Goal: Task Accomplishment & Management: Manage account settings

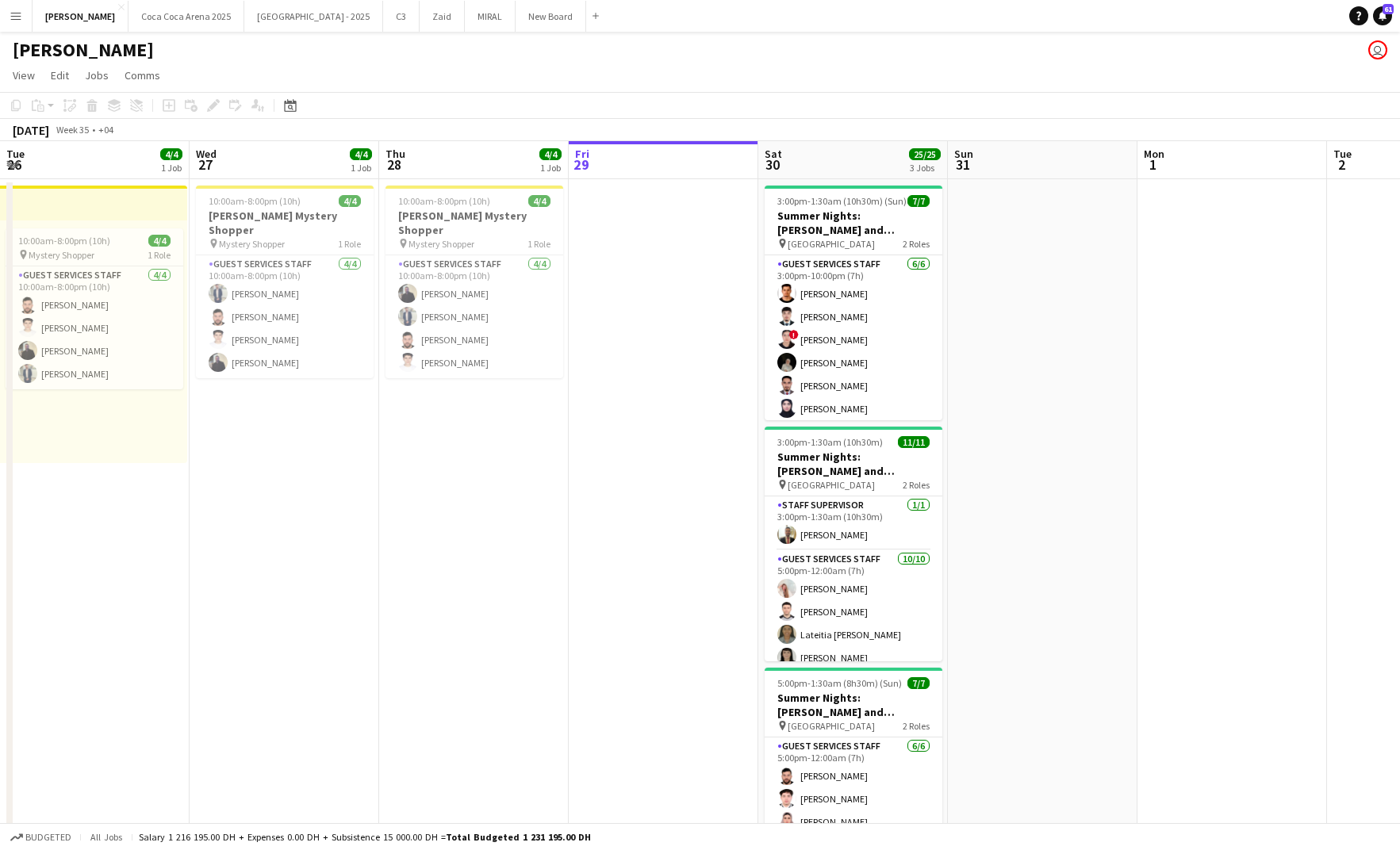
scroll to position [0, 379]
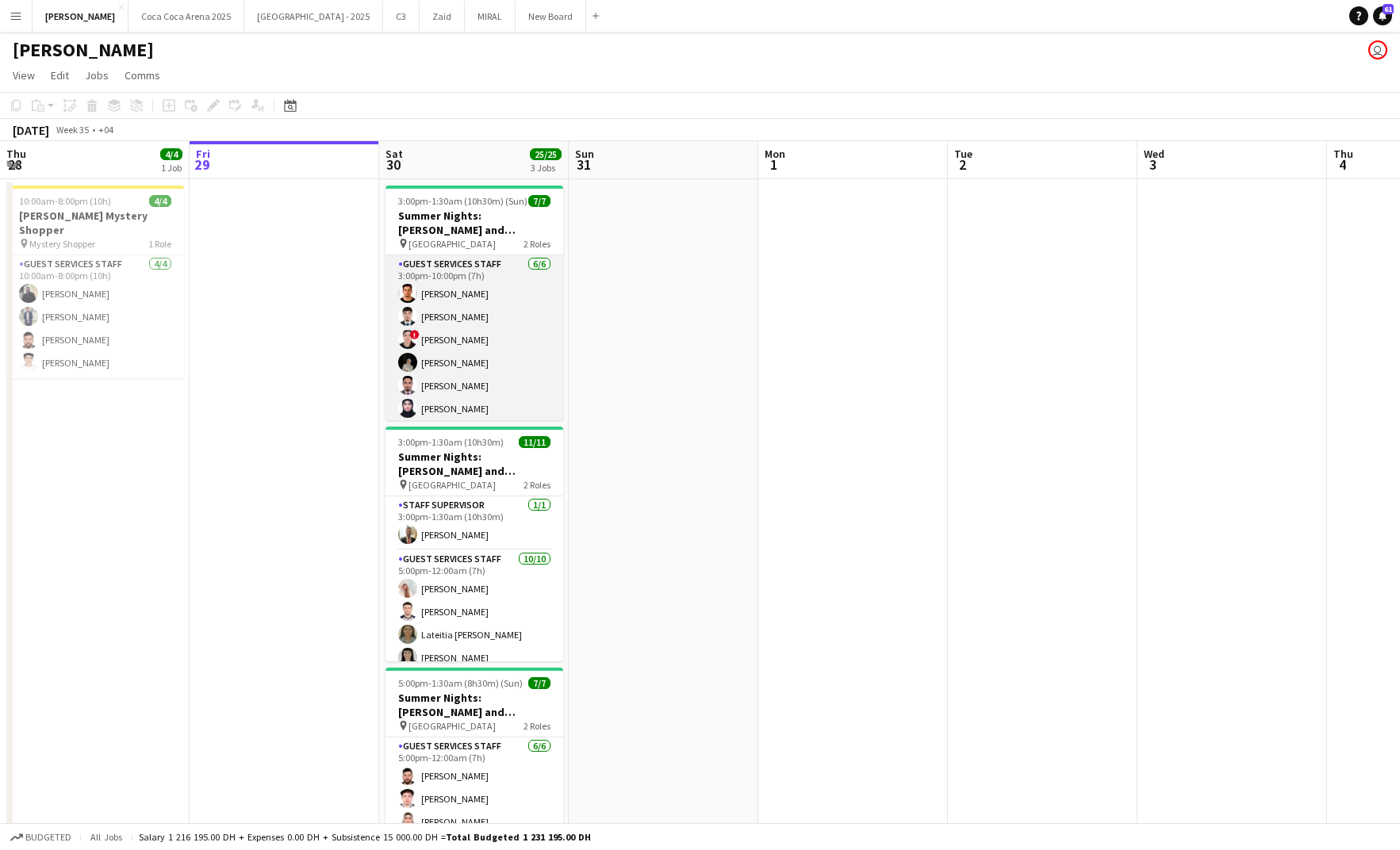
click at [490, 324] on app-card-role "Guest Services Staff [DATE] 3:00pm-10:00pm (7h) [PERSON_NAME] ! [PERSON_NAME] […" at bounding box center [474, 340] width 177 height 169
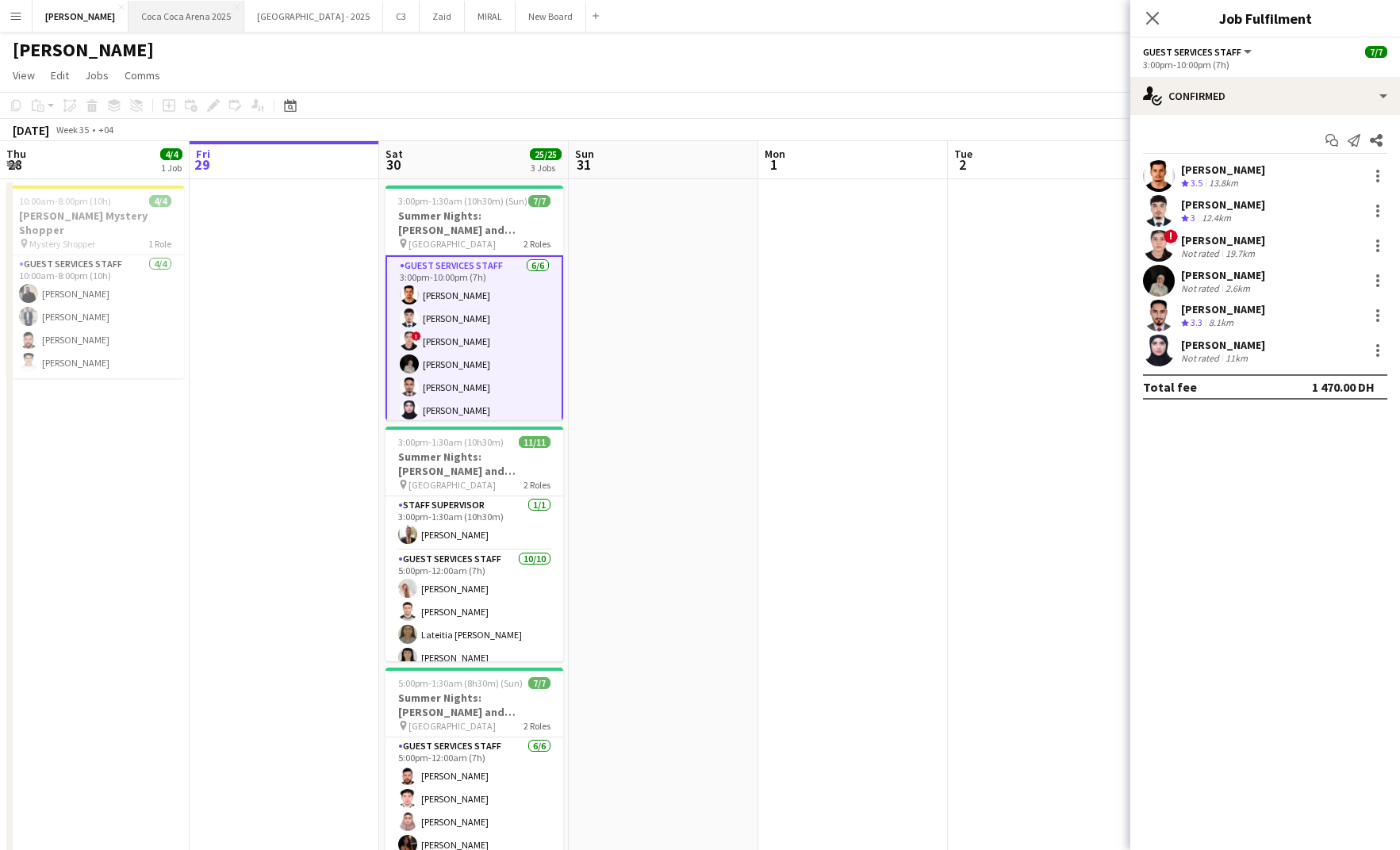
click at [155, 22] on button "[GEOGRAPHIC_DATA] 2025 Close" at bounding box center [186, 16] width 116 height 31
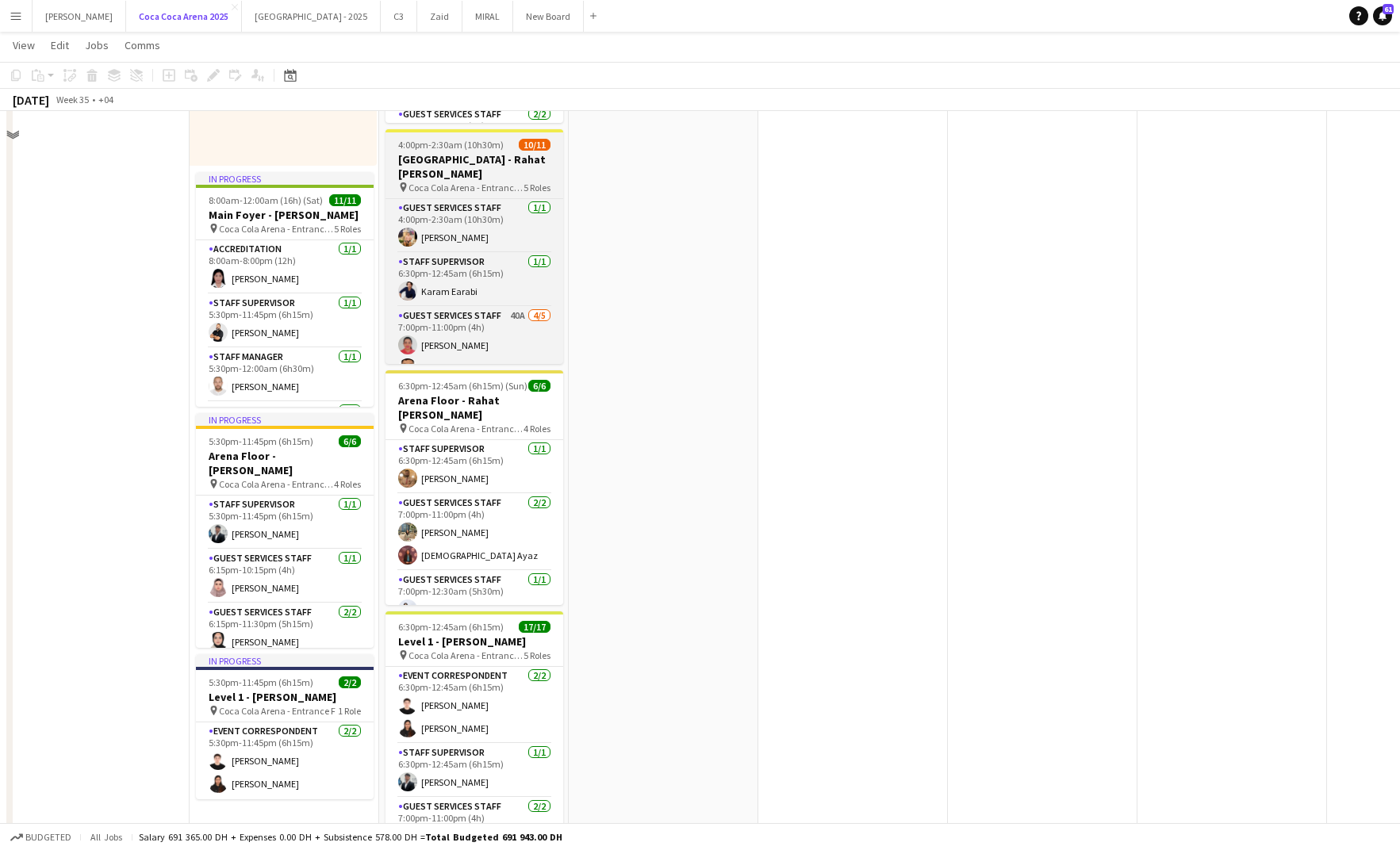
scroll to position [175, 0]
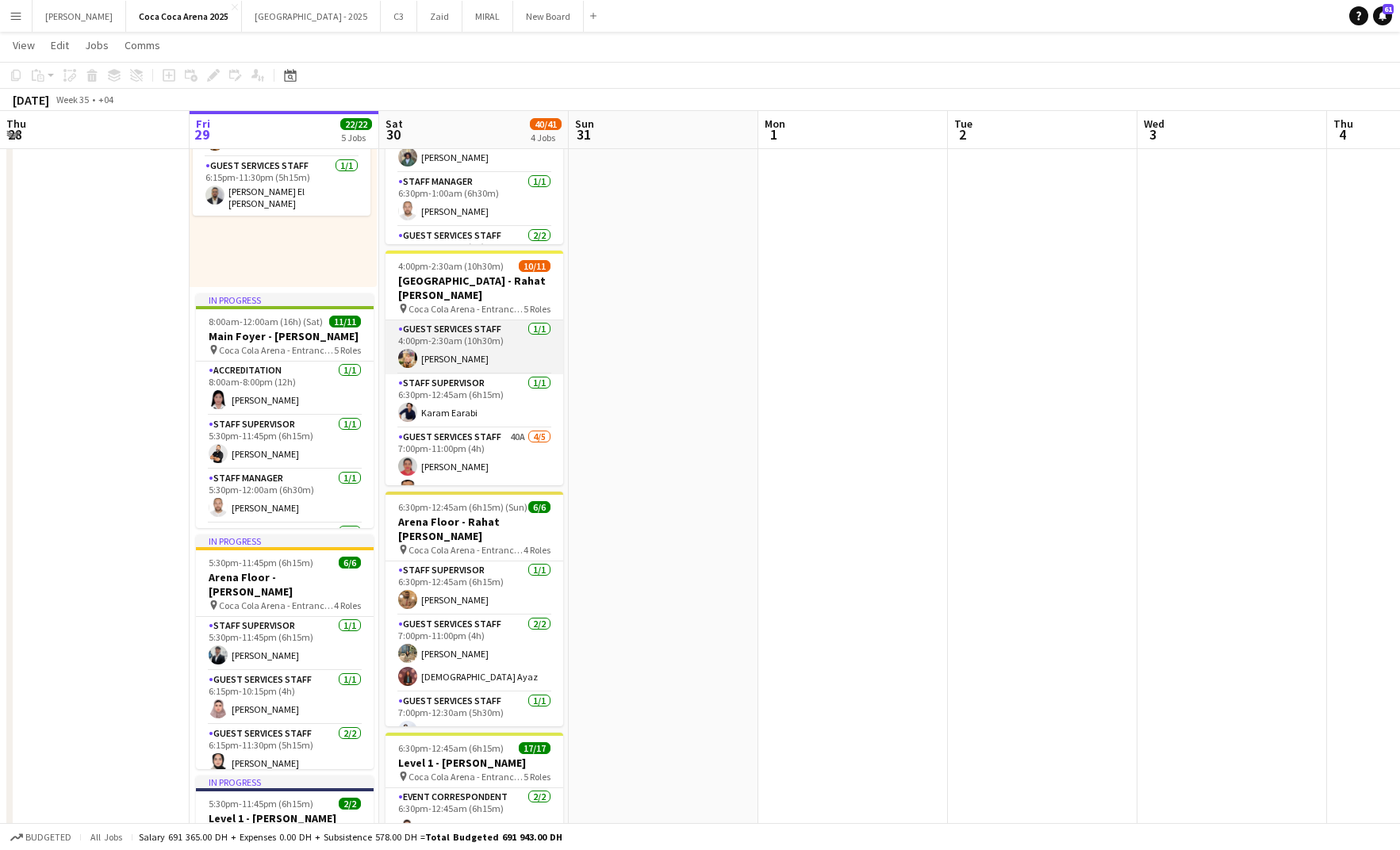
click at [459, 351] on app-card-role "Guest Services Staff [DATE] 4:00pm-2:30am (10h30m) [PERSON_NAME]" at bounding box center [474, 347] width 177 height 54
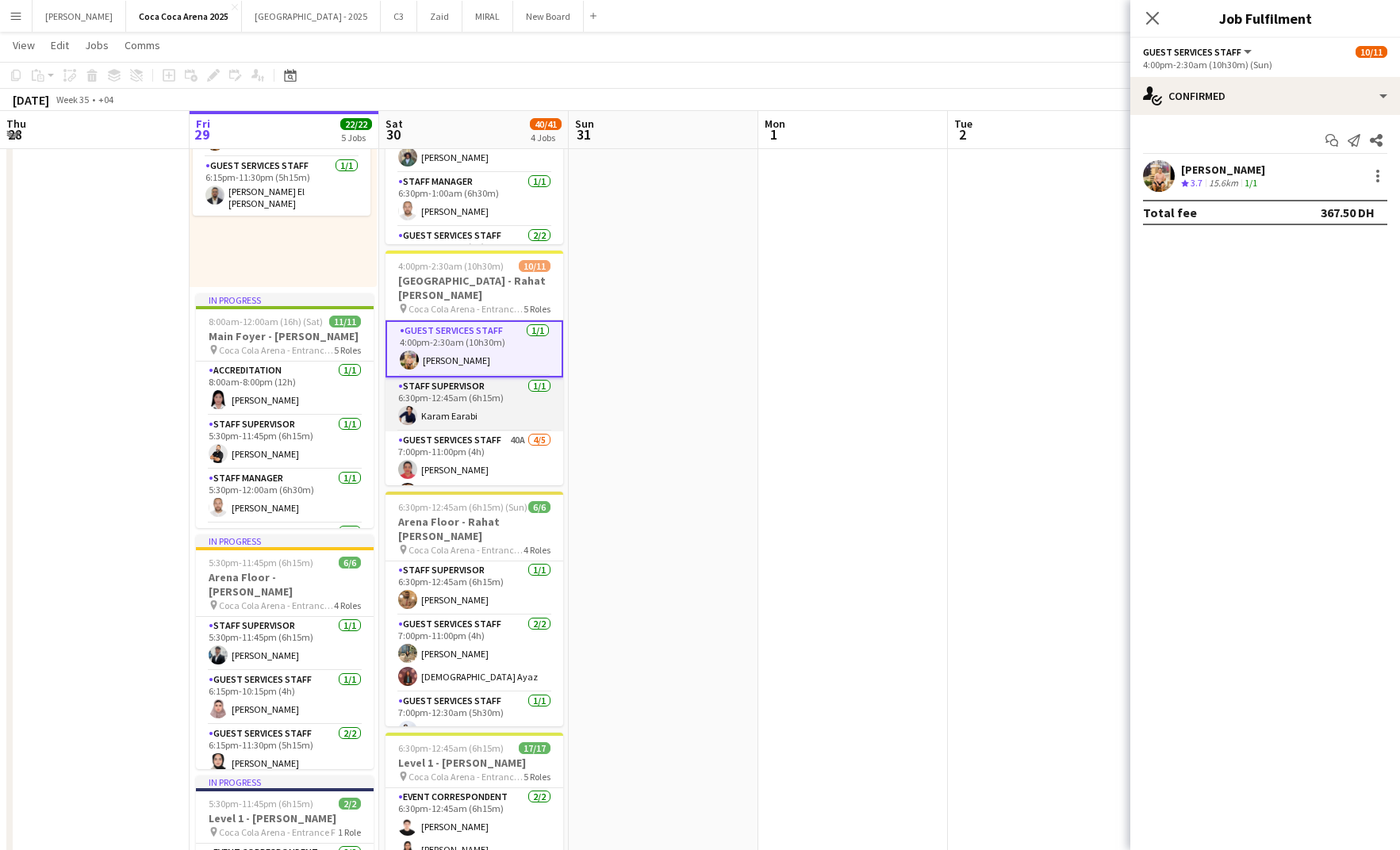
click at [462, 424] on app-card-role "Staff Supervisor [DATE] 6:30pm-12:45am (6h15m) Karam Earabi" at bounding box center [474, 404] width 177 height 54
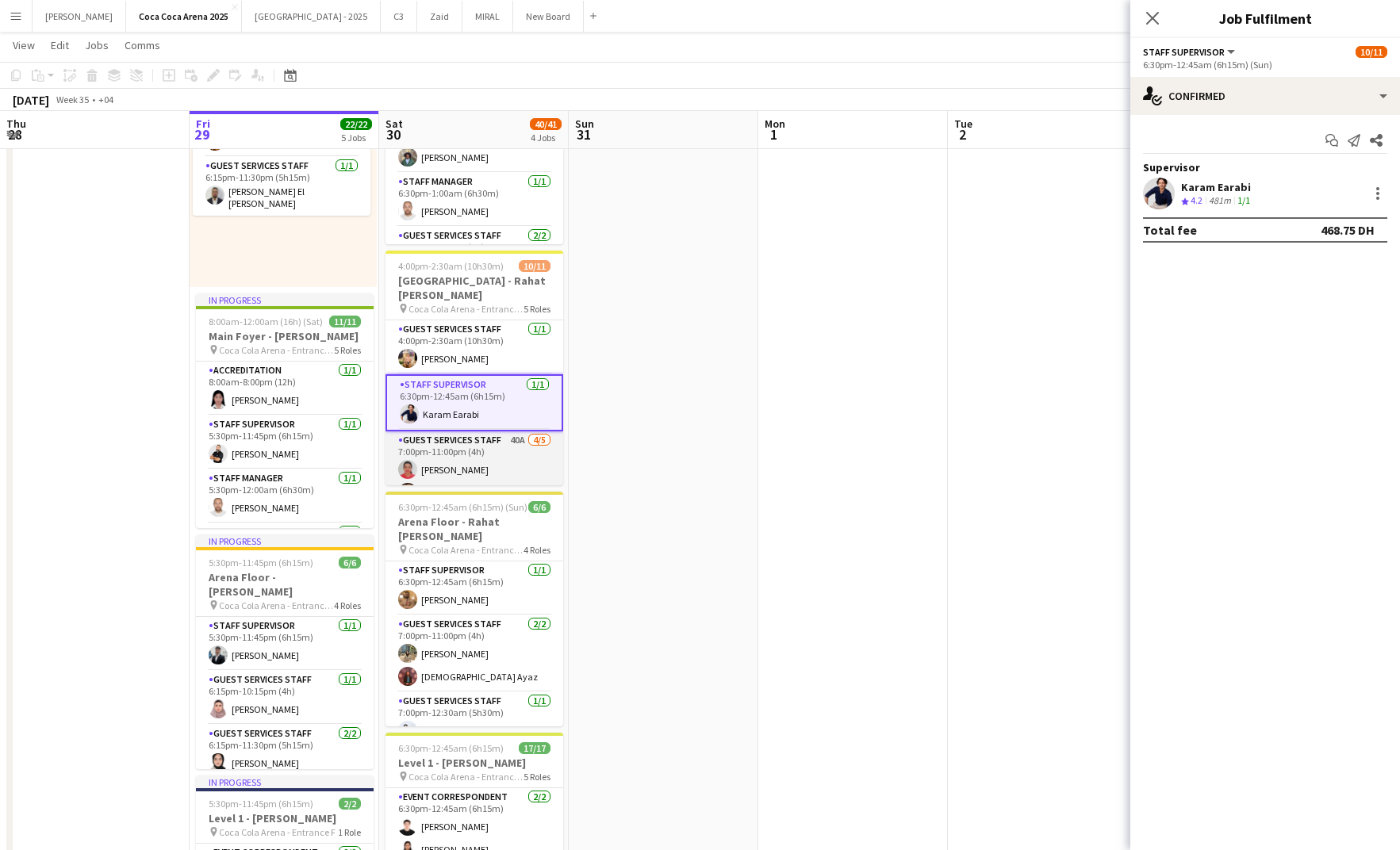
click at [463, 450] on app-card-role "Guest Services Staff 40A [DATE] 7:00pm-11:00pm (4h) [PERSON_NAME] [PERSON_NAME]…" at bounding box center [474, 507] width 177 height 151
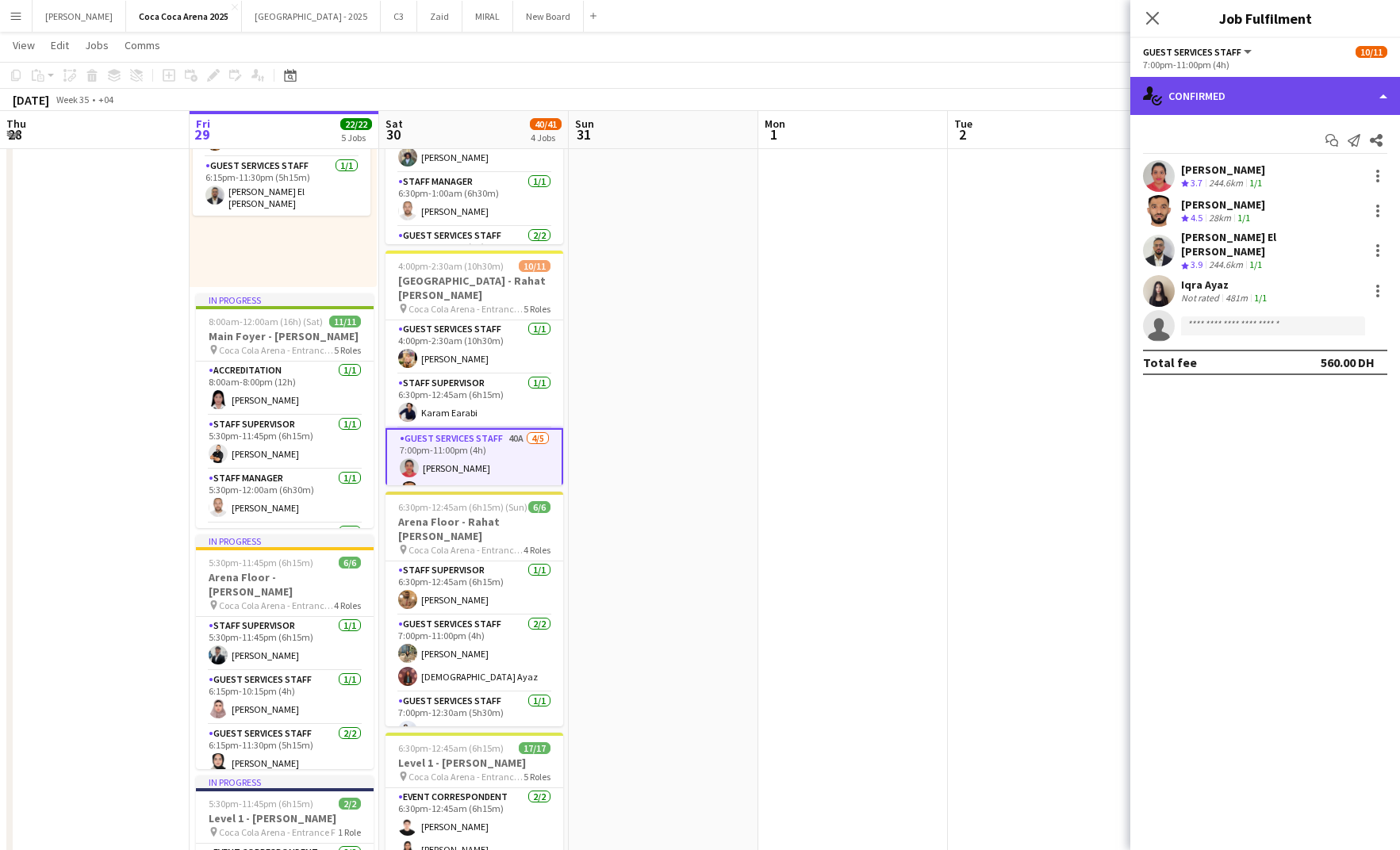
click at [1229, 89] on div "single-neutral-actions-check-2 Confirmed" at bounding box center [1264, 96] width 269 height 38
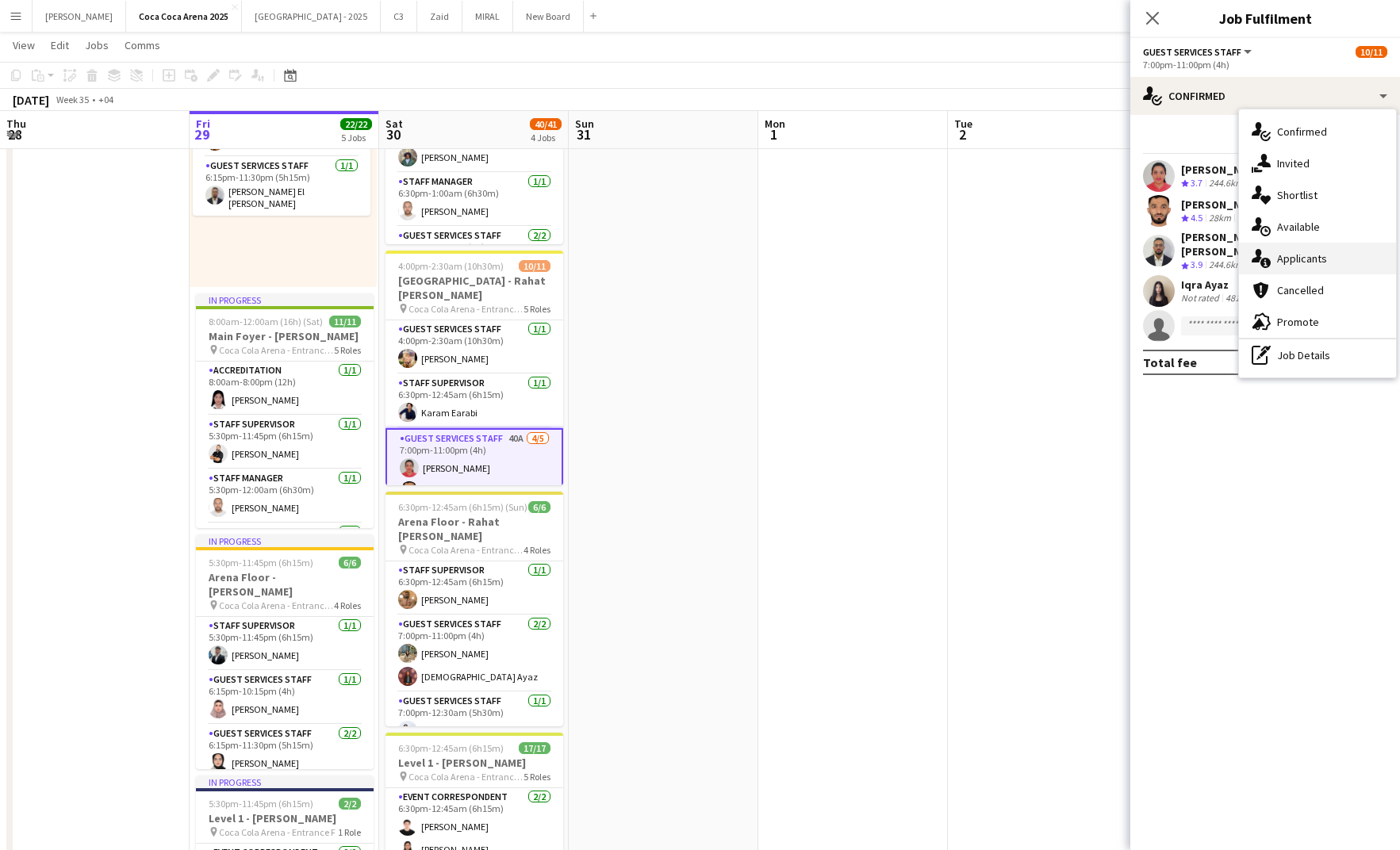
click at [1282, 263] on div "single-neutral-actions-information Applicants" at bounding box center [1317, 258] width 157 height 32
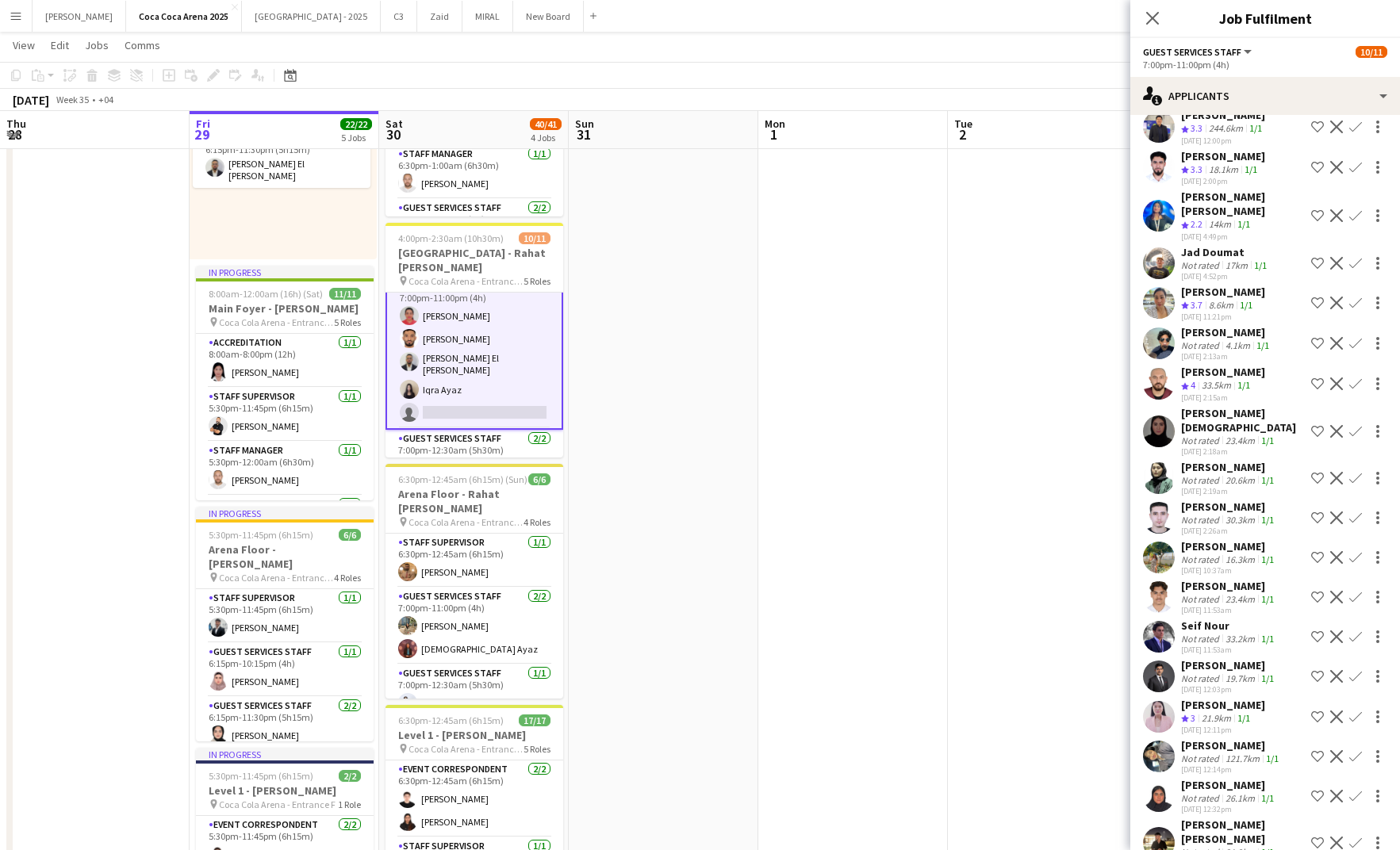
scroll to position [127, 0]
click at [1213, 514] on div "Not rated" at bounding box center [1201, 520] width 41 height 12
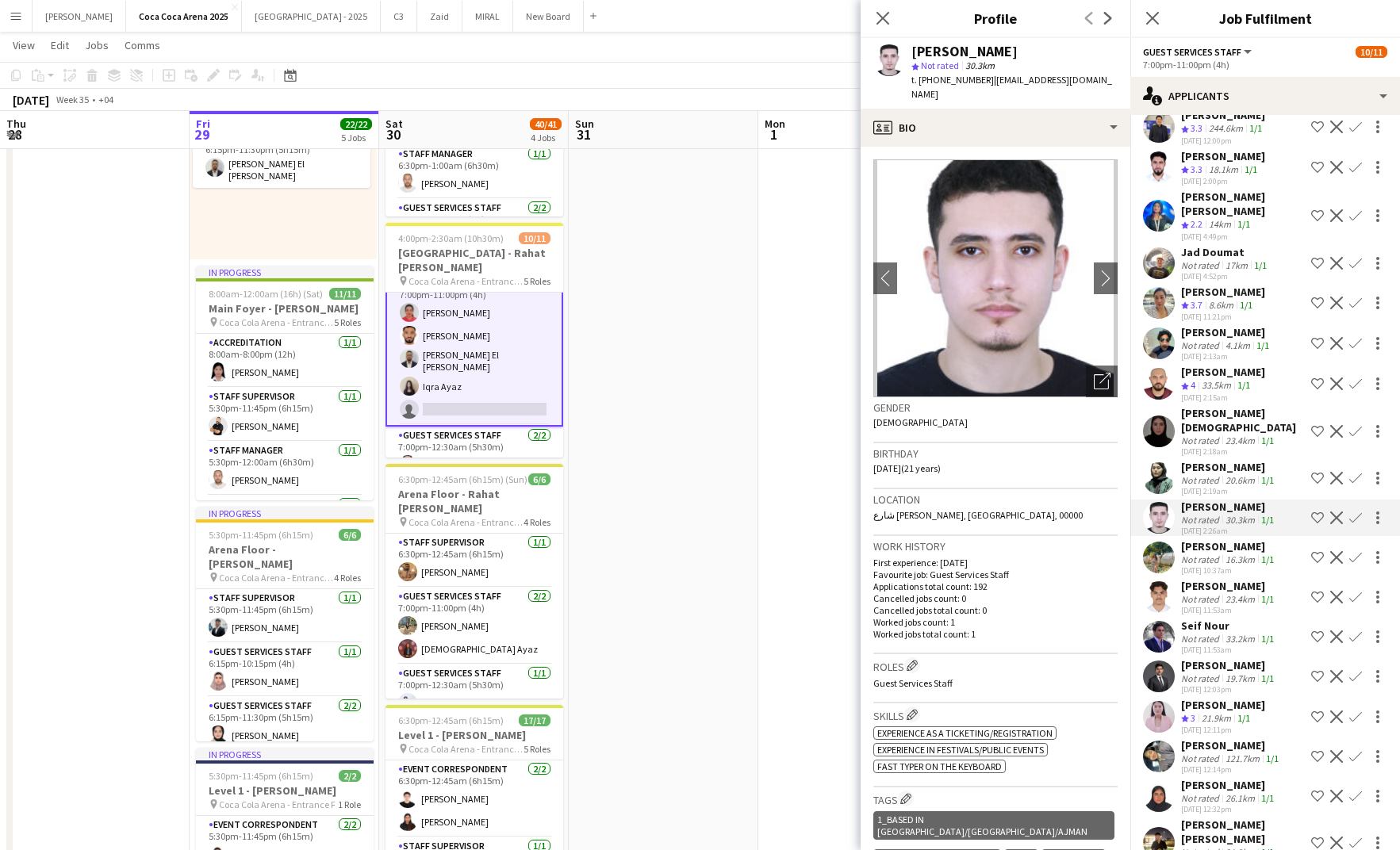
click at [1357, 511] on app-icon "Confirm" at bounding box center [1355, 518] width 13 height 13
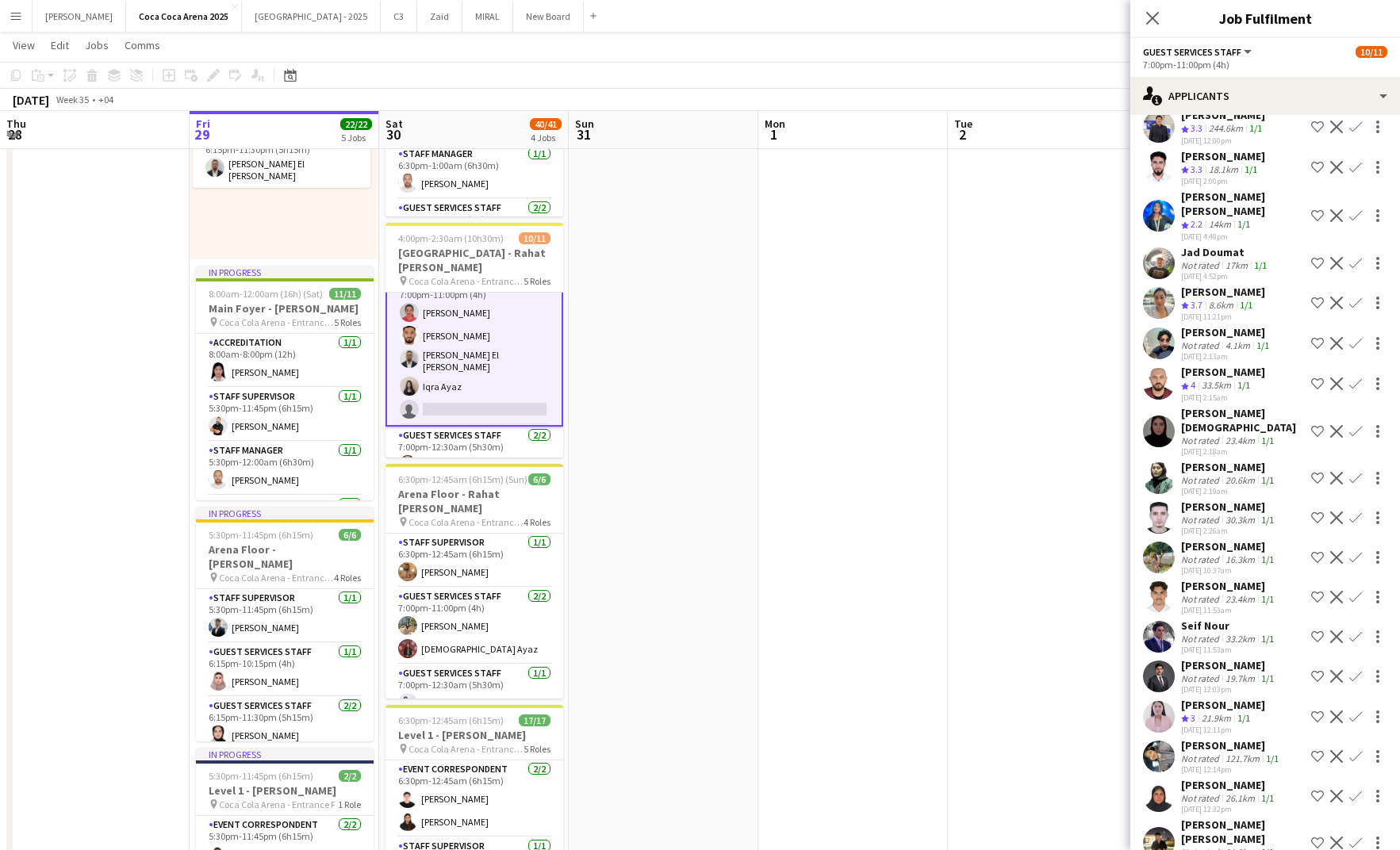
click at [1357, 511] on app-icon "Confirm" at bounding box center [1355, 518] width 13 height 13
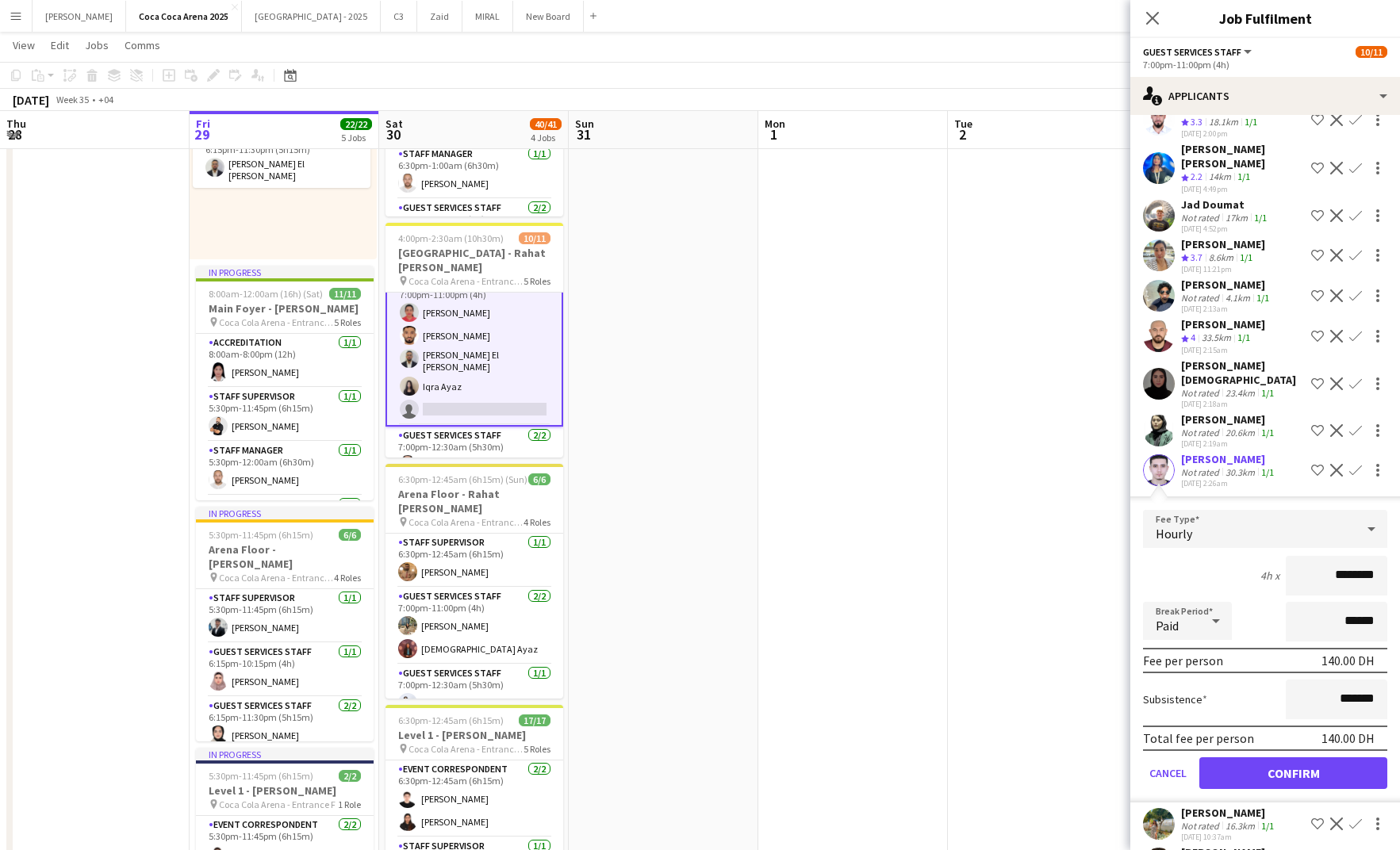
scroll to position [356, 0]
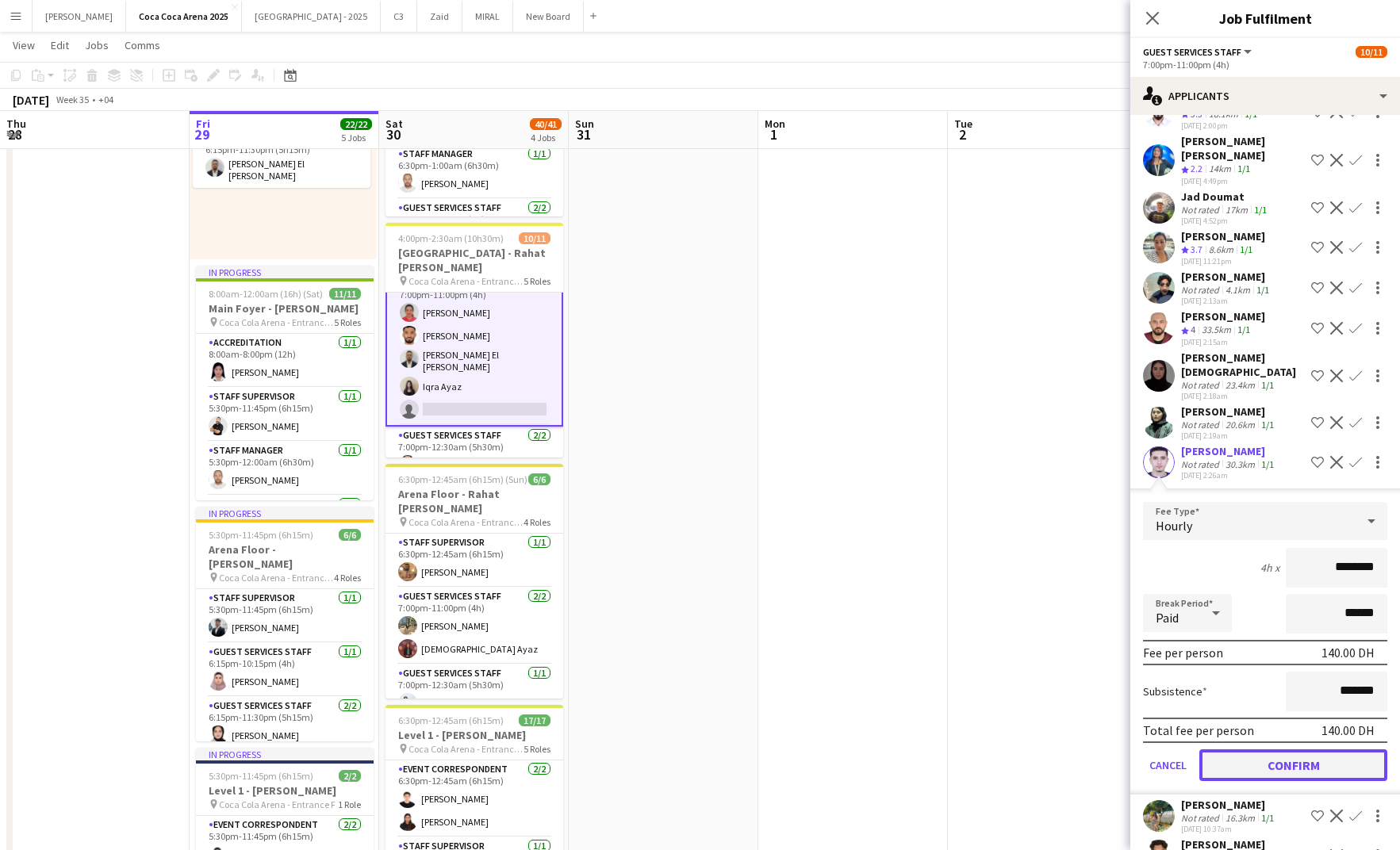
click at [1273, 750] on button "Confirm" at bounding box center [1293, 765] width 188 height 32
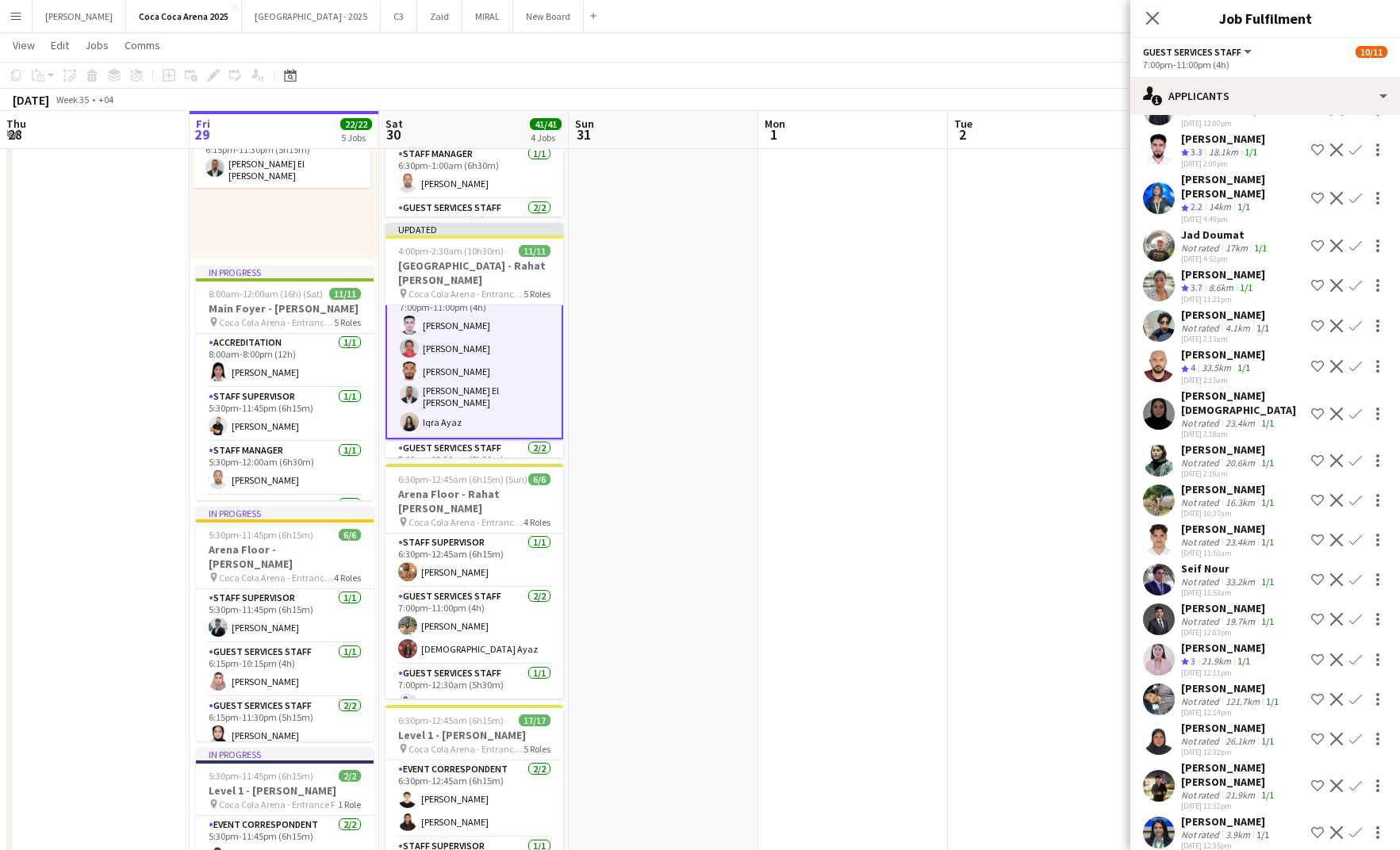
click at [1077, 485] on app-date-cell at bounding box center [1042, 594] width 189 height 1238
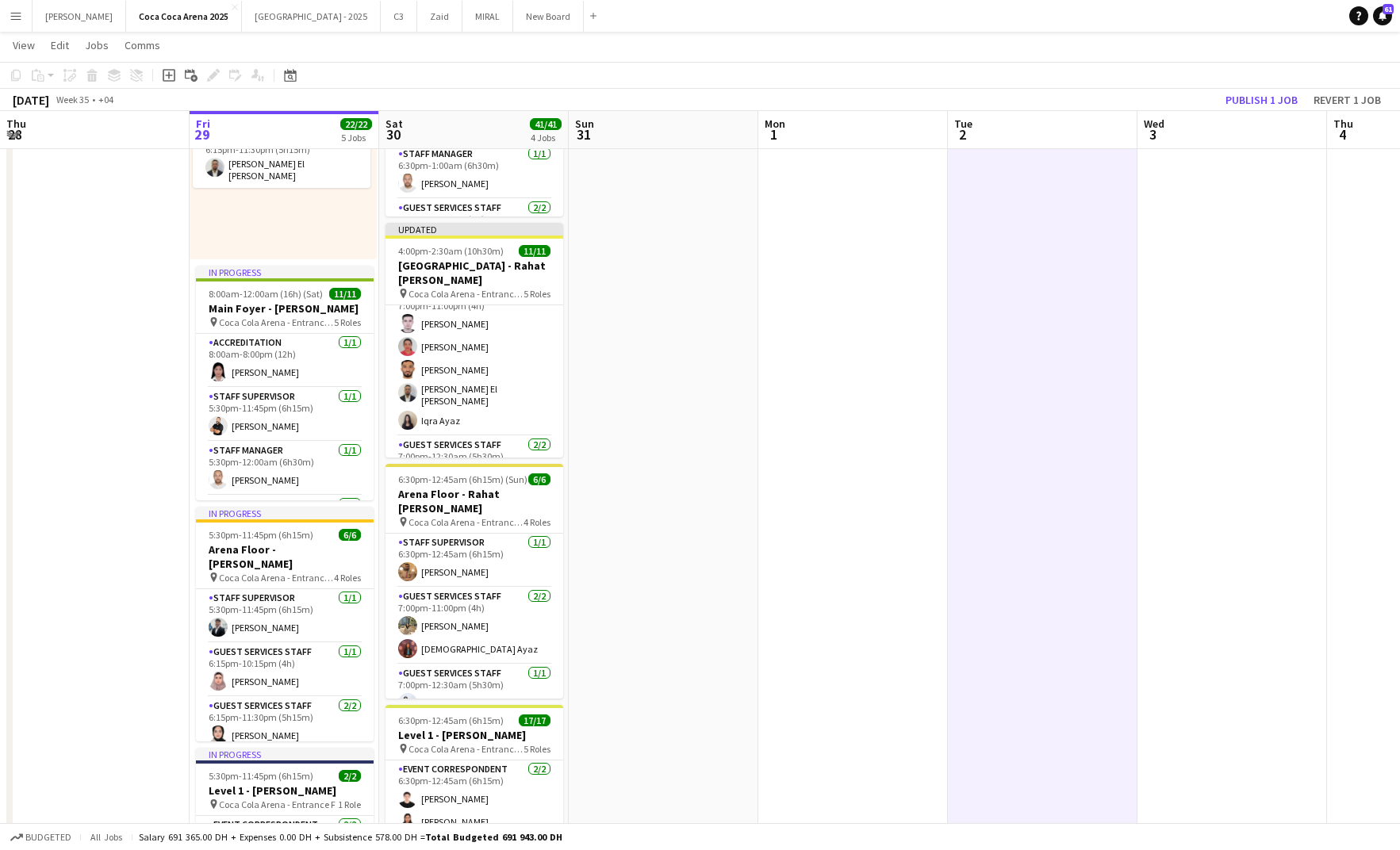
scroll to position [126, 0]
click at [1259, 106] on button "Publish 1 job" at bounding box center [1261, 100] width 85 height 21
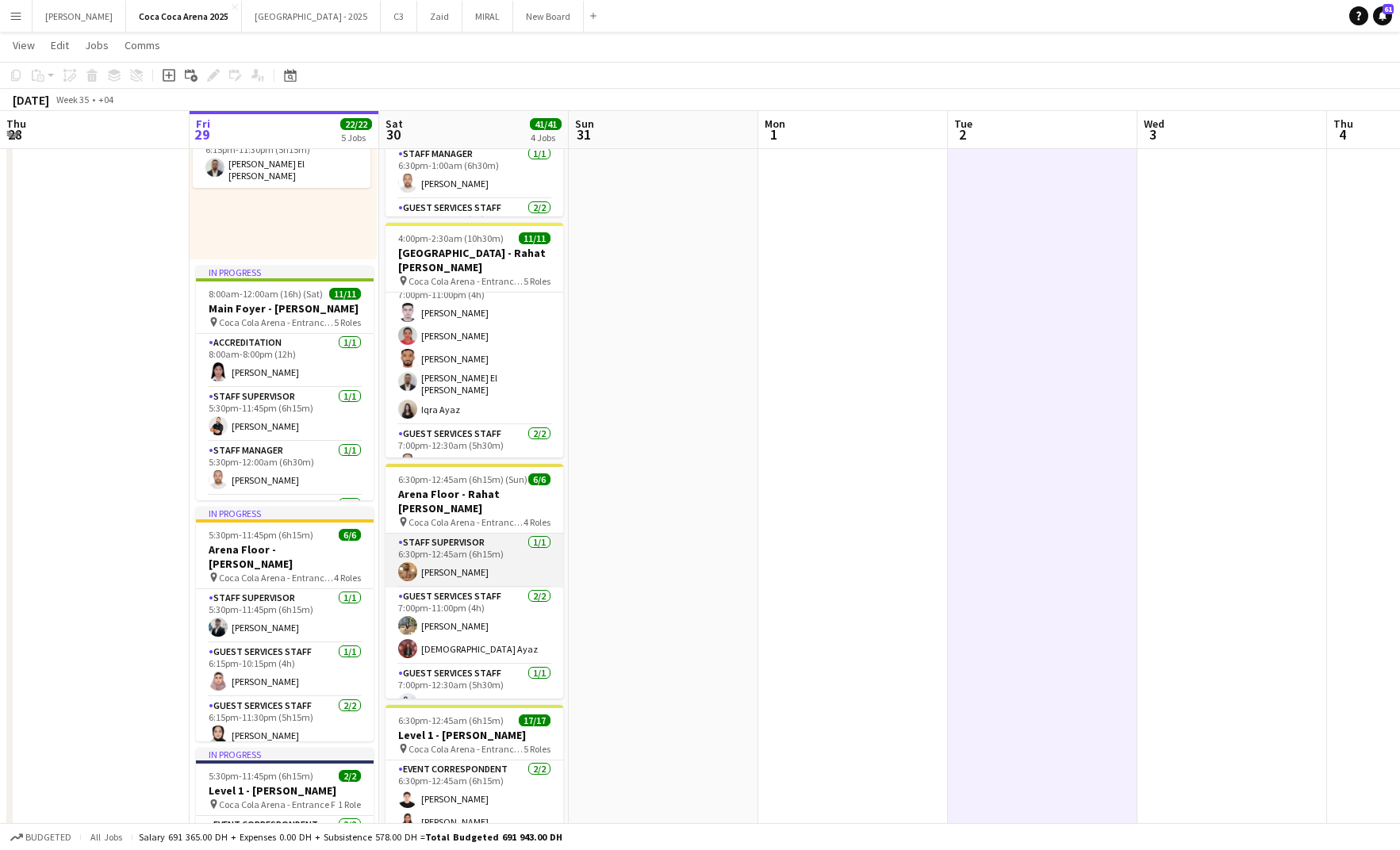
click at [478, 535] on app-card-role "Staff Supervisor 1/1 6:30pm-12:45am (6h15m) Mohamed Zogbour" at bounding box center [474, 561] width 177 height 54
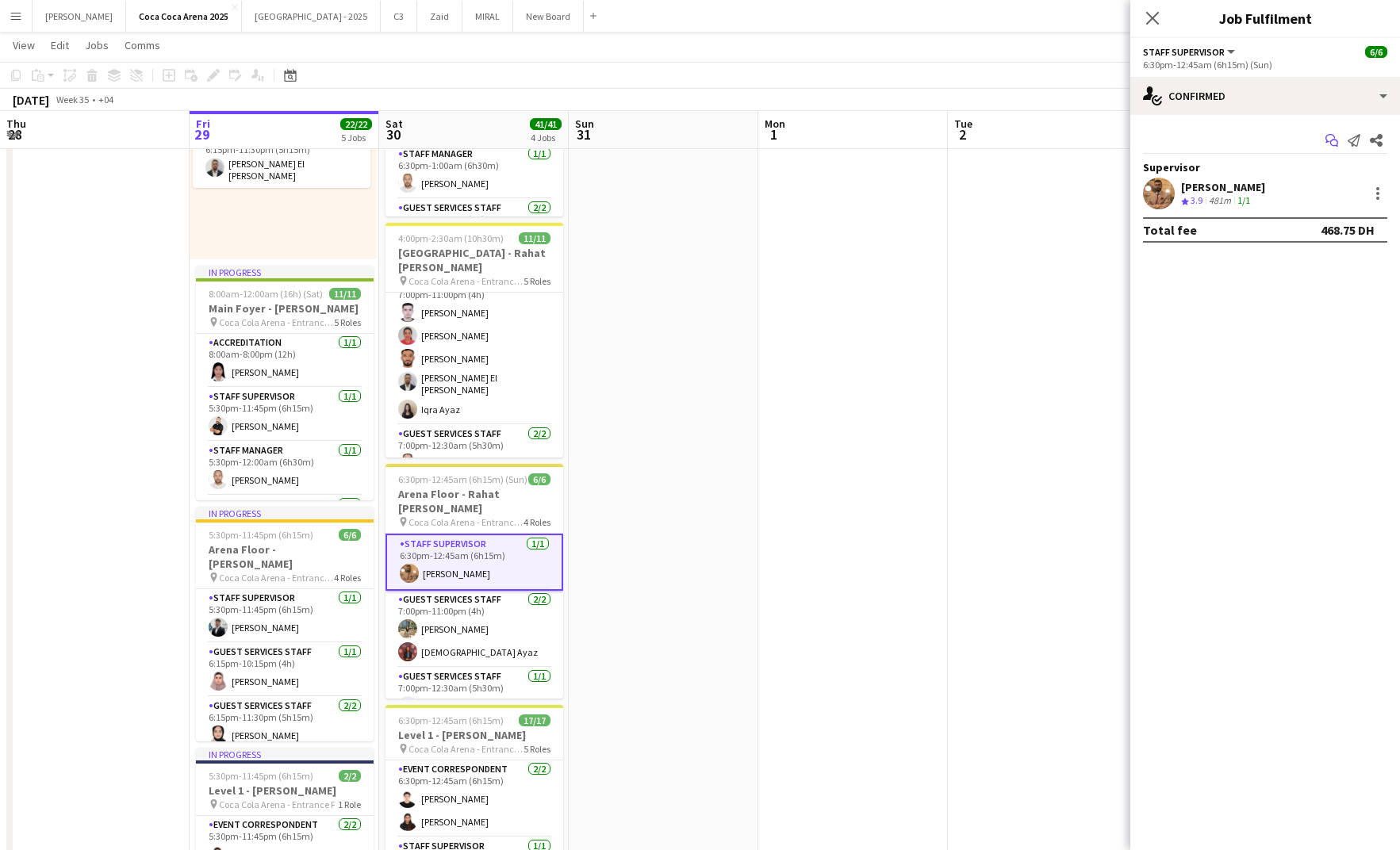
click at [1329, 146] on icon "Start chat" at bounding box center [1332, 140] width 13 height 13
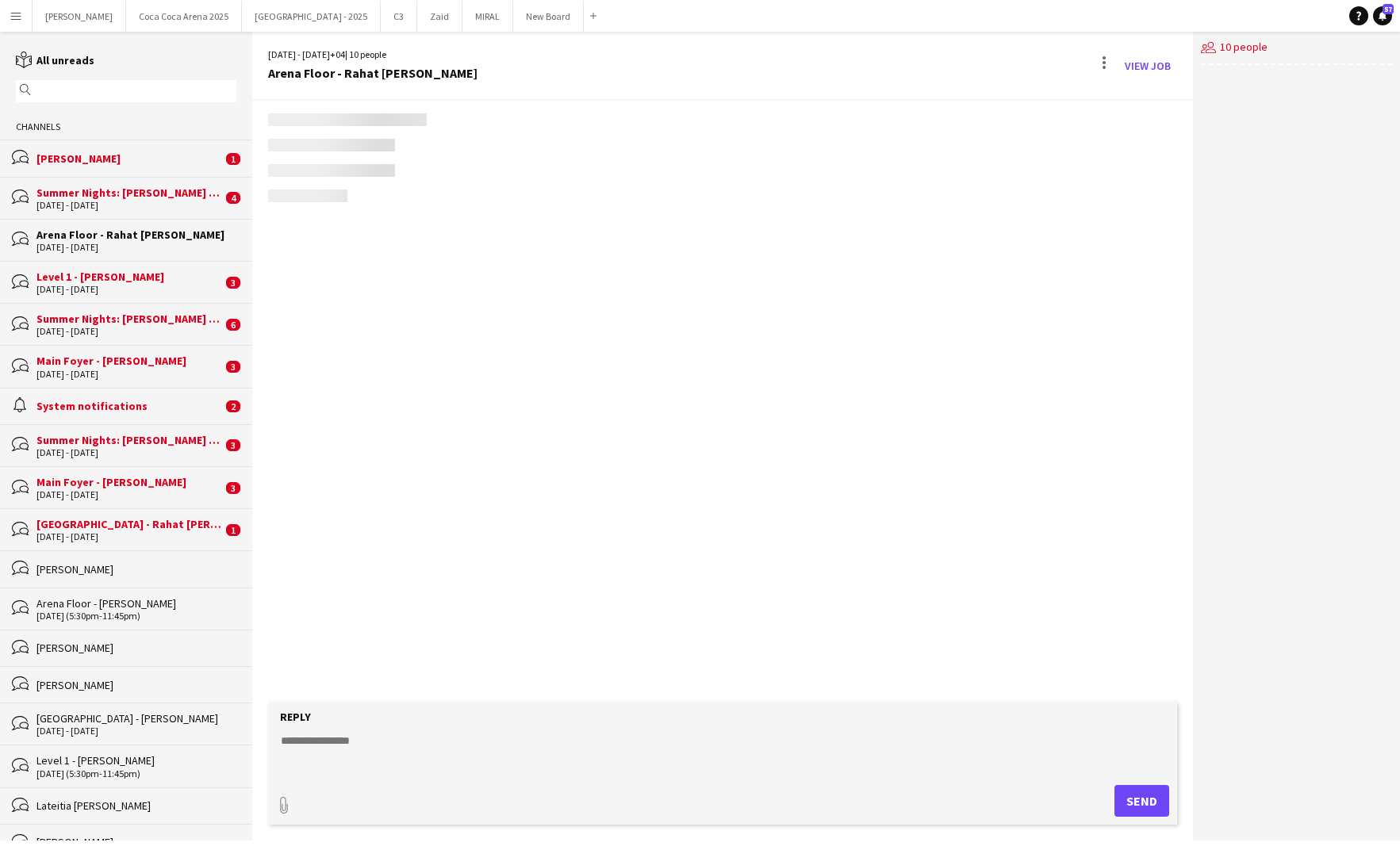
click at [146, 166] on div "bubbles Zeen Shehab 1" at bounding box center [126, 157] width 252 height 36
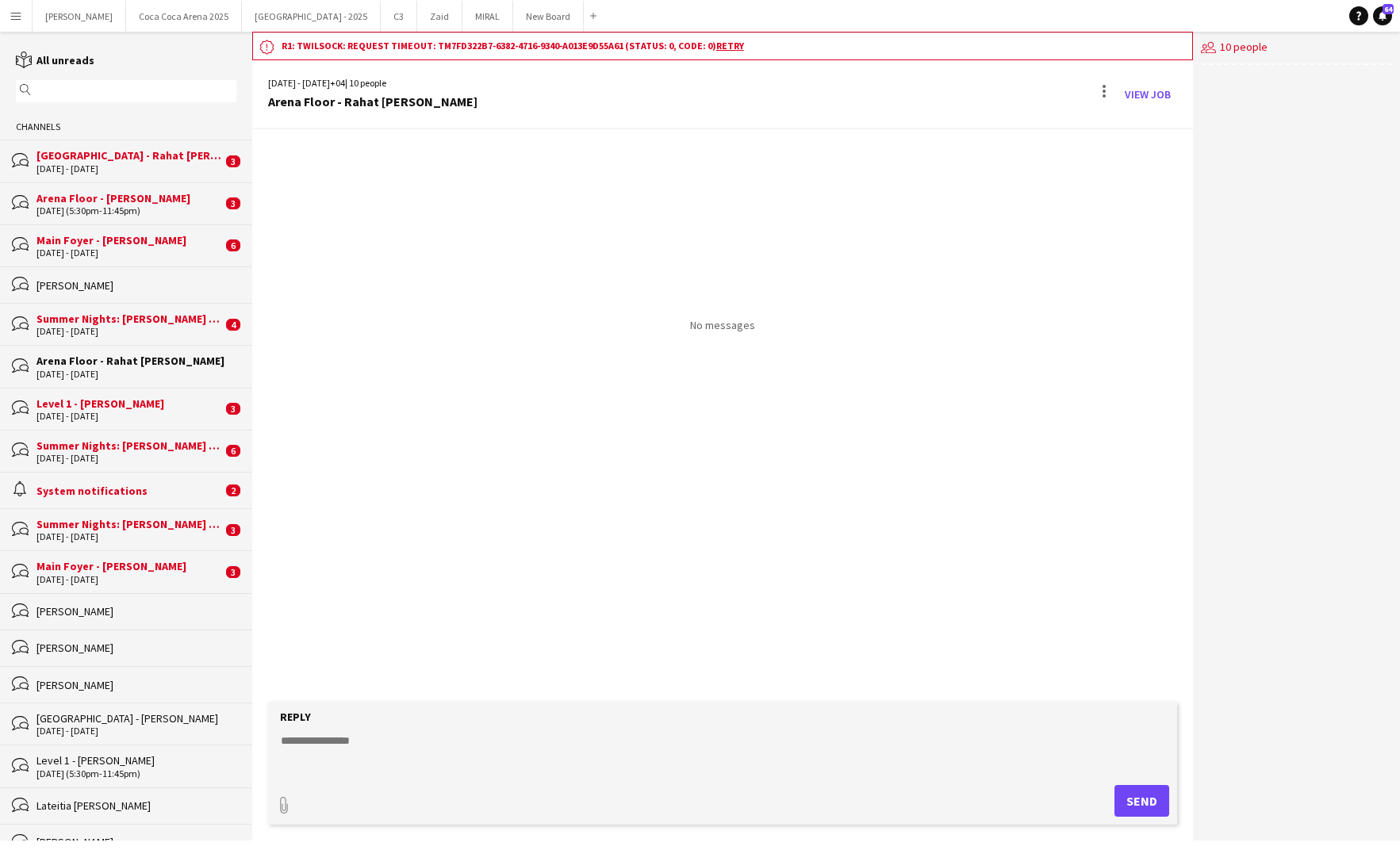
click at [165, 160] on div "[GEOGRAPHIC_DATA] - Rahat [PERSON_NAME]" at bounding box center [129, 156] width 186 height 15
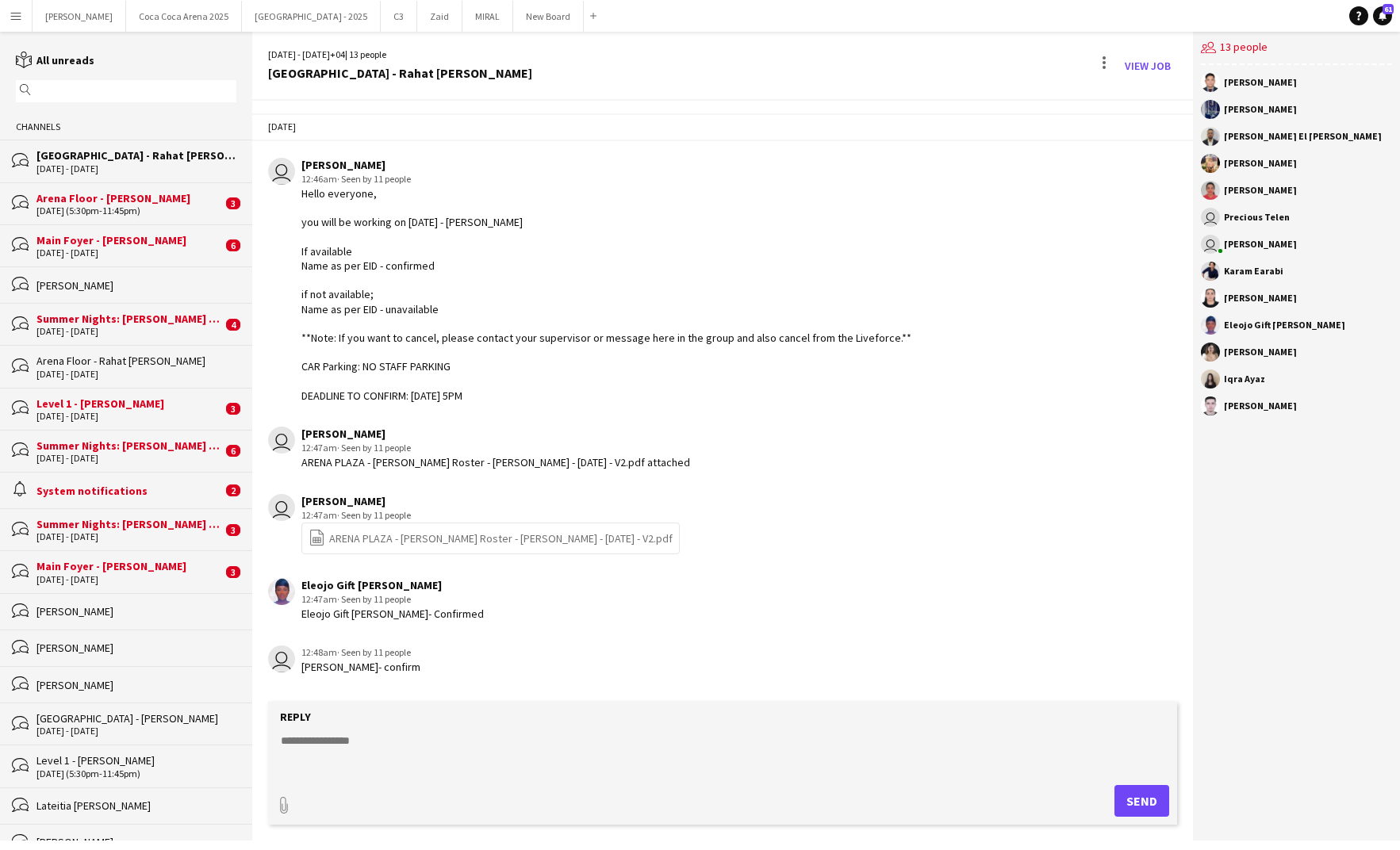
scroll to position [2142, 0]
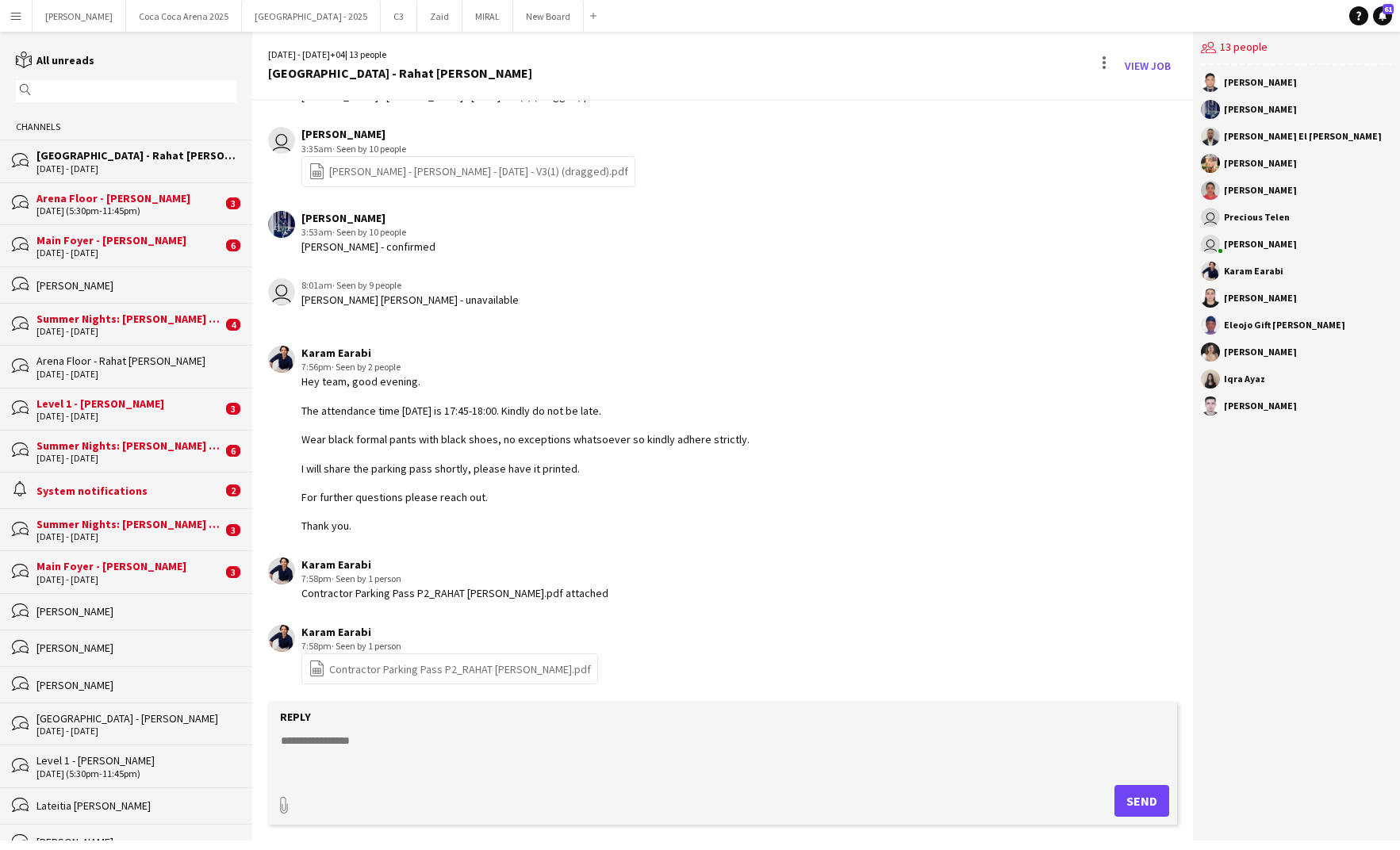
click at [125, 225] on div "bubbles Main Foyer - Macy Gray 29 - 30 Aug 2025 6" at bounding box center [126, 246] width 252 height 42
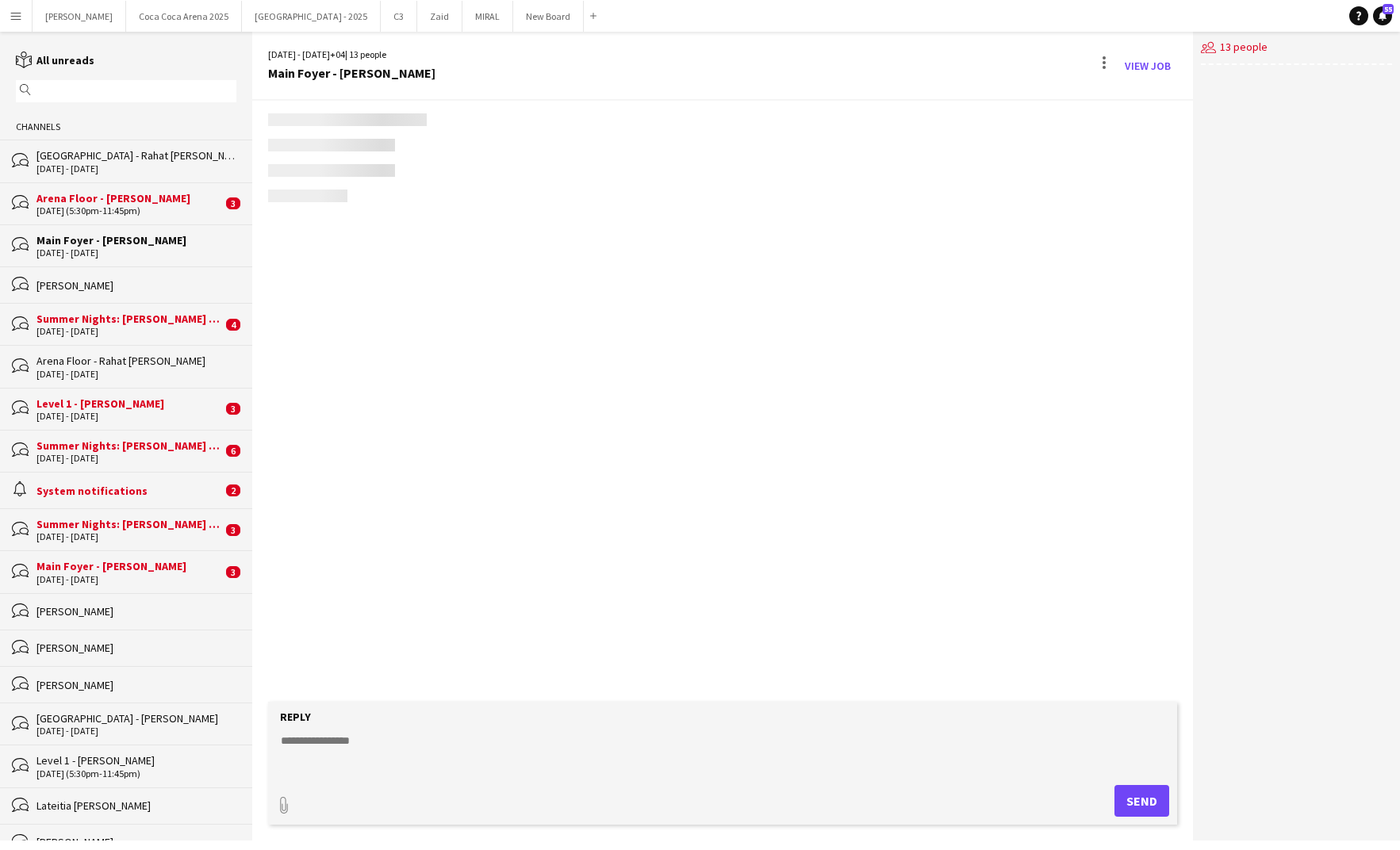
scroll to position [1433, 0]
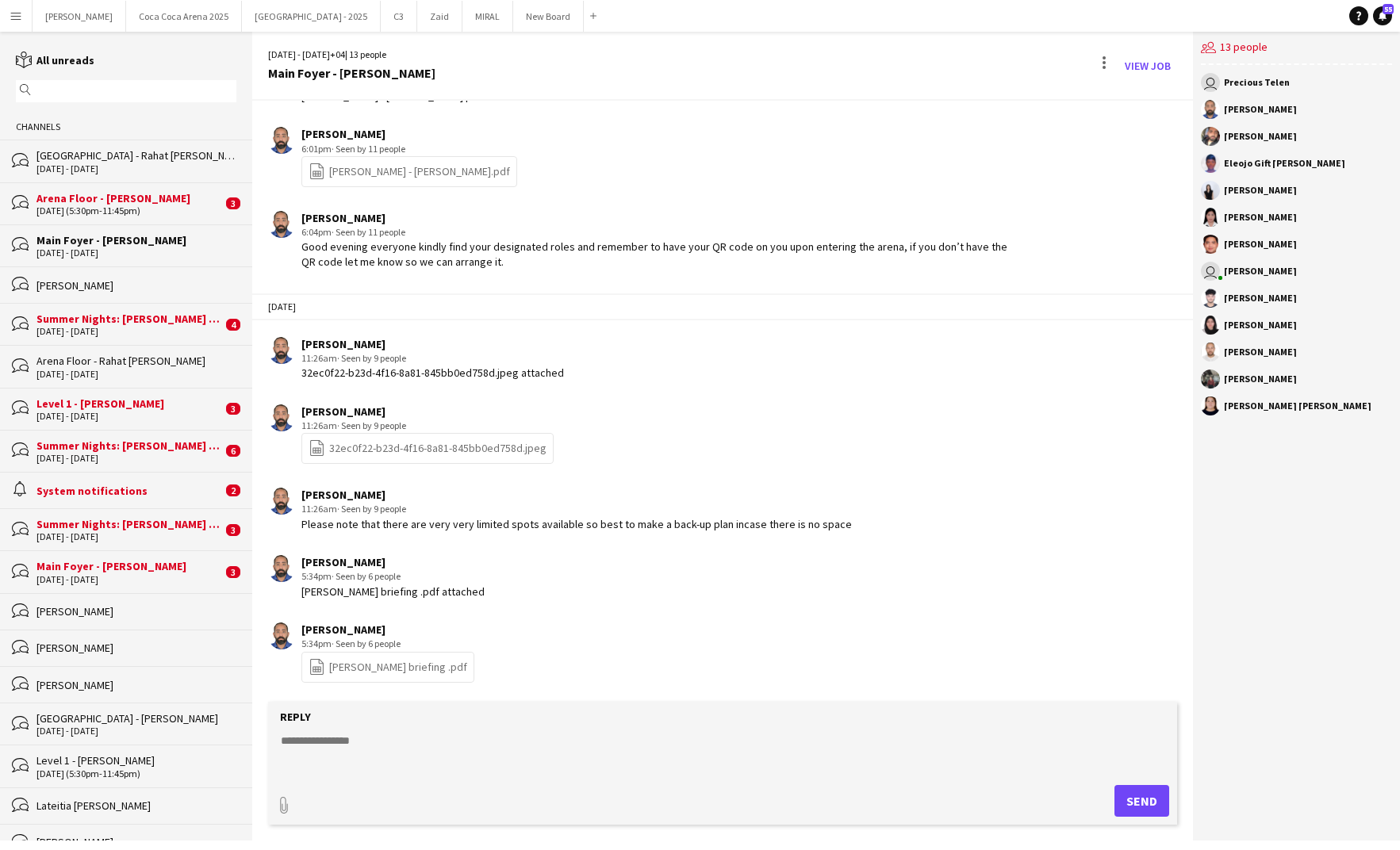
click at [126, 206] on div "29-08-2025 (5:30pm-11:45pm)" at bounding box center [129, 211] width 186 height 11
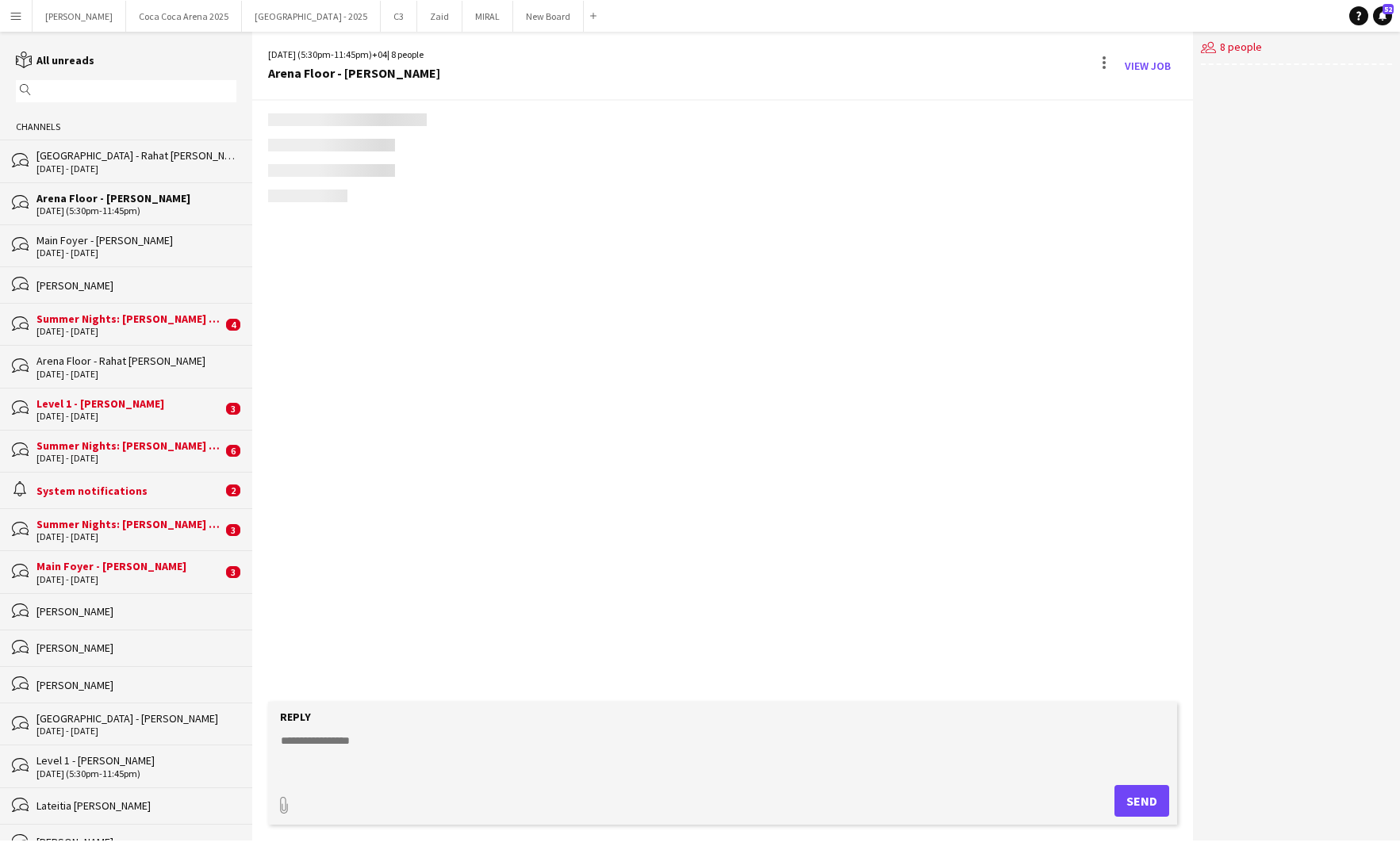
scroll to position [1091, 0]
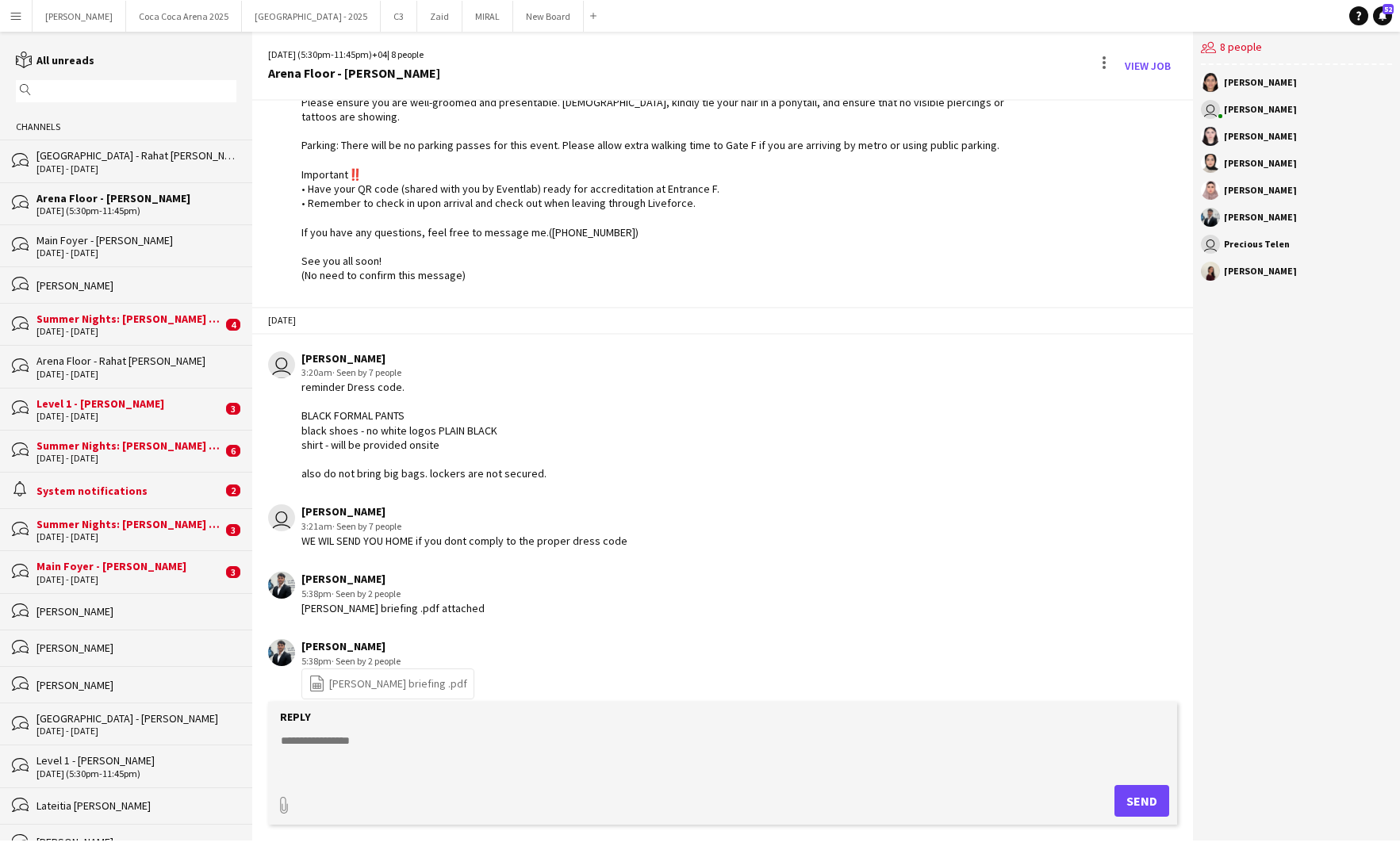
click at [122, 257] on div "29 - 30 Aug 2025" at bounding box center [136, 253] width 200 height 11
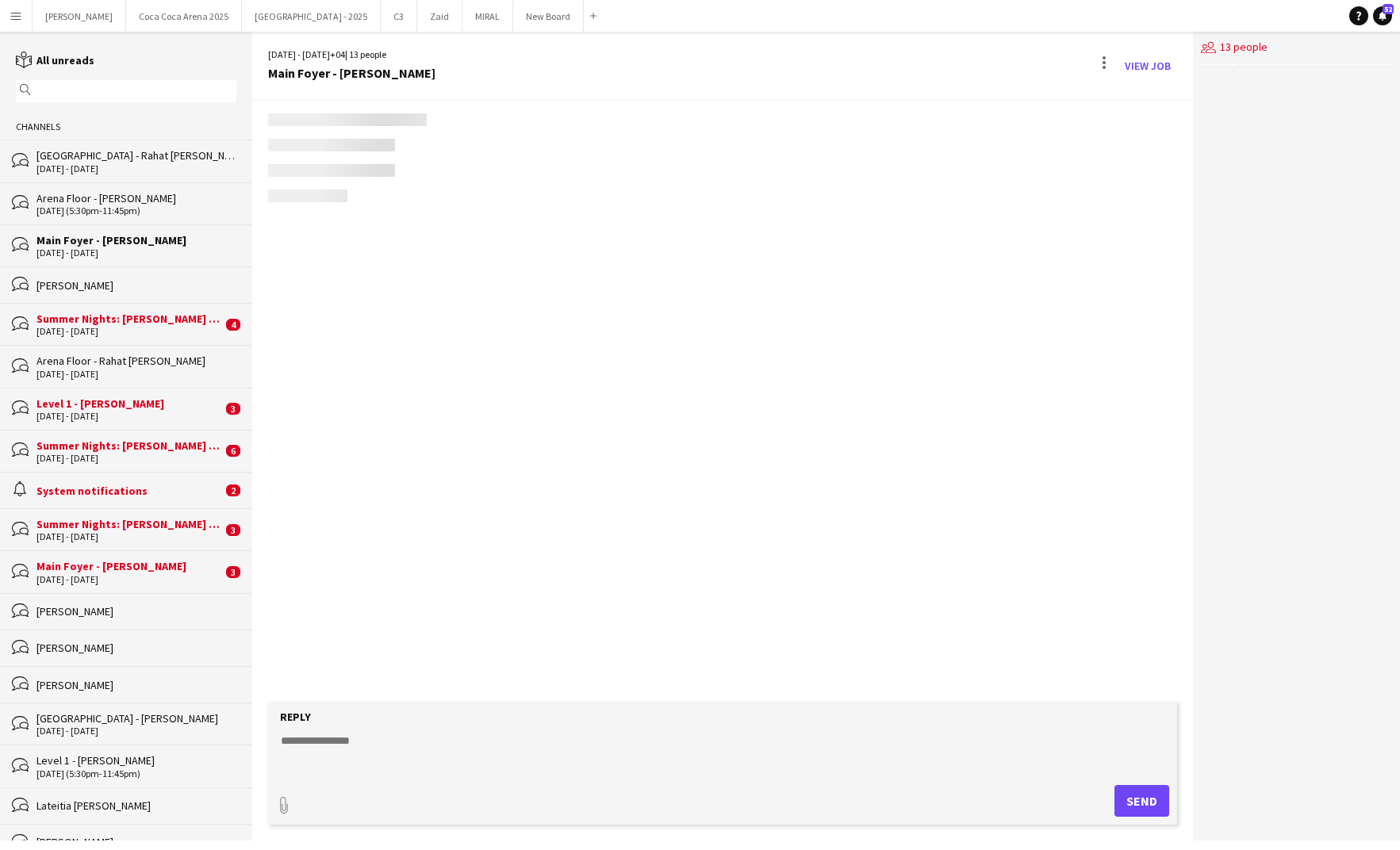
scroll to position [1433, 0]
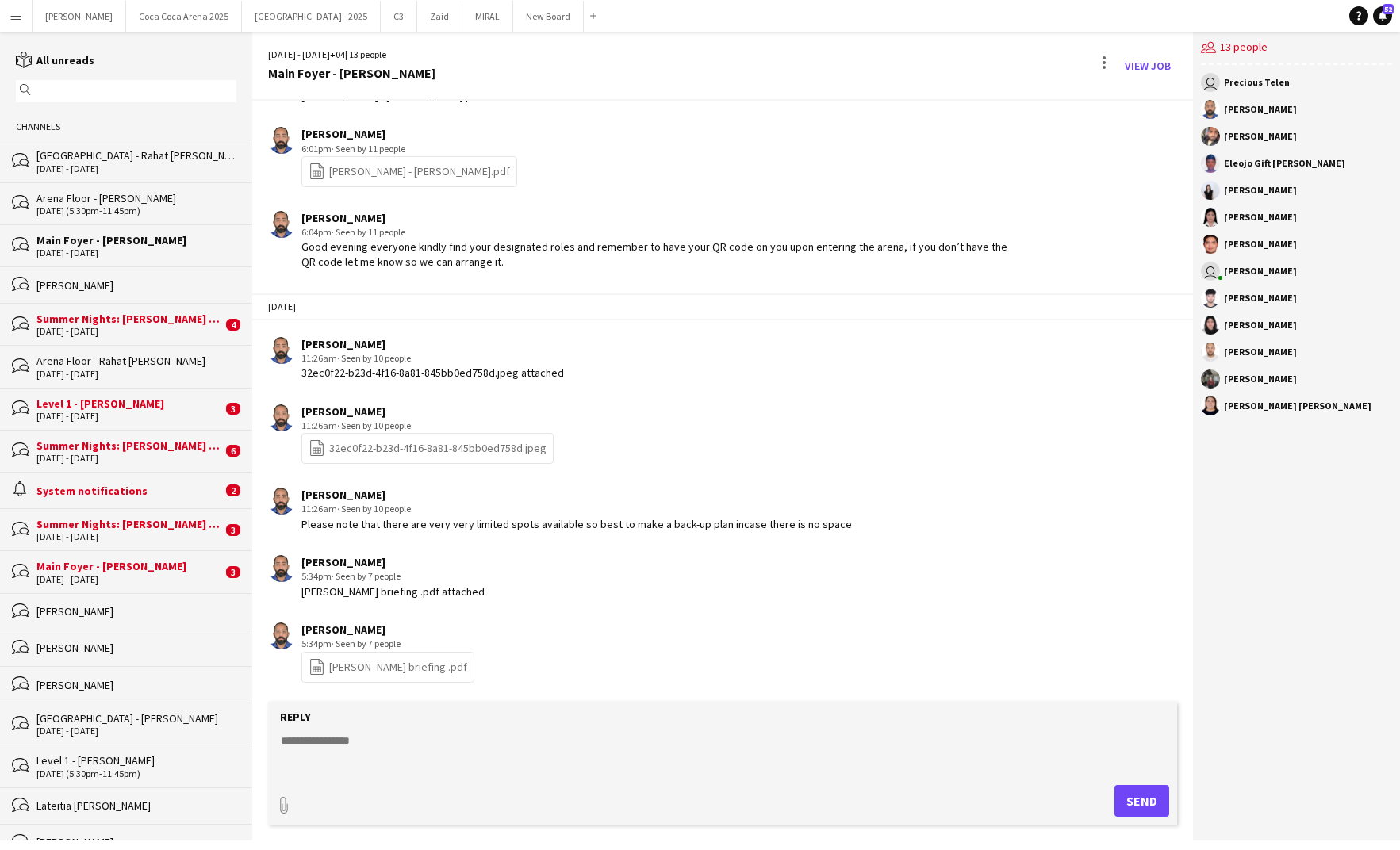
click at [119, 290] on div "[PERSON_NAME]" at bounding box center [136, 286] width 200 height 15
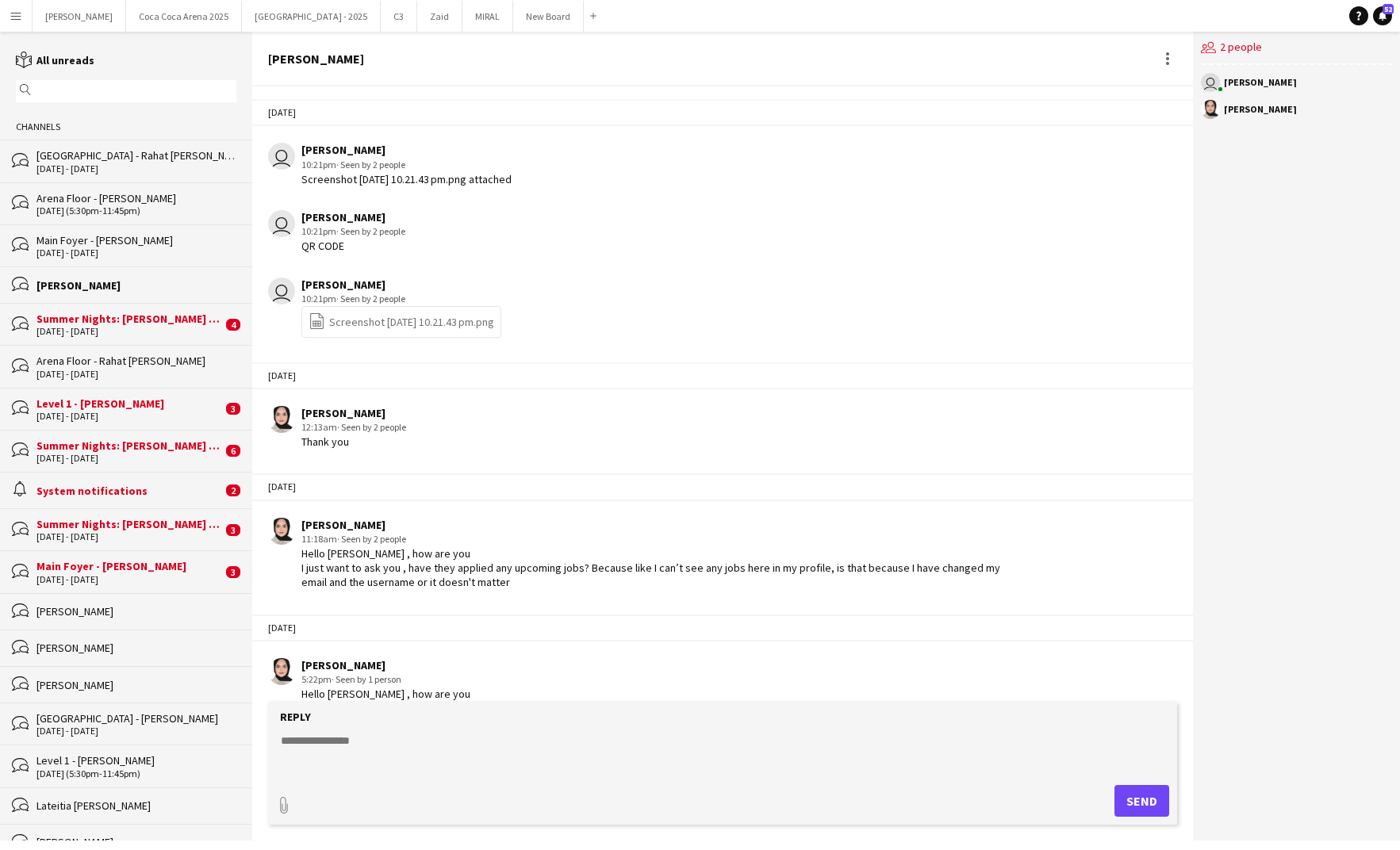
scroll to position [16, 0]
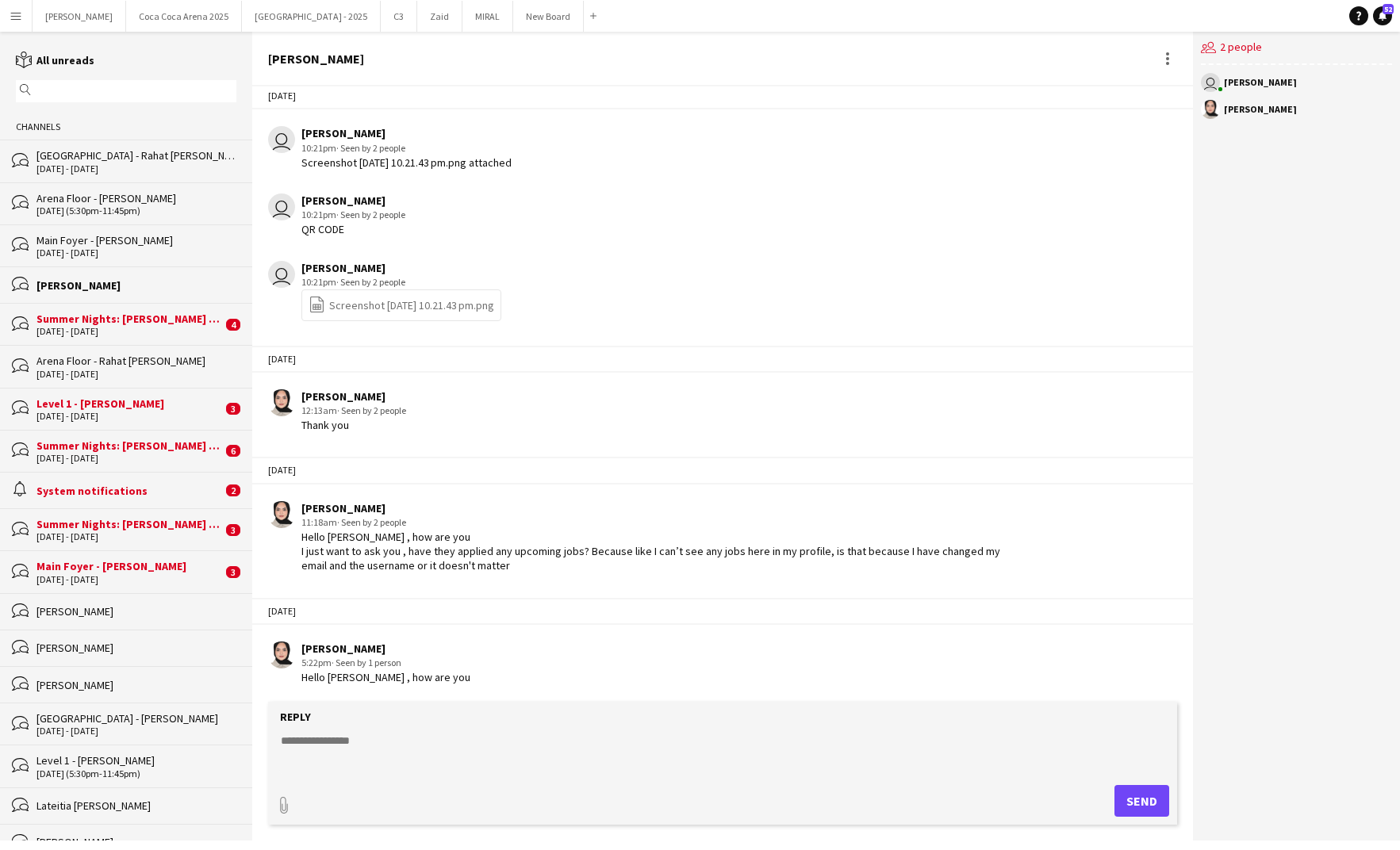
click at [115, 325] on div "Summer Nights: [PERSON_NAME] and [PERSON_NAME] - External" at bounding box center [129, 319] width 186 height 15
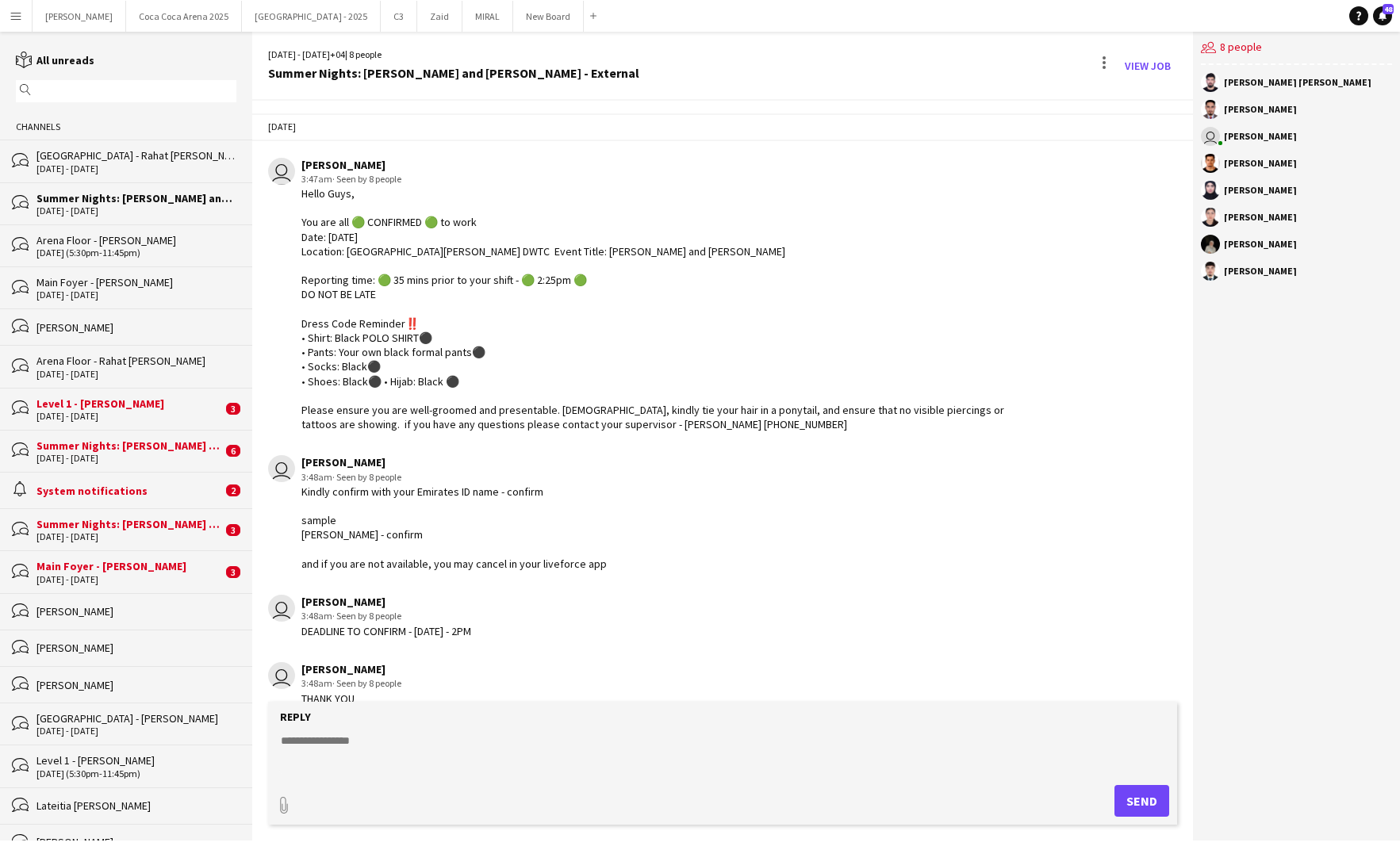
scroll to position [427, 0]
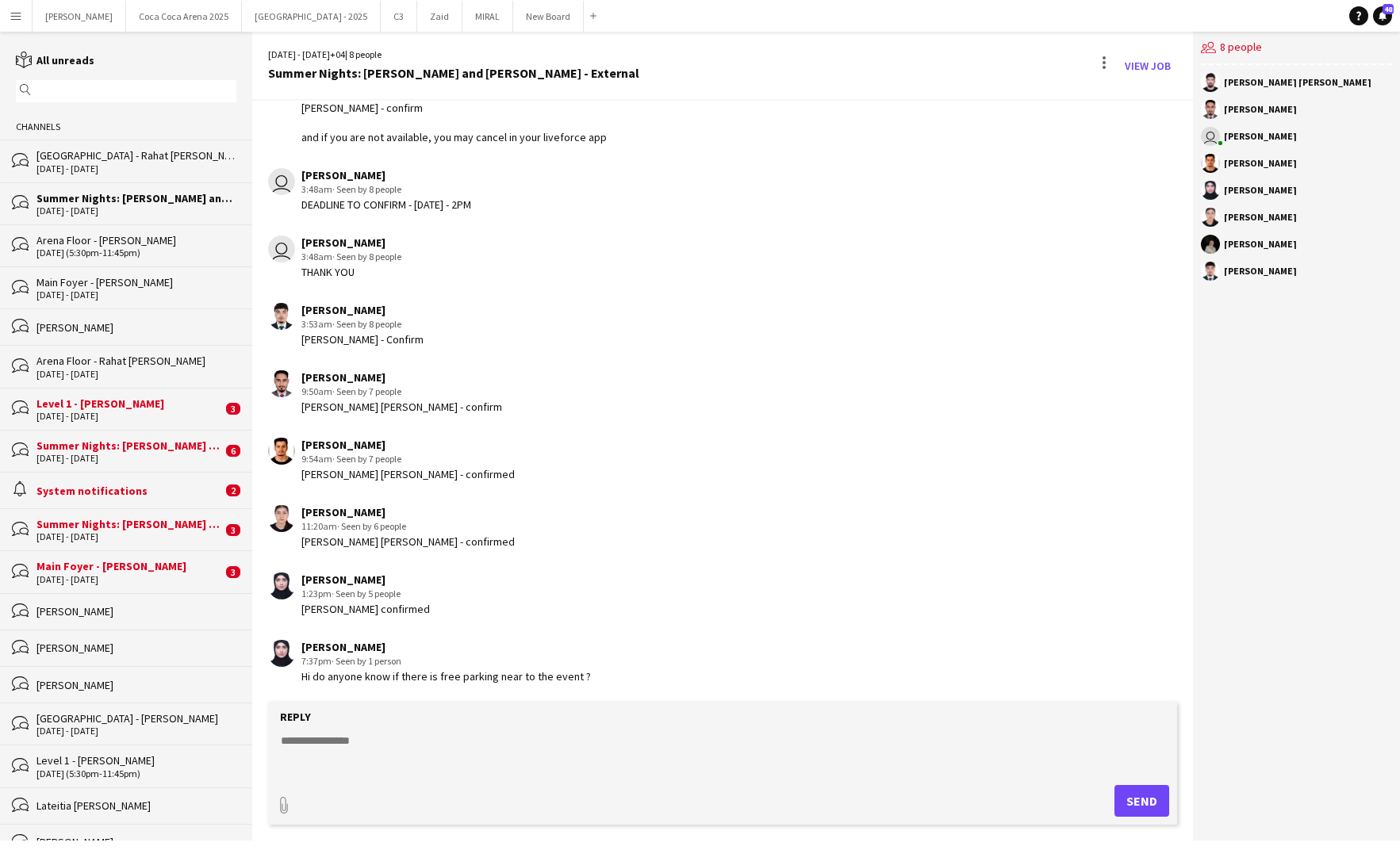
click at [107, 392] on div "bubbles Level 1 - Rahat Fateh Ali Khan 30 - 31 Aug 2025 3" at bounding box center [126, 409] width 252 height 42
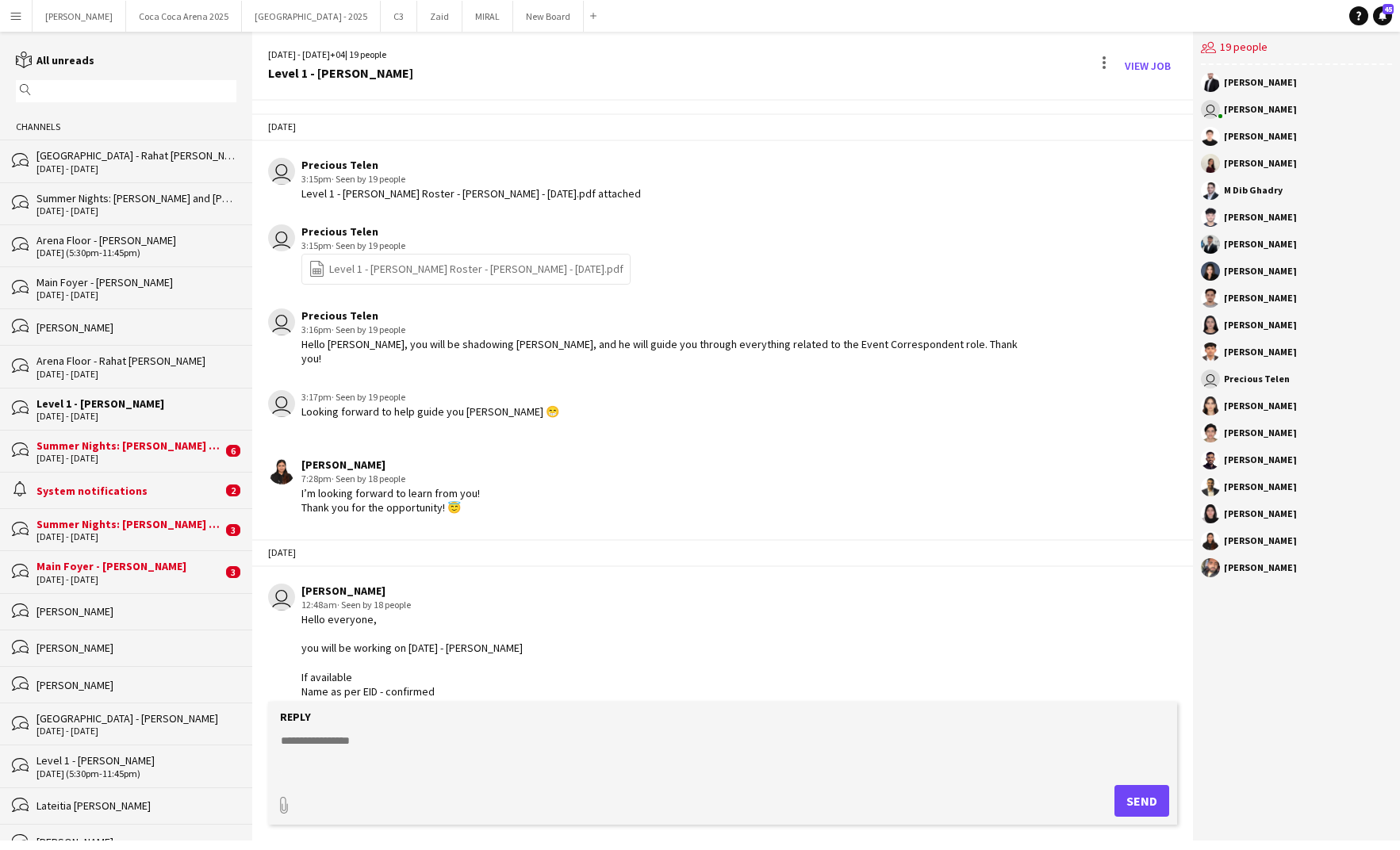
scroll to position [2186, 0]
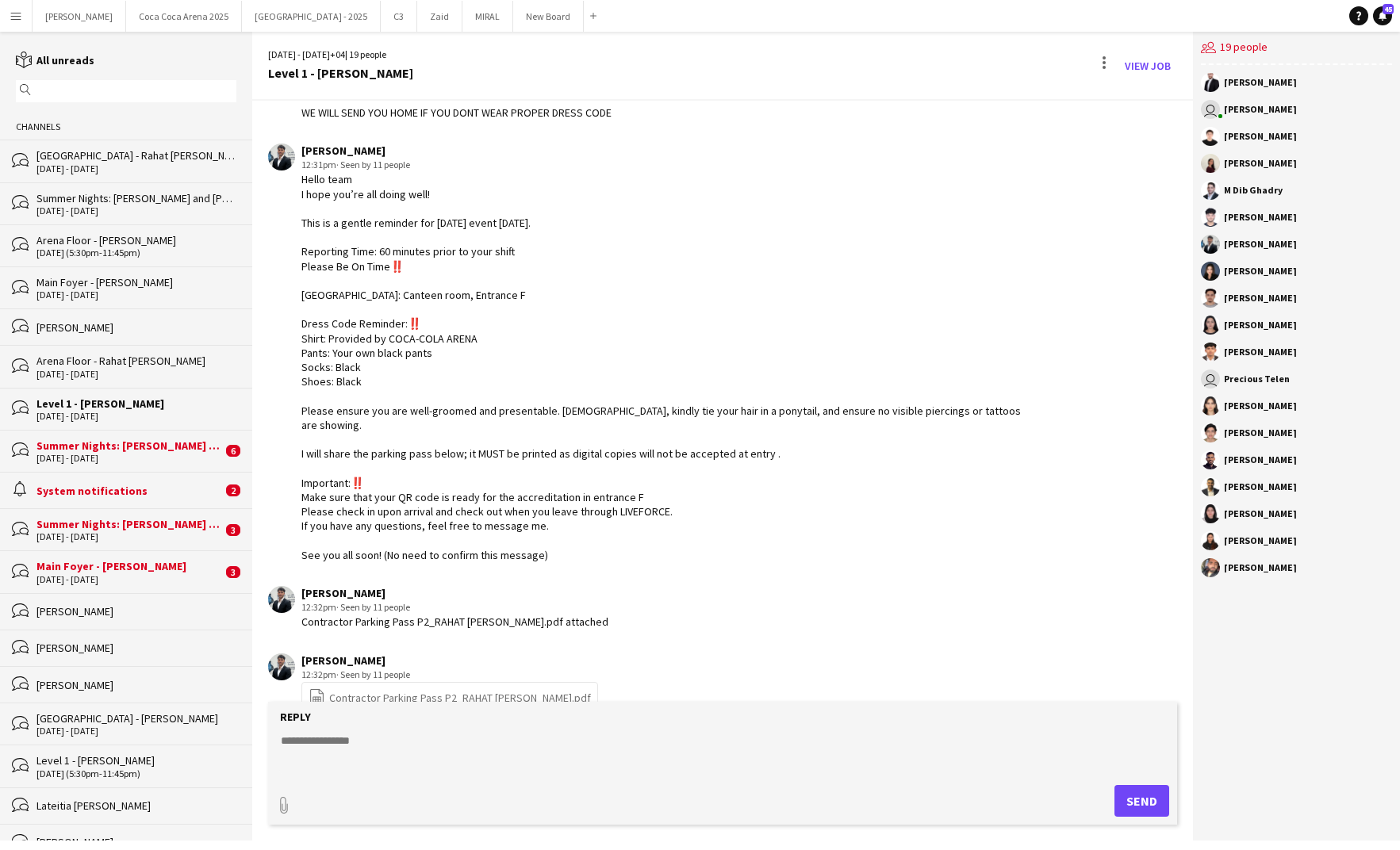
click at [100, 440] on div "Summer Nights: [PERSON_NAME] and [PERSON_NAME] - Internal" at bounding box center [129, 446] width 186 height 15
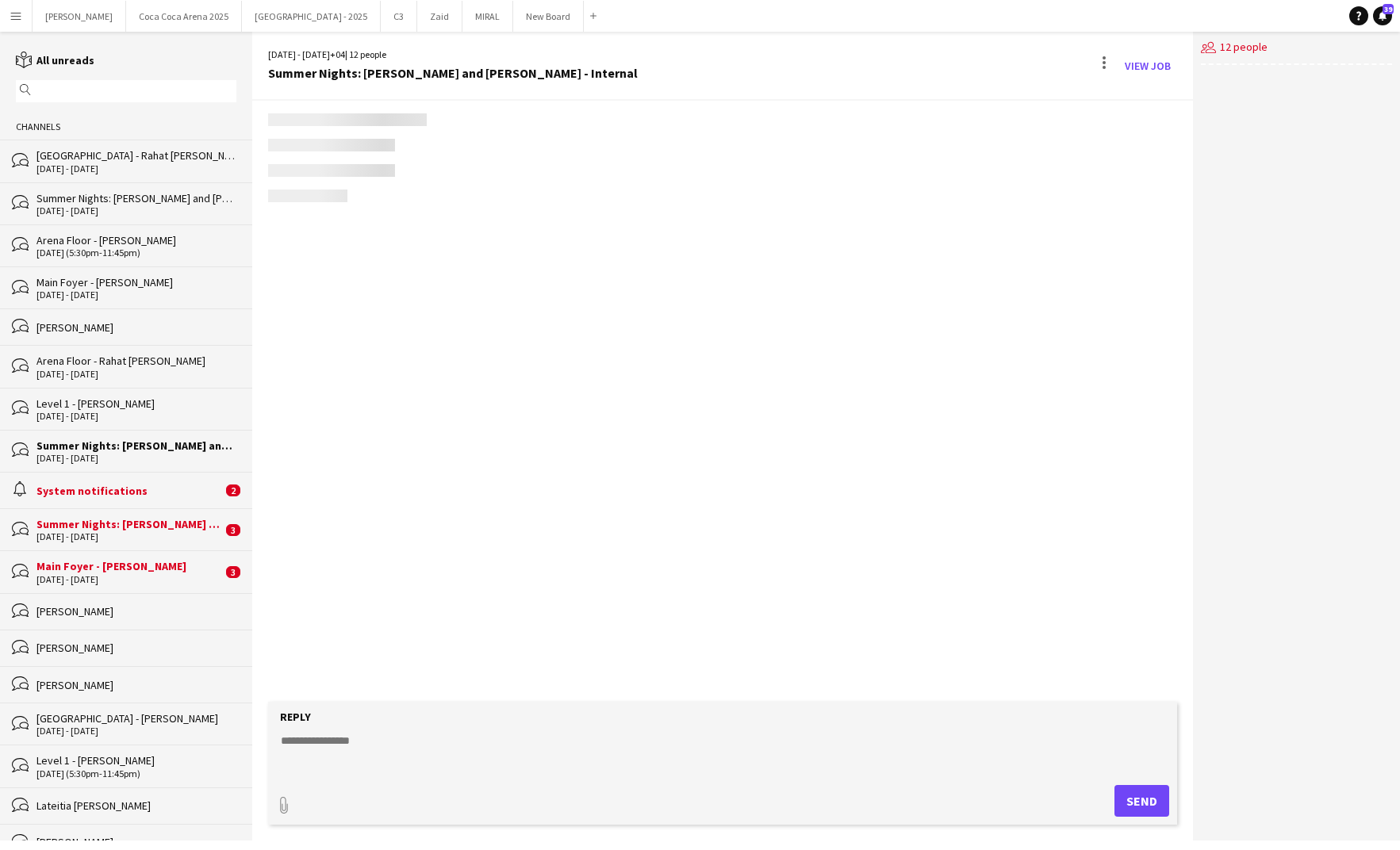
scroll to position [966, 0]
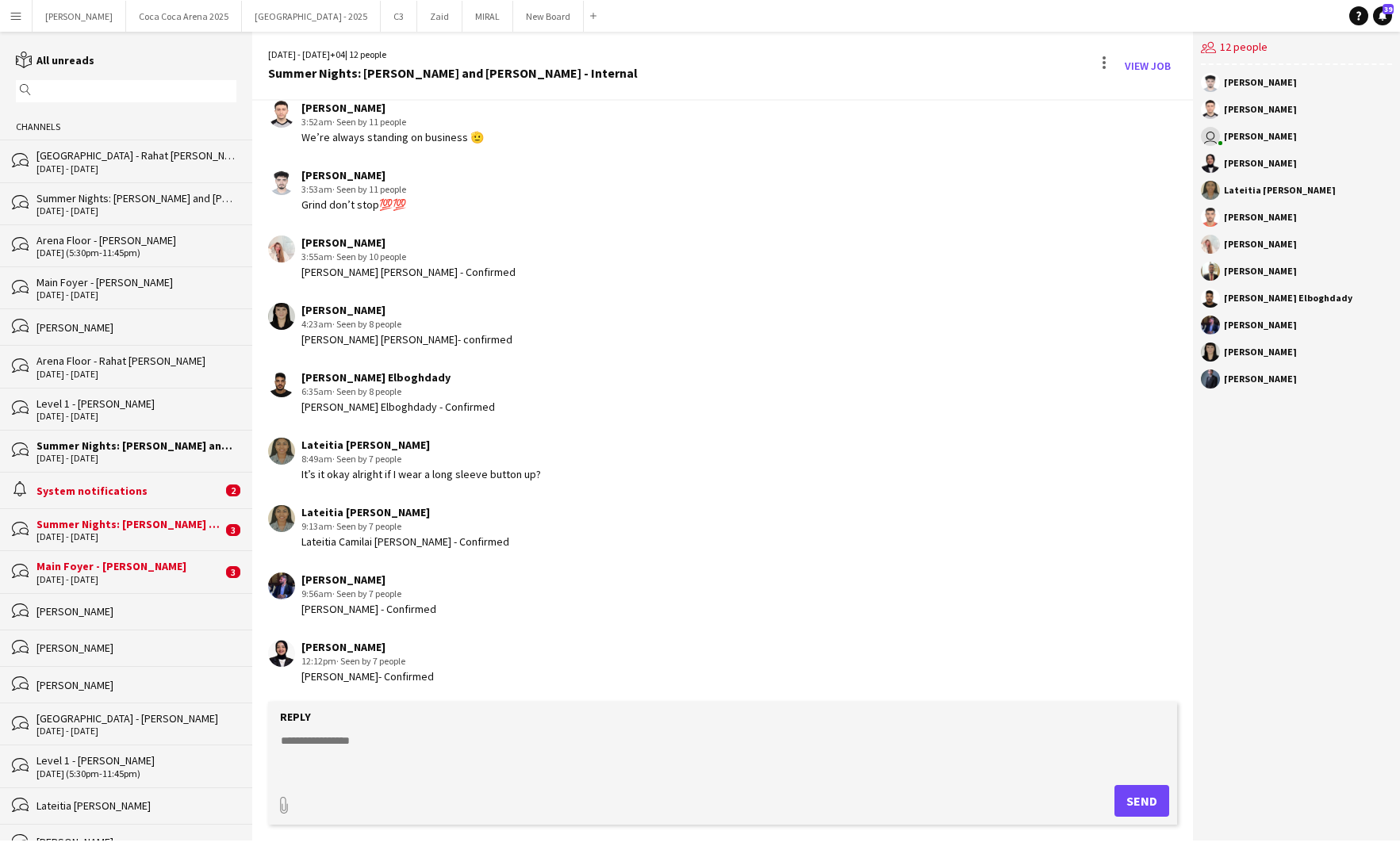
click at [92, 485] on div "System notifications" at bounding box center [129, 491] width 186 height 15
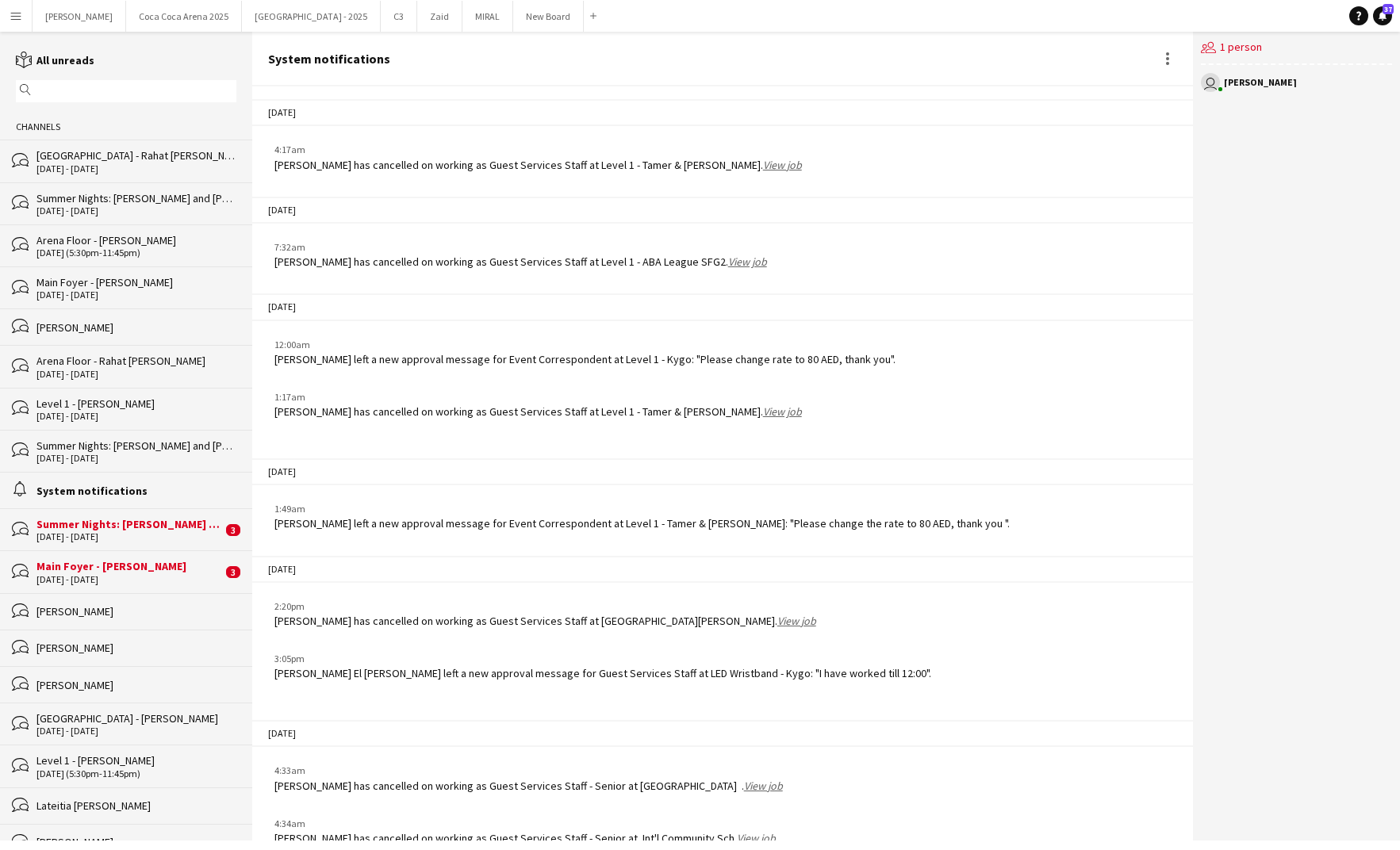
scroll to position [1868, 0]
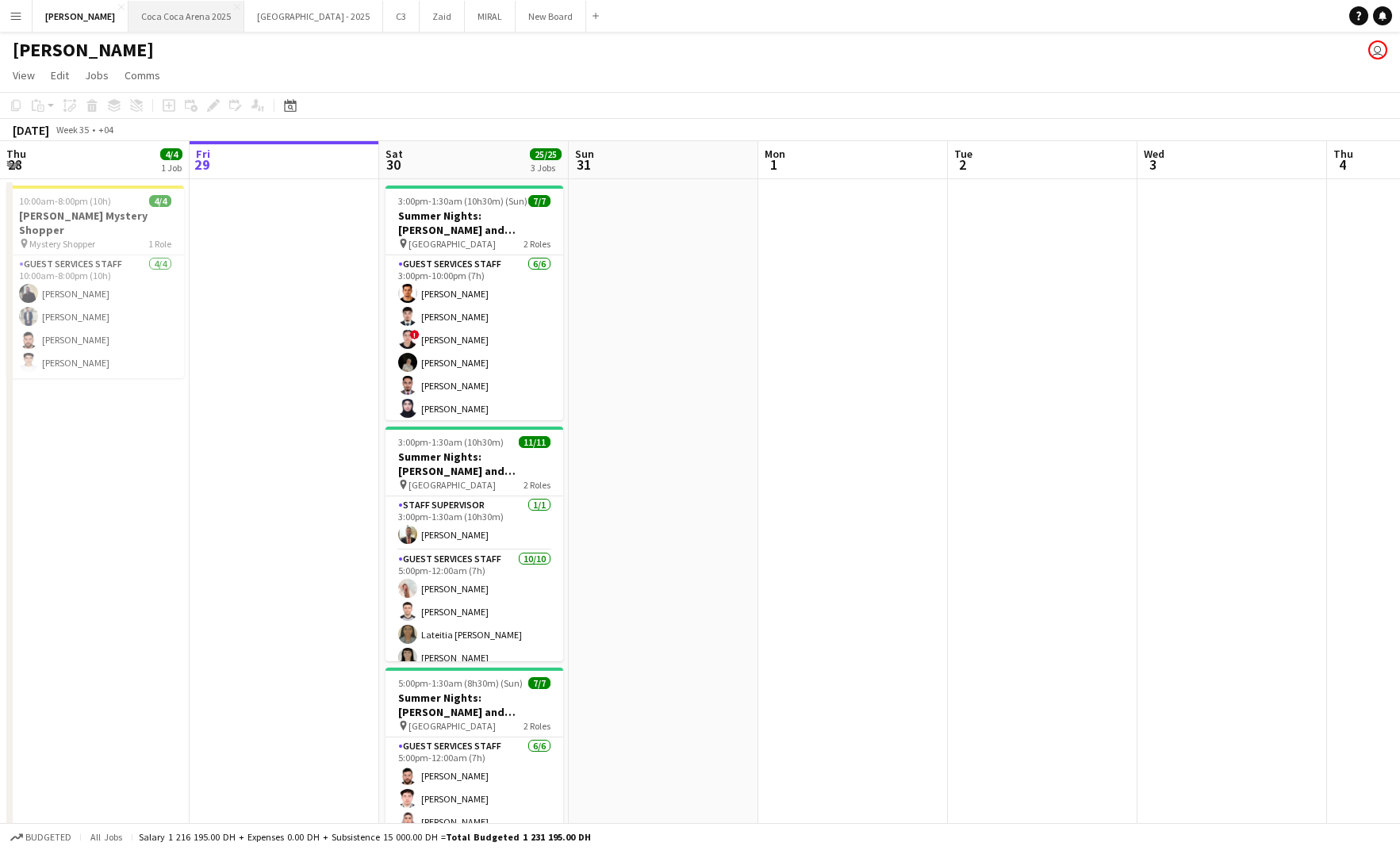
click at [164, 21] on button "[GEOGRAPHIC_DATA] 2025 Close" at bounding box center [186, 16] width 116 height 31
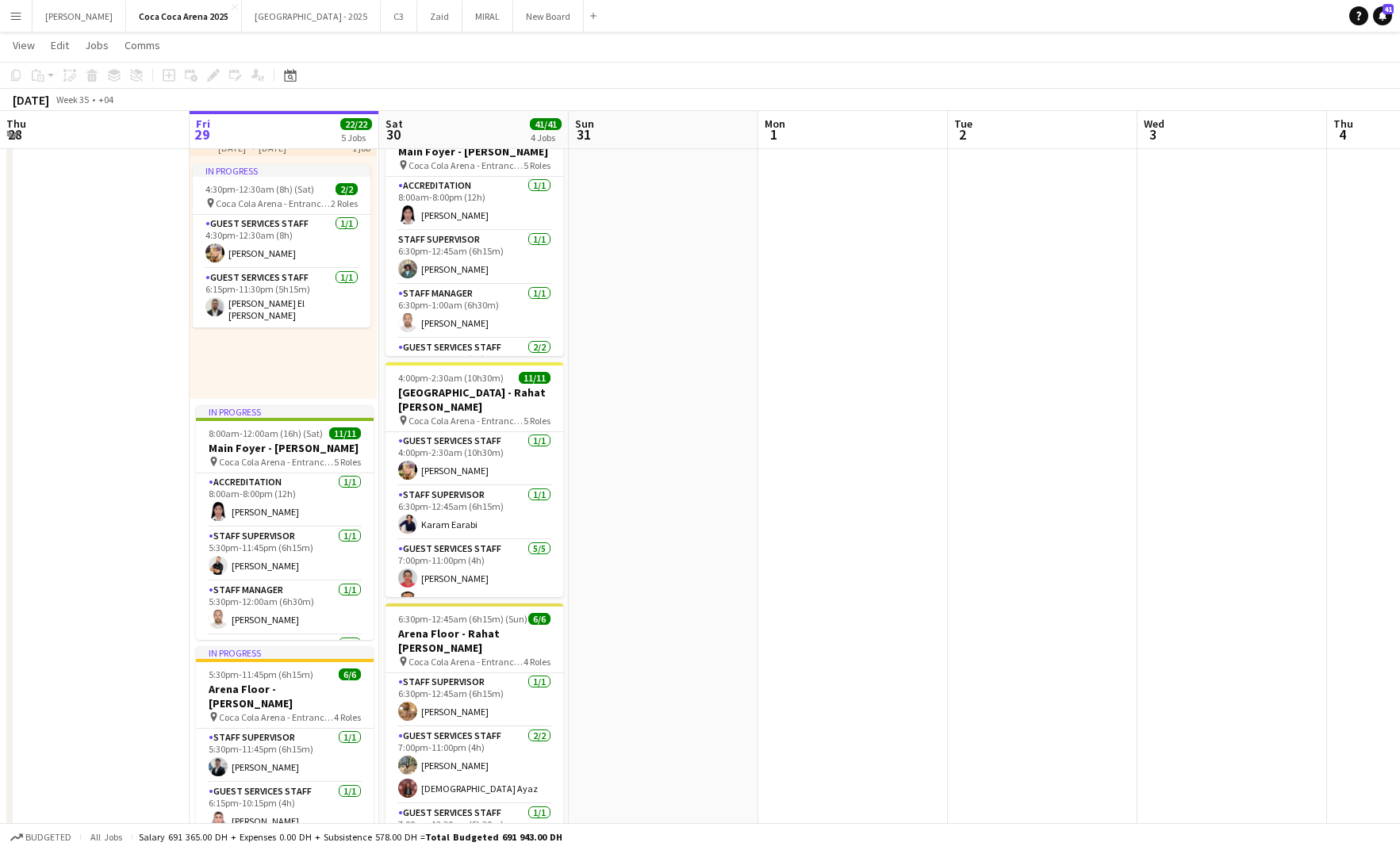
click at [479, 499] on app-card-role "Staff Supervisor [DATE] 6:30pm-12:45am (6h15m) Karam Earabi" at bounding box center [474, 512] width 177 height 54
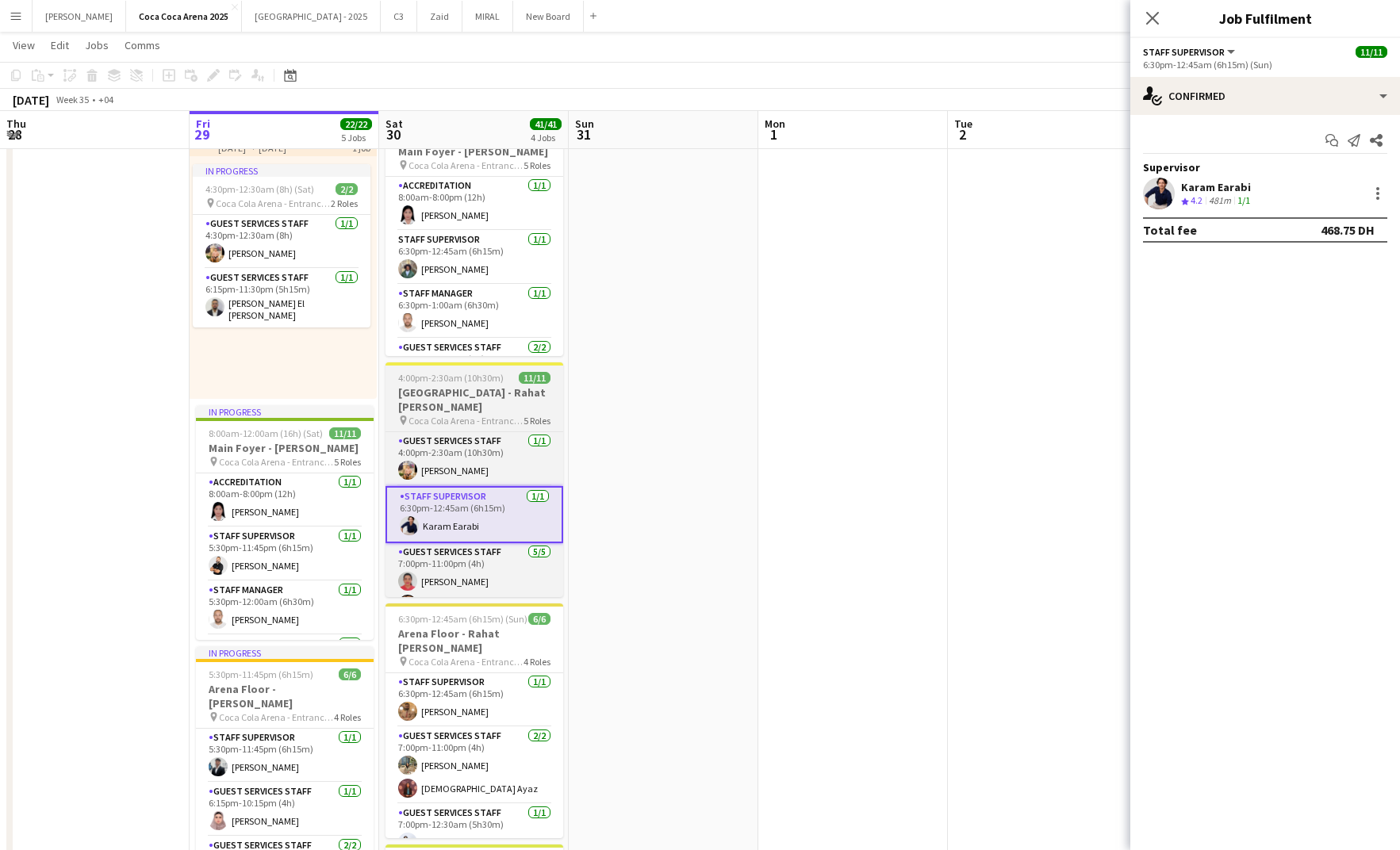
click at [476, 381] on span "4:00pm-2:30am (10h30m) (Sun)" at bounding box center [458, 378] width 120 height 12
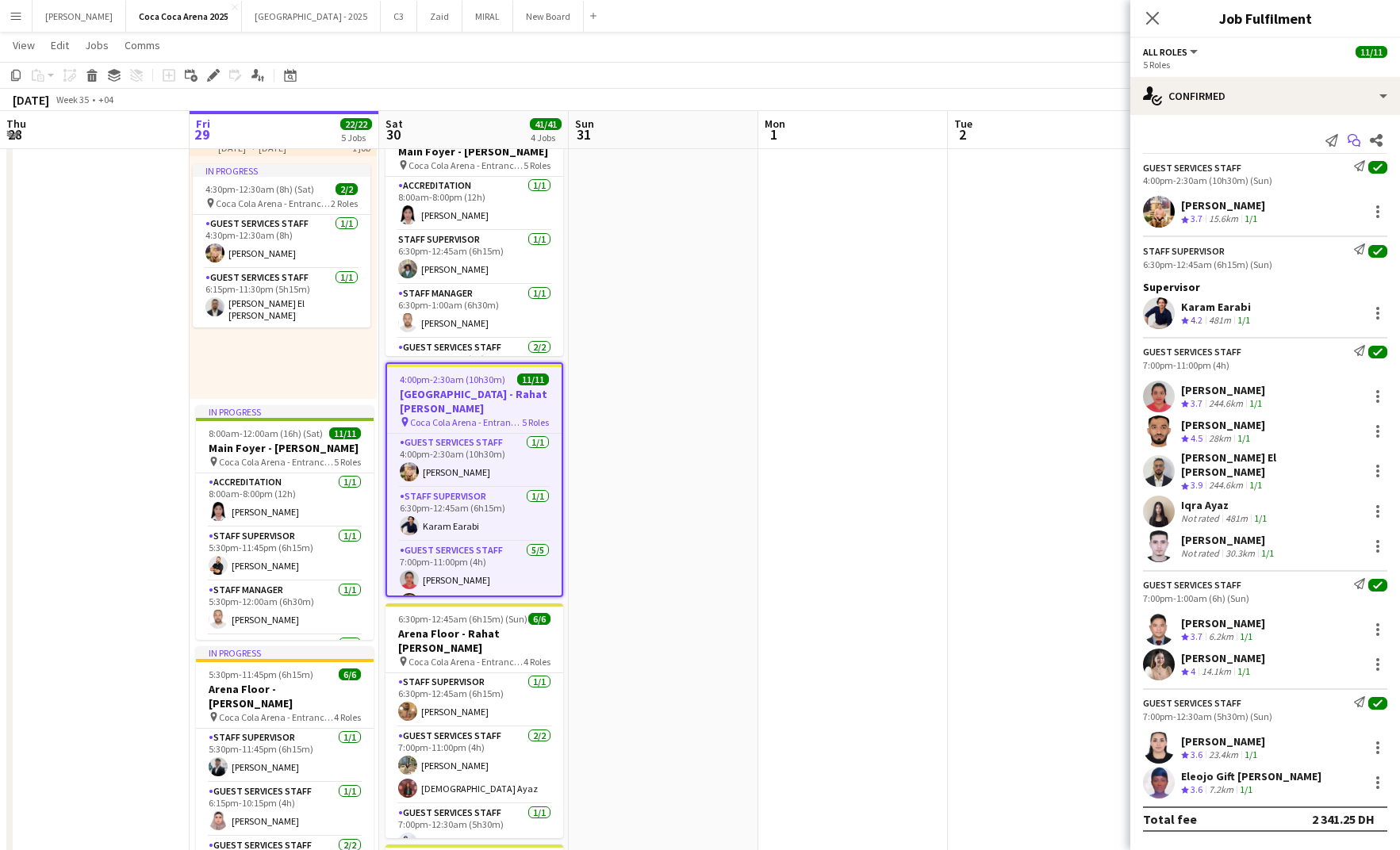
click at [1351, 139] on icon "Start chat" at bounding box center [1354, 140] width 13 height 13
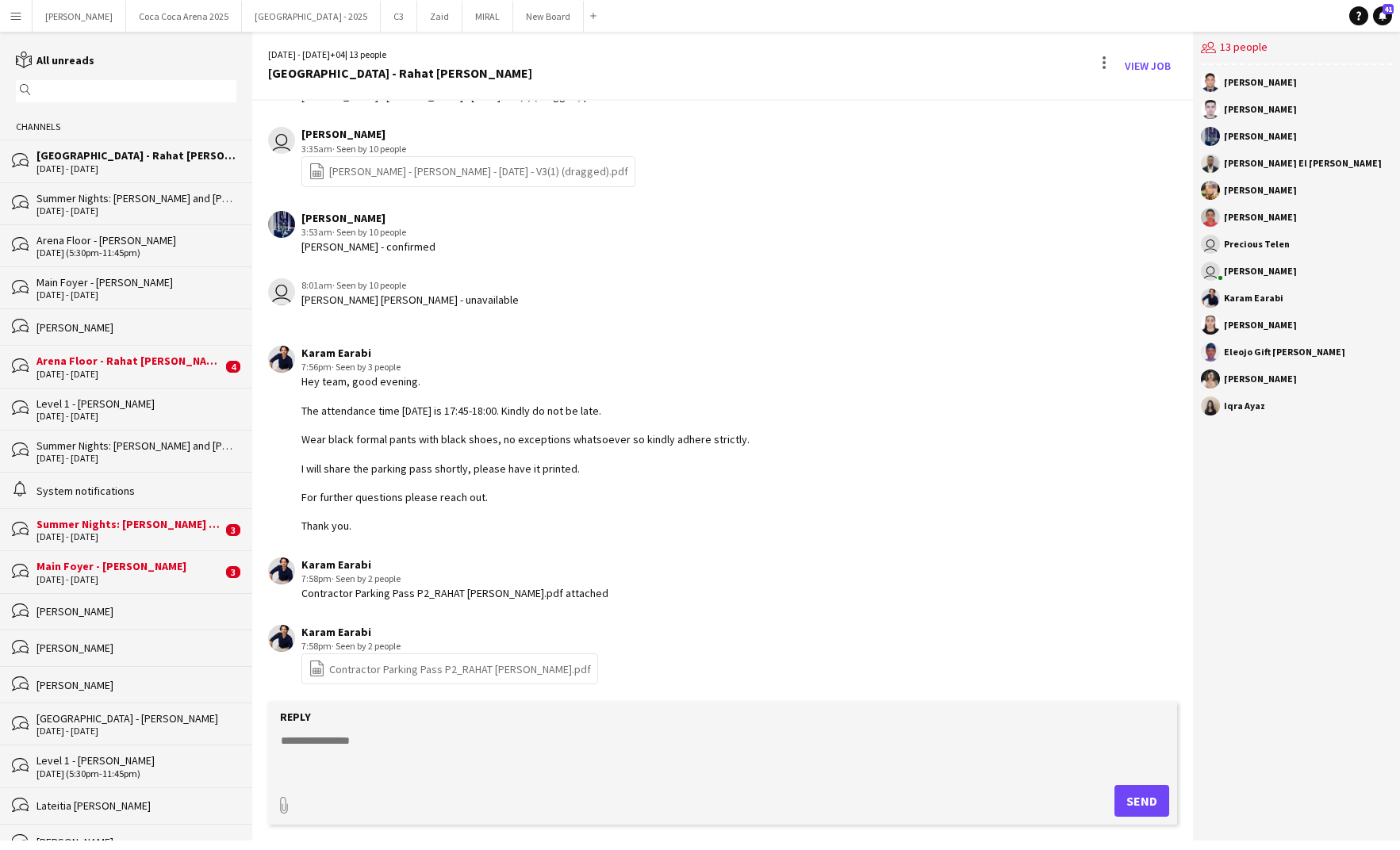
scroll to position [2141, 0]
click at [781, 729] on form "Reply paperclip Send" at bounding box center [723, 763] width 910 height 123
click at [311, 731] on form "Reply paperclip Send" at bounding box center [723, 763] width 910 height 123
click at [291, 743] on textarea at bounding box center [726, 753] width 893 height 41
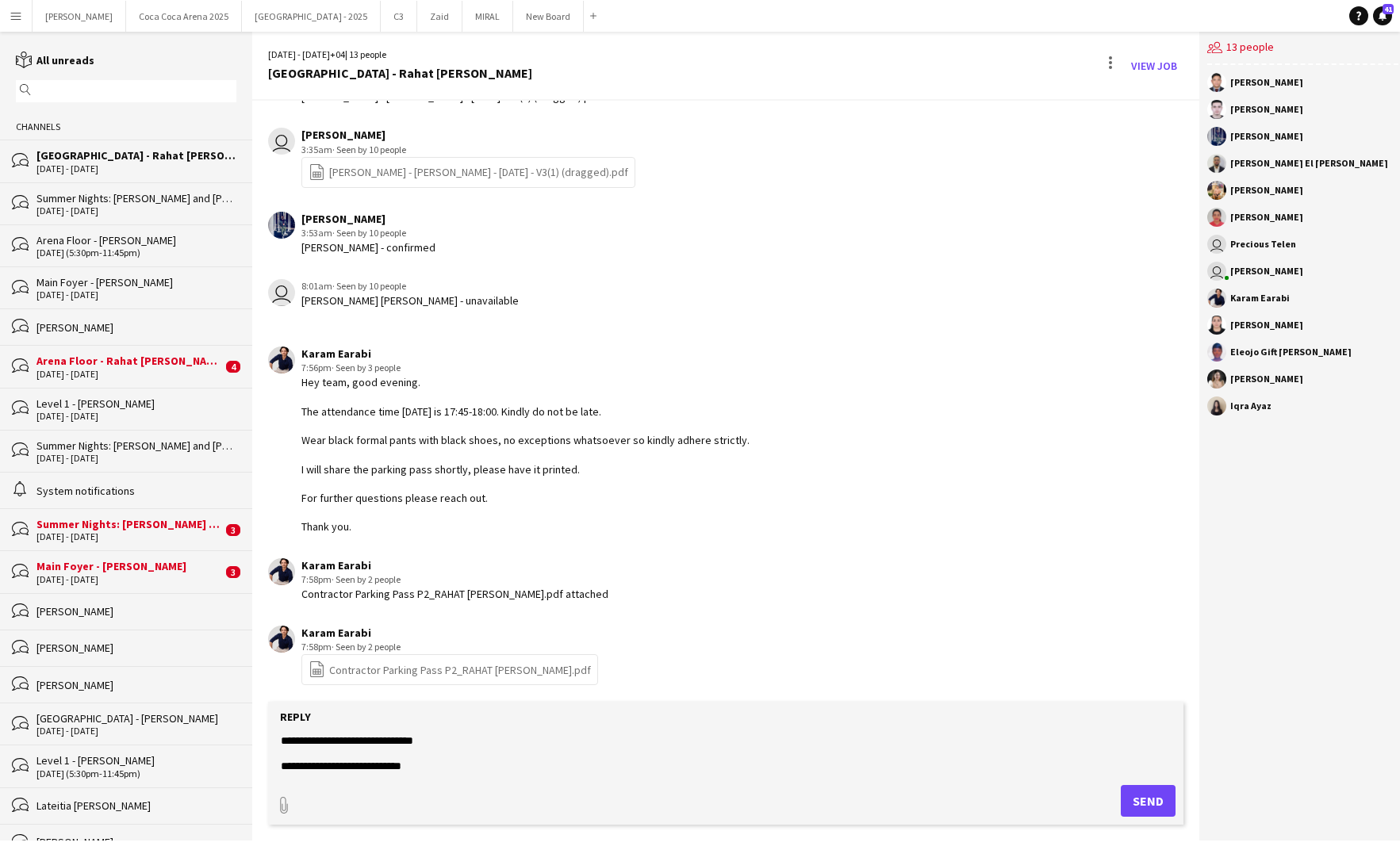
scroll to position [25, 0]
type textarea "**********"
click at [1149, 795] on button "Send" at bounding box center [1148, 801] width 55 height 32
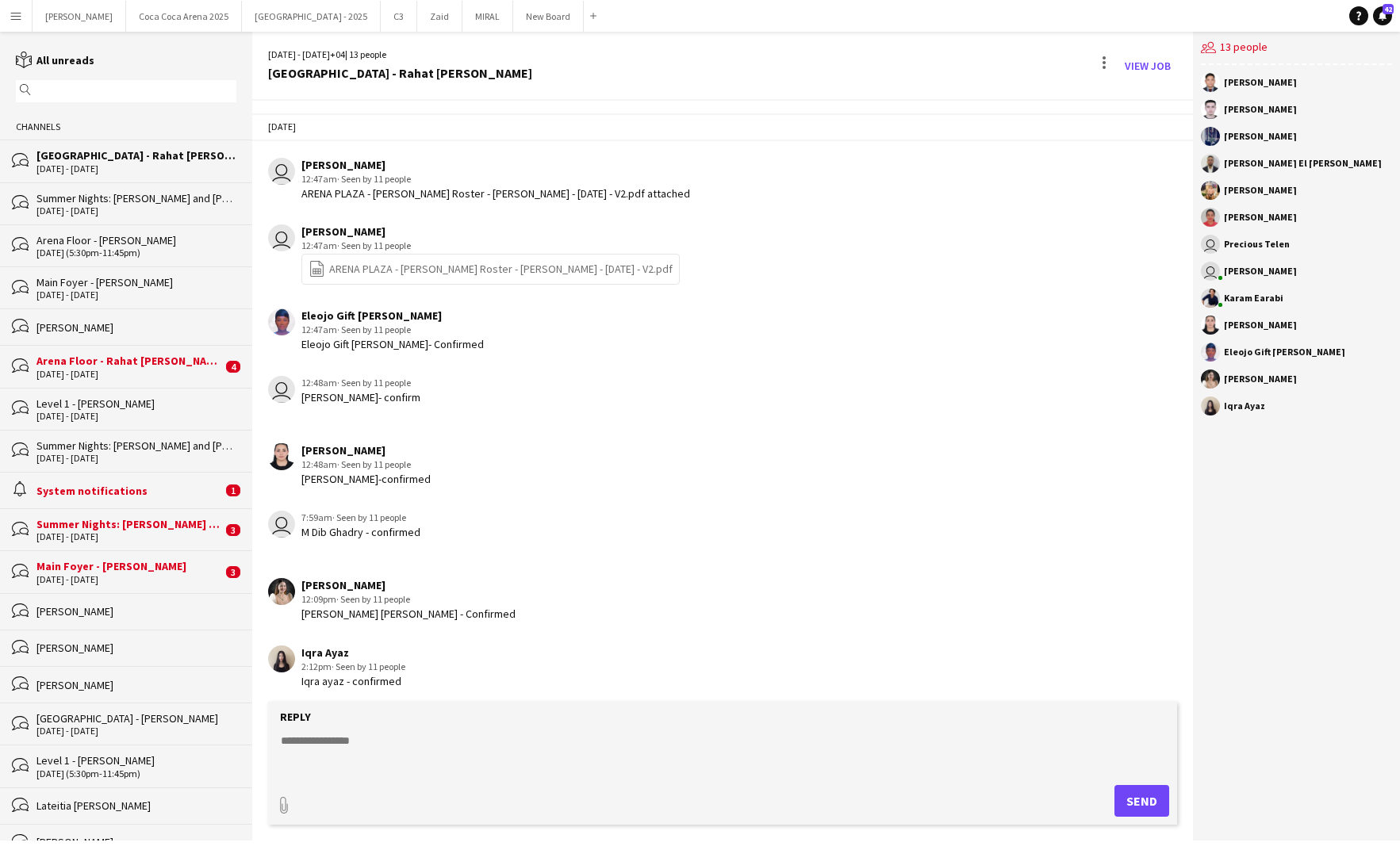
scroll to position [1997, 0]
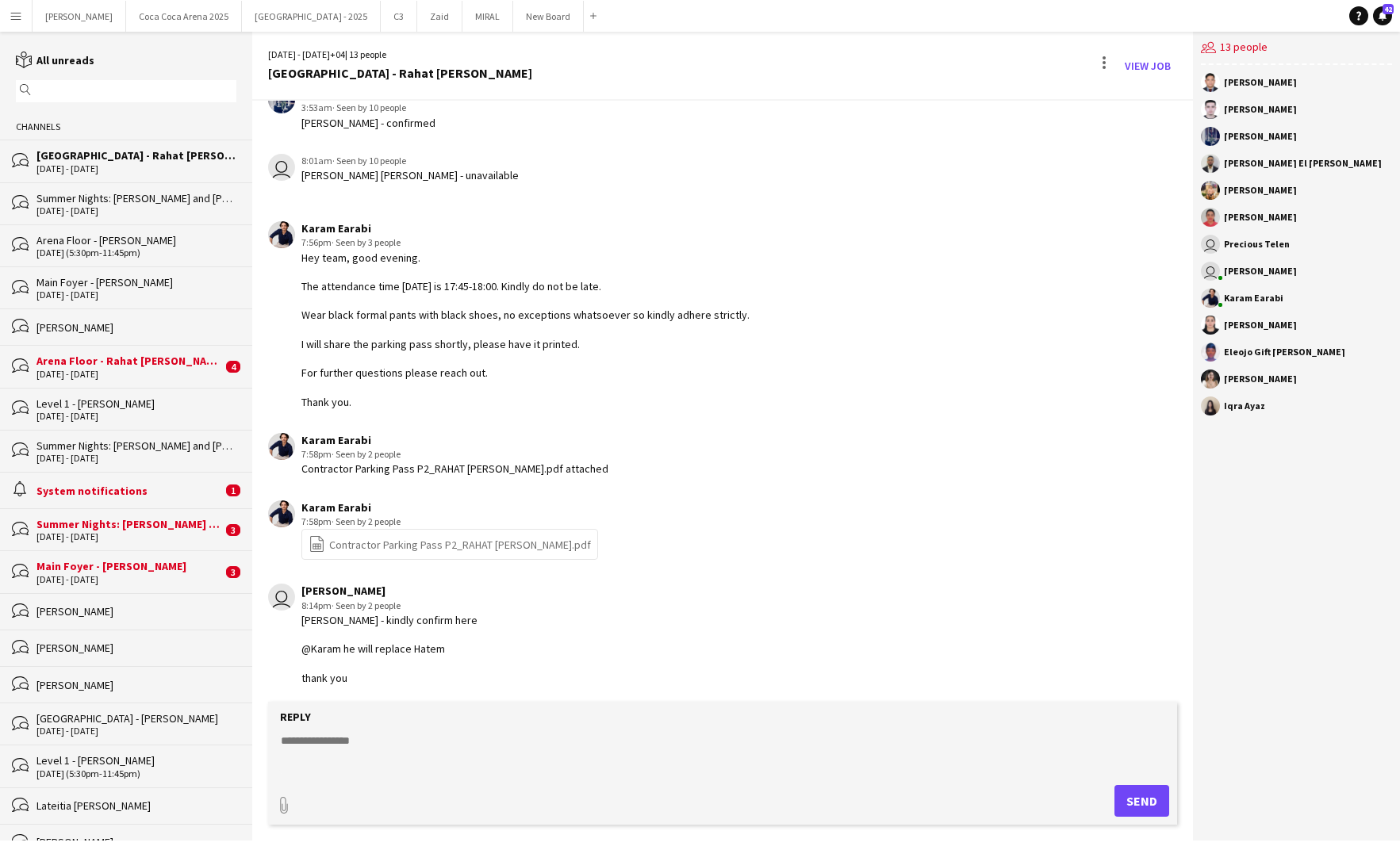
click at [117, 440] on div "Summer Nights: [PERSON_NAME] and [PERSON_NAME] - Internal" at bounding box center [136, 446] width 200 height 15
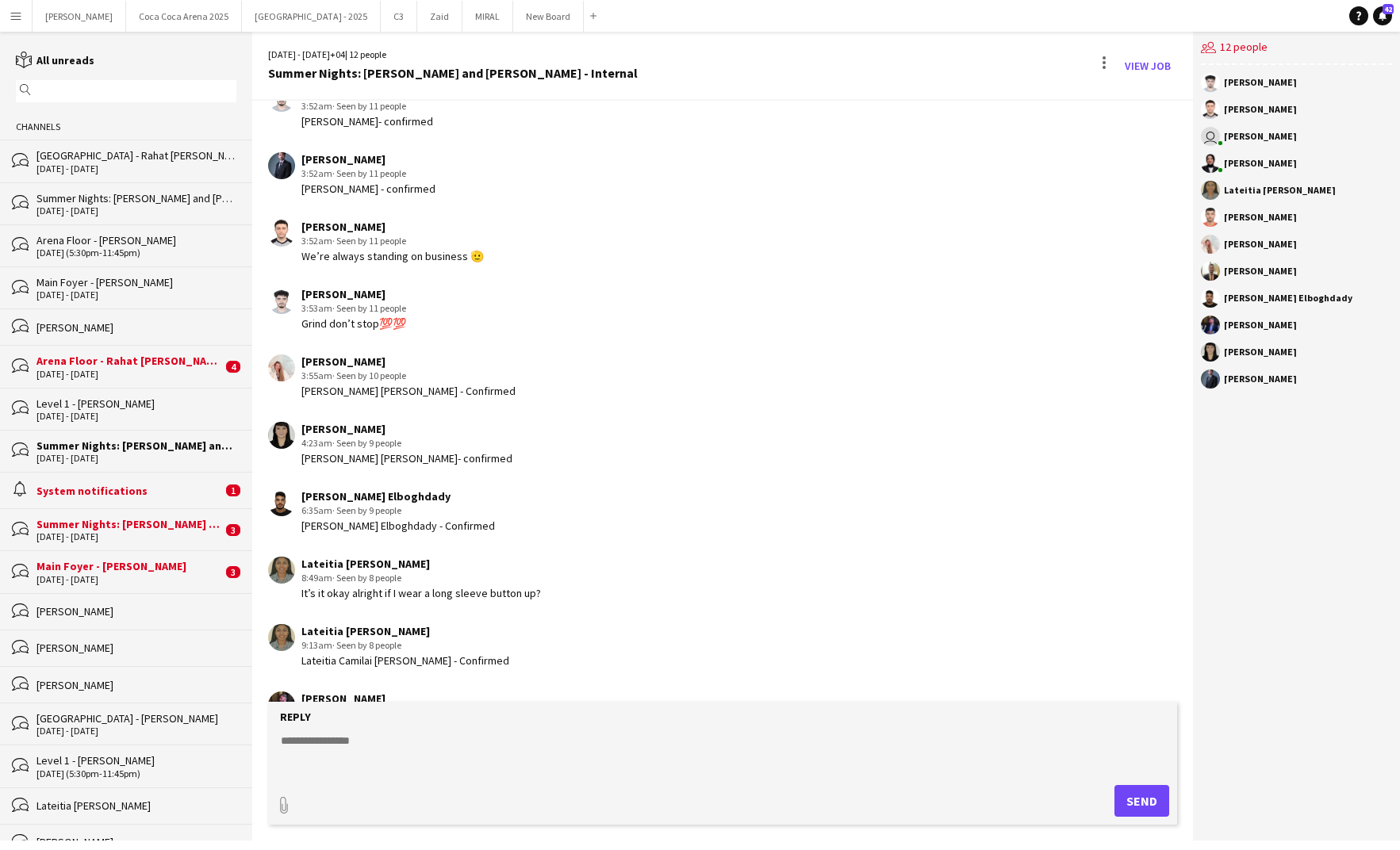
scroll to position [966, 0]
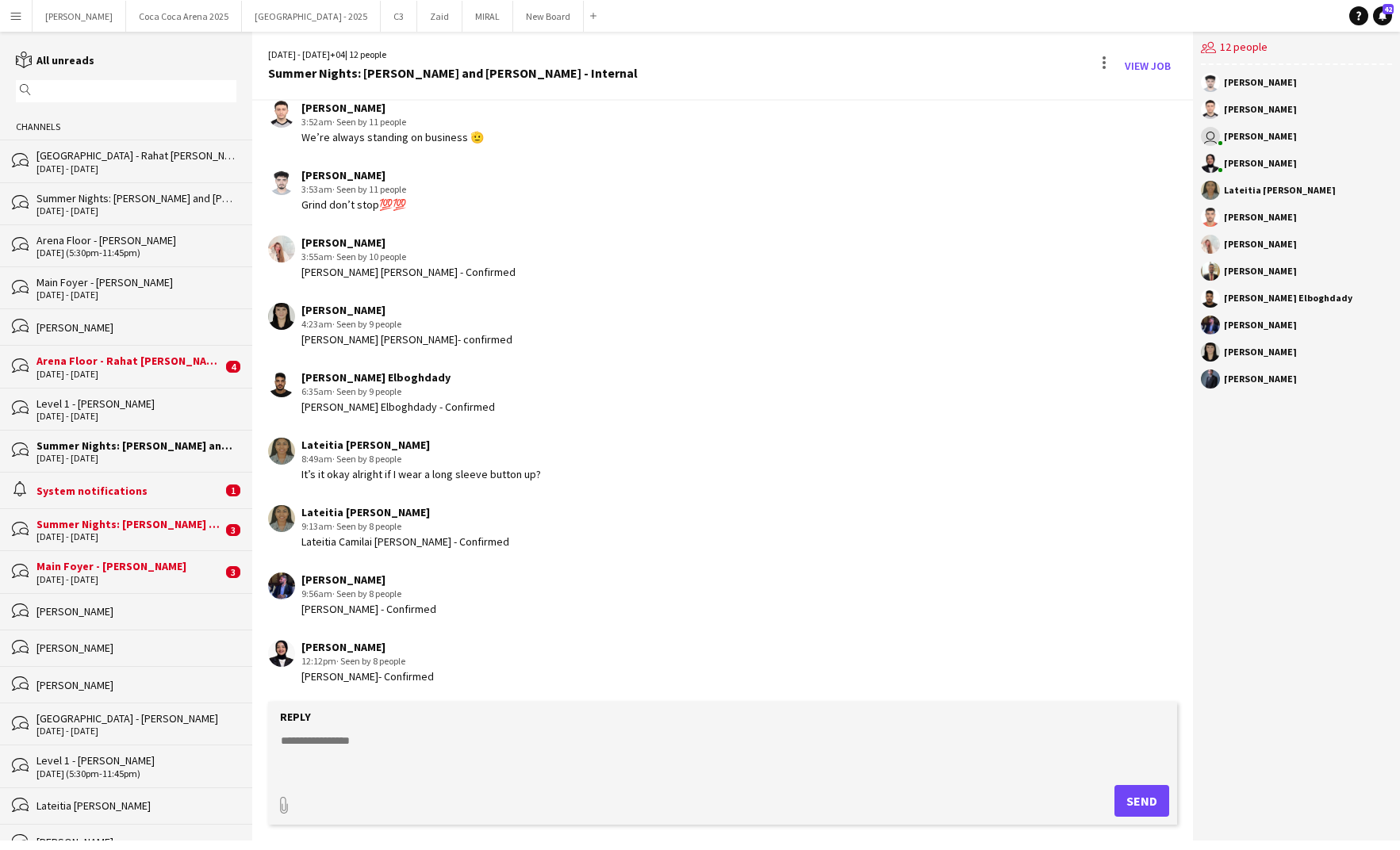
click at [120, 362] on div "Arena Floor - Rahat [PERSON_NAME]" at bounding box center [129, 361] width 186 height 15
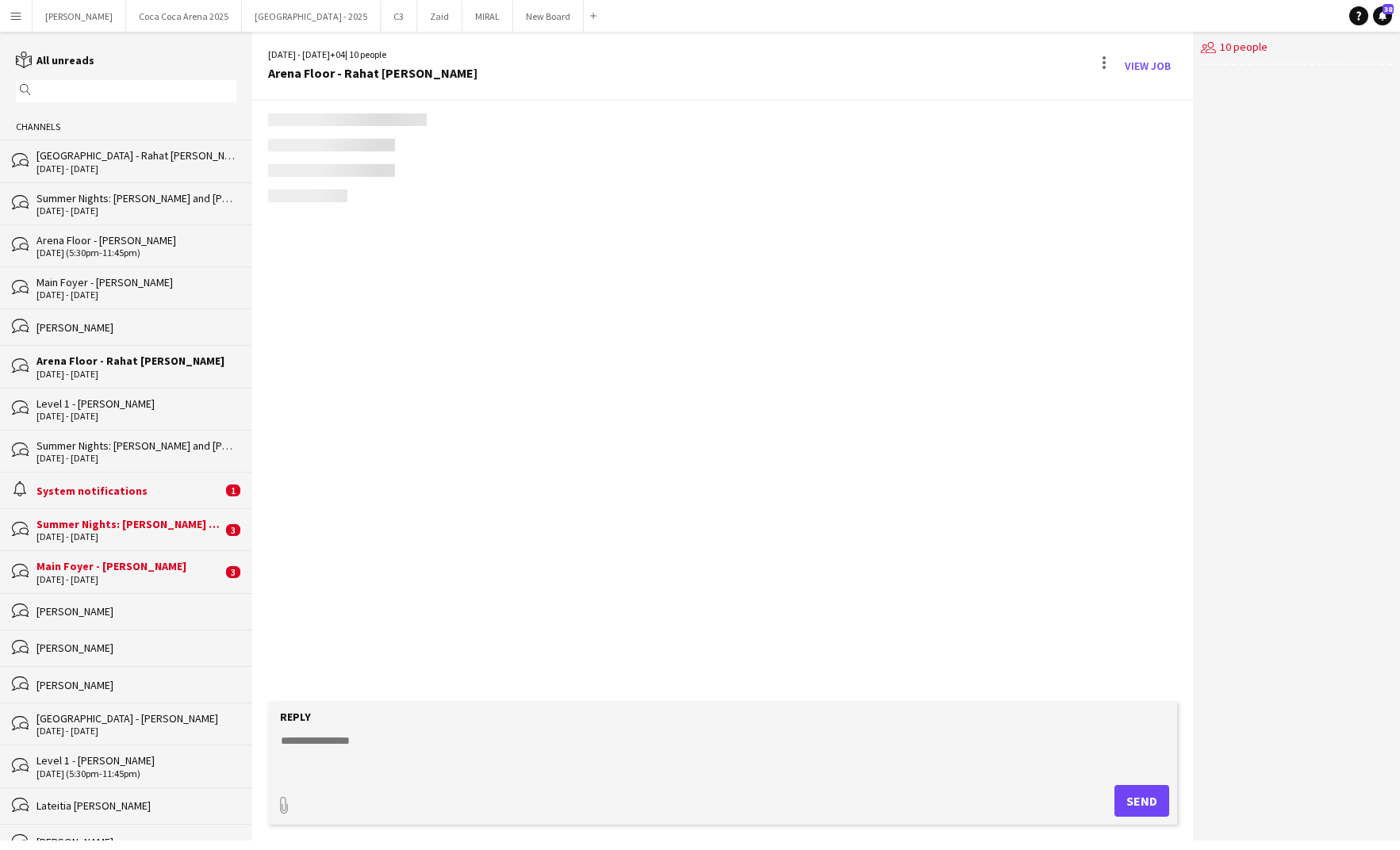
scroll to position [1483, 0]
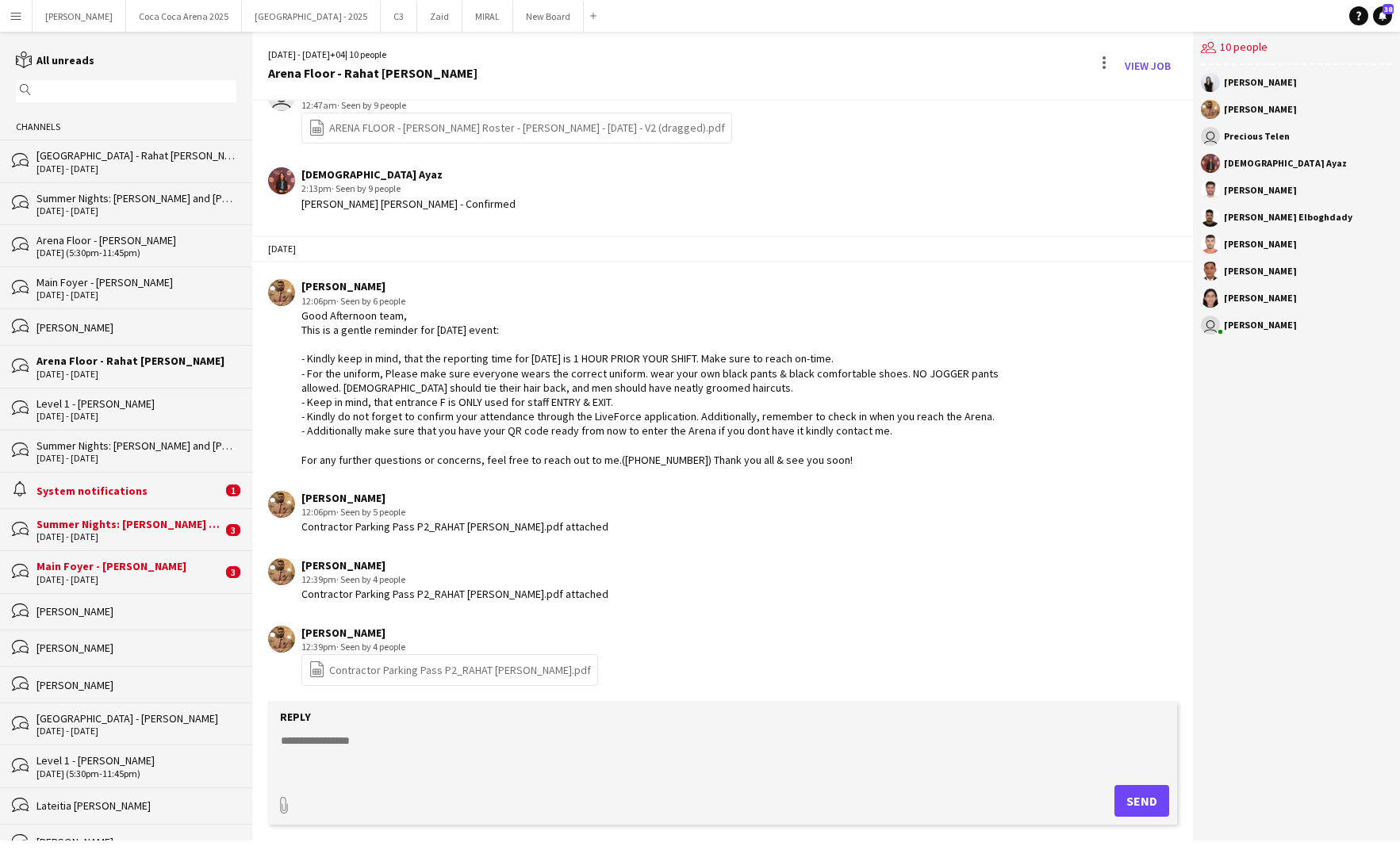
click at [116, 493] on div "System notifications" at bounding box center [129, 491] width 186 height 15
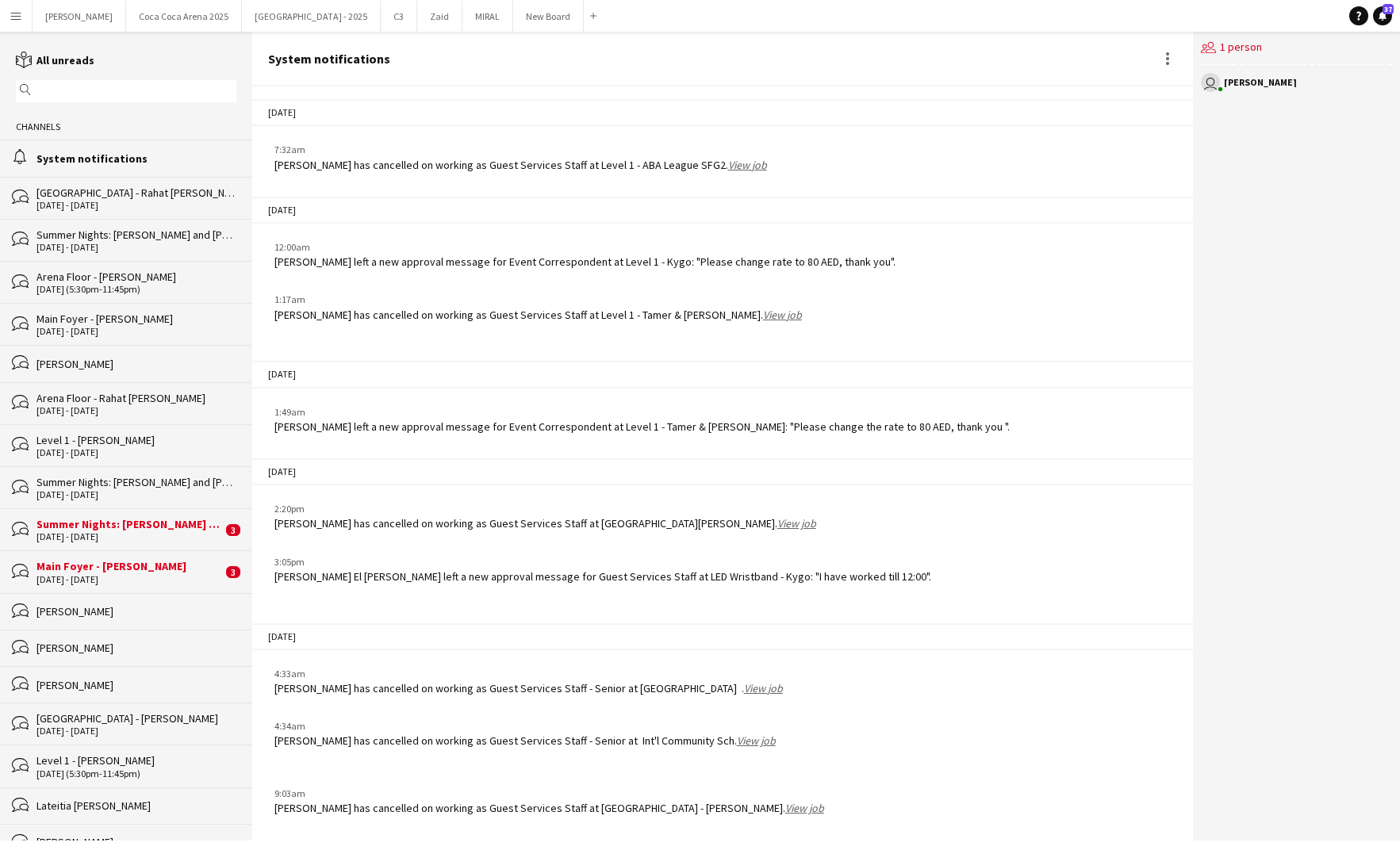
scroll to position [1839, 0]
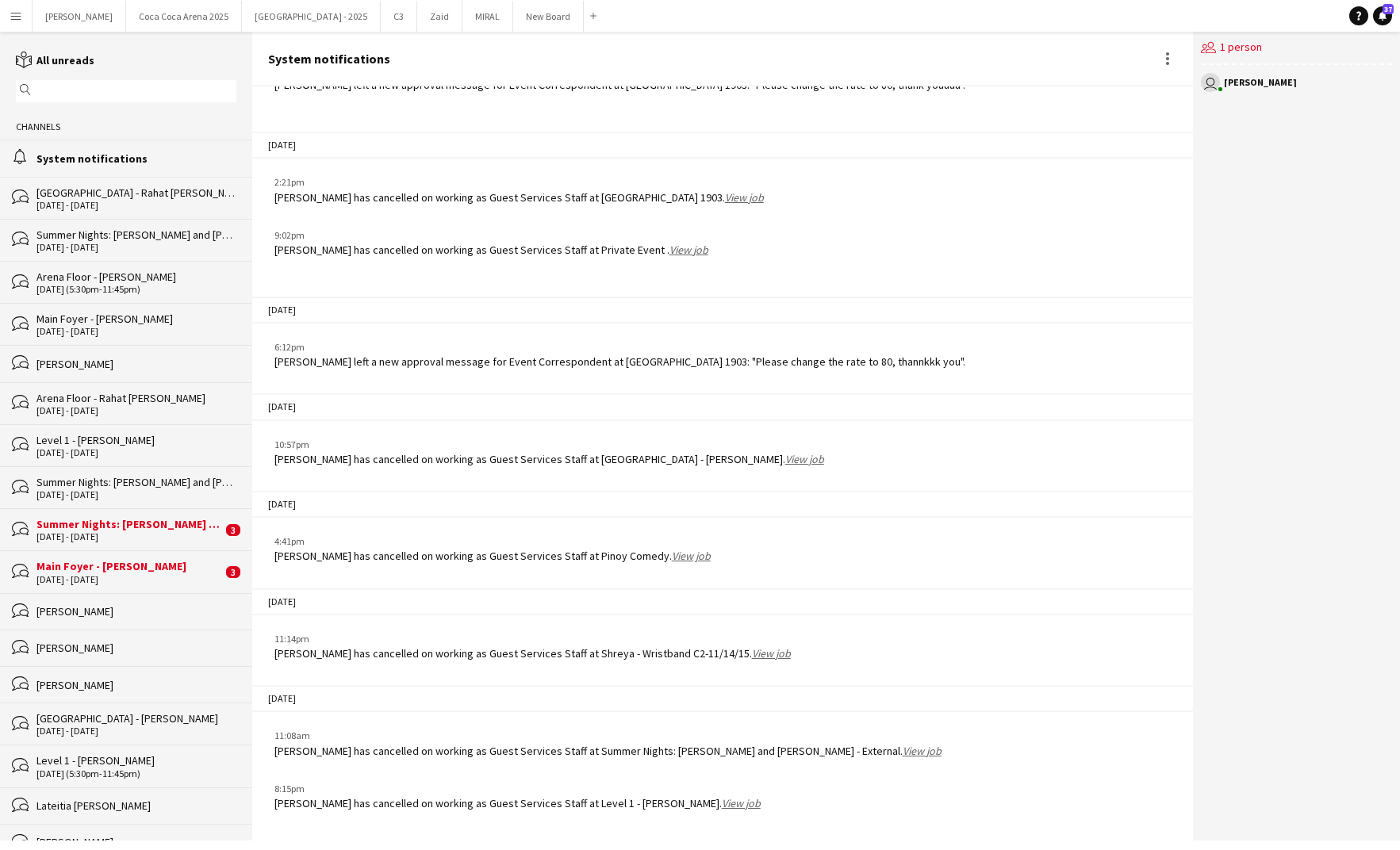
click at [87, 517] on div "Summer Nights: [PERSON_NAME] and [PERSON_NAME] - Internal" at bounding box center [129, 524] width 186 height 15
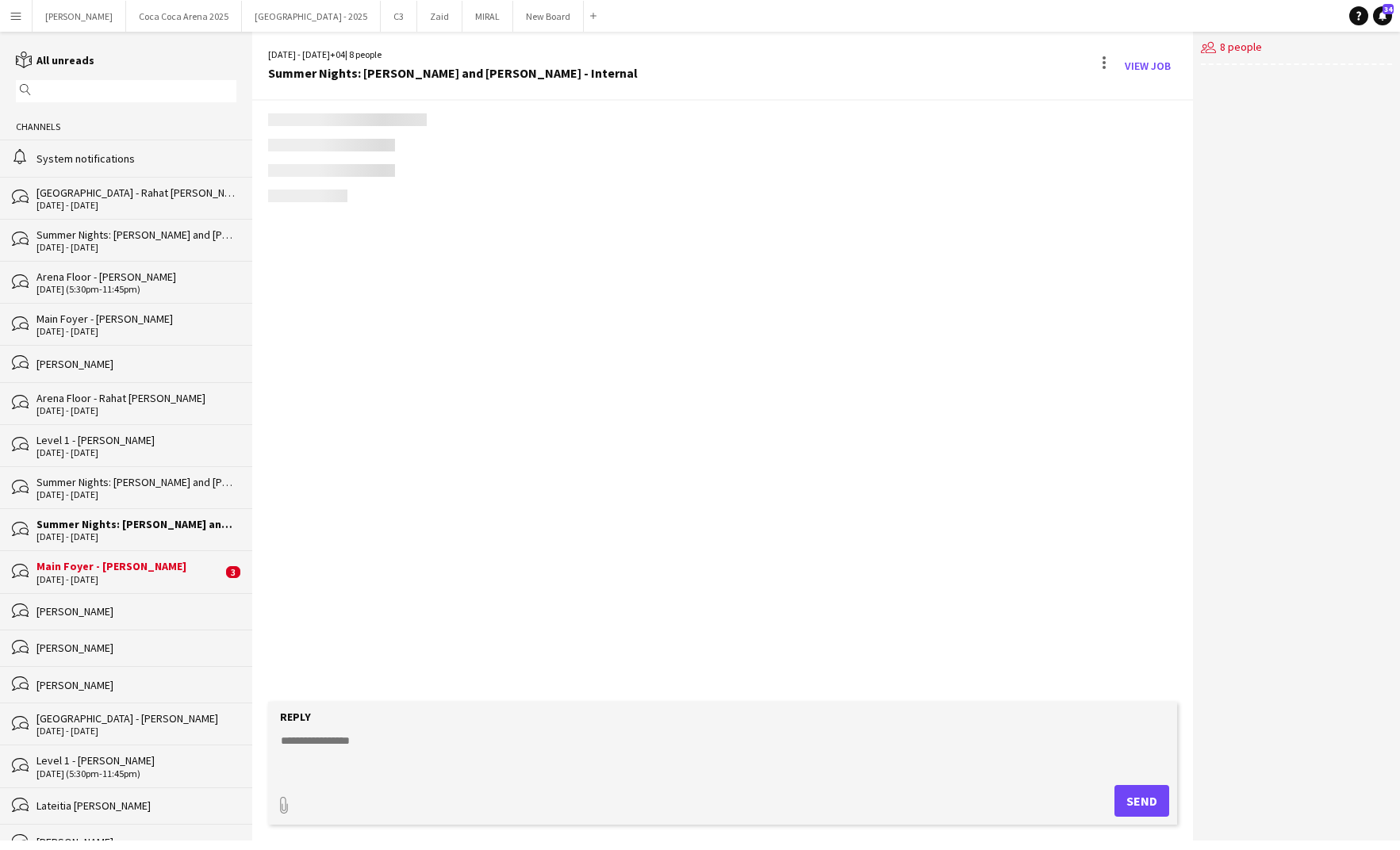
scroll to position [399, 0]
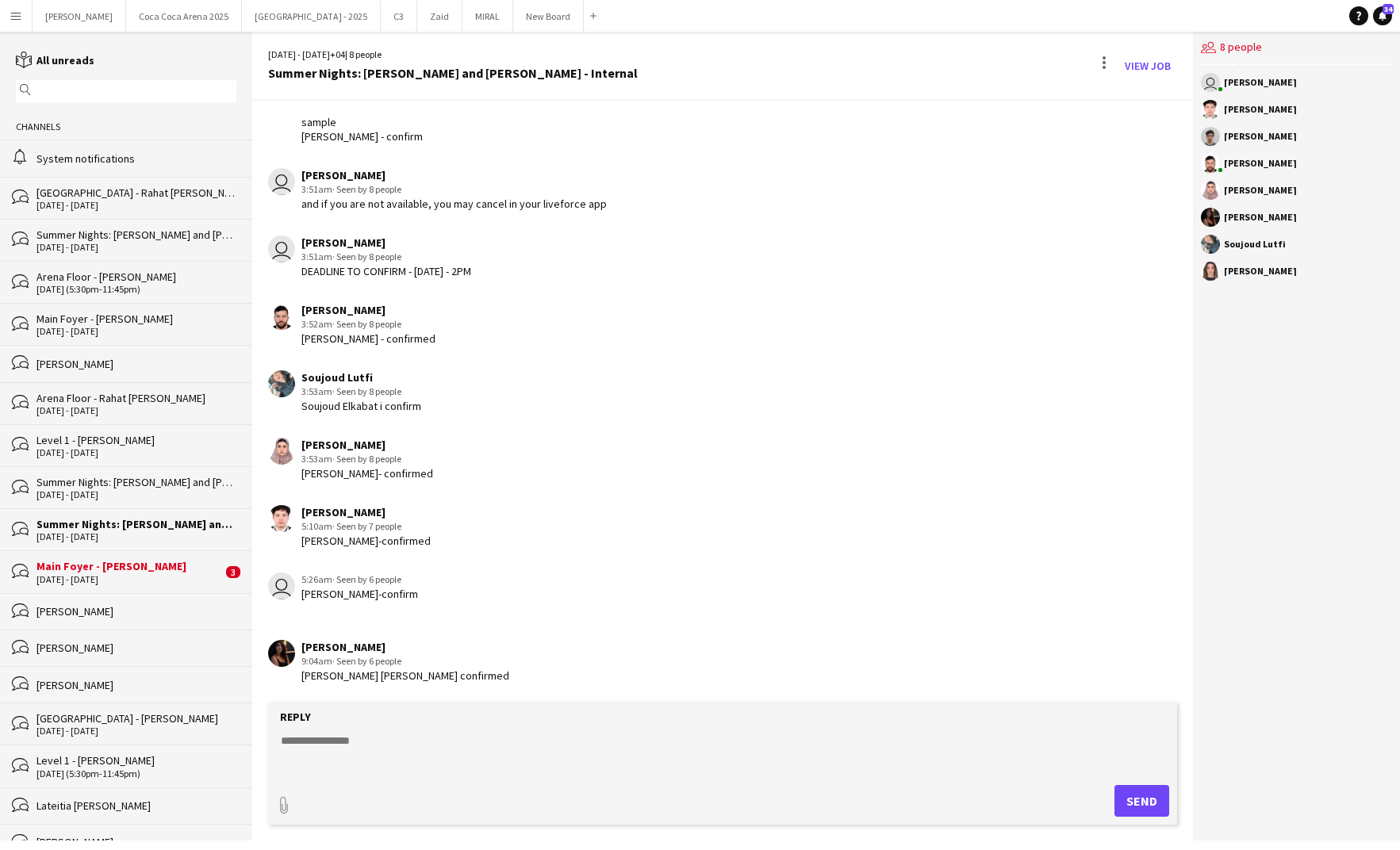
click at [91, 568] on div "Main Foyer - [PERSON_NAME]" at bounding box center [129, 567] width 186 height 15
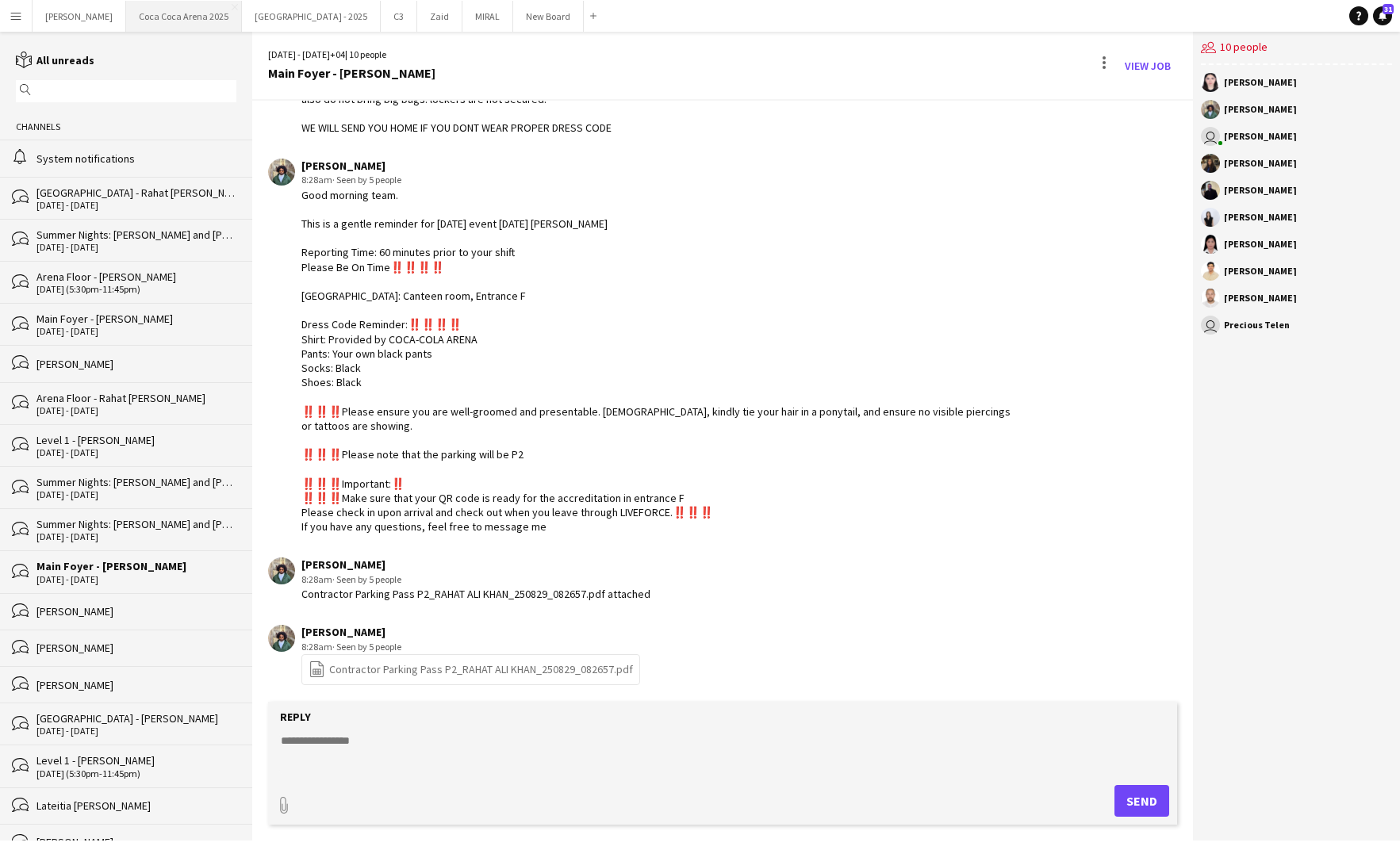
scroll to position [1801, 0]
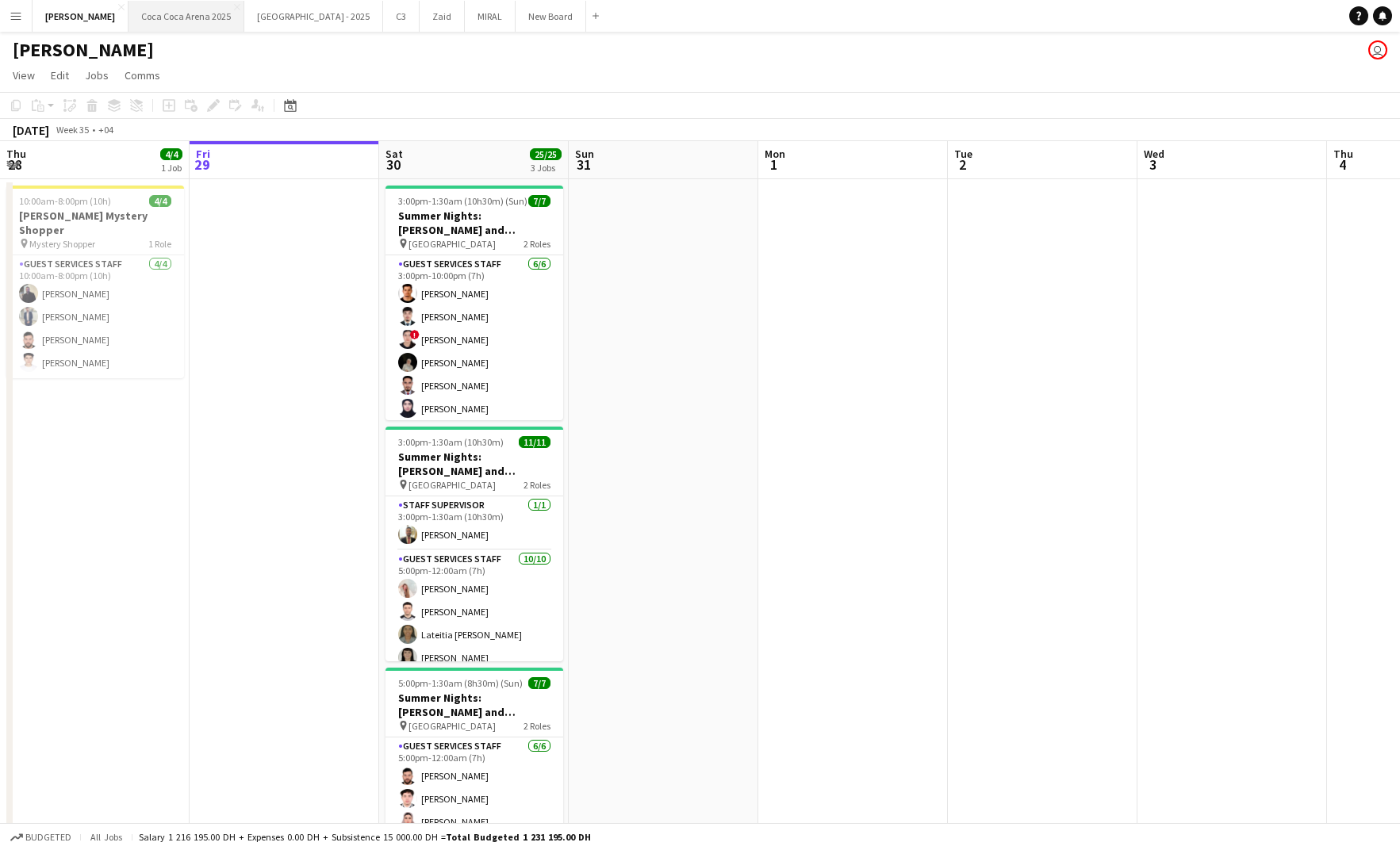
click at [150, 5] on button "[GEOGRAPHIC_DATA] 2025 Close" at bounding box center [186, 16] width 116 height 31
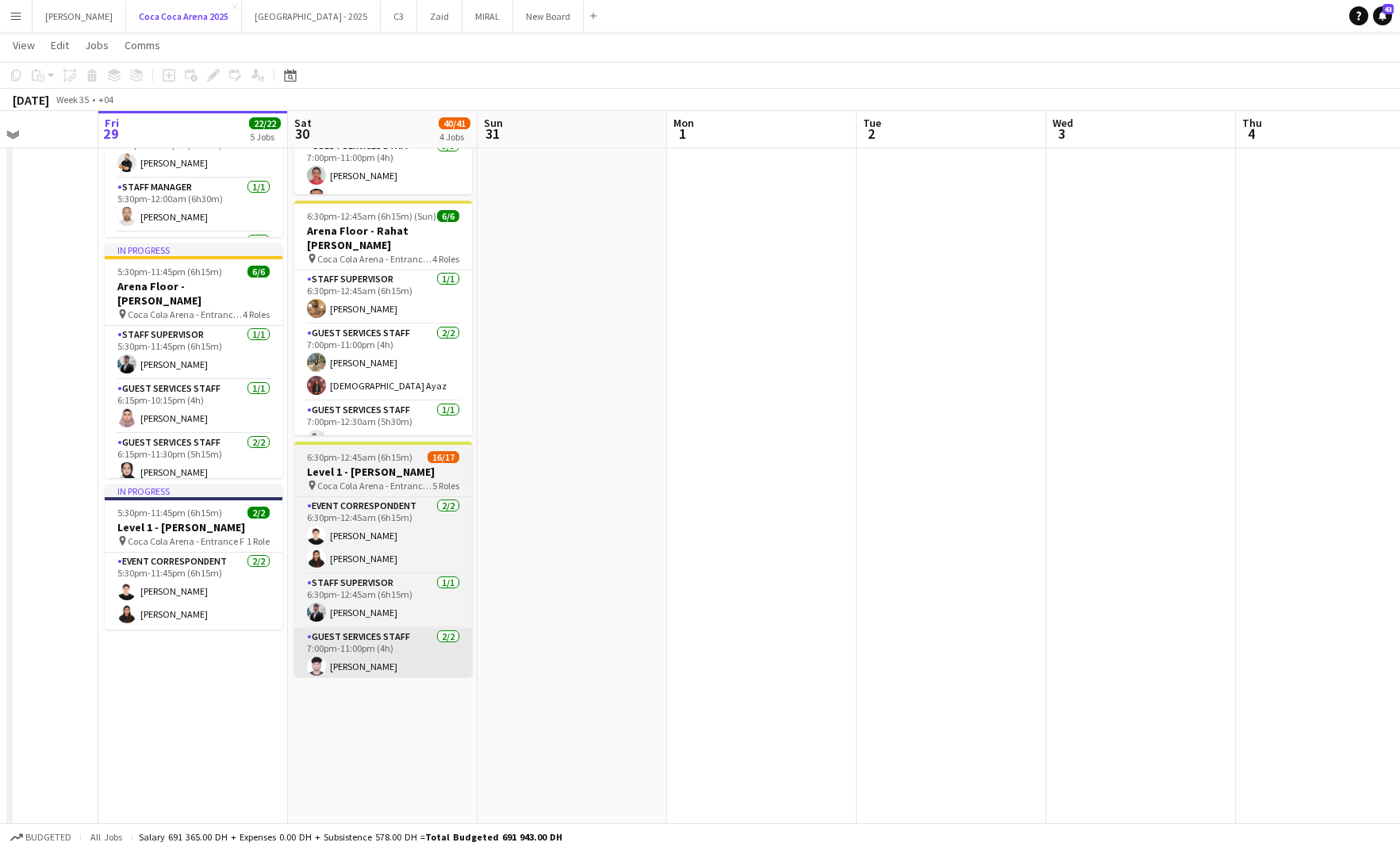
scroll to position [465, 0]
click at [388, 486] on span "Coca Cola Arena - Entrance F" at bounding box center [375, 486] width 115 height 12
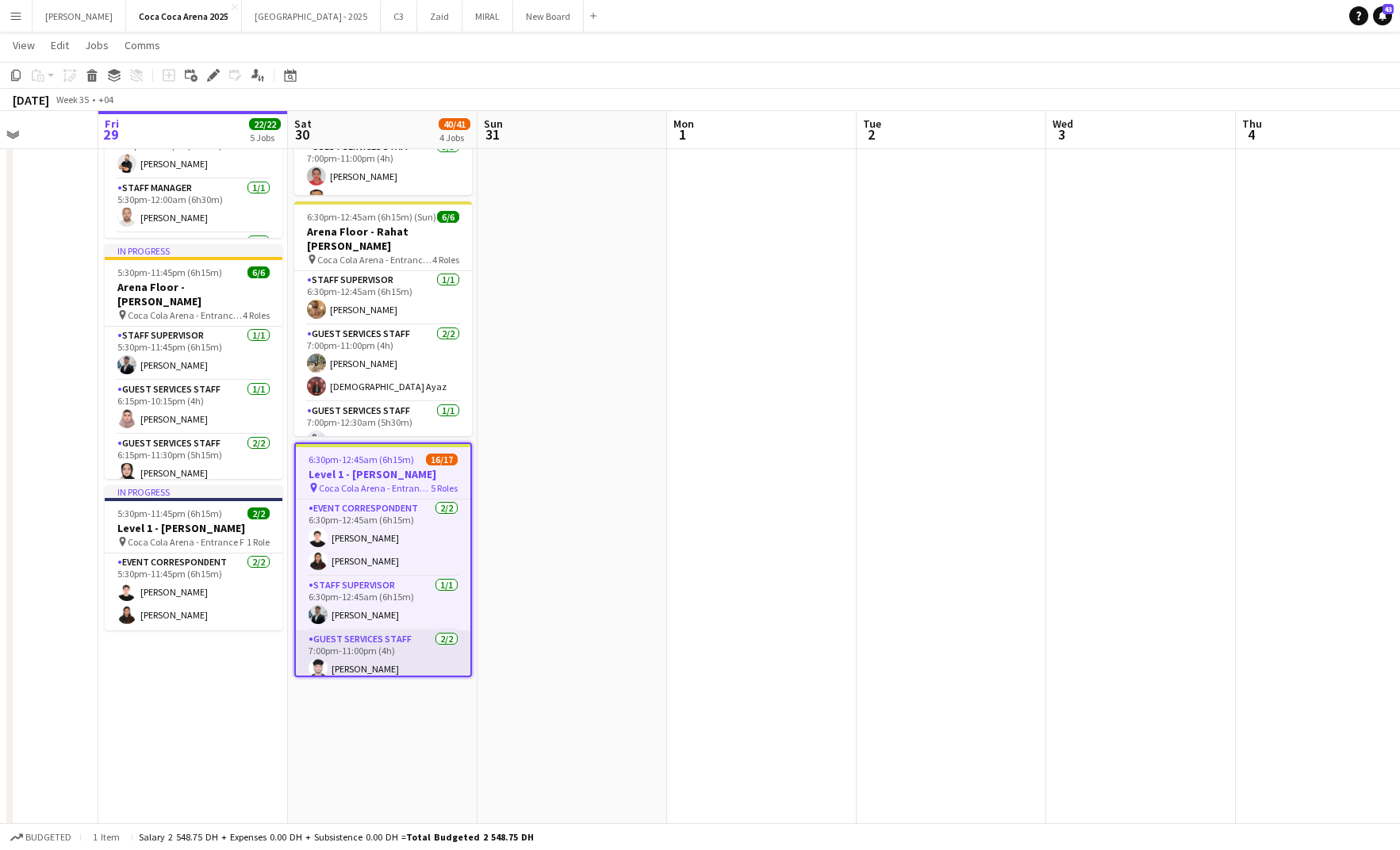
click at [393, 646] on app-card-role "Guest Services Staff 2/2 7:00pm-11:00pm (4h) Haseeb Zeeshan Hamad Younus" at bounding box center [383, 669] width 175 height 77
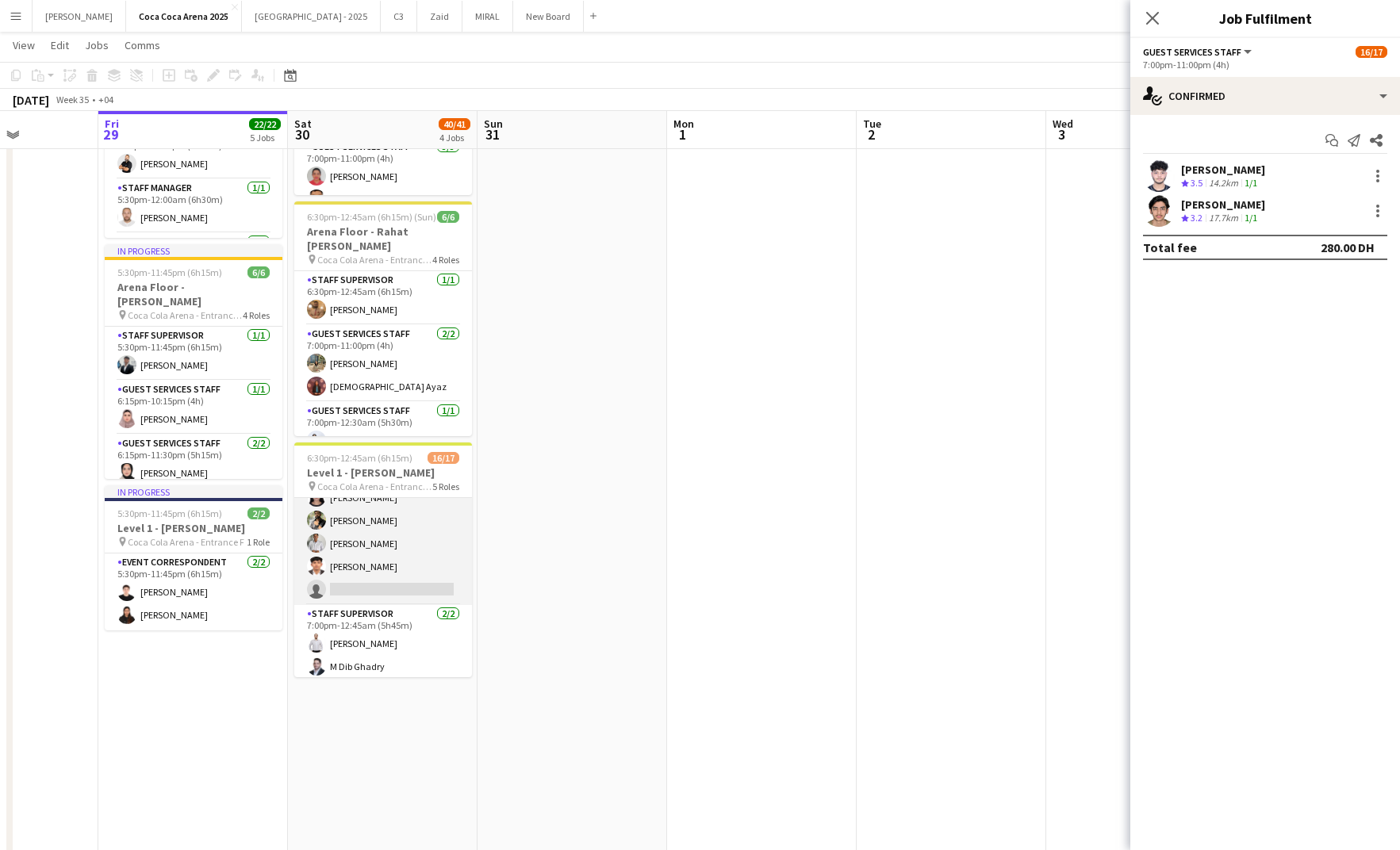
click at [398, 547] on app-card-role "Guest Services Staff 20A 9/10 7:00pm-12:30am (5h30m) Menna Zayed Jood Stephenso…" at bounding box center [382, 474] width 177 height 261
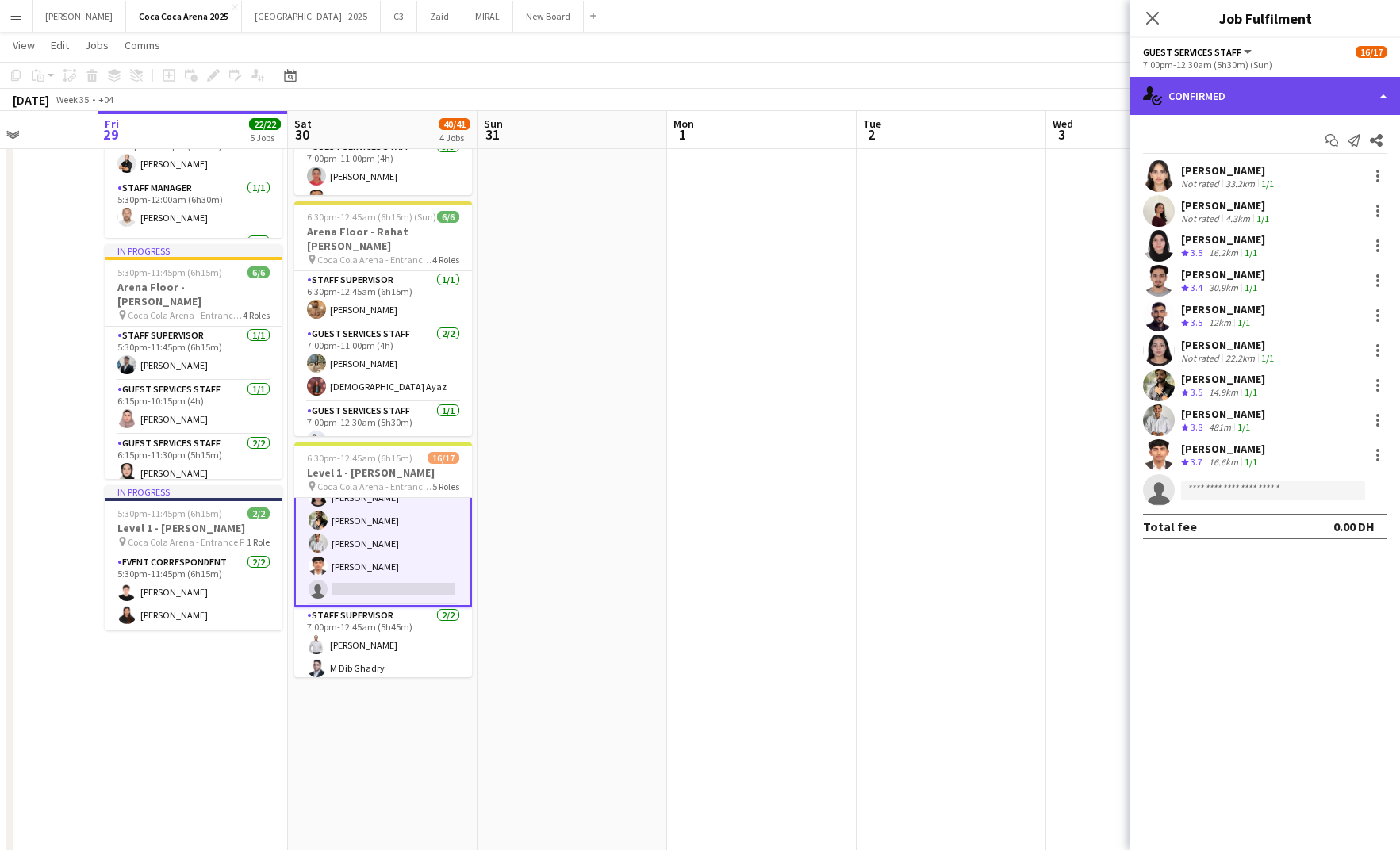
click at [1240, 90] on div "single-neutral-actions-check-2 Confirmed" at bounding box center [1264, 96] width 269 height 38
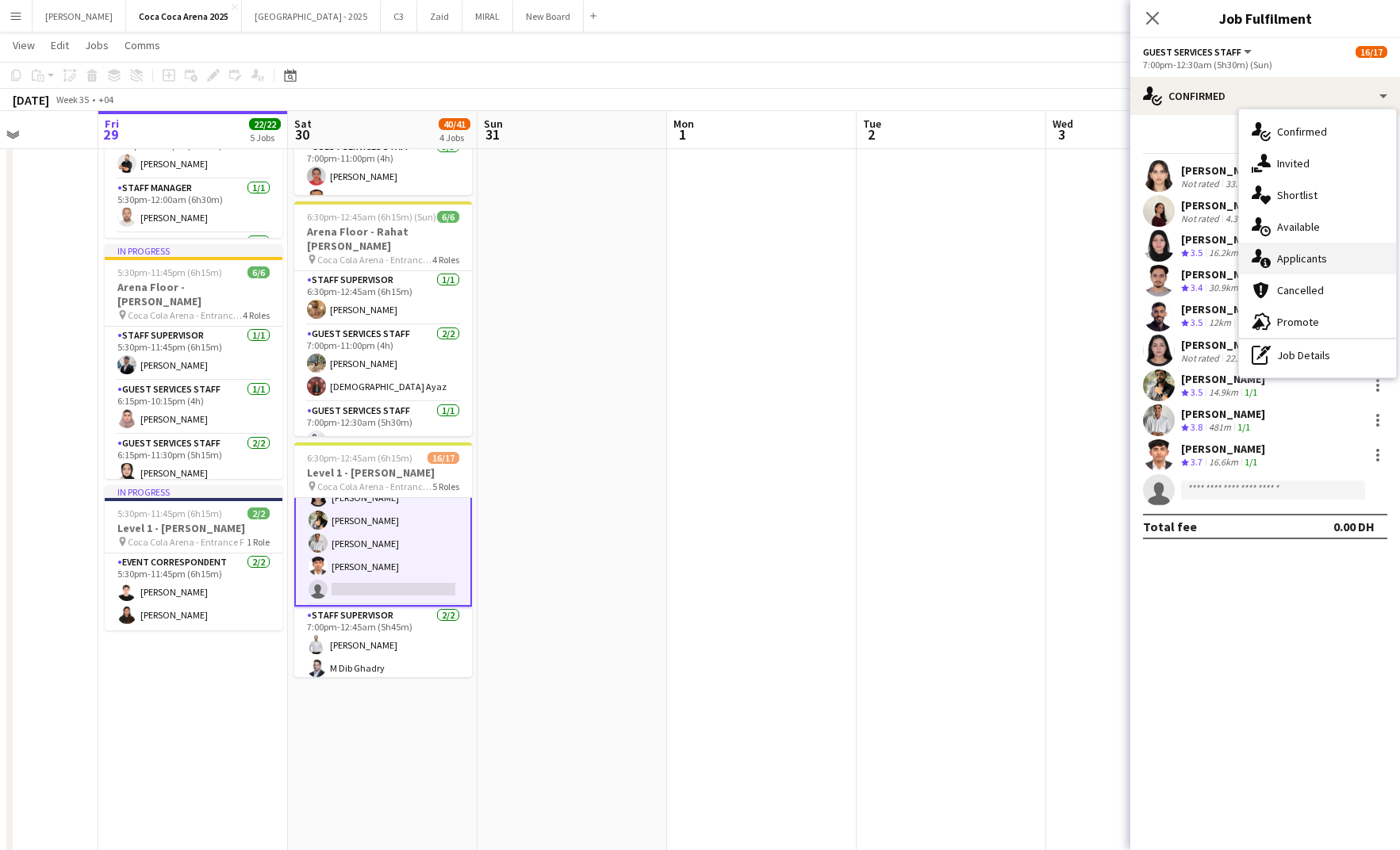
click at [1277, 256] on div "single-neutral-actions-information Applicants" at bounding box center [1317, 258] width 157 height 32
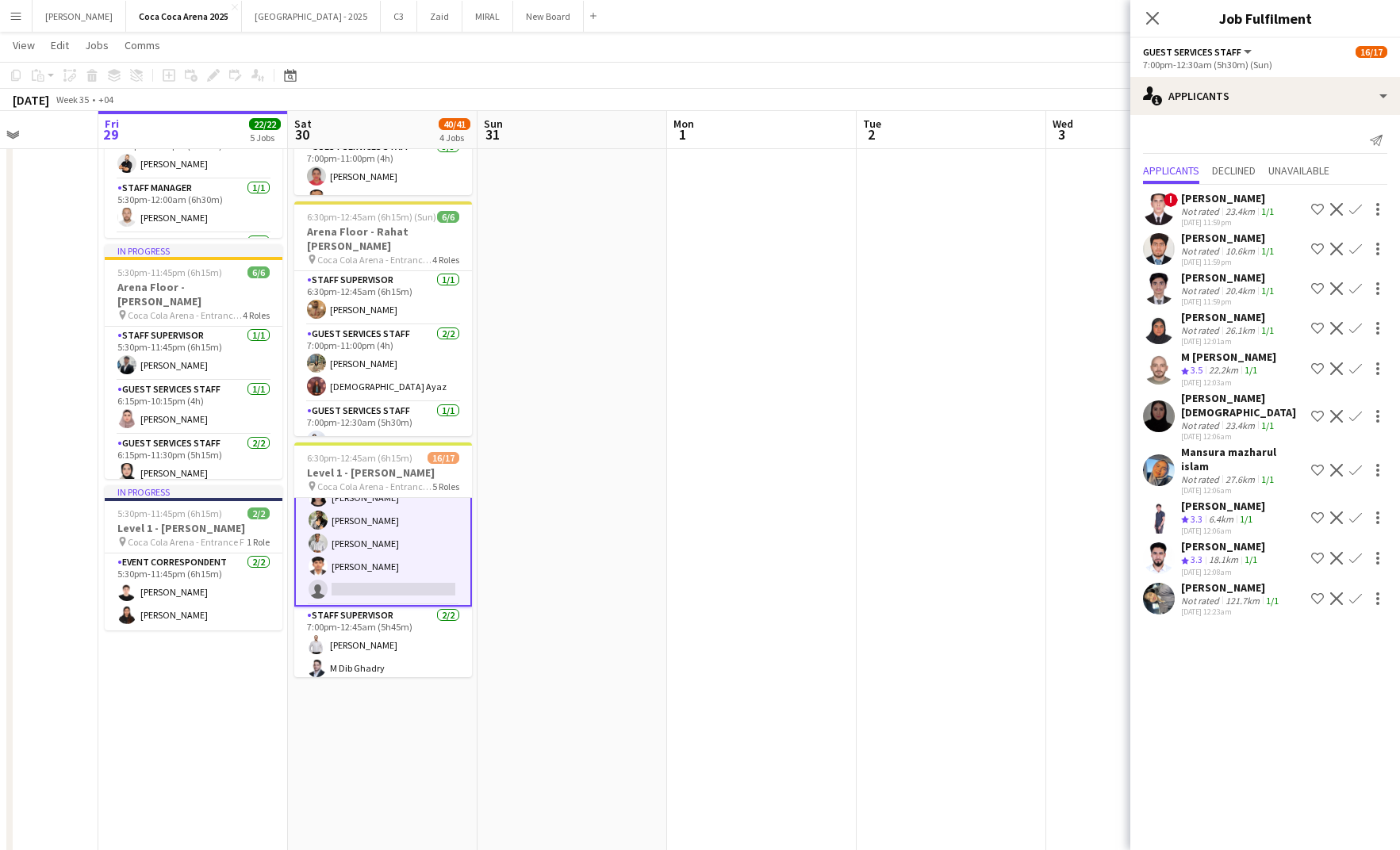
click at [1207, 202] on div "Yassein Elaarag" at bounding box center [1228, 198] width 96 height 15
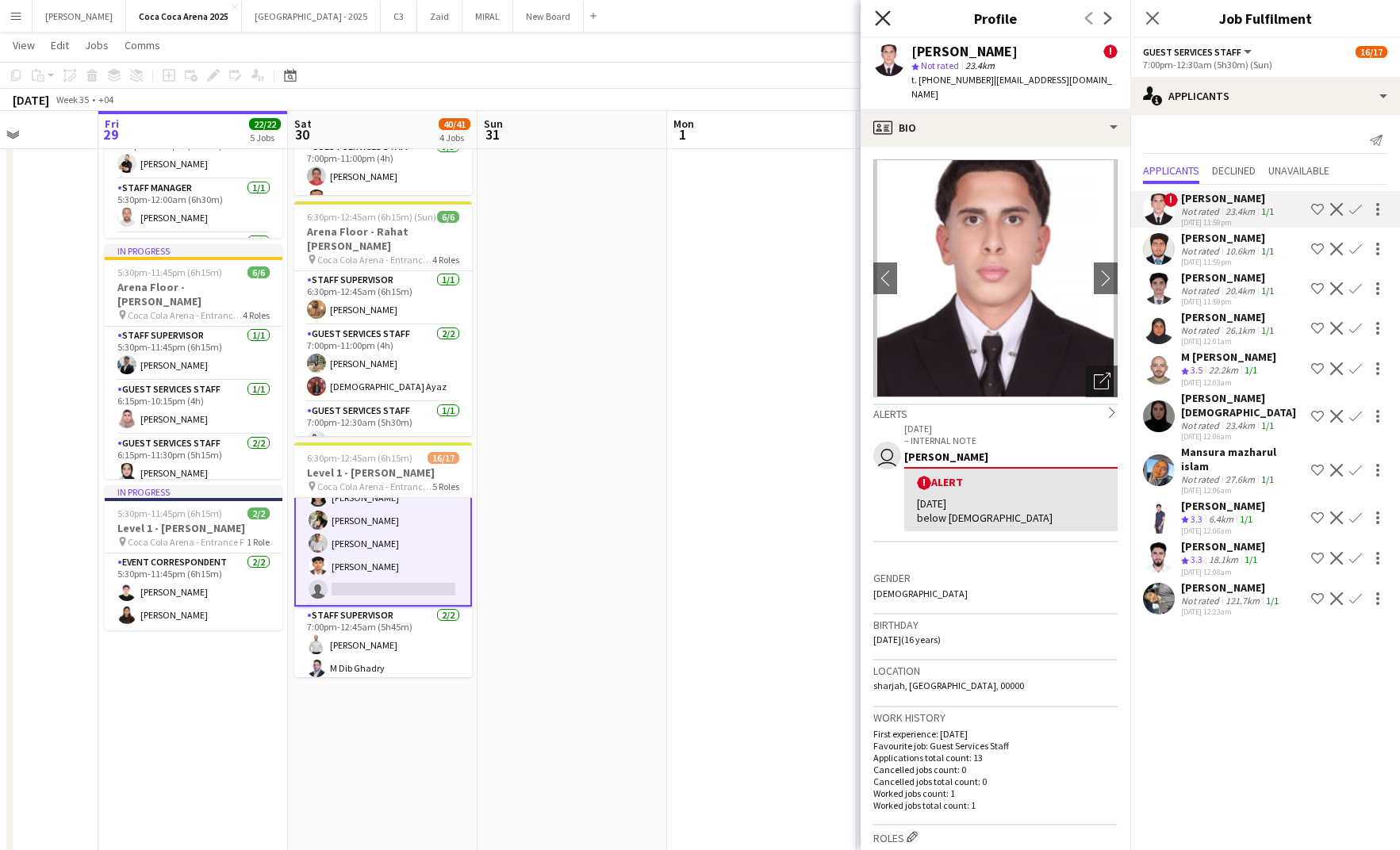
click at [880, 25] on icon "Close pop-in" at bounding box center [881, 17] width 15 height 15
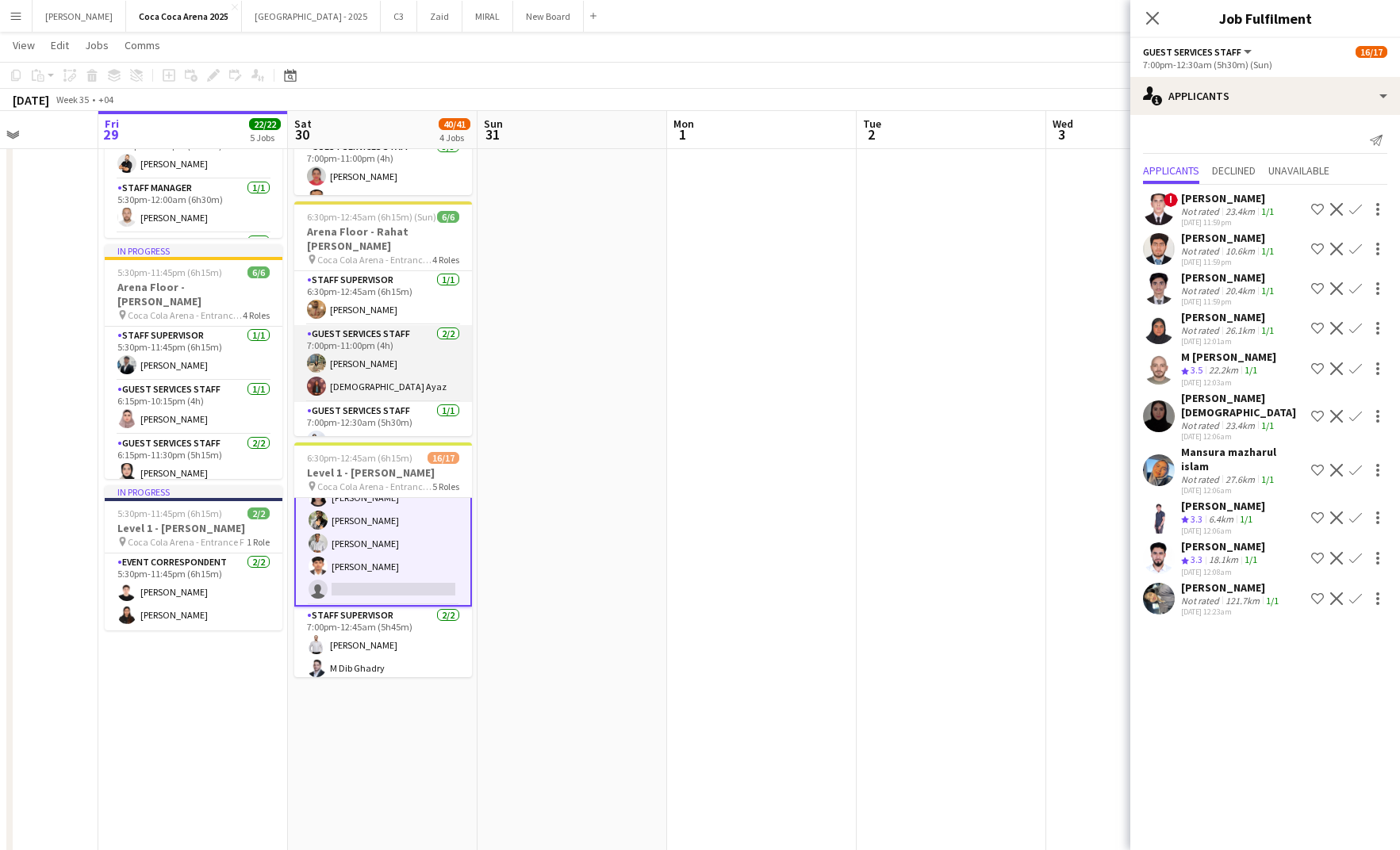
click at [395, 355] on app-card-role "Guest Services Staff 2/2 7:00pm-11:00pm (4h) Marium Younus Aqsa Ayaz" at bounding box center [382, 363] width 177 height 77
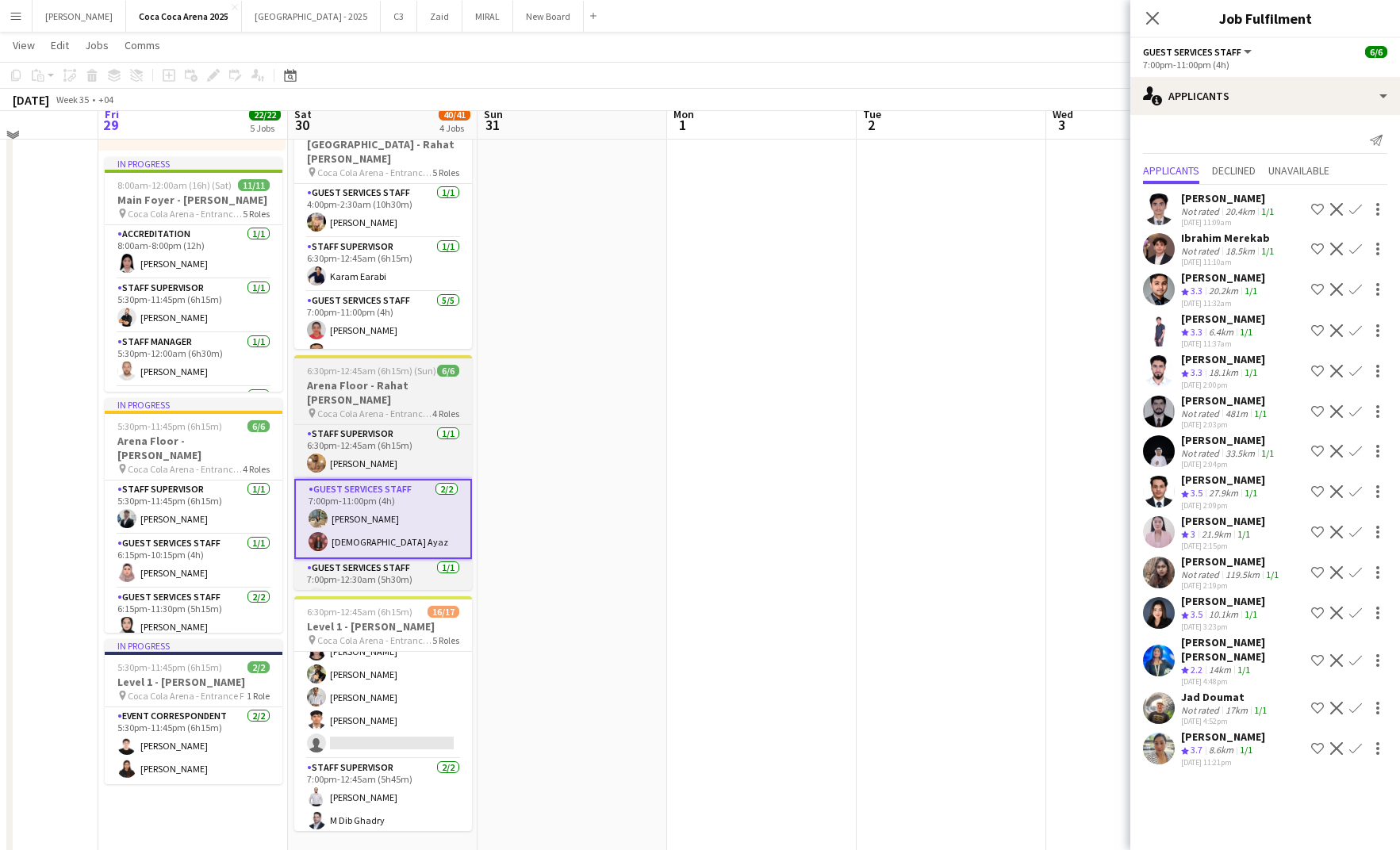
scroll to position [301, 0]
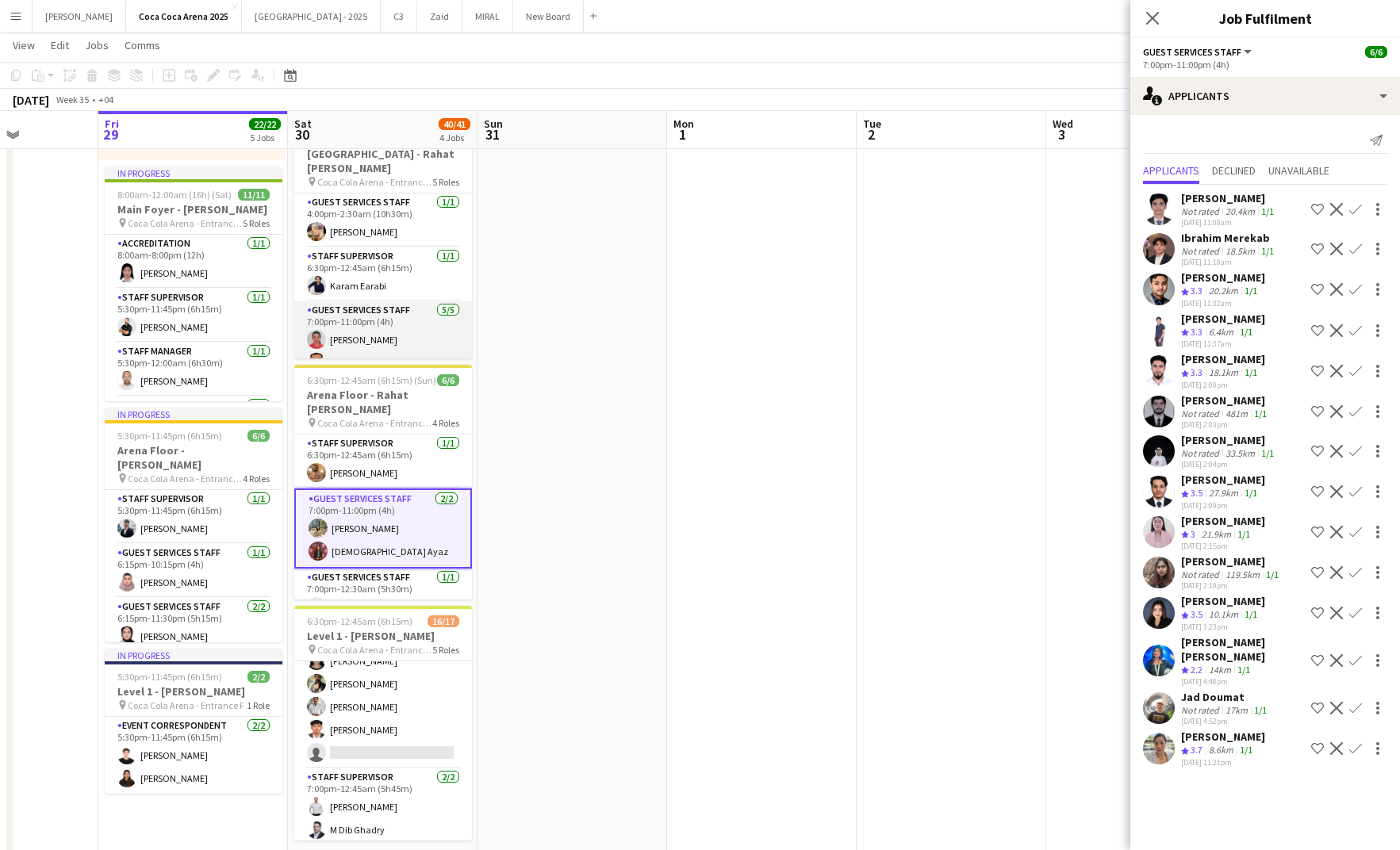
click at [358, 335] on app-card-role "Guest Services Staff 5/5 7:00pm-11:00pm (4h) Kirti Sharma Marwan Davoodi Khalid…" at bounding box center [382, 377] width 177 height 151
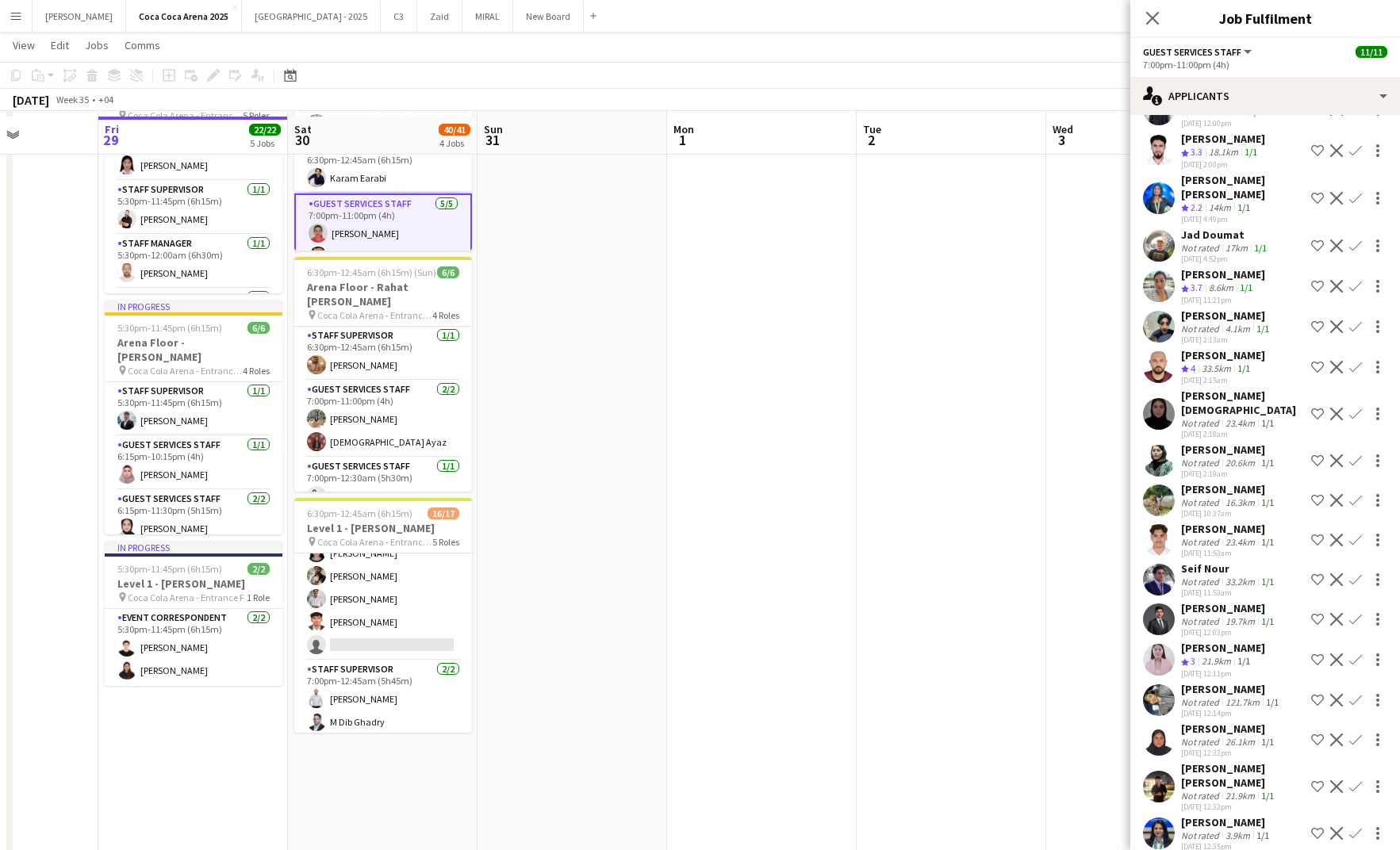
scroll to position [414, 0]
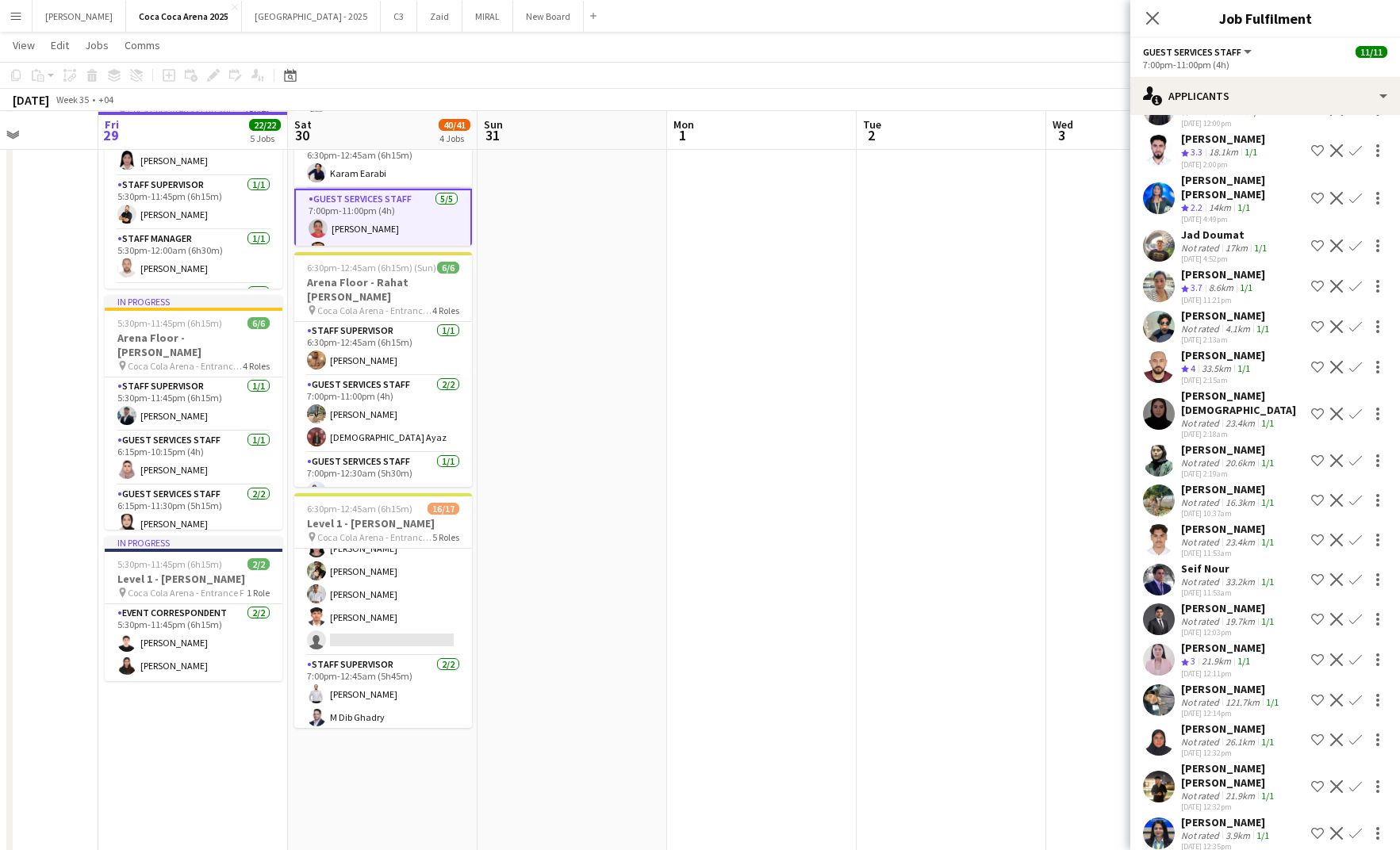
click at [393, 640] on app-card-role "Guest Services Staff 20A 9/10 7:00pm-12:30am (5h30m) Menna Zayed Jood Stephenso…" at bounding box center [382, 525] width 177 height 261
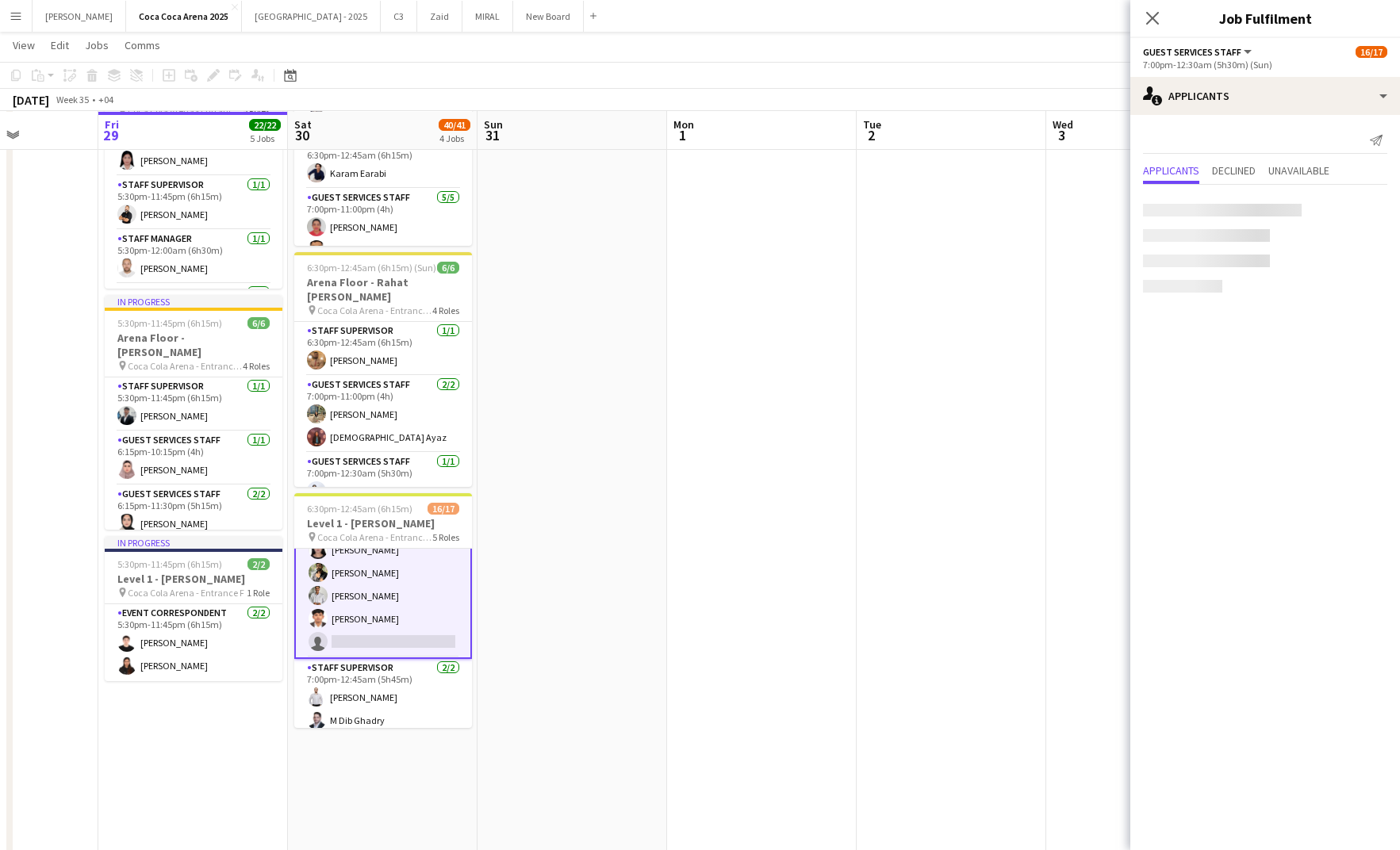
scroll to position [0, 0]
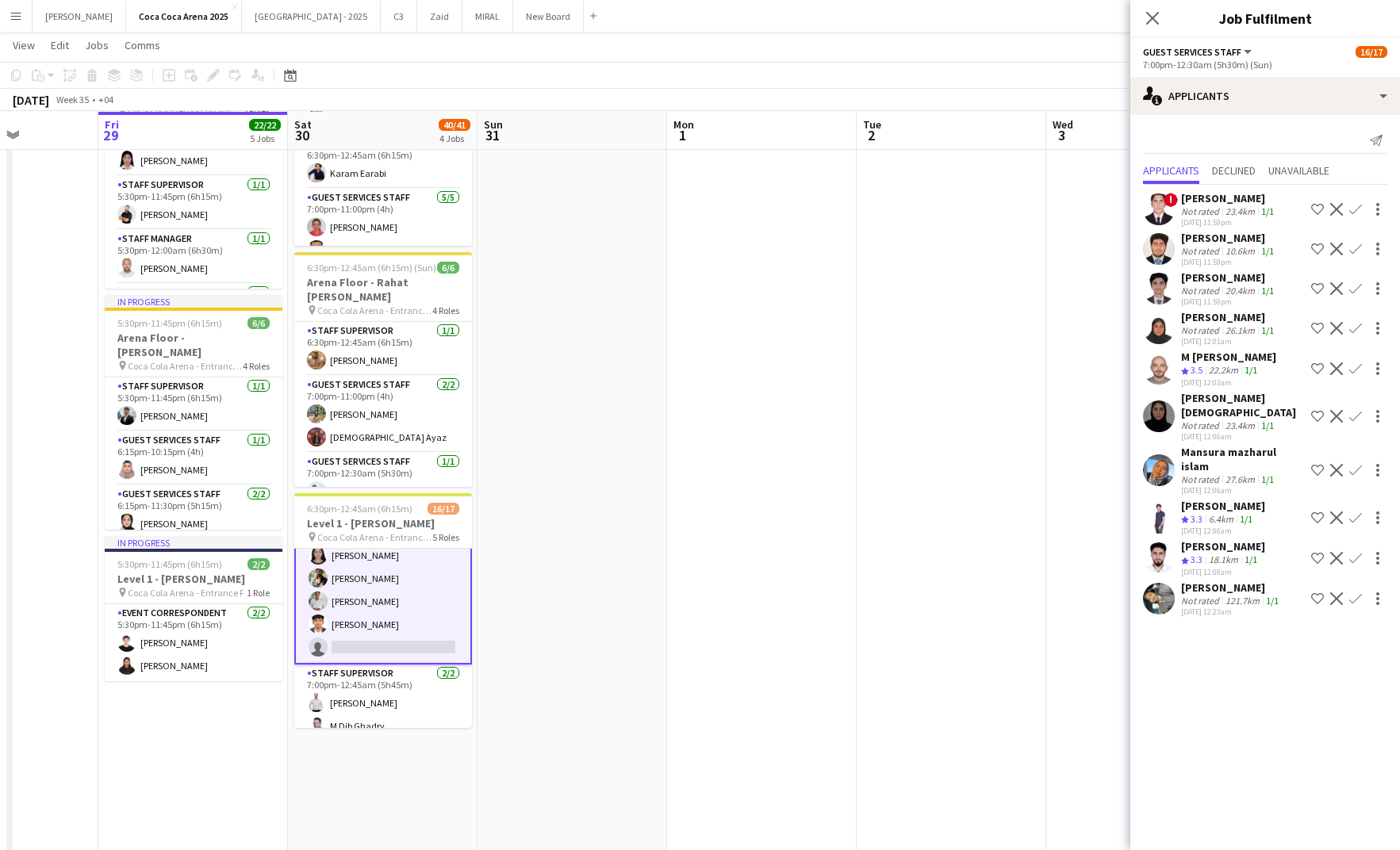
click at [387, 645] on app-card-role "Guest Services Staff 20A 9/10 7:00pm-12:30am (5h30m) Menna Zayed Jood Stephenso…" at bounding box center [382, 532] width 177 height 264
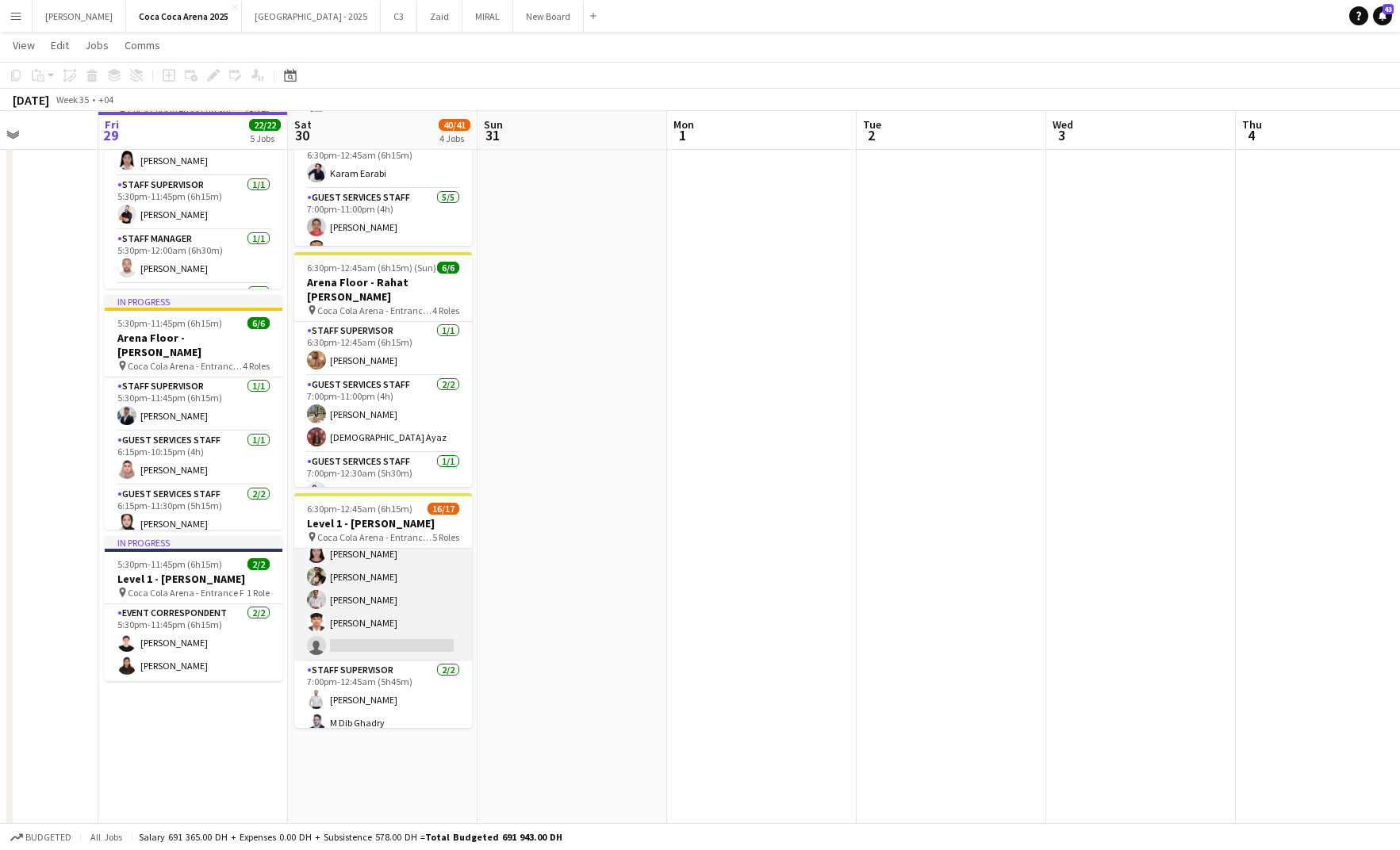
scroll to position [355, 0]
click at [400, 640] on app-card-role "Guest Services Staff 20A 9/10 7:00pm-12:30am (5h30m) Menna Zayed Jood Stephenso…" at bounding box center [382, 532] width 177 height 261
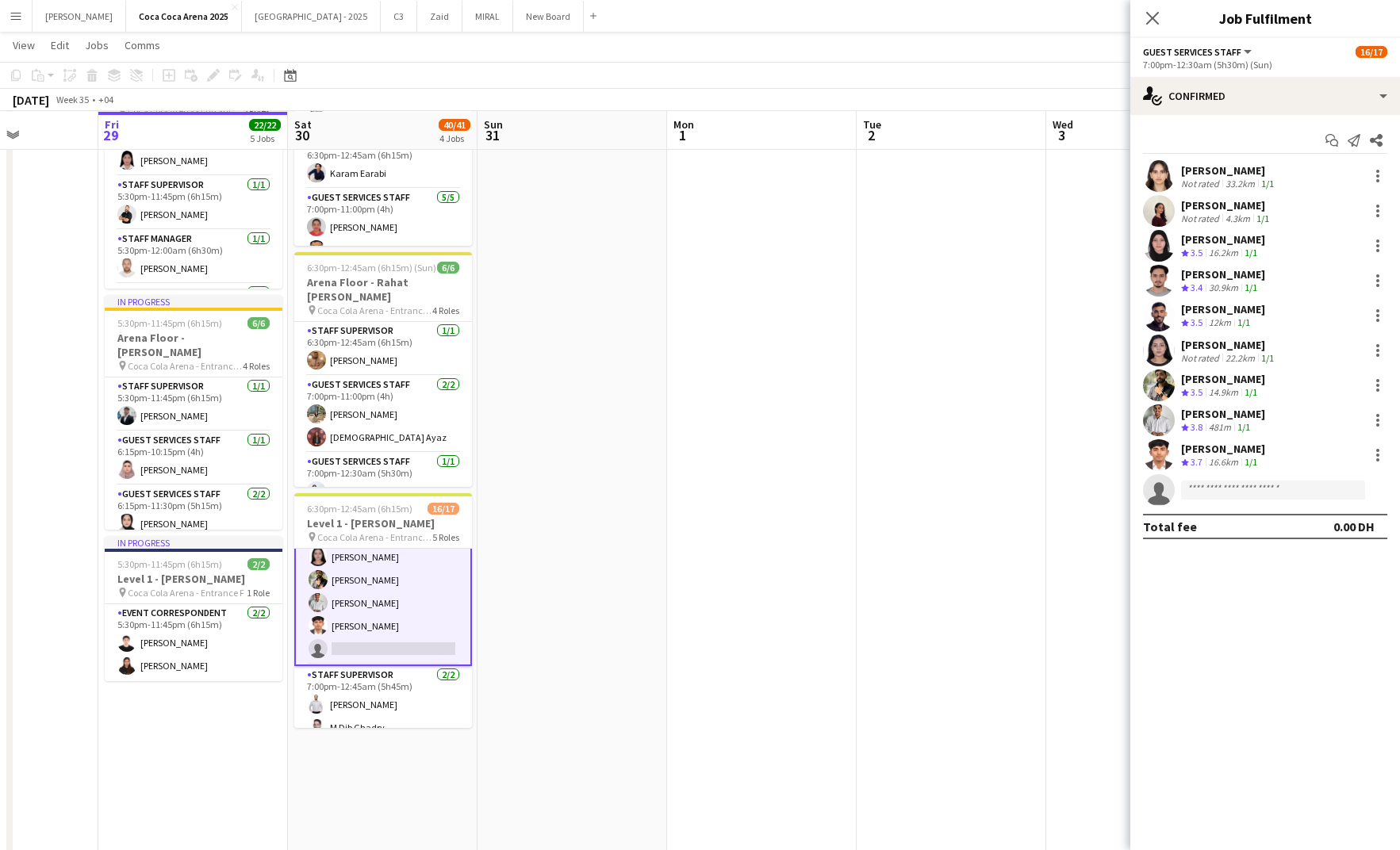
scroll to position [356, 0]
click at [1234, 491] on input at bounding box center [1273, 490] width 184 height 19
type input "******"
click at [1262, 527] on span "rehanir25@gmail.com" at bounding box center [1273, 526] width 158 height 13
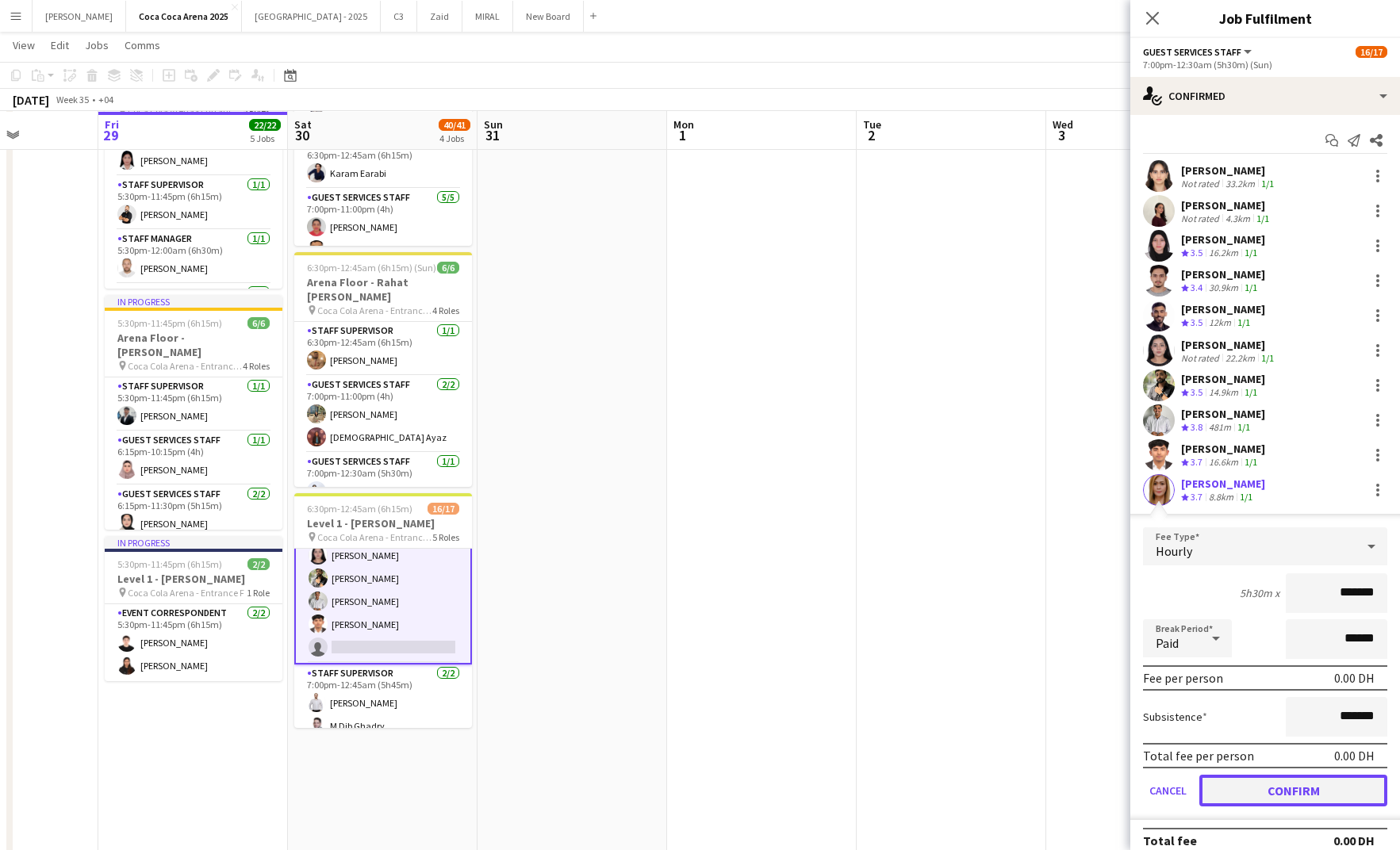
click at [1268, 794] on button "Confirm" at bounding box center [1293, 791] width 188 height 32
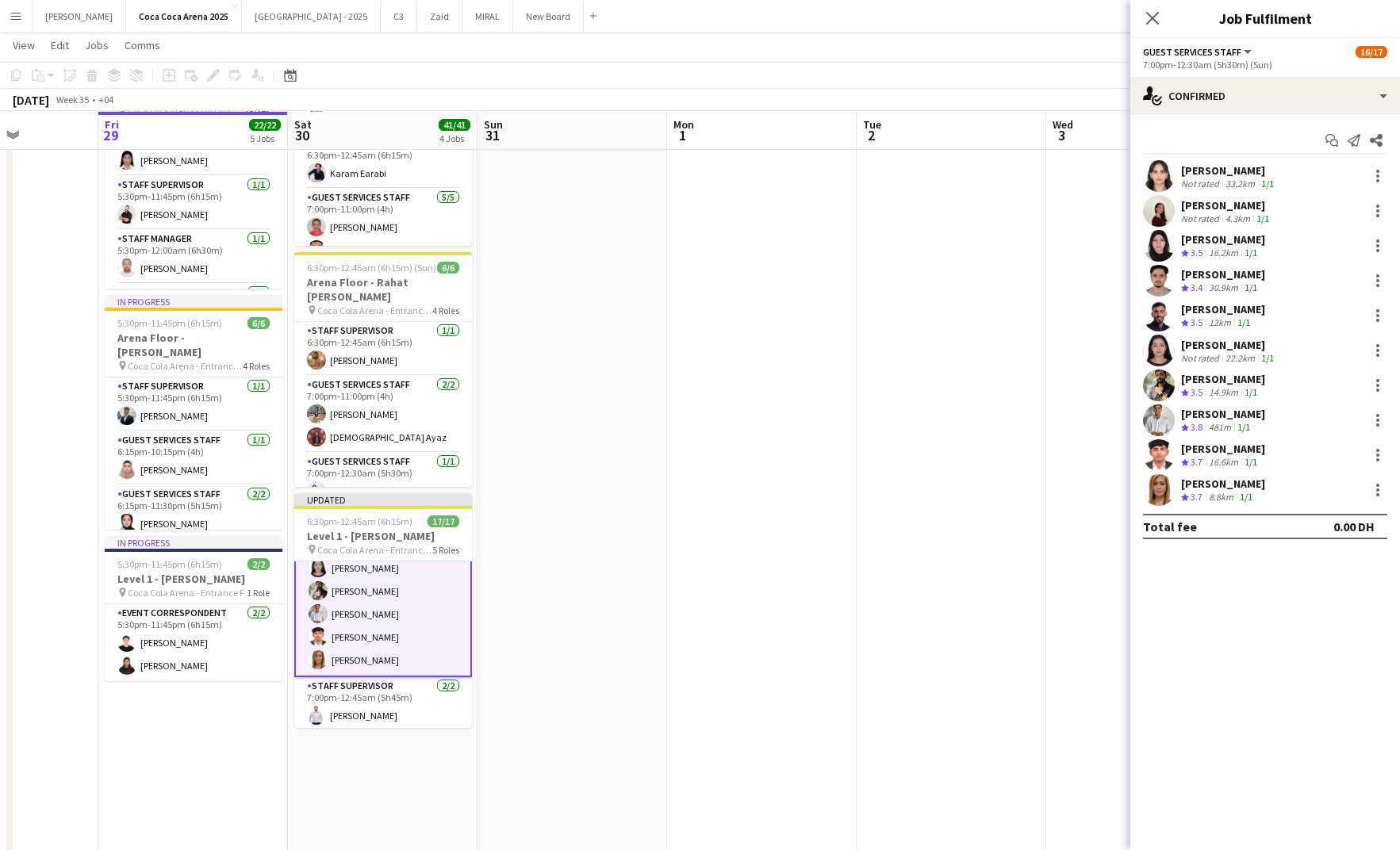
click at [980, 501] on app-date-cell at bounding box center [951, 382] width 189 height 1238
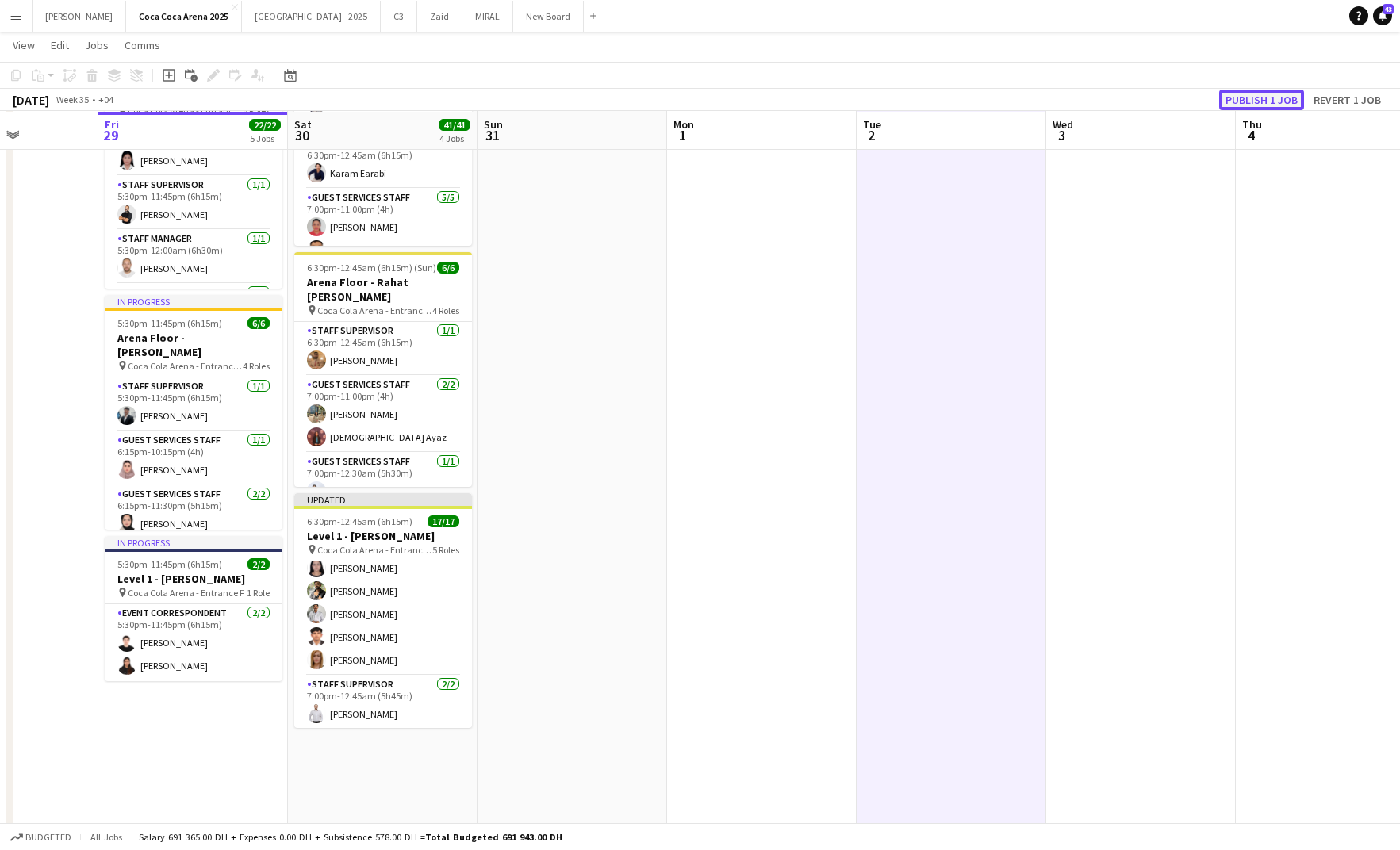
click at [1249, 96] on button "Publish 1 job" at bounding box center [1261, 100] width 85 height 21
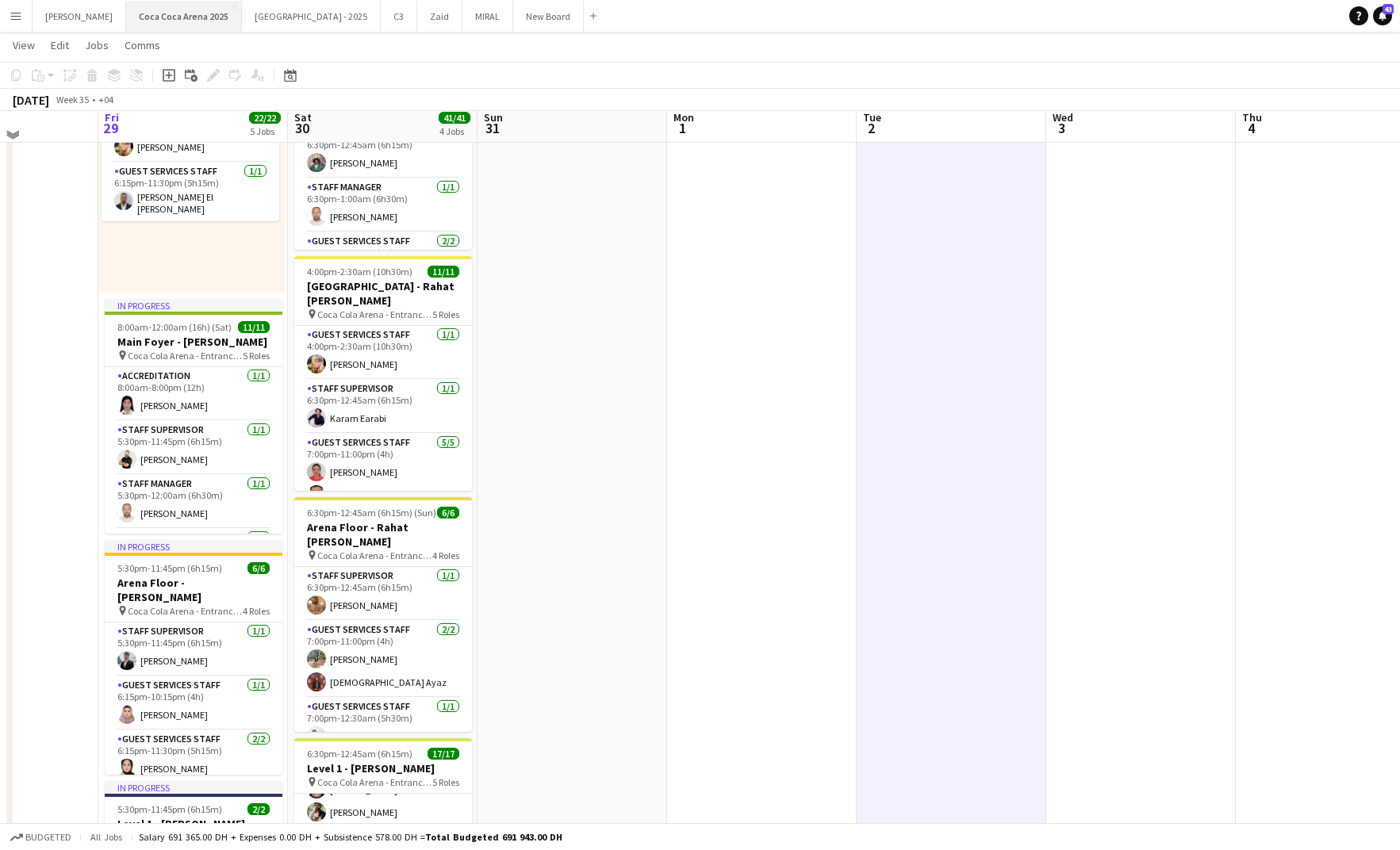
scroll to position [0, 0]
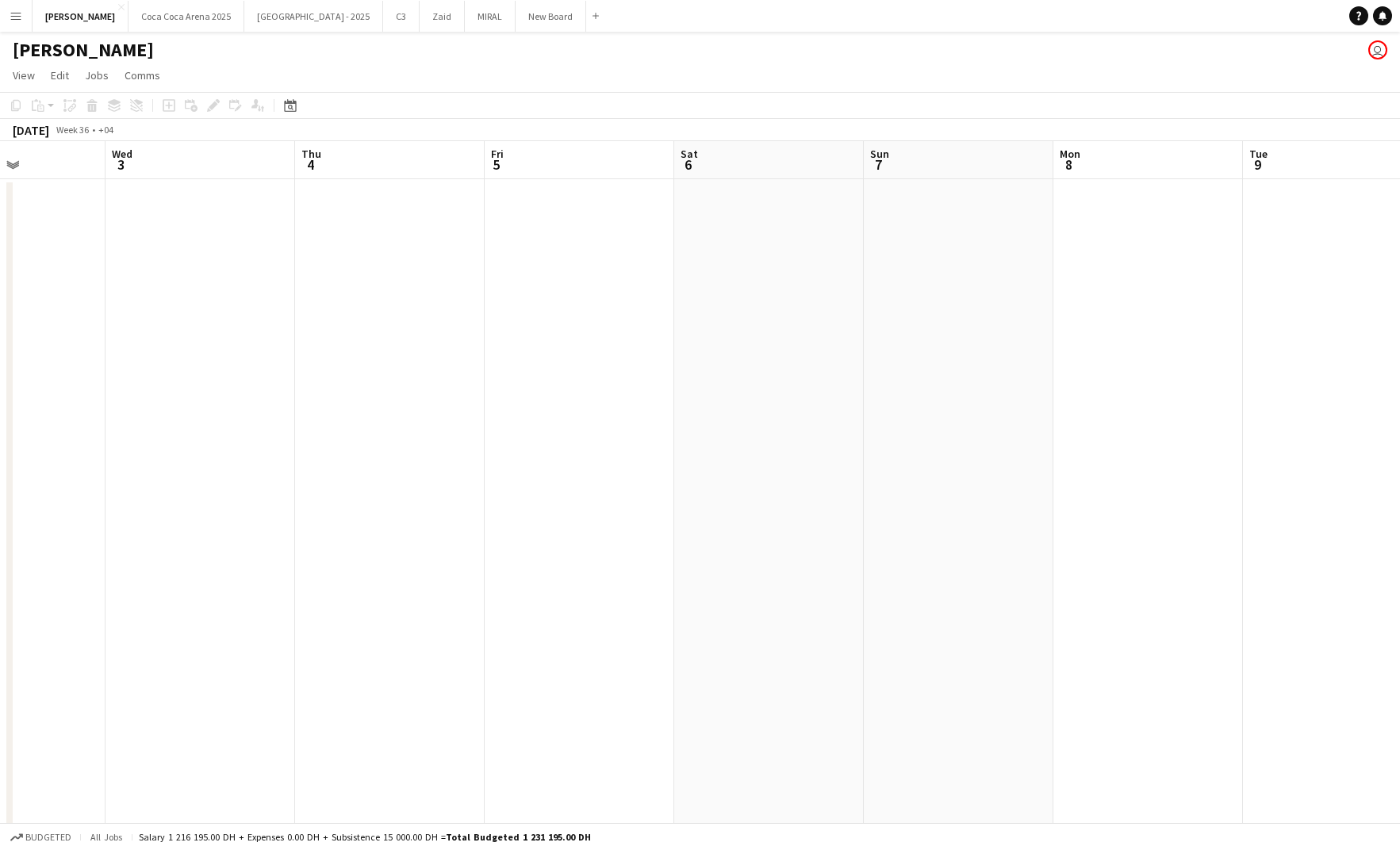
scroll to position [0, 687]
click at [146, 18] on button "[GEOGRAPHIC_DATA] 2025 Close" at bounding box center [186, 16] width 116 height 31
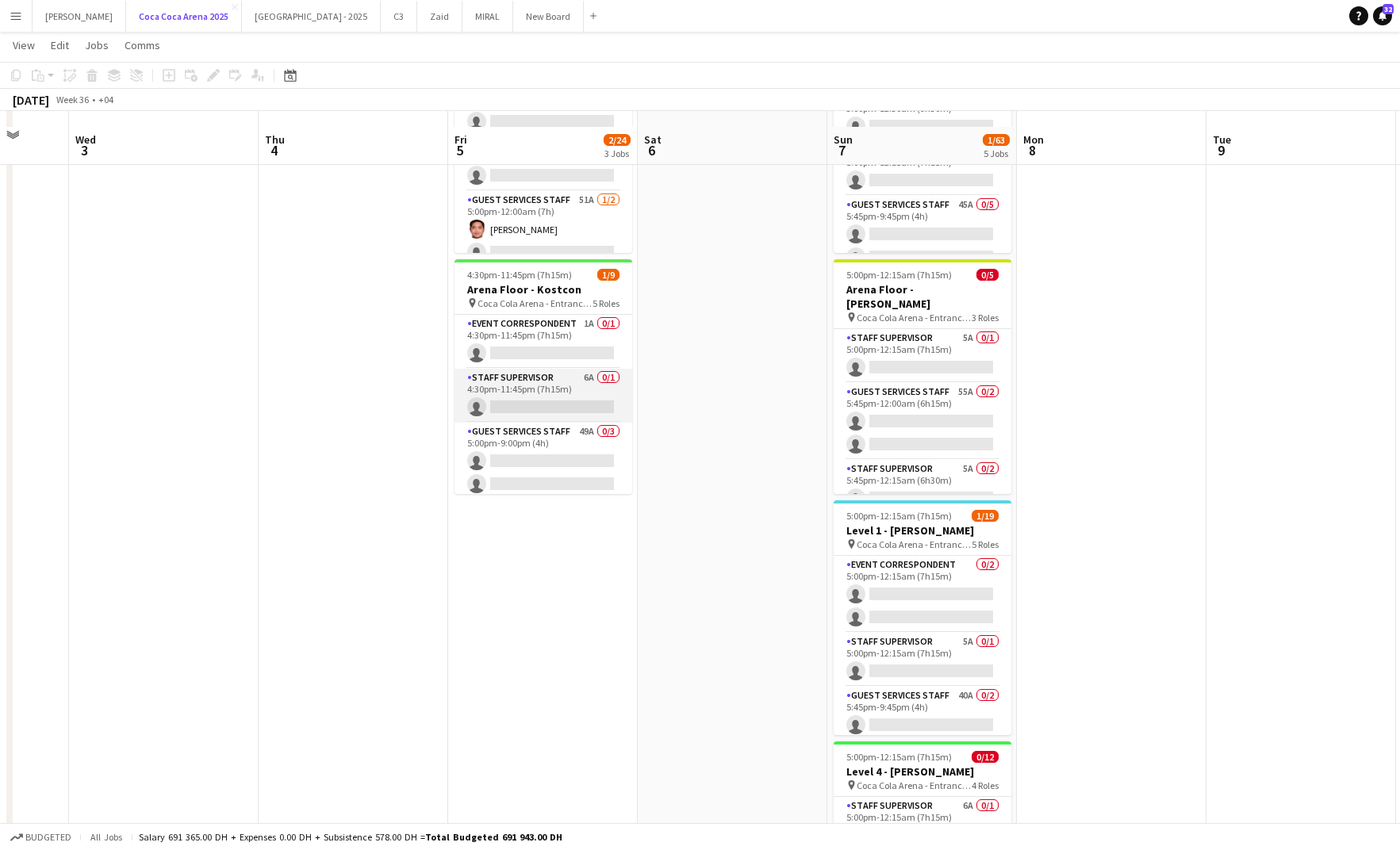
scroll to position [406, 0]
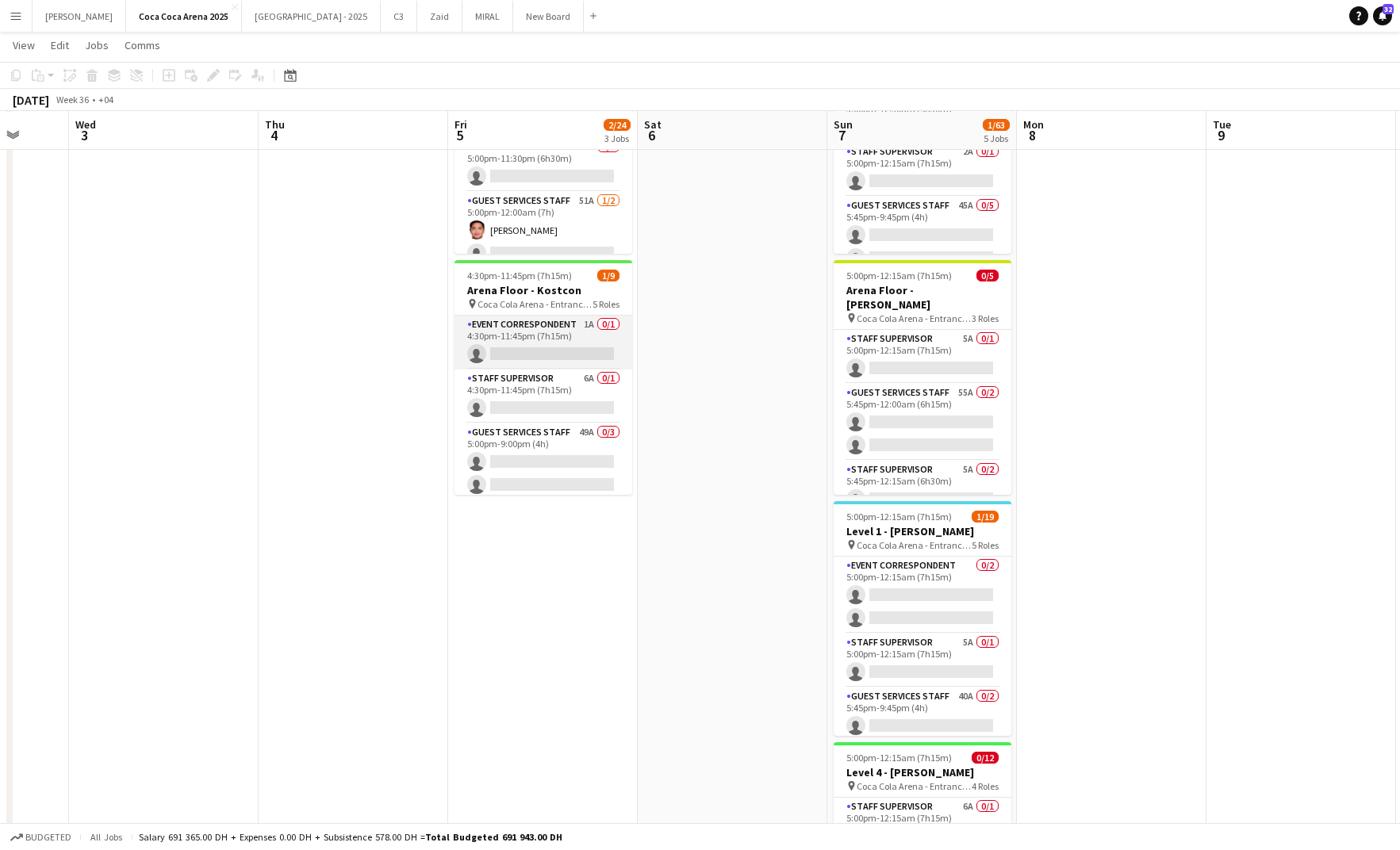
click at [541, 350] on app-card-role "Event Correspondent 1A 0/1 4:30pm-11:45pm (7h15m) single-neutral-actions" at bounding box center [542, 342] width 177 height 54
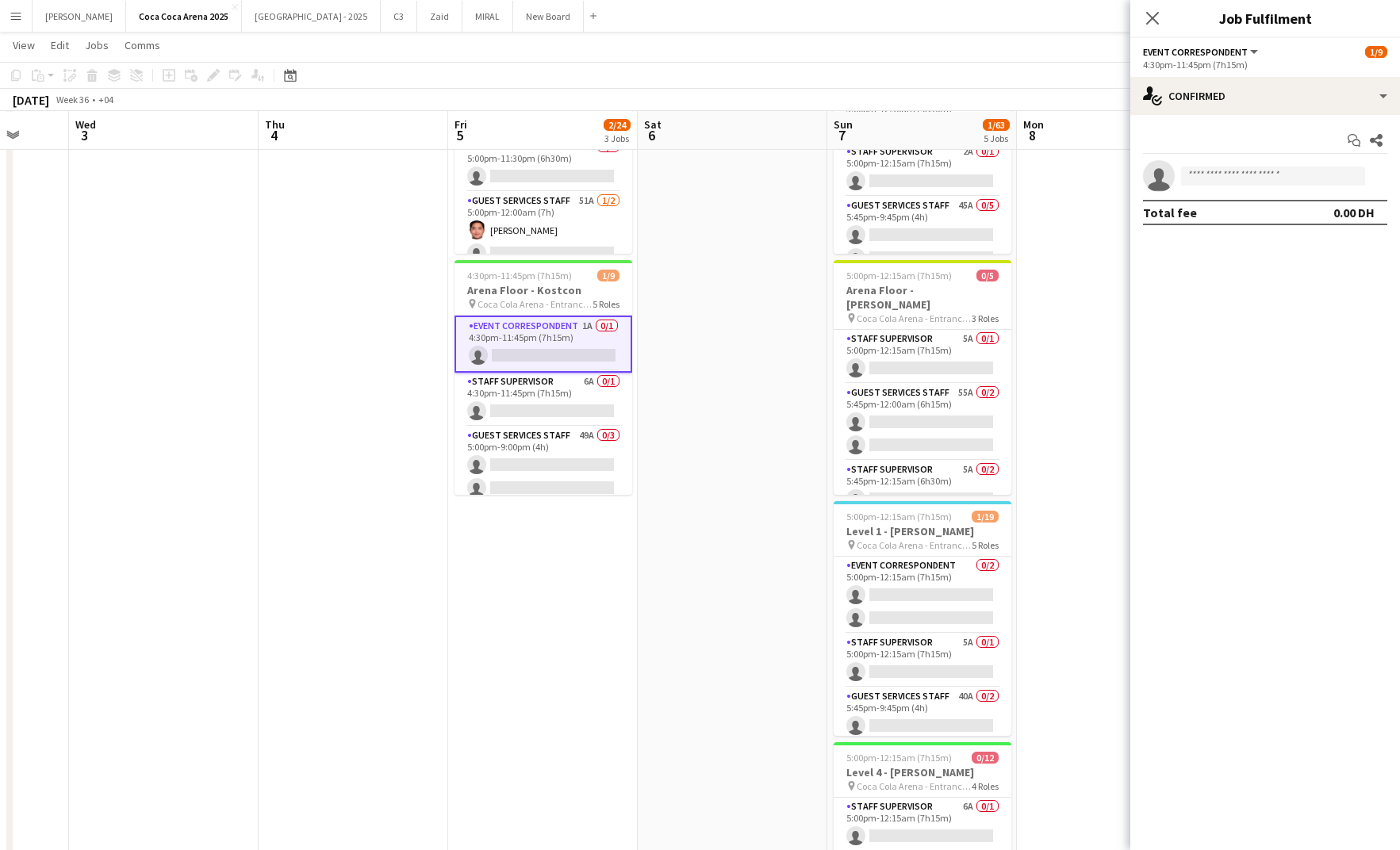
click at [1212, 146] on div "Start chat Share" at bounding box center [1264, 140] width 244 height 26
click at [1210, 164] on app-invite-slot "single-neutral-actions" at bounding box center [1264, 176] width 269 height 32
click at [1208, 187] on app-invite-slot "single-neutral-actions" at bounding box center [1264, 176] width 269 height 32
click at [1213, 181] on input at bounding box center [1273, 176] width 184 height 19
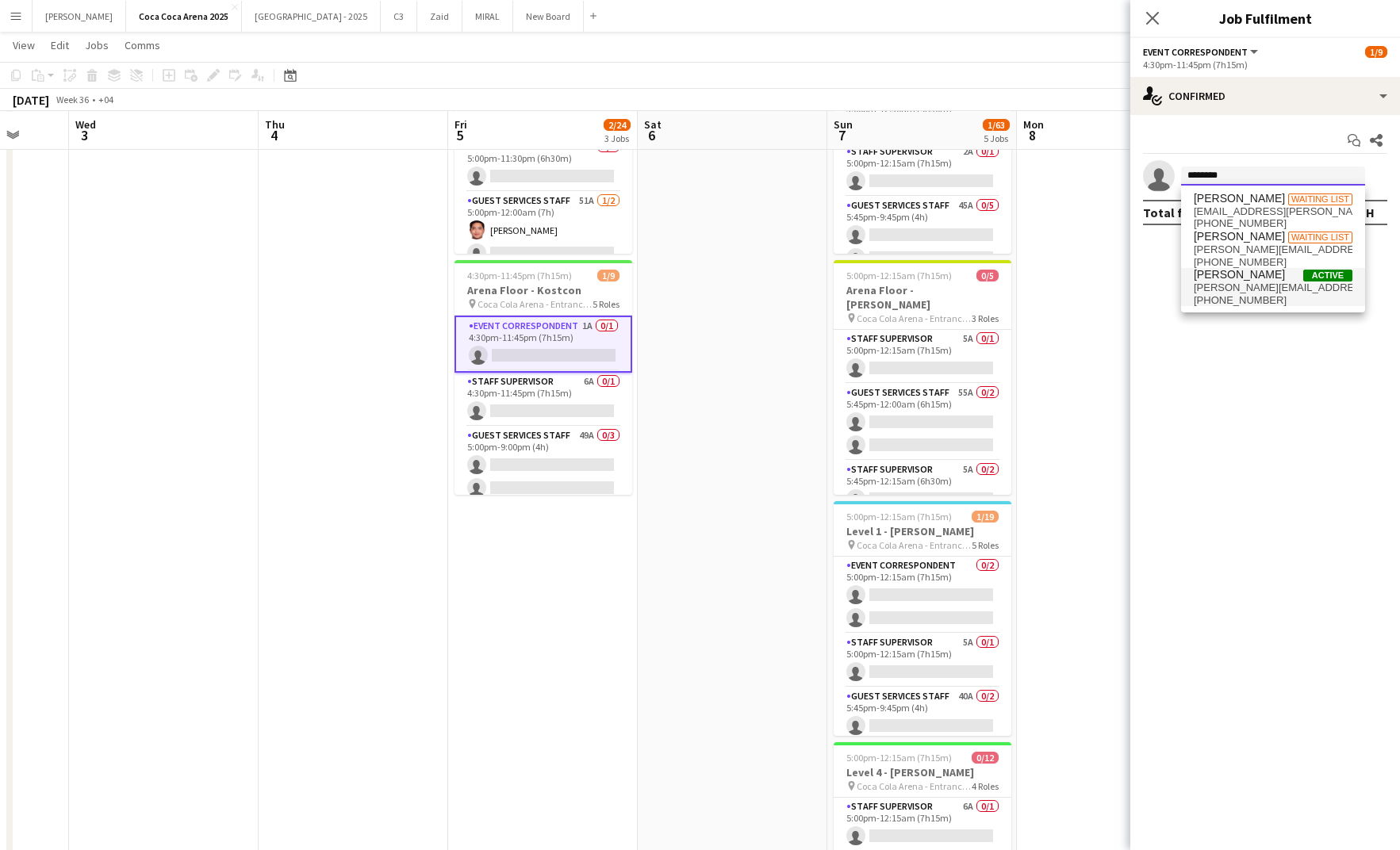
type input "********"
click at [1247, 294] on span "[PHONE_NUMBER]" at bounding box center [1273, 300] width 158 height 13
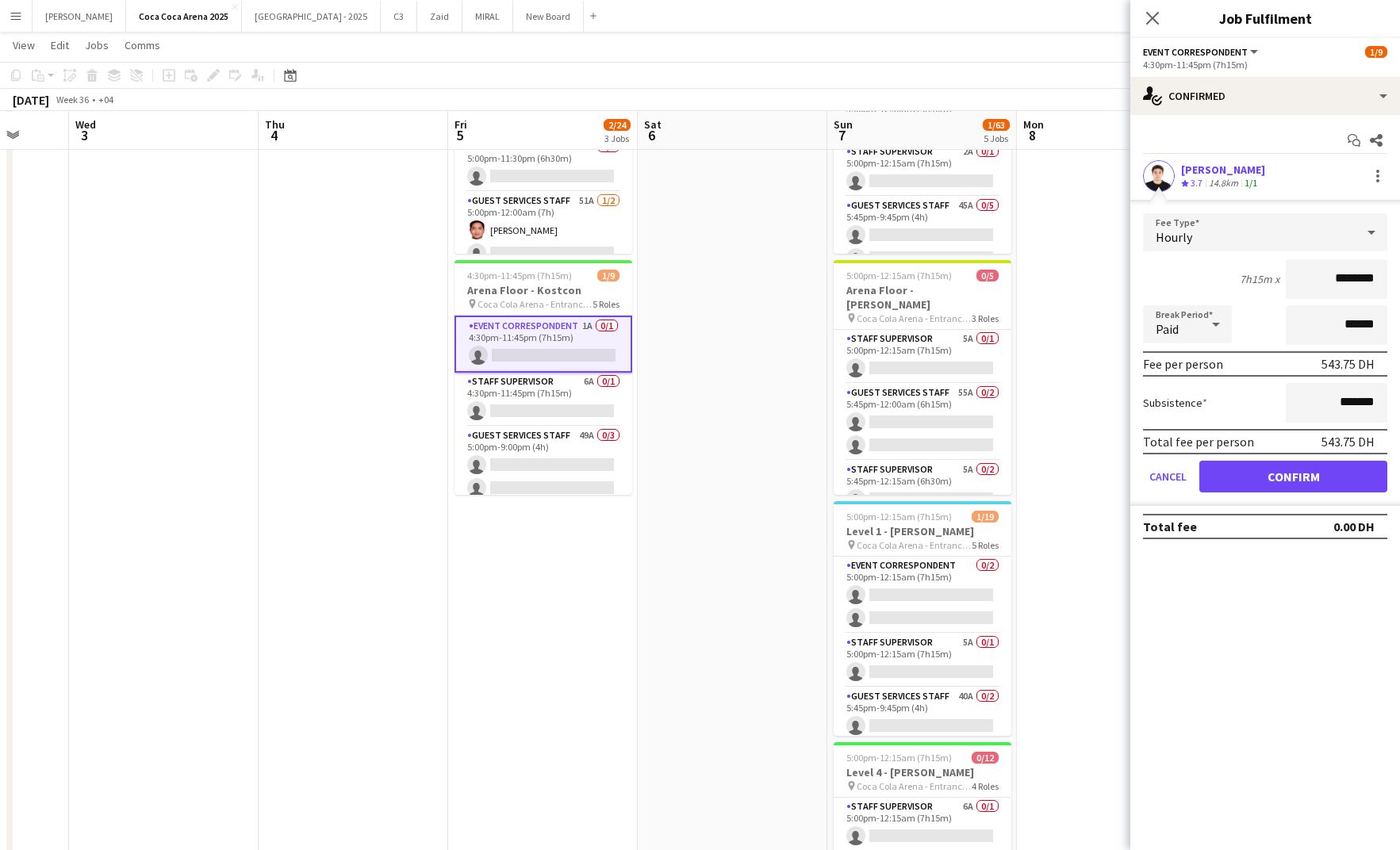
click at [1335, 281] on input "********" at bounding box center [1336, 279] width 102 height 40
type input "*****"
click at [1283, 472] on button "Confirm" at bounding box center [1293, 476] width 188 height 32
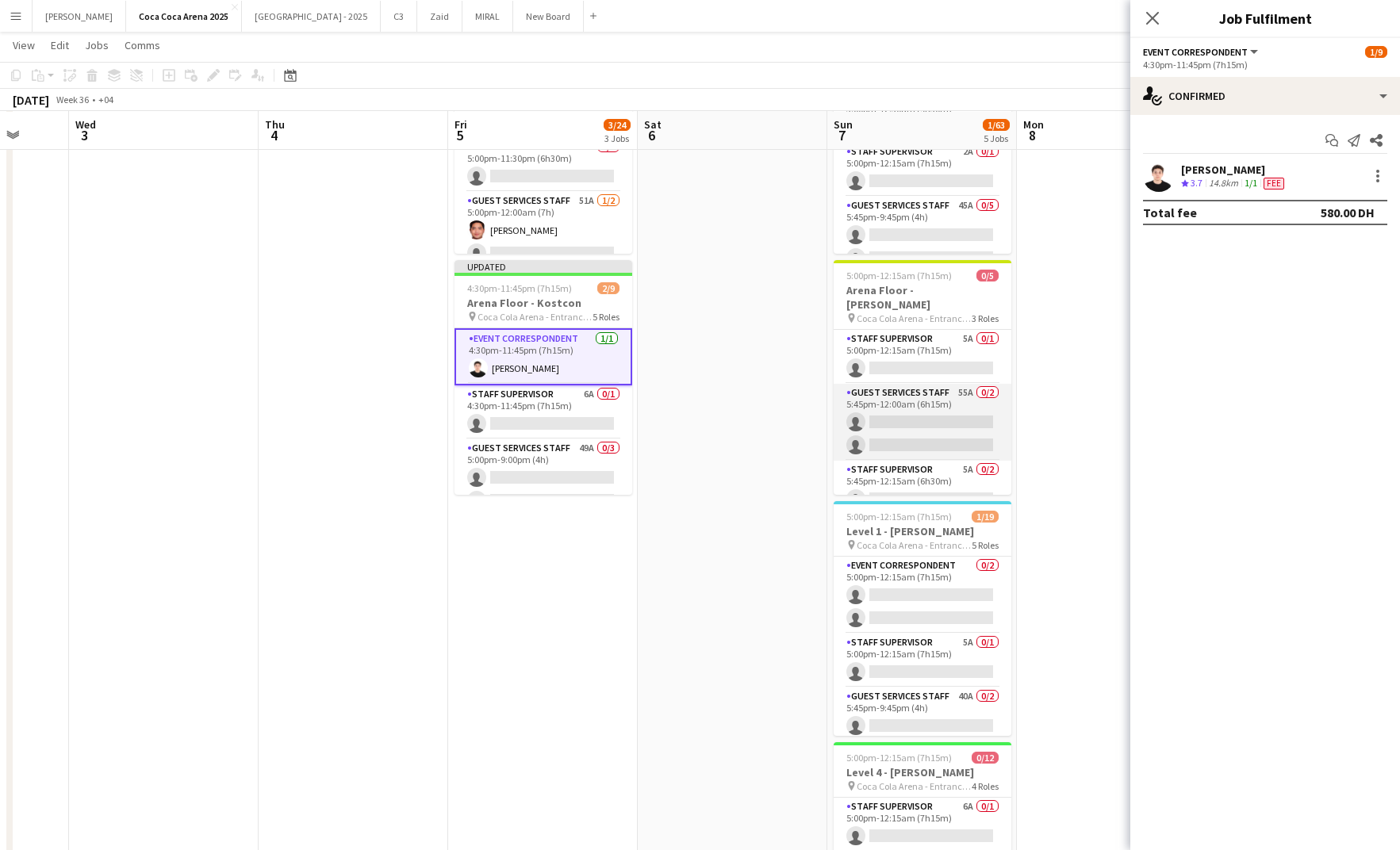
scroll to position [28, 0]
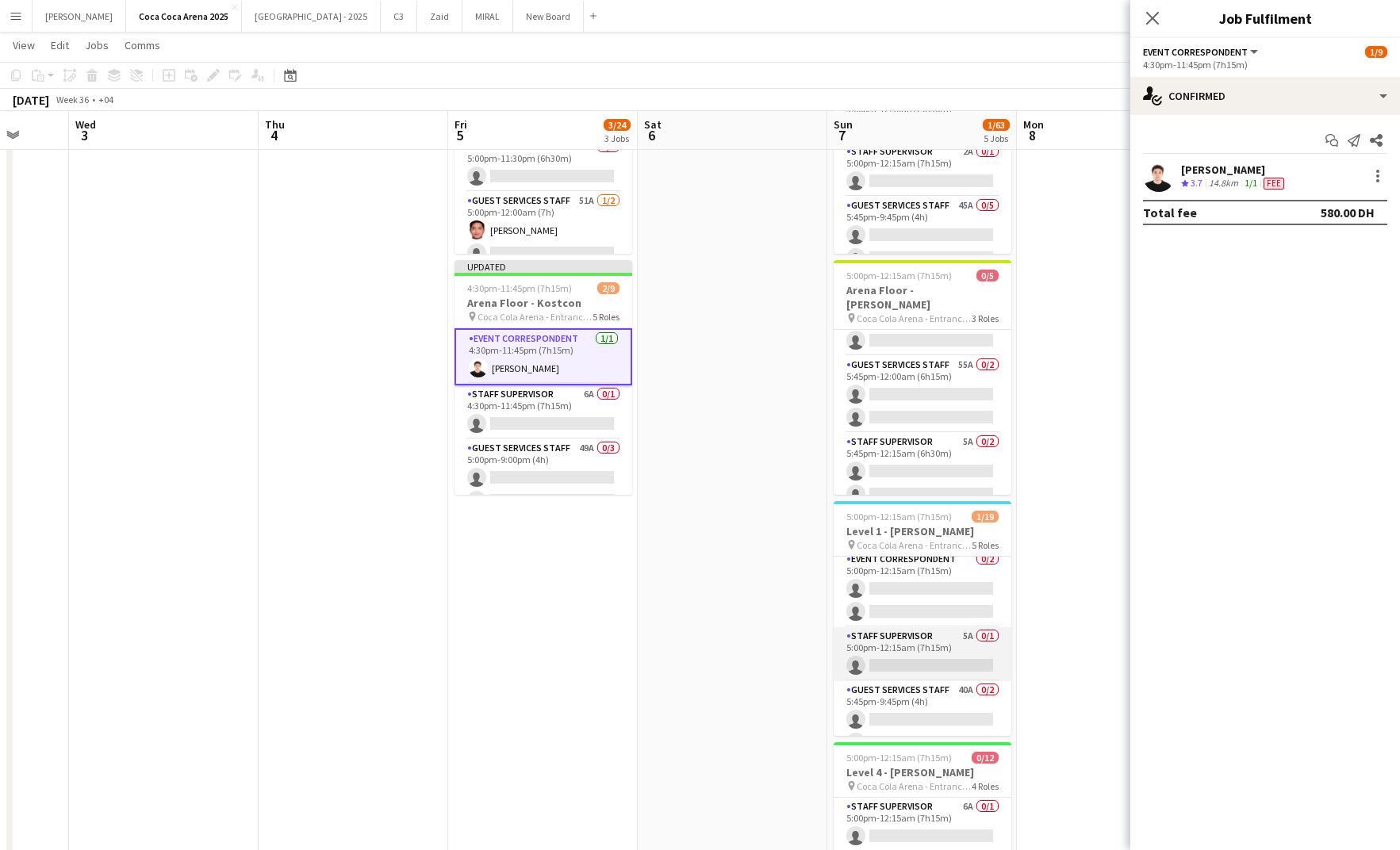
click at [925, 591] on app-card-role "Event Correspondent 0/2 5:00pm-12:15am (7h15m) single-neutral-actions single-ne…" at bounding box center [922, 589] width 177 height 77
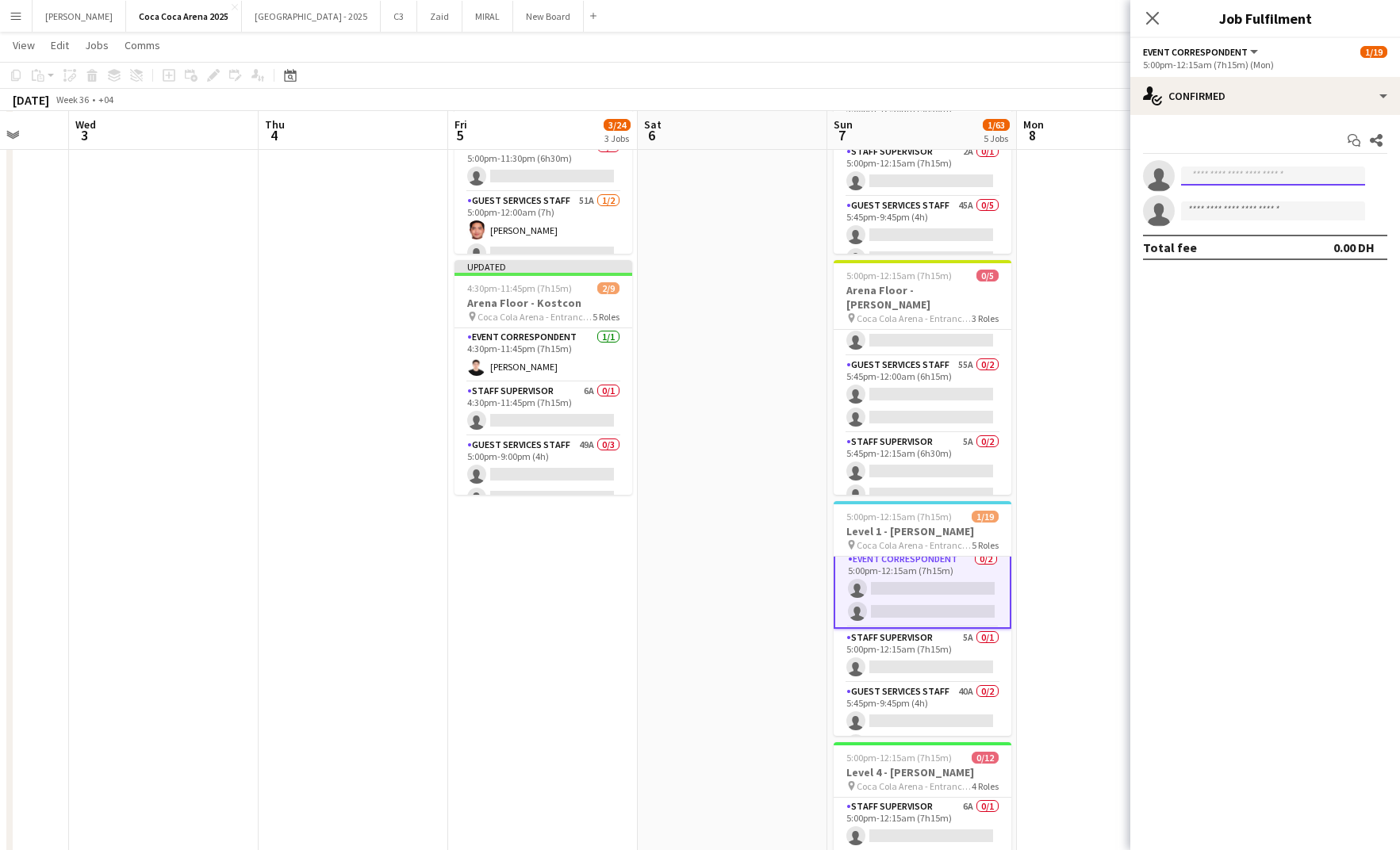
click at [1223, 179] on input at bounding box center [1273, 176] width 184 height 19
type input "**********"
click at [1218, 212] on span "[PERSON_NAME][EMAIL_ADDRESS][DOMAIN_NAME]" at bounding box center [1273, 212] width 158 height 13
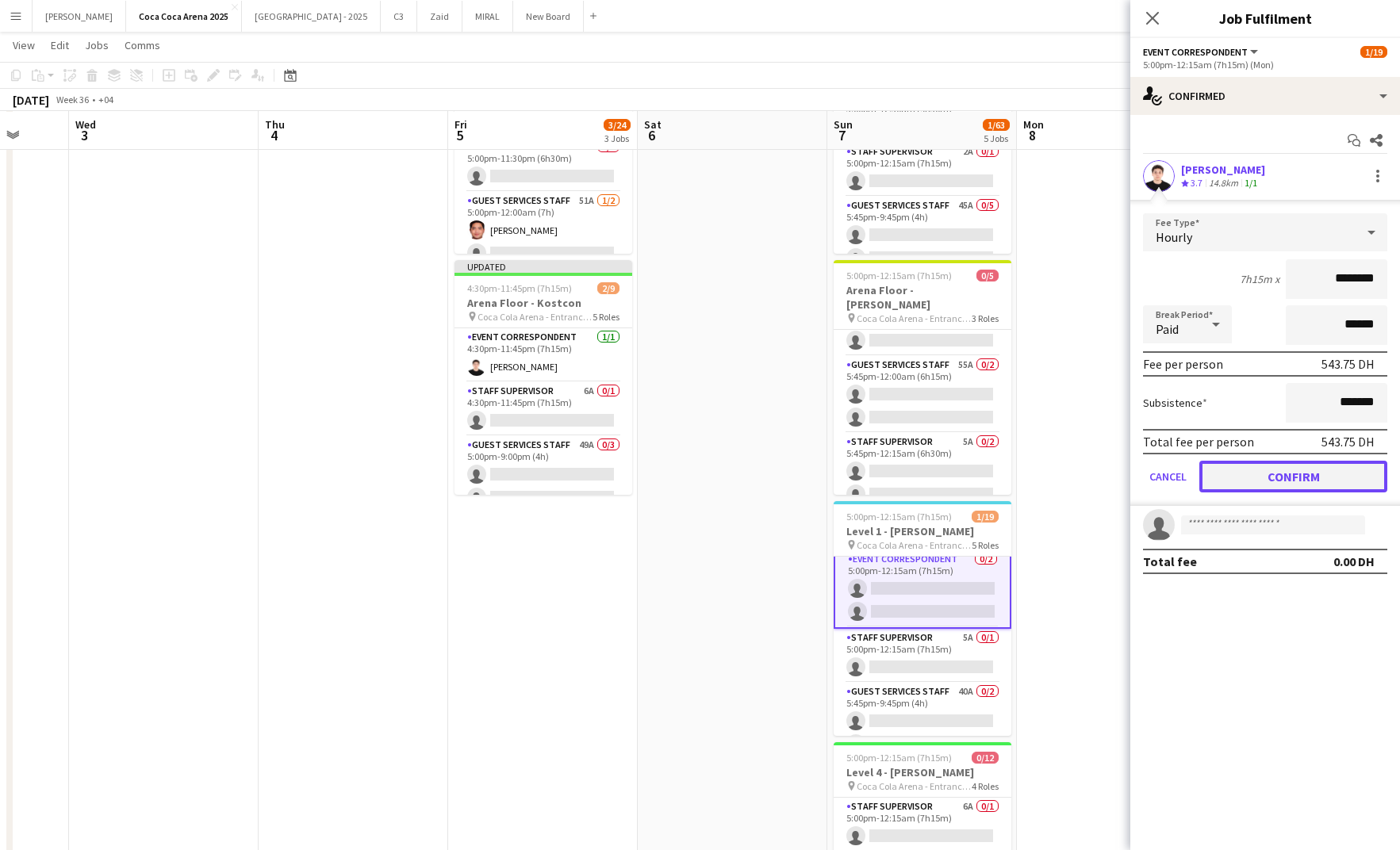
click at [1267, 463] on button "Confirm" at bounding box center [1293, 476] width 188 height 32
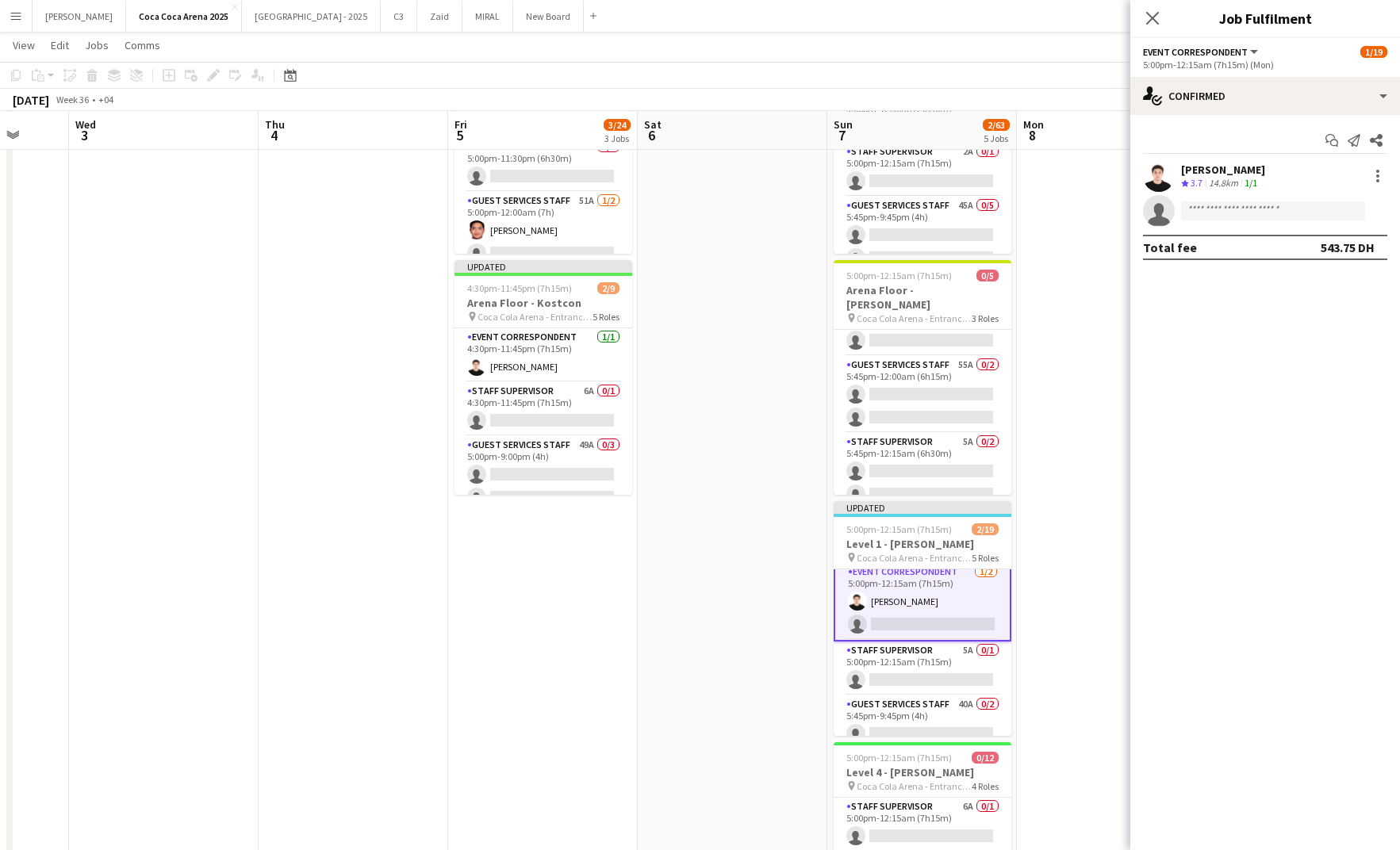
click at [1042, 312] on app-date-cell at bounding box center [1112, 390] width 189 height 1238
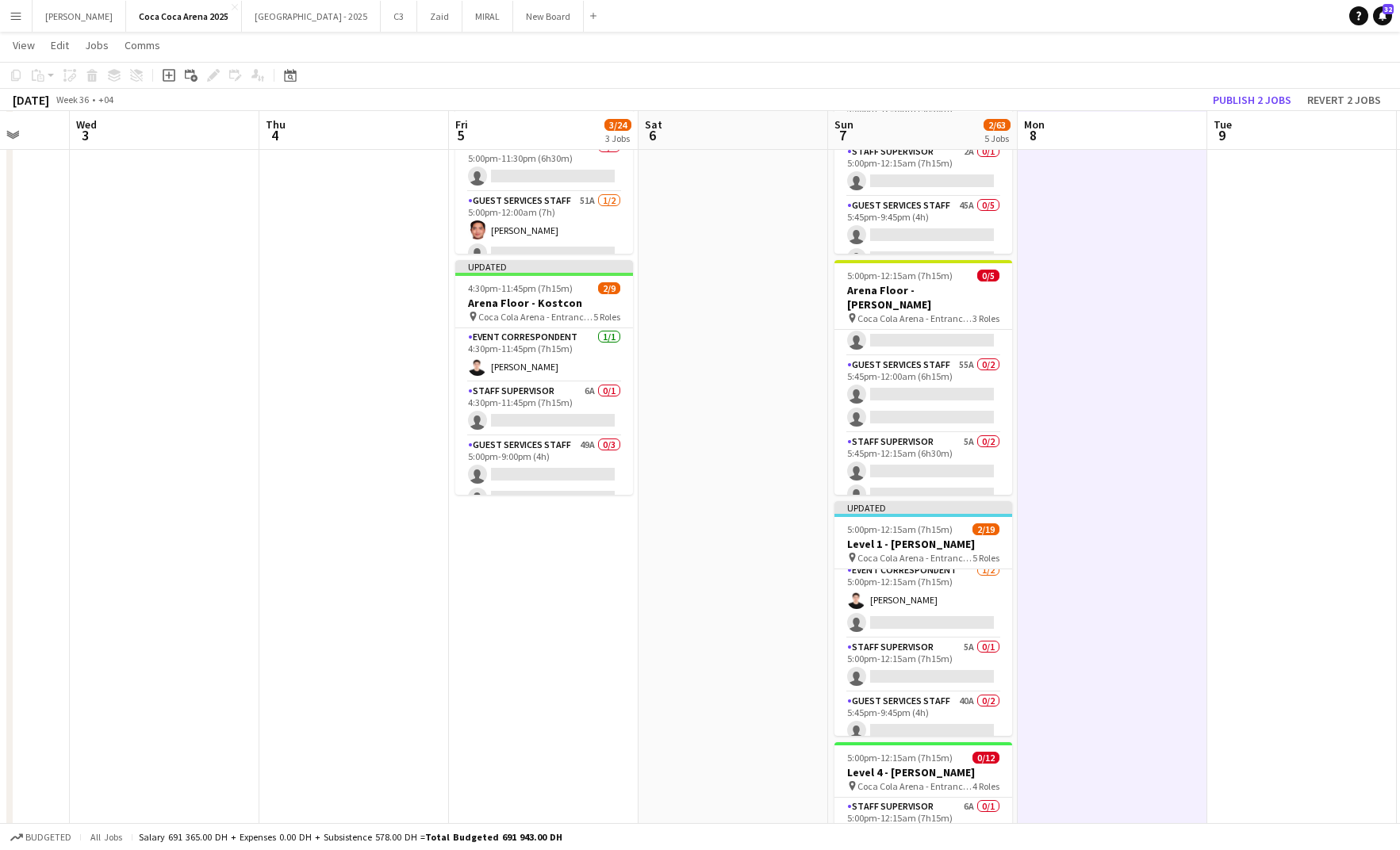
scroll to position [6, 0]
click at [1246, 96] on button "Publish 2 jobs" at bounding box center [1252, 100] width 91 height 21
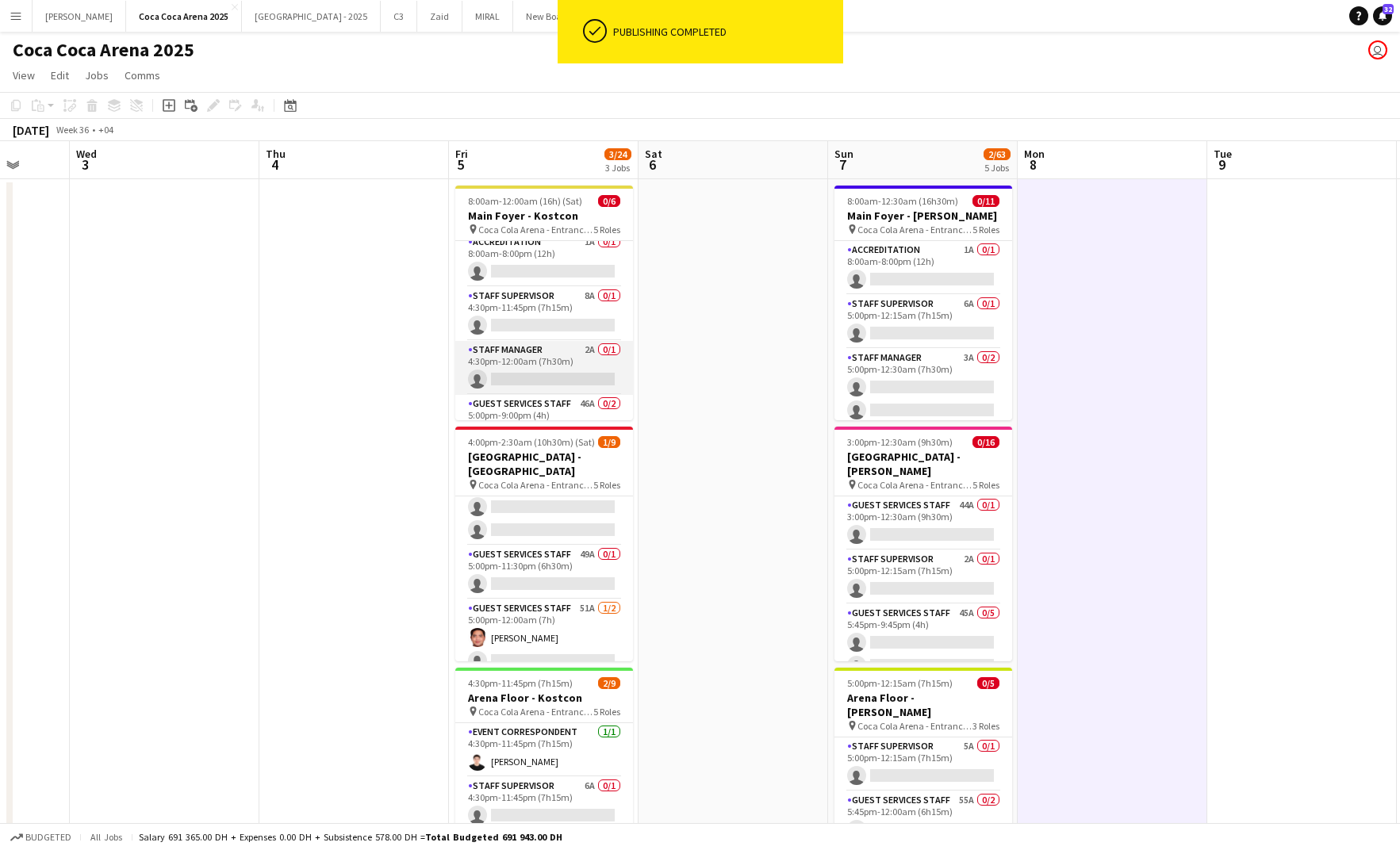
scroll to position [13, 0]
click at [542, 364] on app-card-role "Staff Manager 2A 0/1 4:30pm-12:00am (7h30m) single-neutral-actions" at bounding box center [543, 363] width 177 height 54
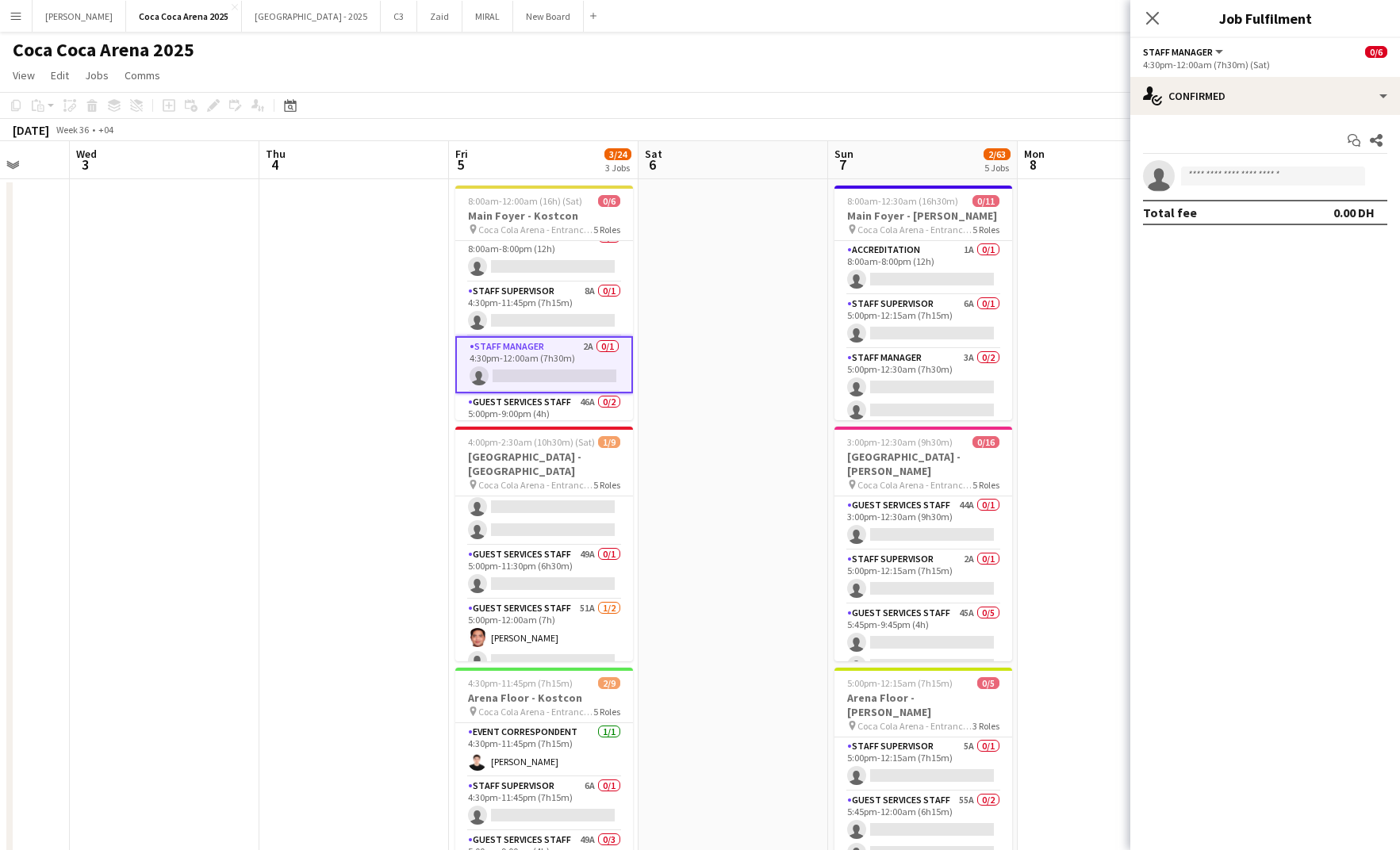
click at [529, 348] on app-card-role "Staff Manager 2A 0/1 4:30pm-12:00am (7h30m) single-neutral-actions" at bounding box center [543, 365] width 177 height 57
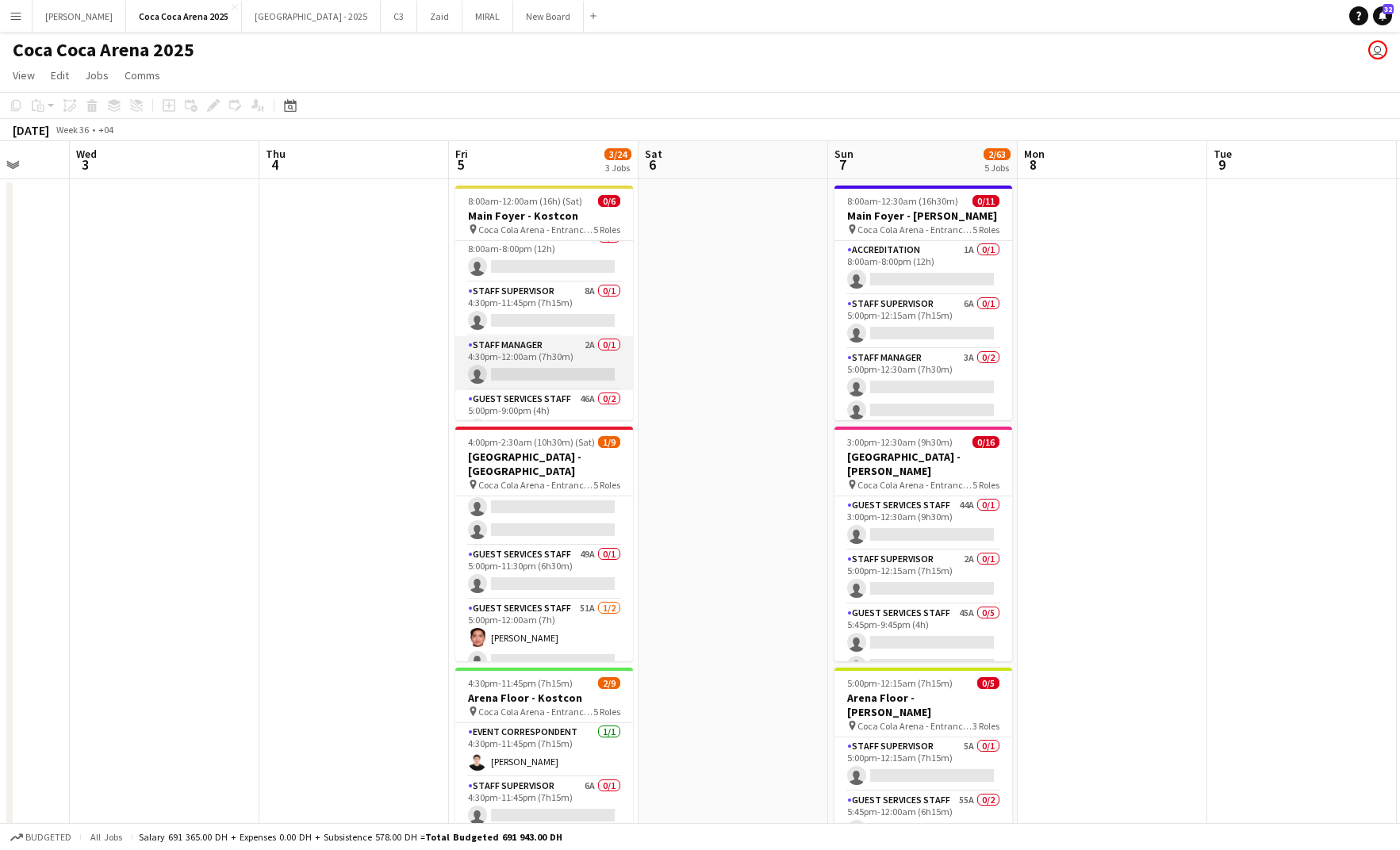
click at [516, 359] on app-card-role "Staff Manager 2A 0/1 4:30pm-12:00am (7h30m) single-neutral-actions" at bounding box center [543, 363] width 177 height 54
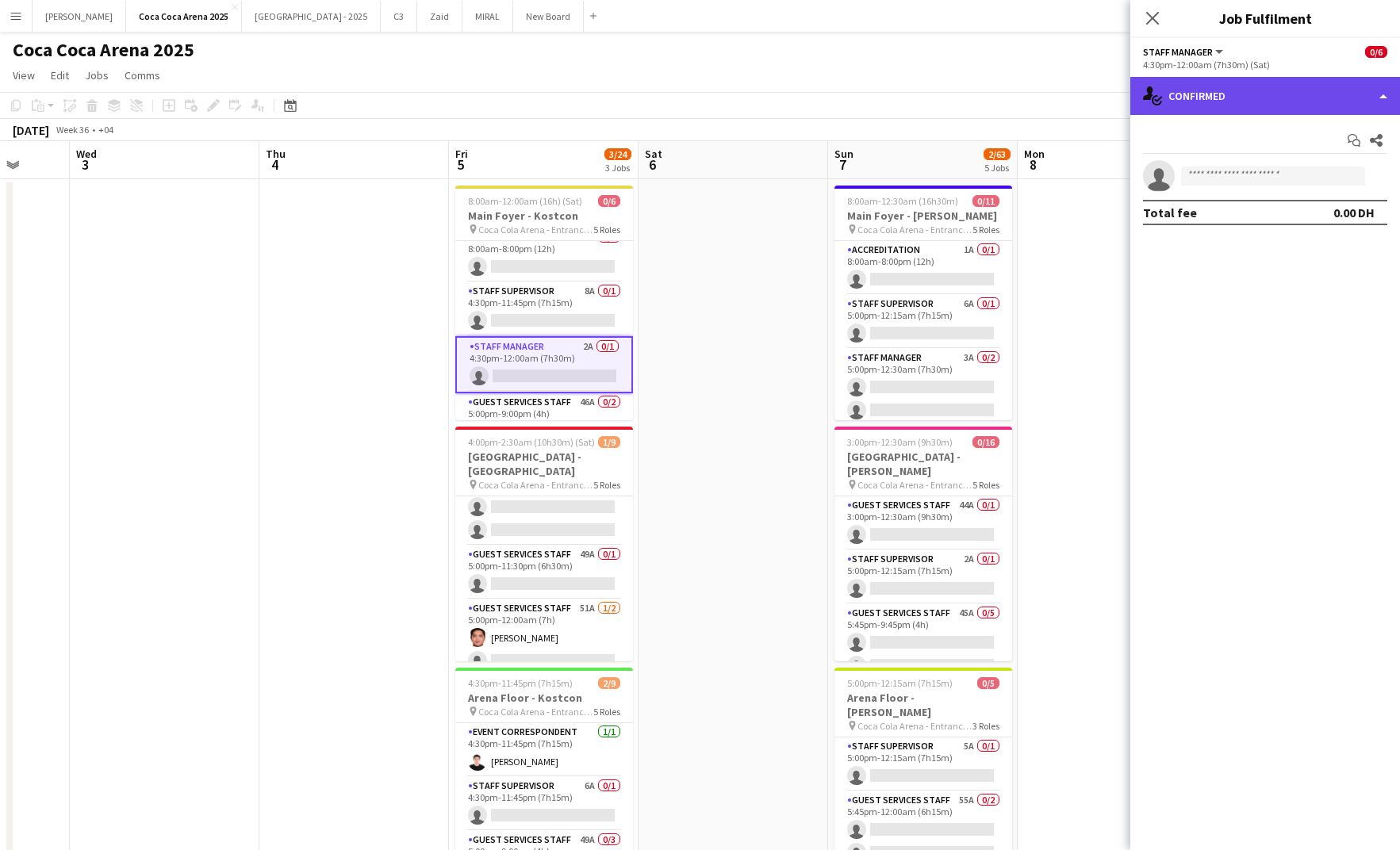
click at [1194, 103] on div "single-neutral-actions-check-2 Confirmed" at bounding box center [1264, 96] width 269 height 38
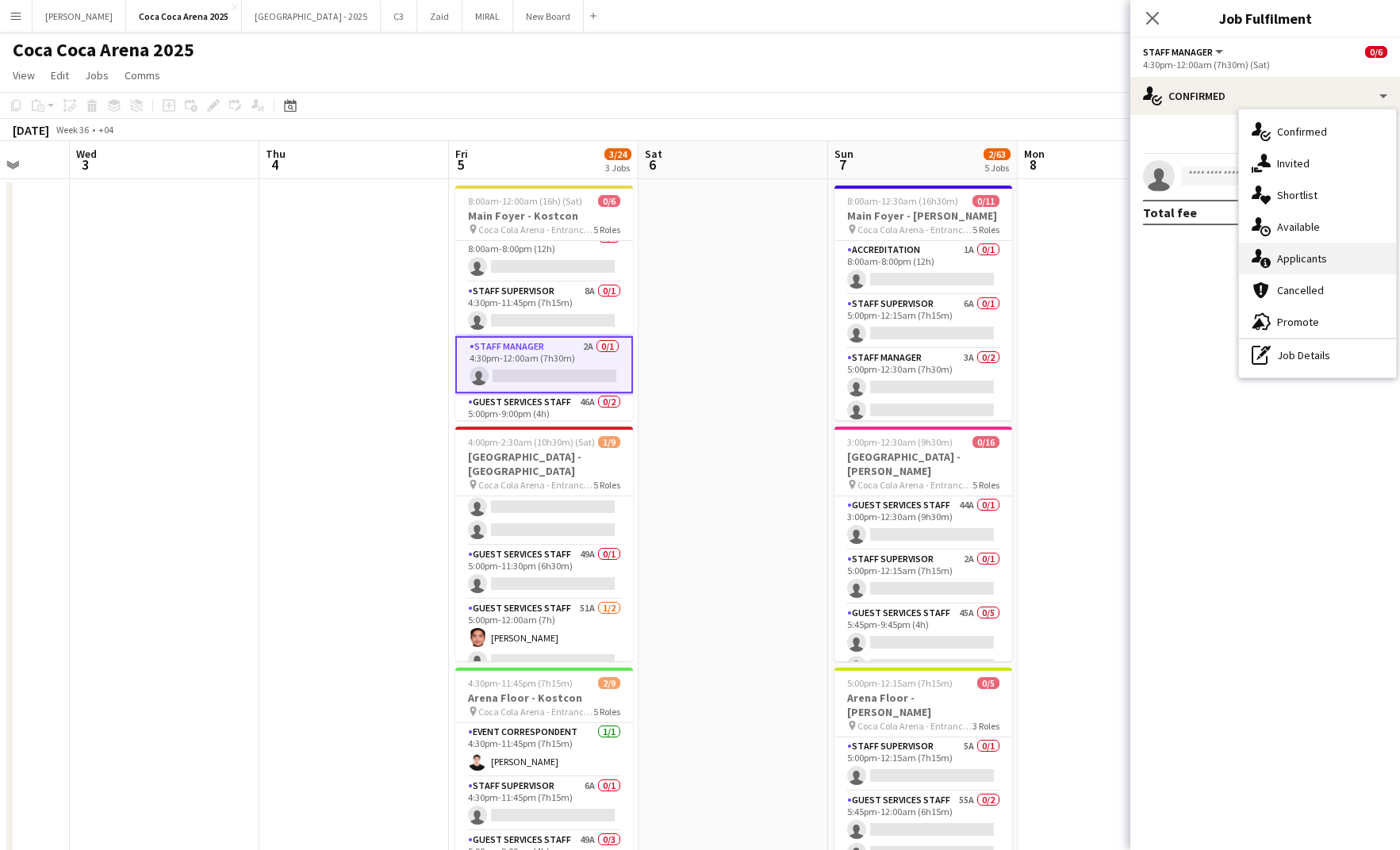
click at [1275, 247] on div "single-neutral-actions-information Applicants" at bounding box center [1317, 258] width 157 height 32
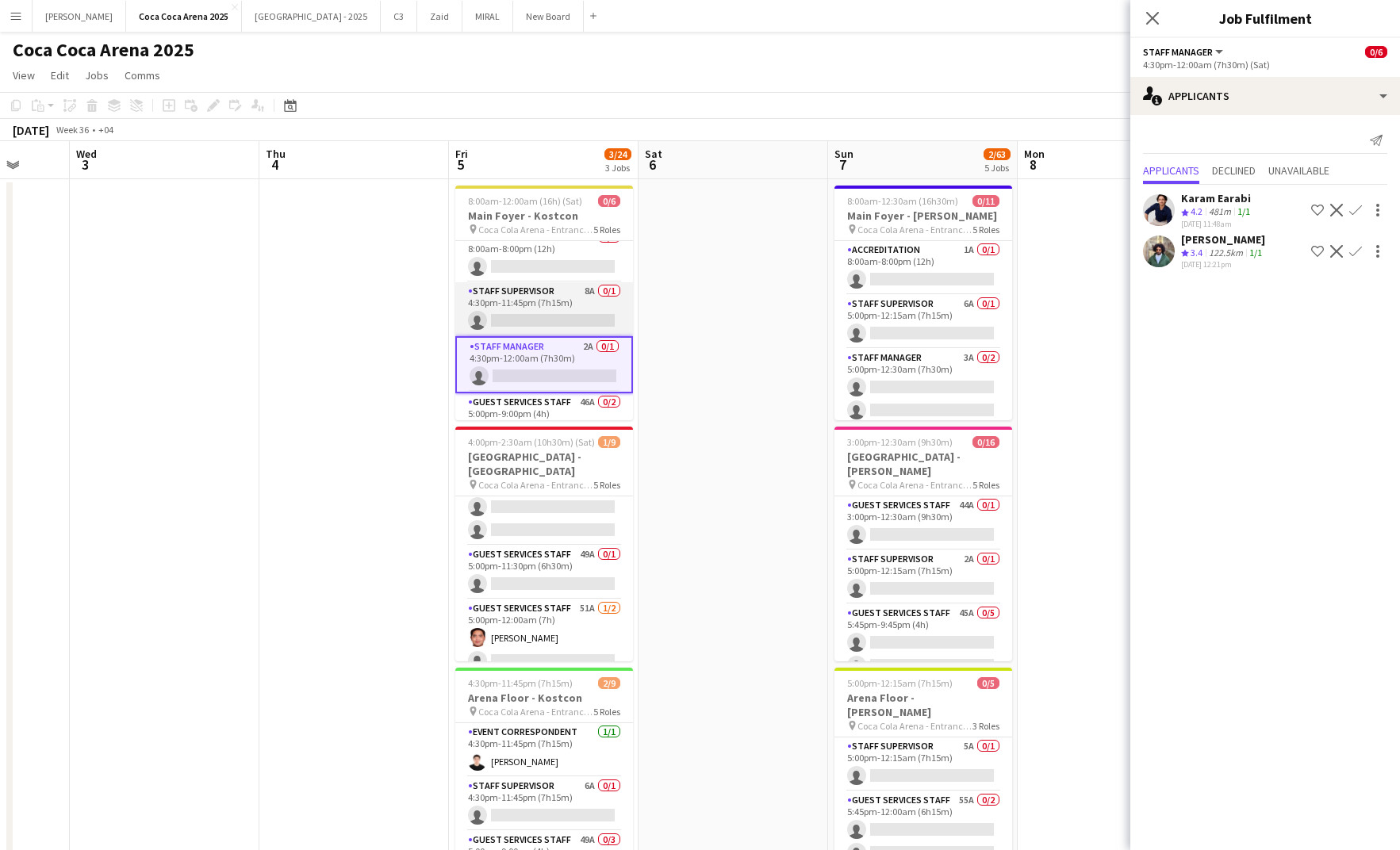
scroll to position [0, 0]
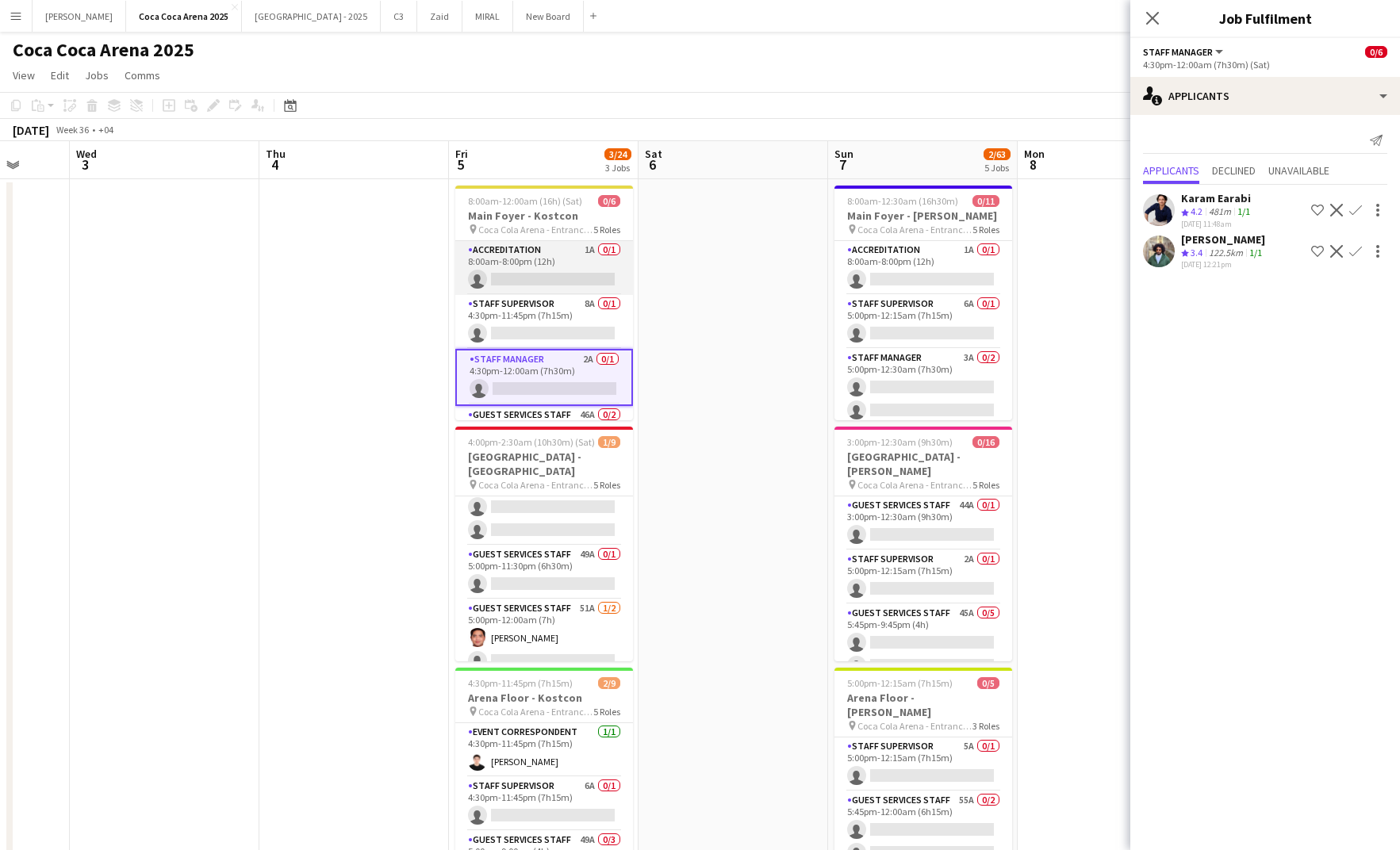
click at [535, 266] on app-card-role "Accreditation 1A 0/1 8:00am-8:00pm (12h) single-neutral-actions" at bounding box center [543, 268] width 177 height 54
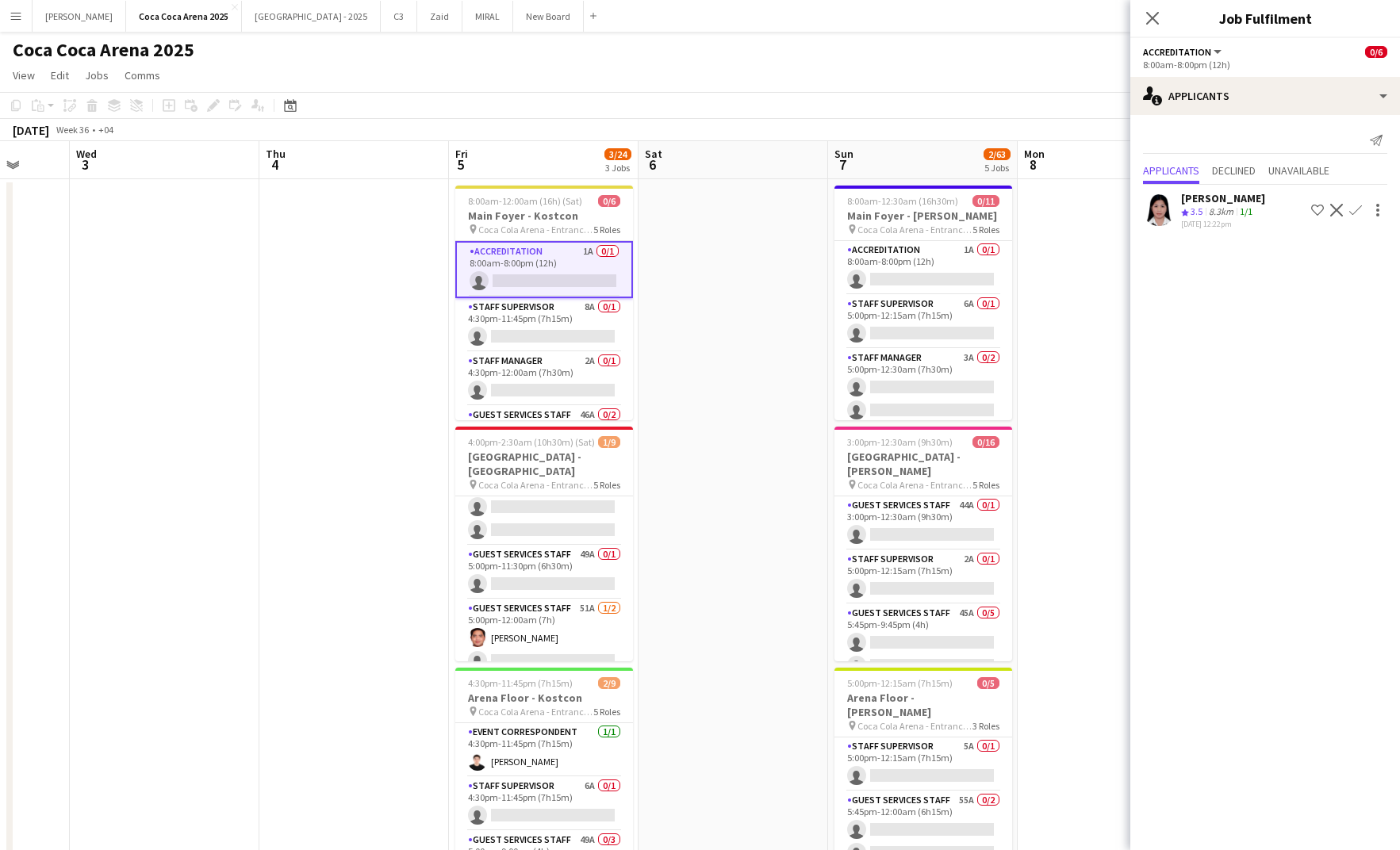
click at [1351, 213] on app-icon "Confirm" at bounding box center [1355, 210] width 13 height 13
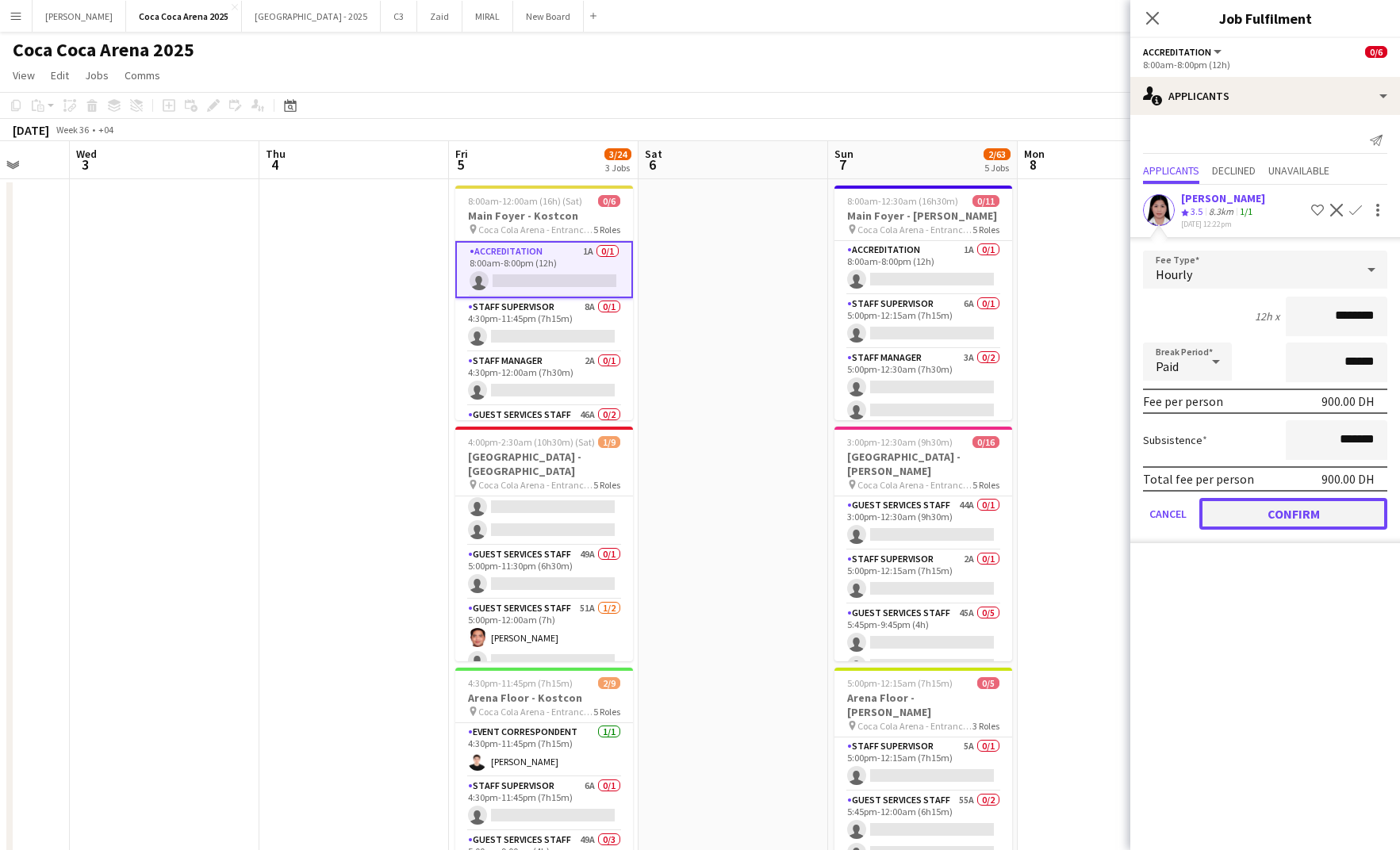
click at [1319, 519] on button "Confirm" at bounding box center [1293, 513] width 188 height 32
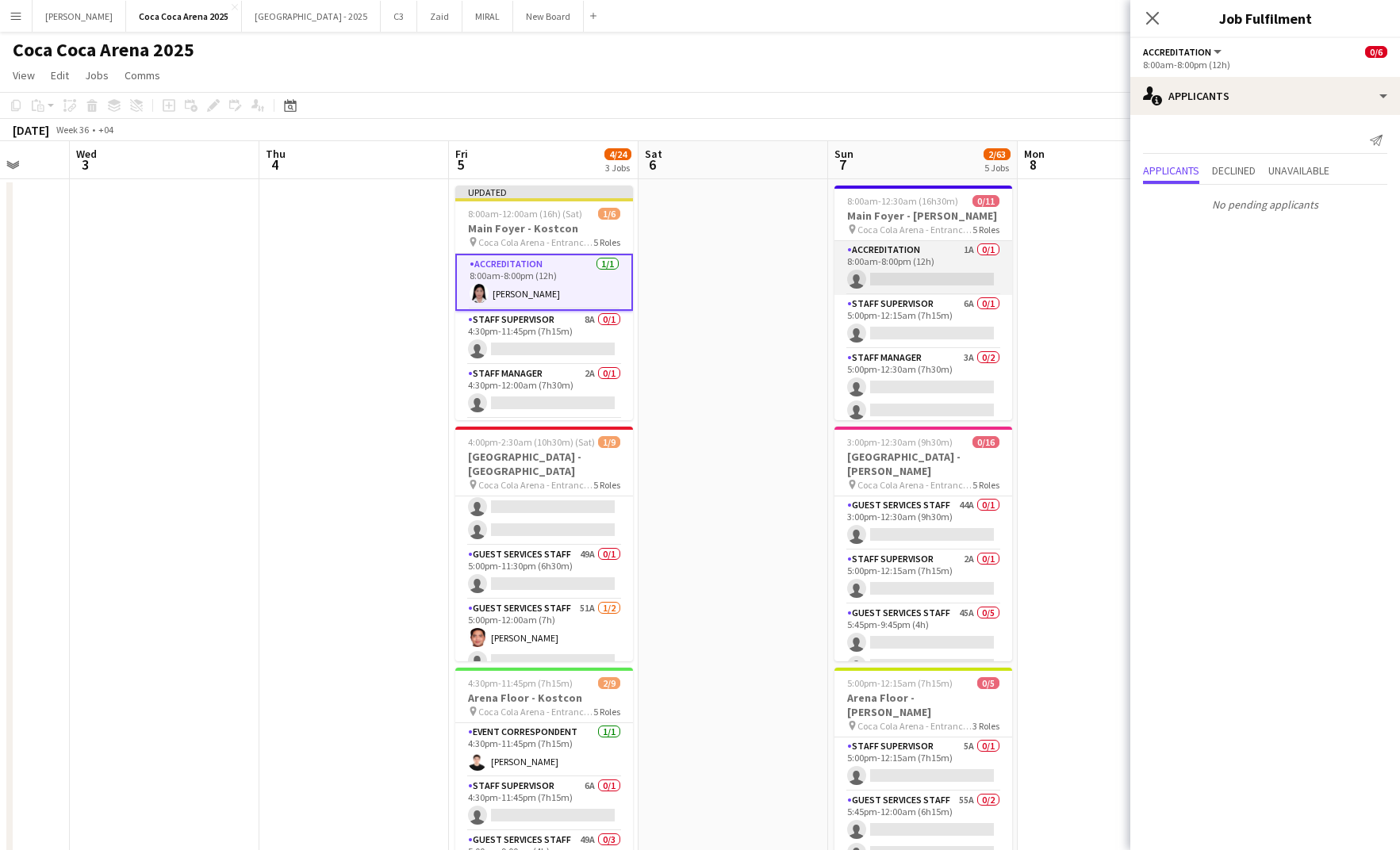
click at [936, 275] on app-card-role "Accreditation 1A 0/1 8:00am-8:00pm (12h) single-neutral-actions" at bounding box center [922, 268] width 177 height 54
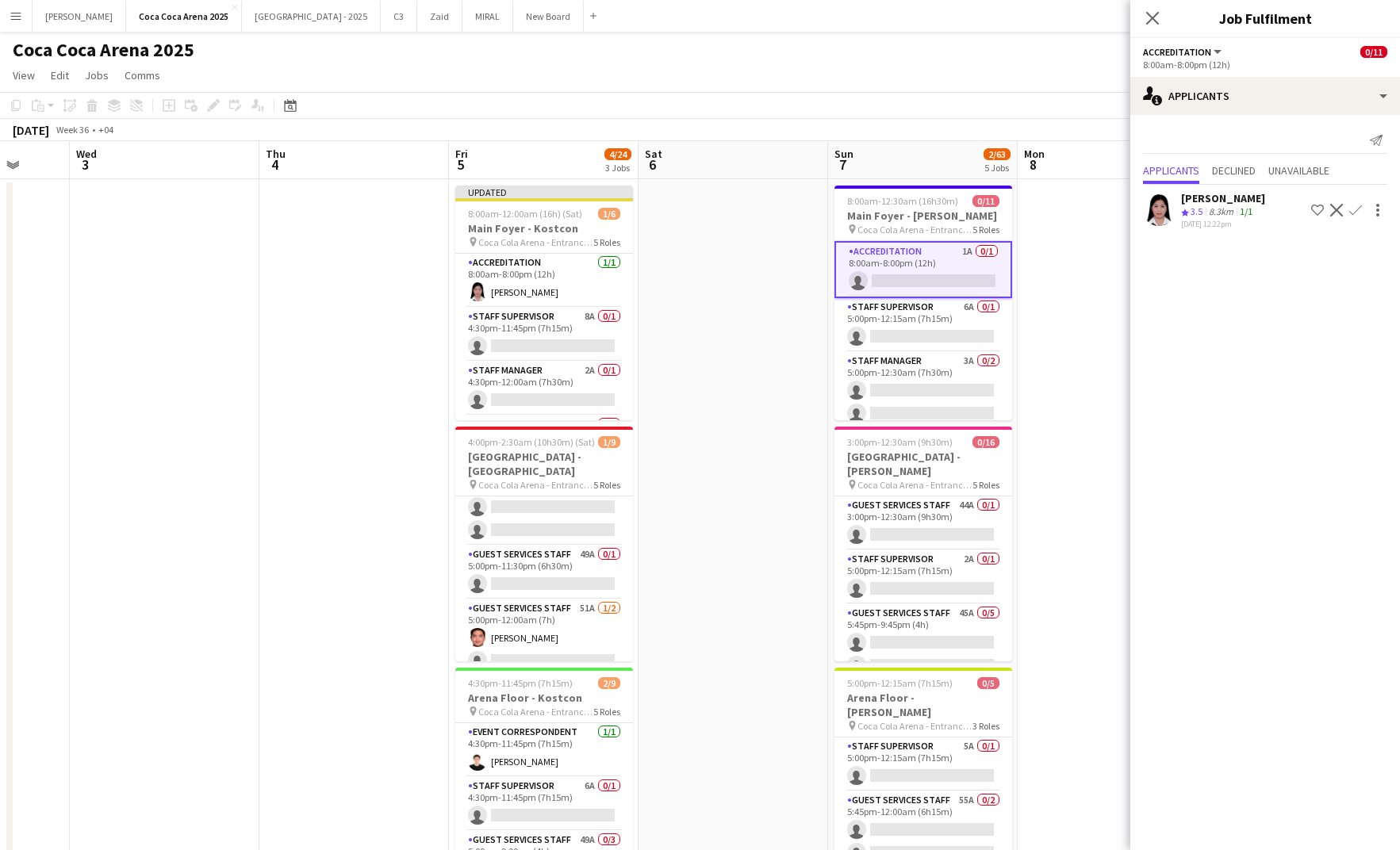
click at [1351, 213] on app-icon "Confirm" at bounding box center [1355, 210] width 13 height 13
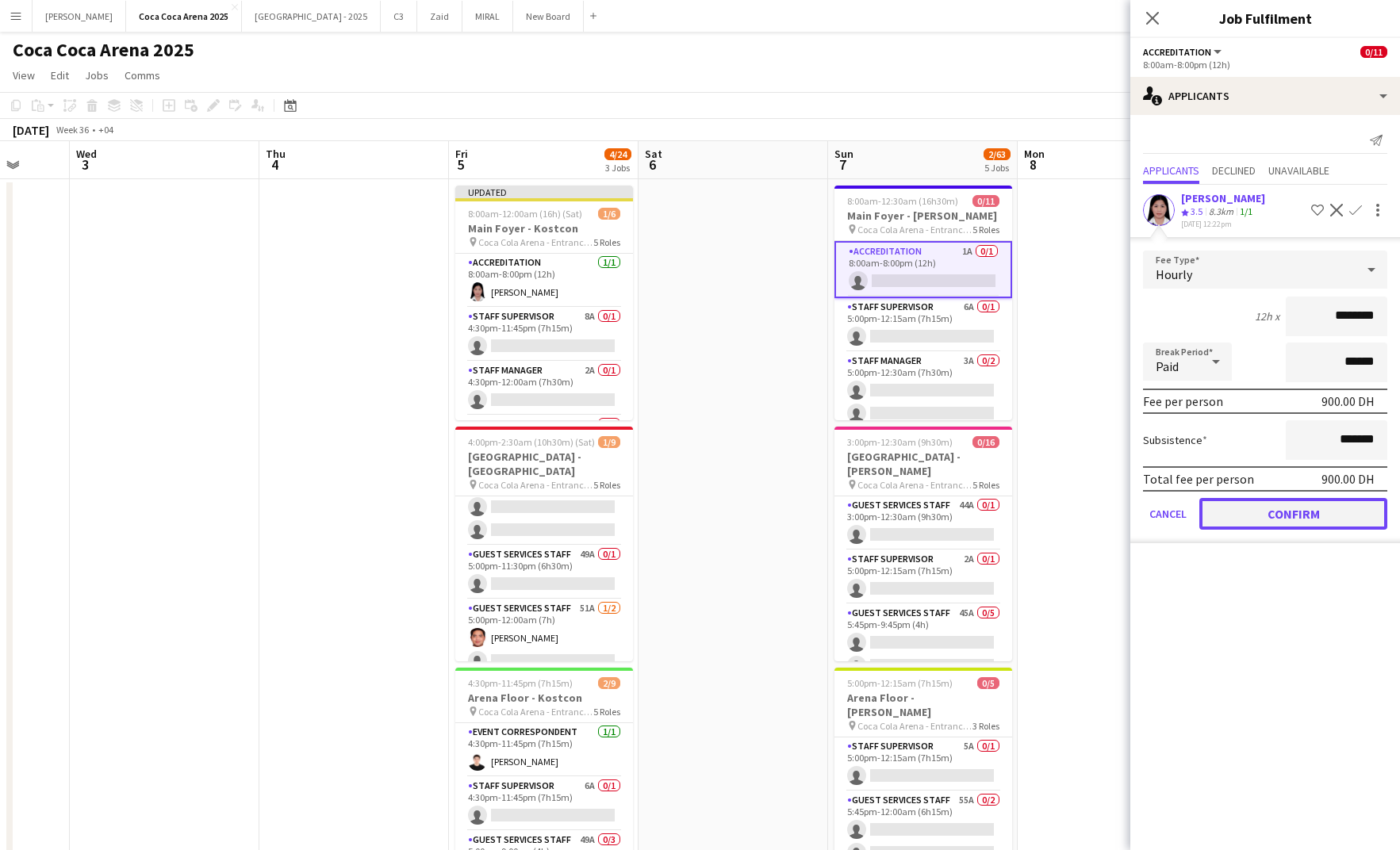
click at [1290, 504] on button "Confirm" at bounding box center [1293, 513] width 188 height 32
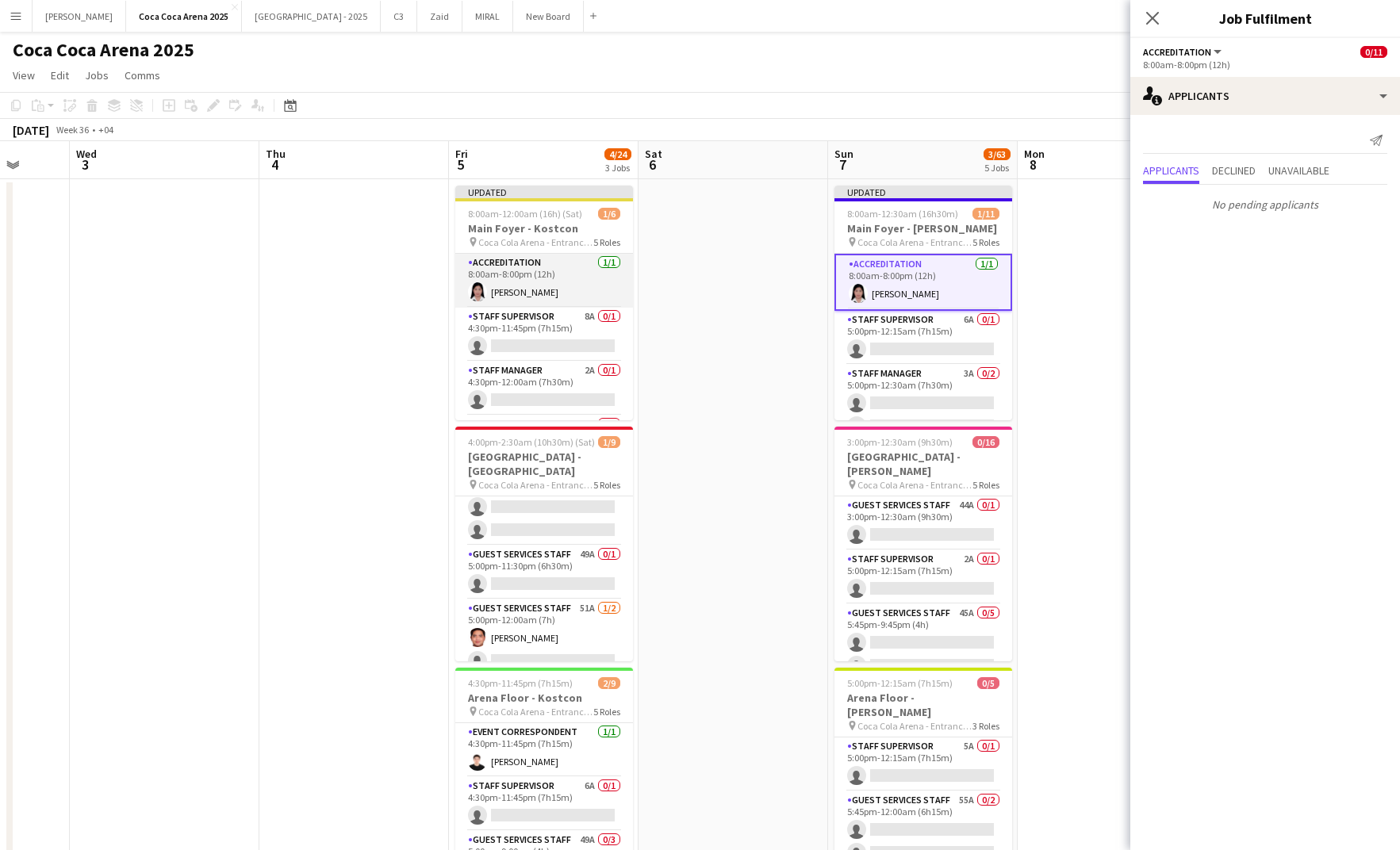
click at [557, 293] on app-card-role "Accreditation [DATE] 8:00am-8:00pm (12h) [PERSON_NAME]" at bounding box center [543, 280] width 177 height 54
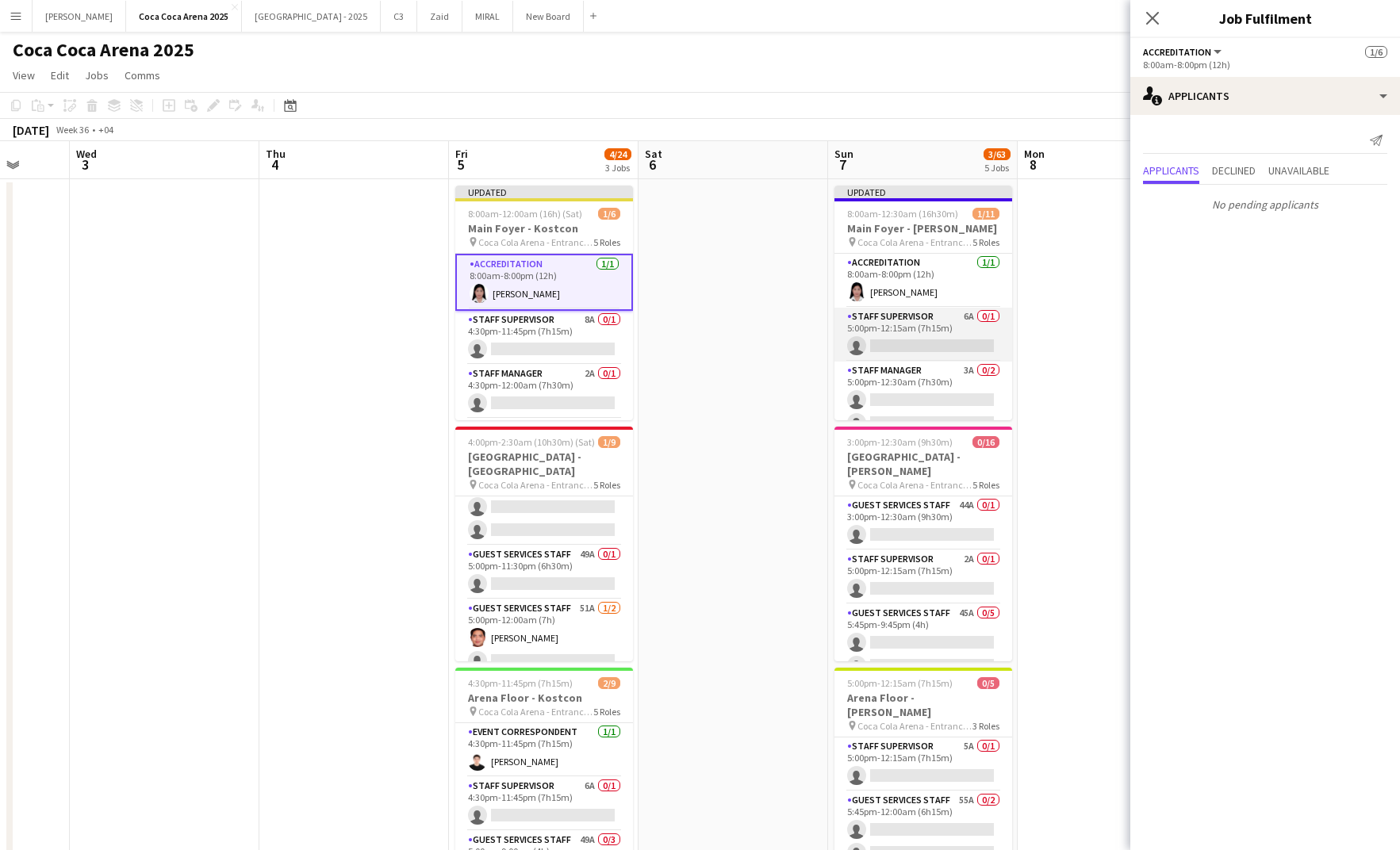
click at [912, 342] on app-card-role "Staff Supervisor 6A 0/1 5:00pm-12:15am (7h15m) single-neutral-actions" at bounding box center [922, 334] width 177 height 54
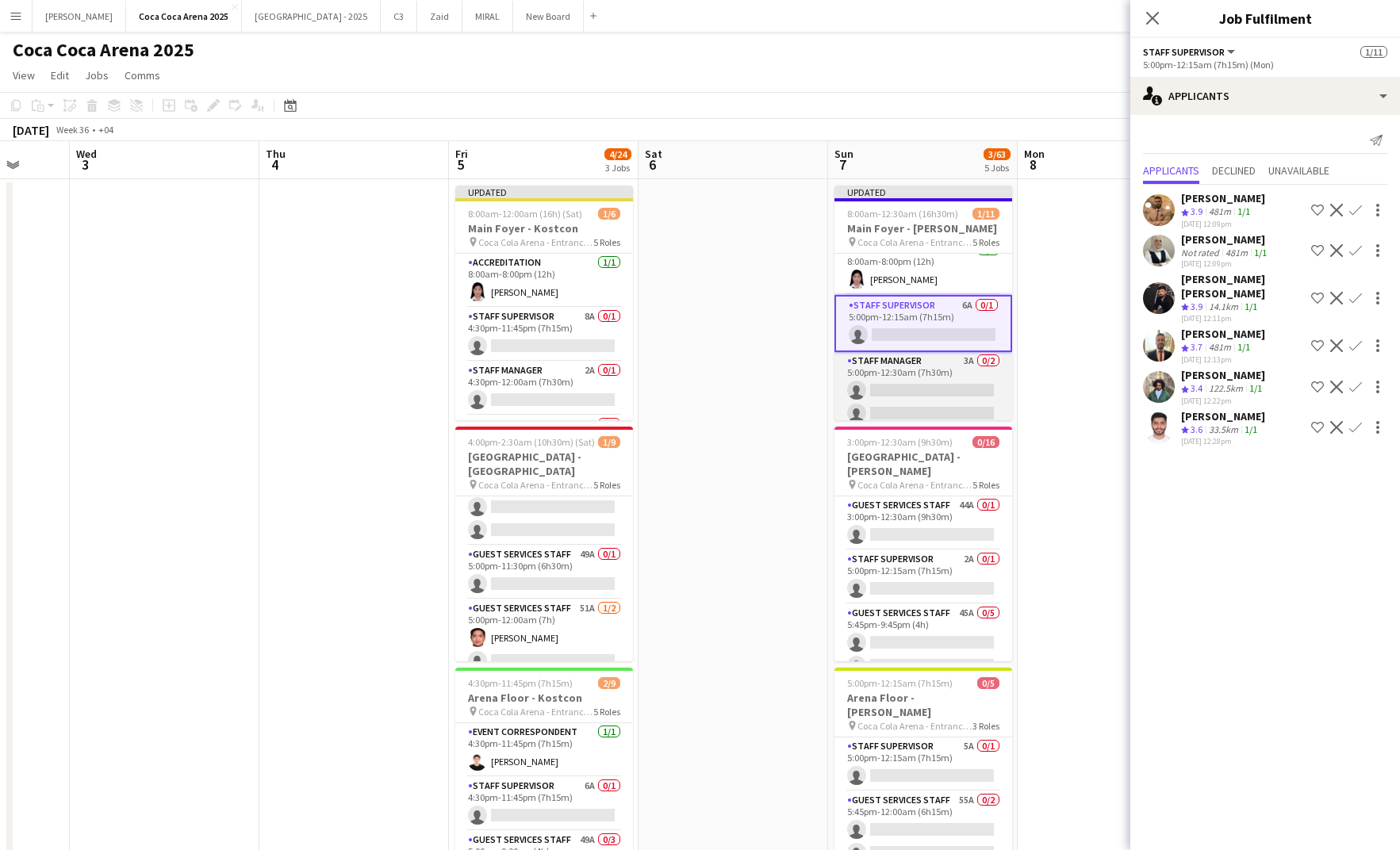
scroll to position [15, 0]
click at [1199, 249] on div "Not rated" at bounding box center [1201, 252] width 41 height 12
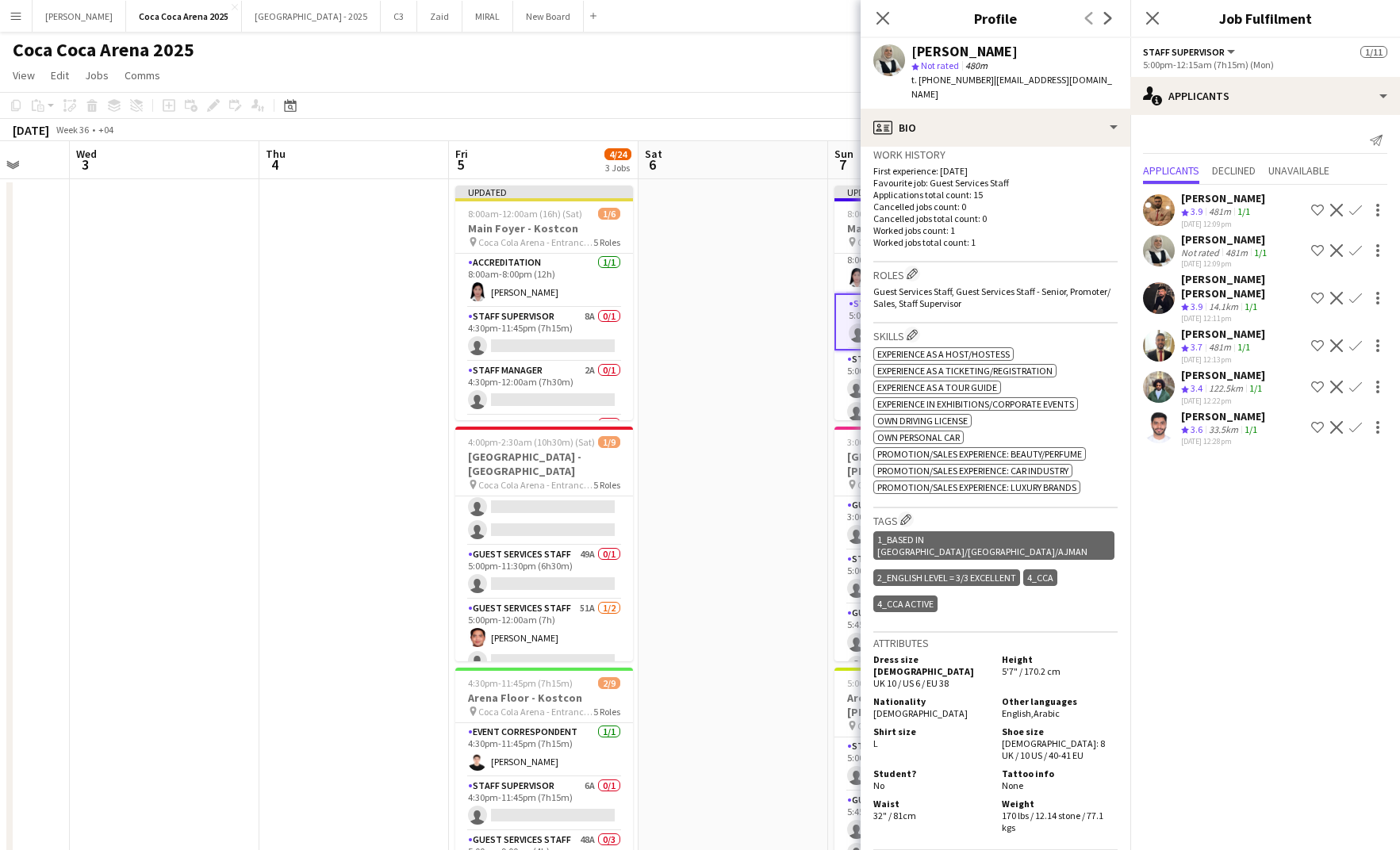
scroll to position [399, 0]
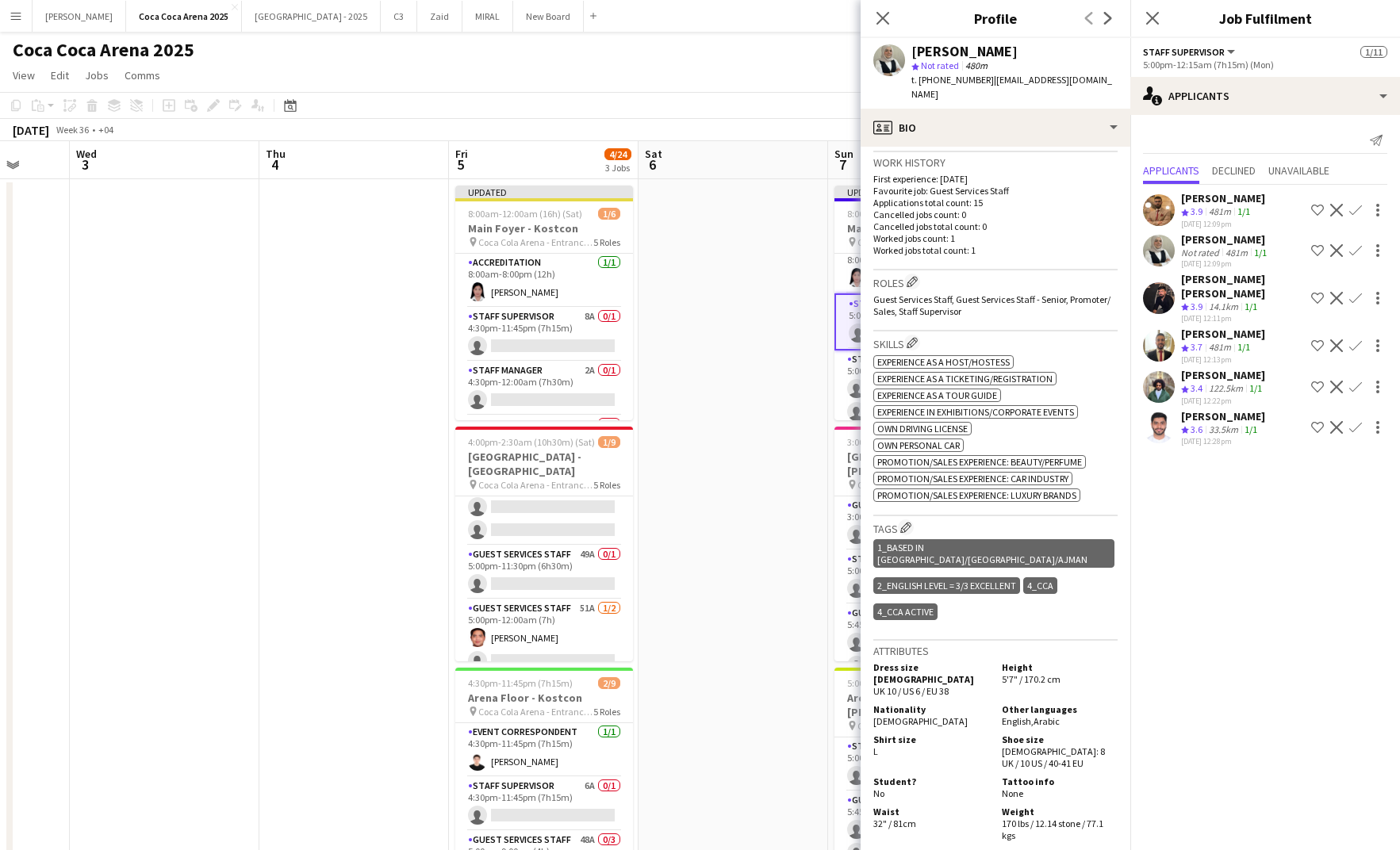
click at [979, 400] on div "ok-circled2 background Layer 1 cross-circle-red background Layer 1 Experience a…" at bounding box center [995, 427] width 244 height 150
click at [918, 337] on app-icon "Edit crew company skills" at bounding box center [912, 342] width 11 height 11
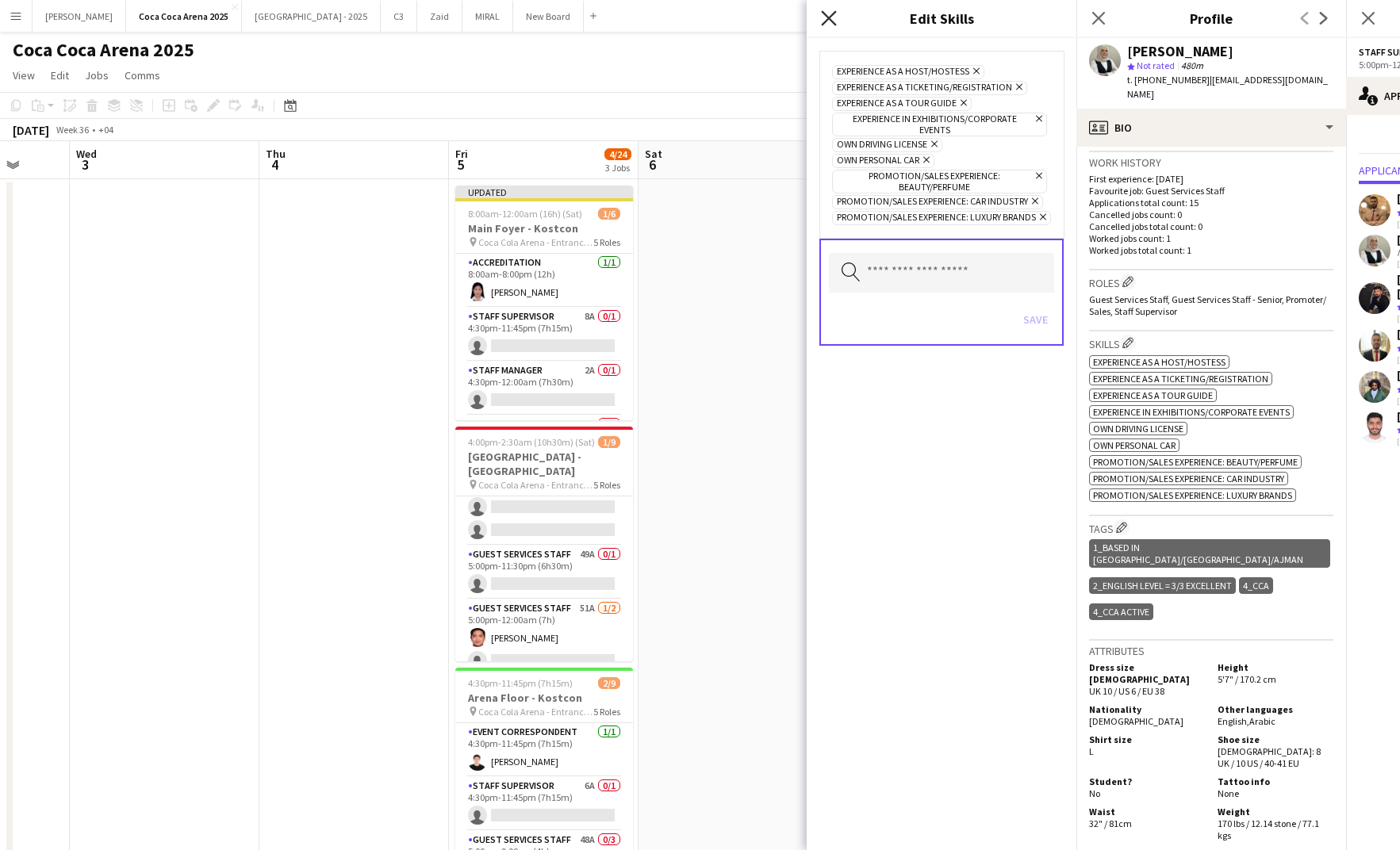
click at [826, 15] on icon at bounding box center [828, 17] width 15 height 15
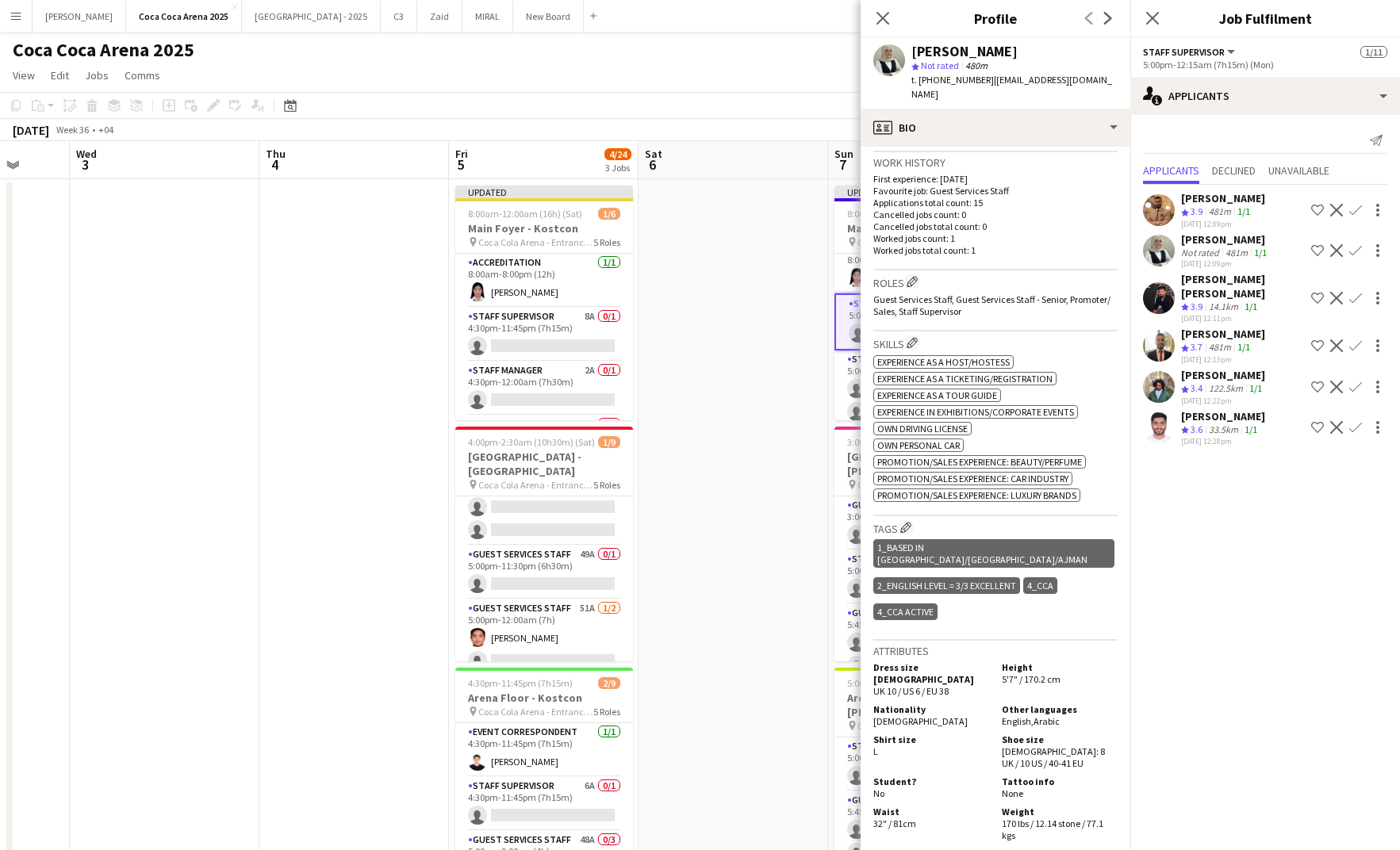
click at [992, 294] on span "Guest Services Staff, Guest Services Staff - Senior, Promoter/ Sales, Staff Sup…" at bounding box center [992, 306] width 237 height 24
click at [917, 276] on app-icon "Edit crew company roles" at bounding box center [912, 281] width 11 height 11
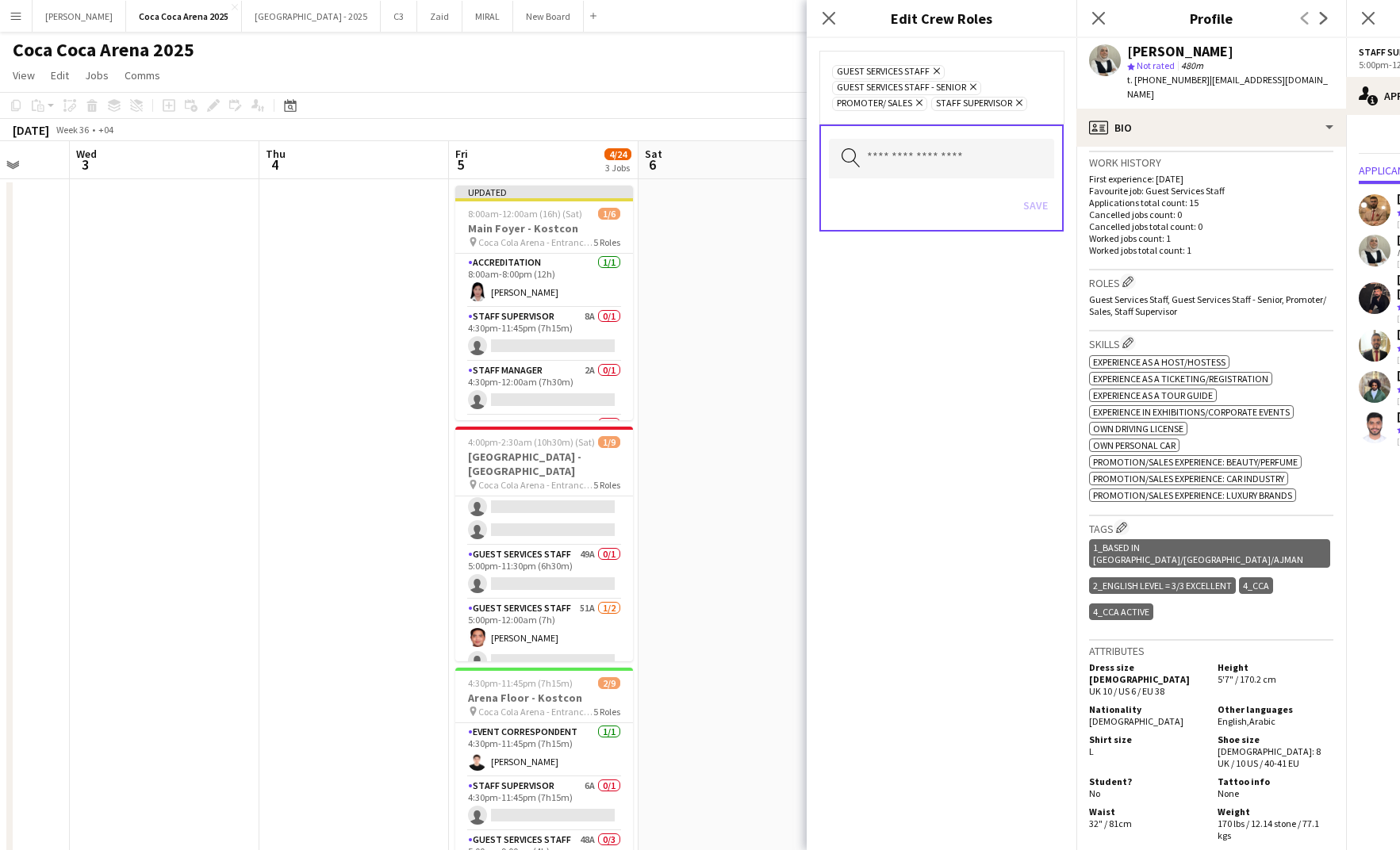
click at [1016, 99] on icon "Remove" at bounding box center [1016, 102] width 10 height 10
click at [1044, 198] on button "Save" at bounding box center [1035, 206] width 37 height 25
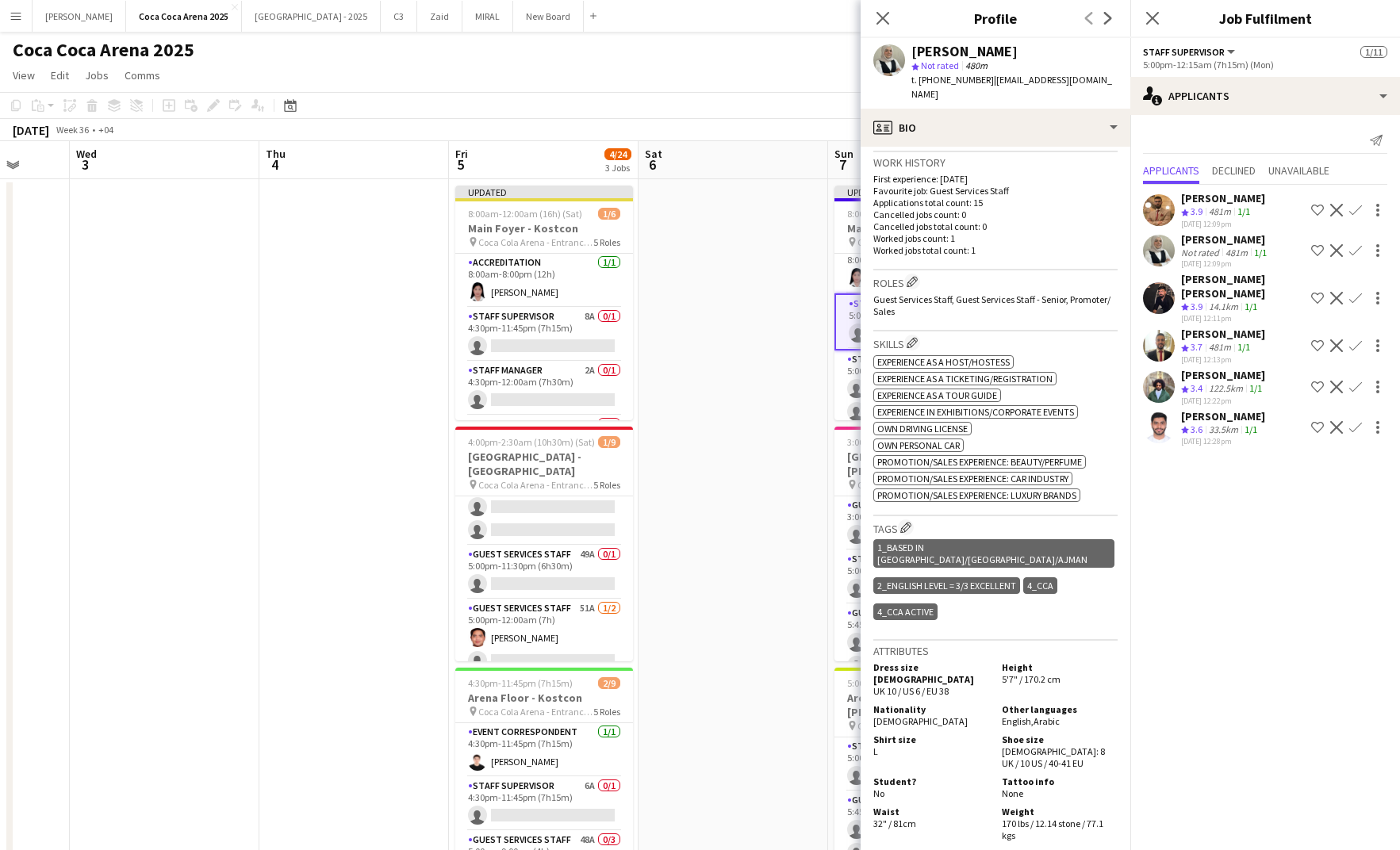
click at [1314, 529] on mat-expansion-panel "users2 Applicants Send notification Applicants Declined Unavailable [PERSON_NAM…" at bounding box center [1264, 482] width 269 height 735
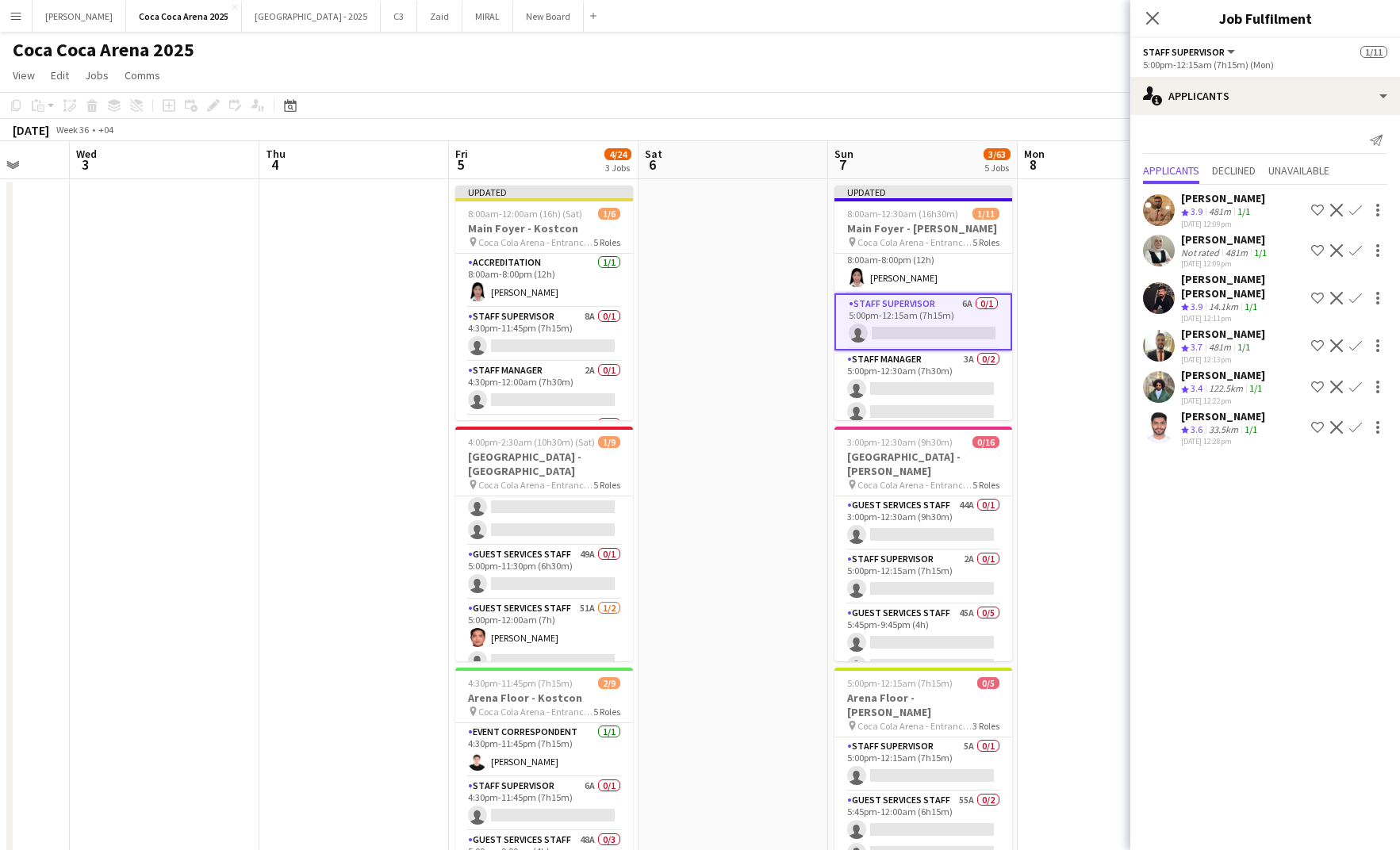
click at [1333, 247] on app-icon "Decline" at bounding box center [1336, 250] width 13 height 13
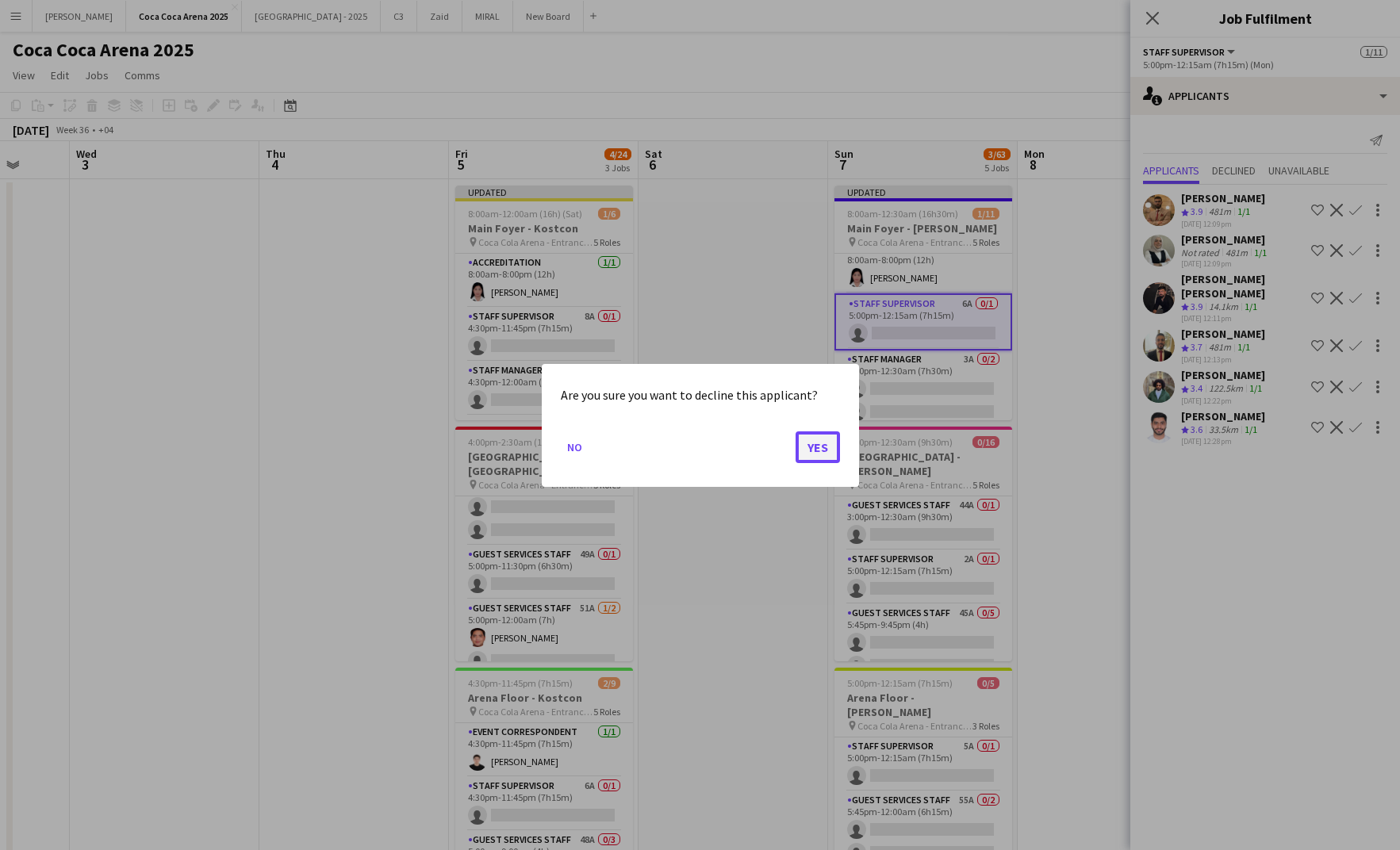
click at [817, 449] on button "Yes" at bounding box center [817, 446] width 45 height 32
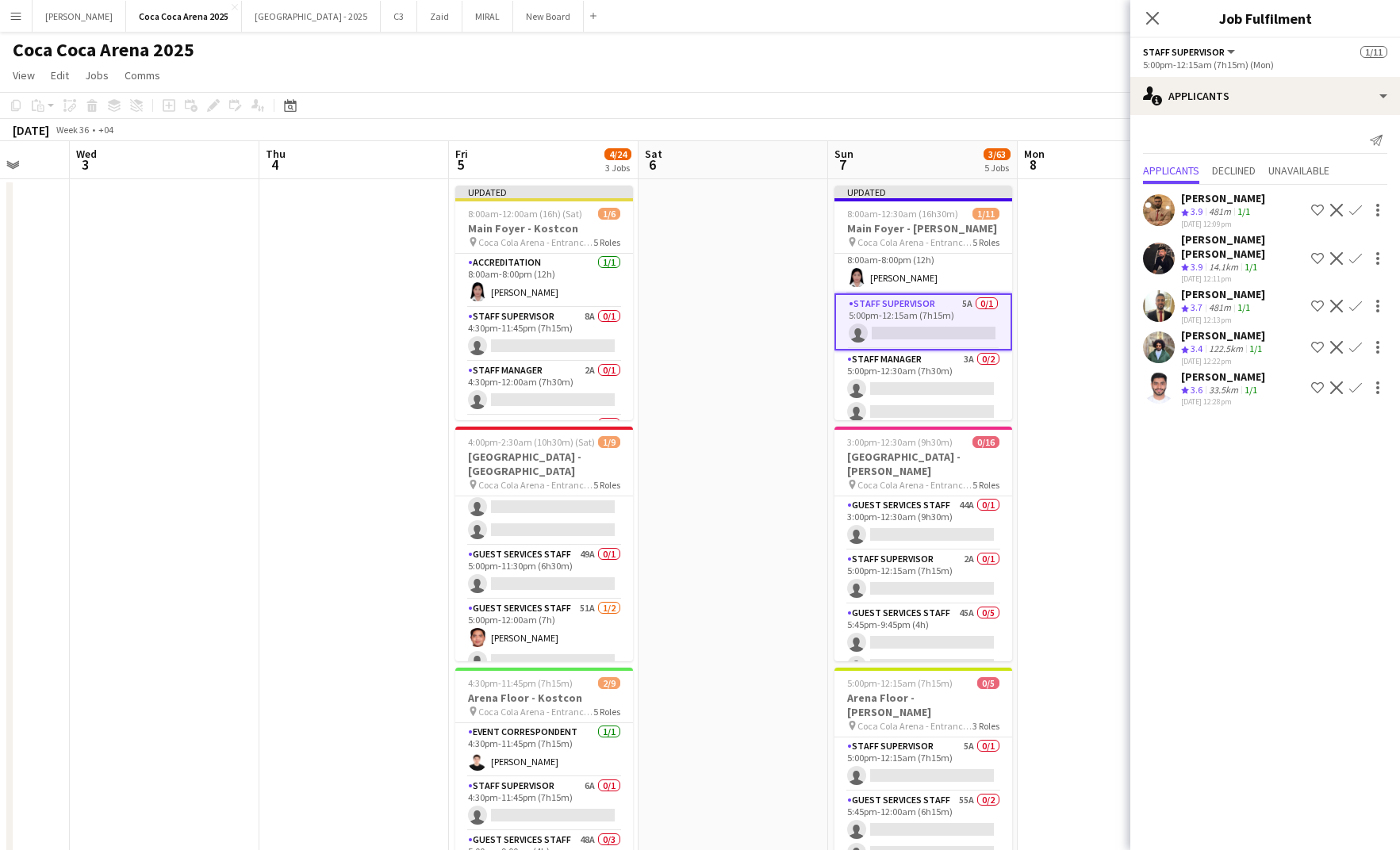
click at [1090, 325] on app-date-cell at bounding box center [1112, 798] width 189 height 1238
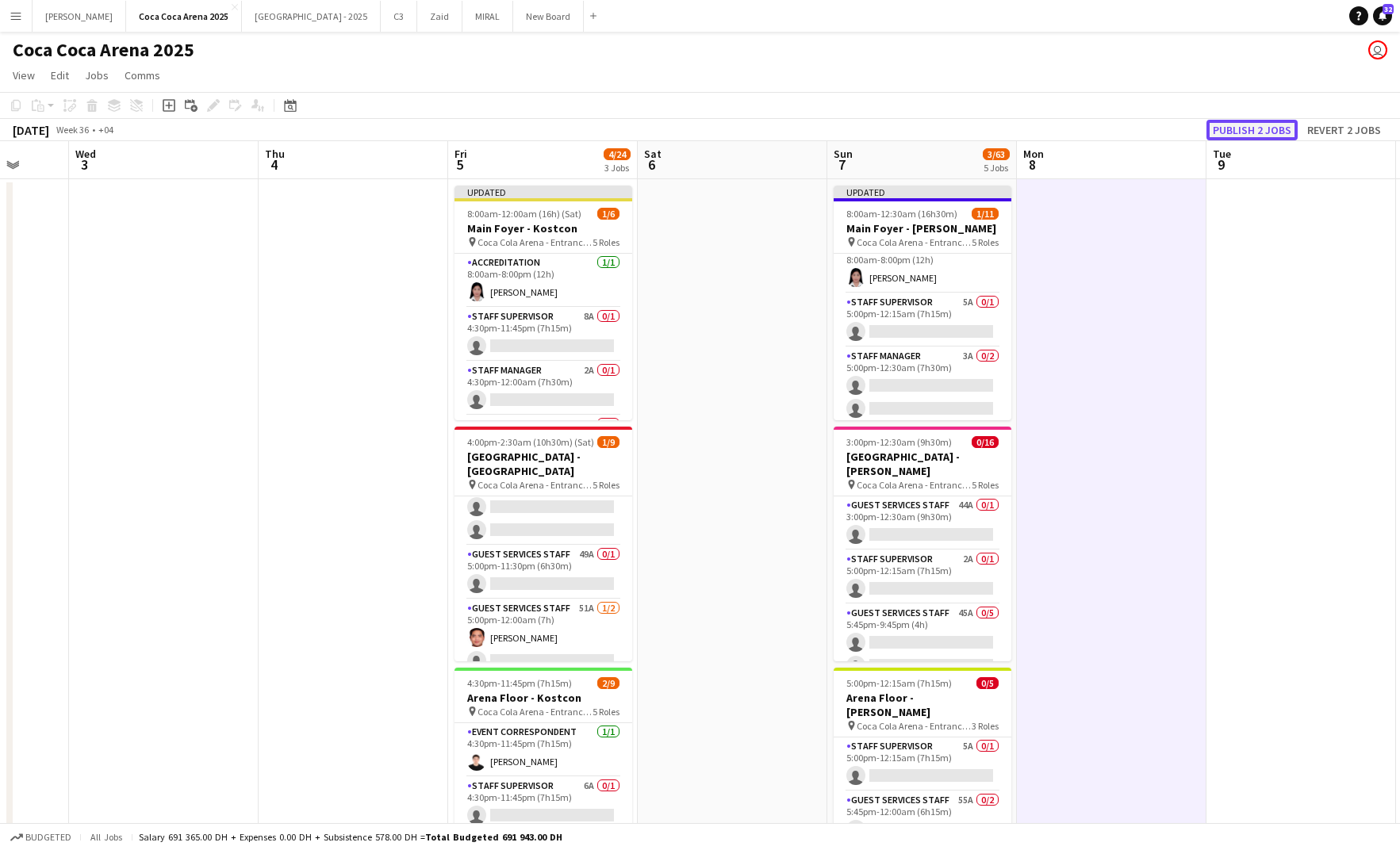
click at [1221, 139] on button "Publish 2 jobs" at bounding box center [1252, 130] width 91 height 21
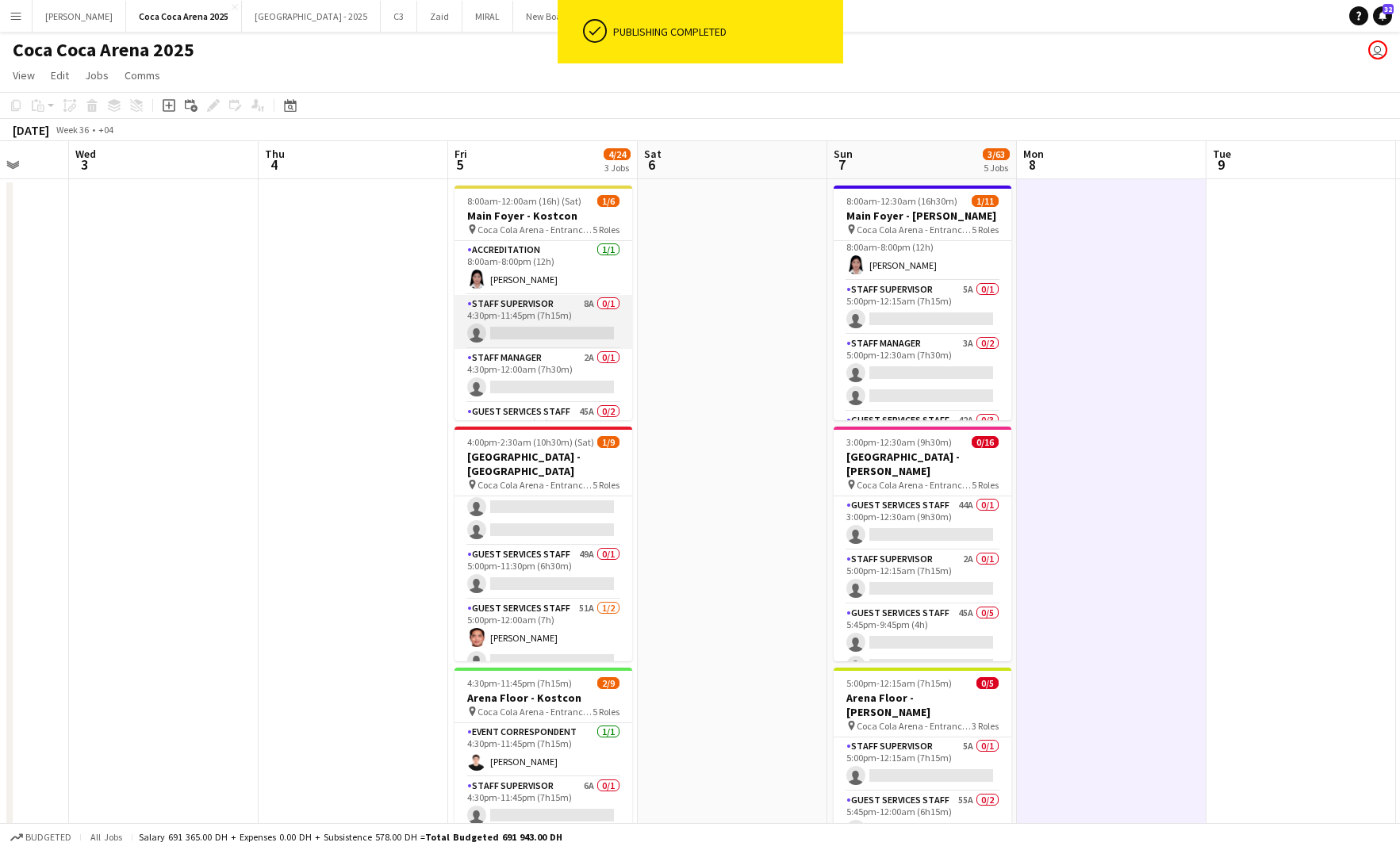
click at [560, 329] on app-card-role "Staff Supervisor 8A 0/1 4:30pm-11:45pm (7h15m) single-neutral-actions" at bounding box center [542, 321] width 177 height 54
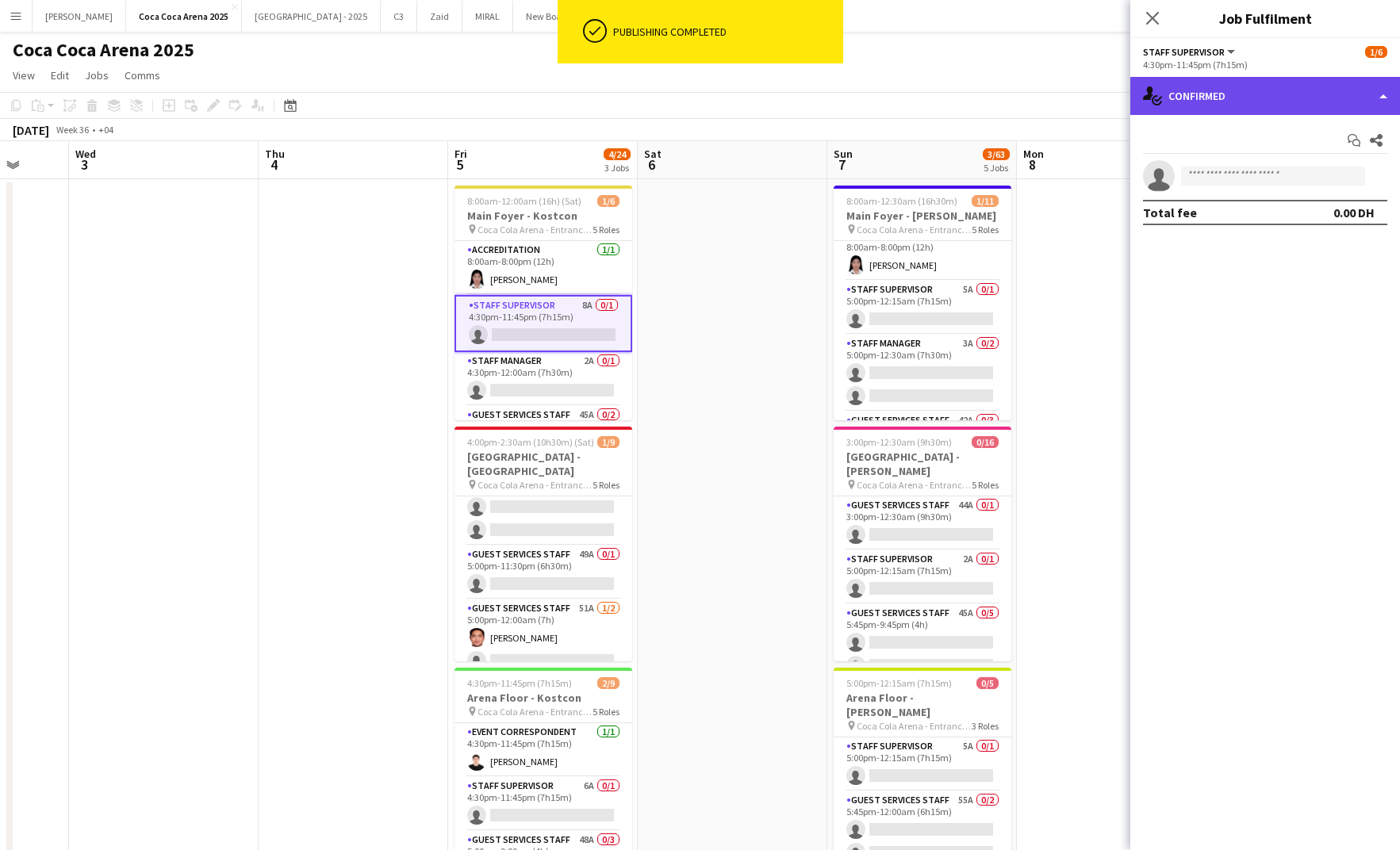
click at [1186, 106] on div "single-neutral-actions-check-2 Confirmed" at bounding box center [1264, 96] width 269 height 38
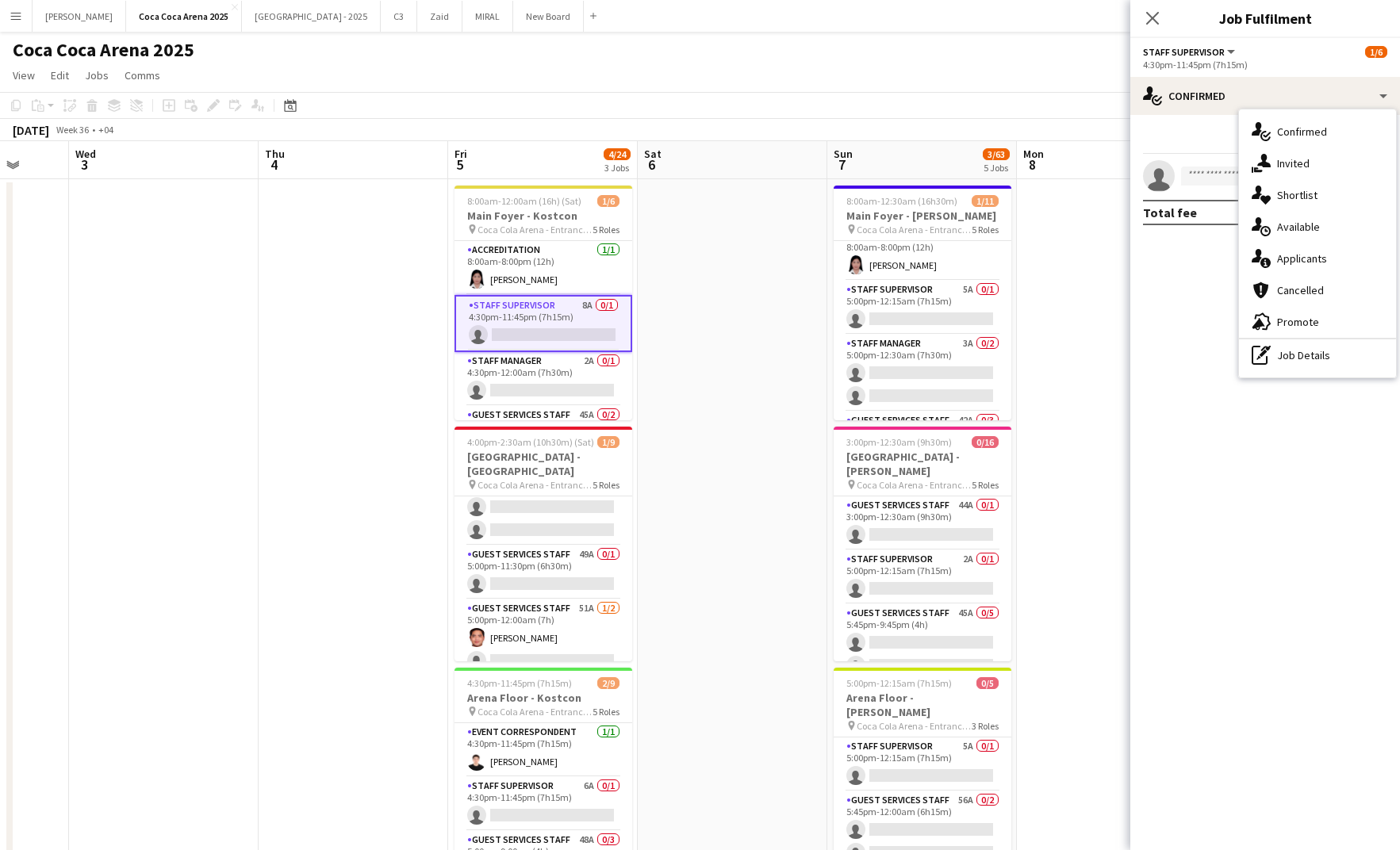
click at [1190, 209] on div "Total fee" at bounding box center [1169, 212] width 54 height 15
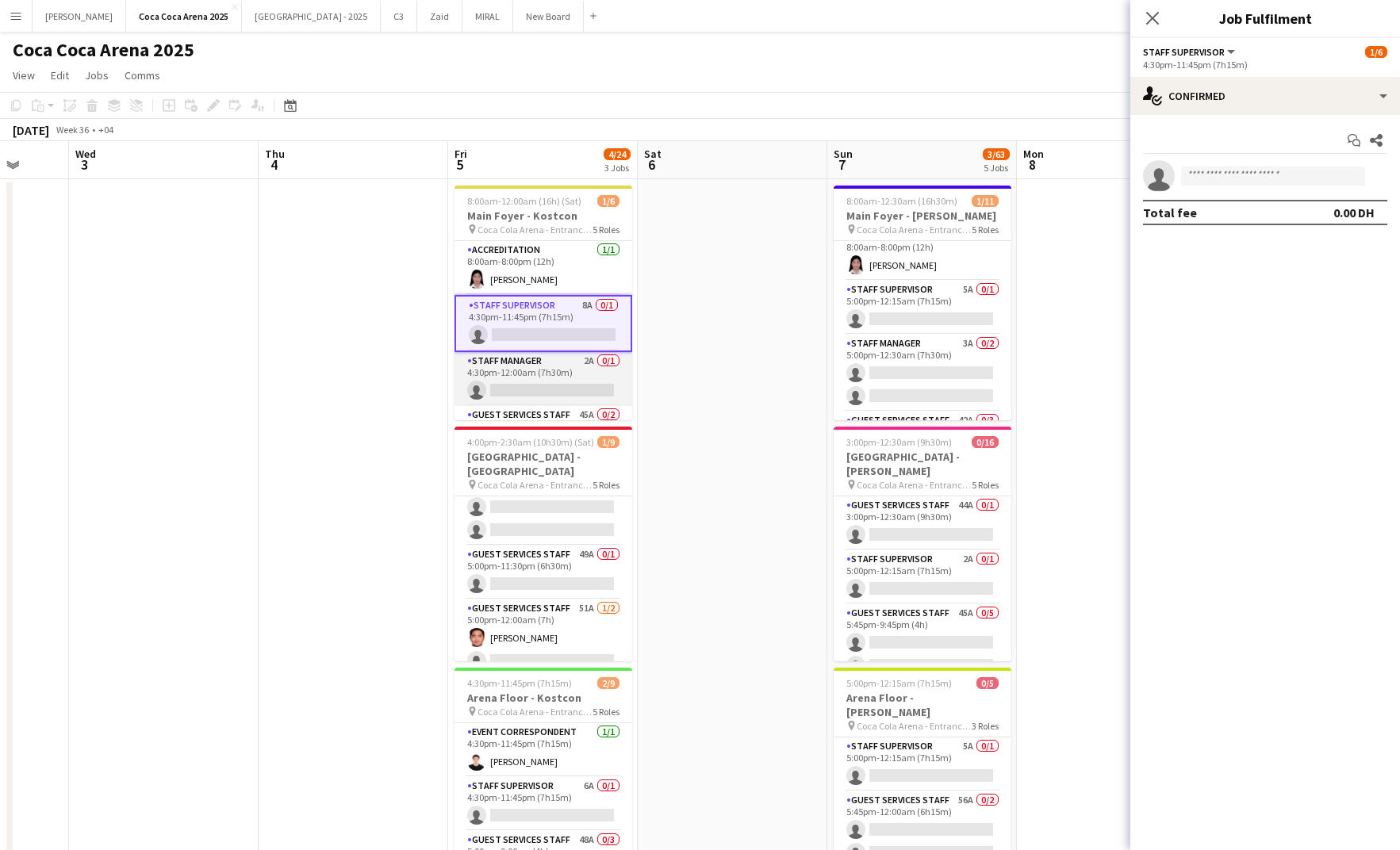
scroll to position [29, 0]
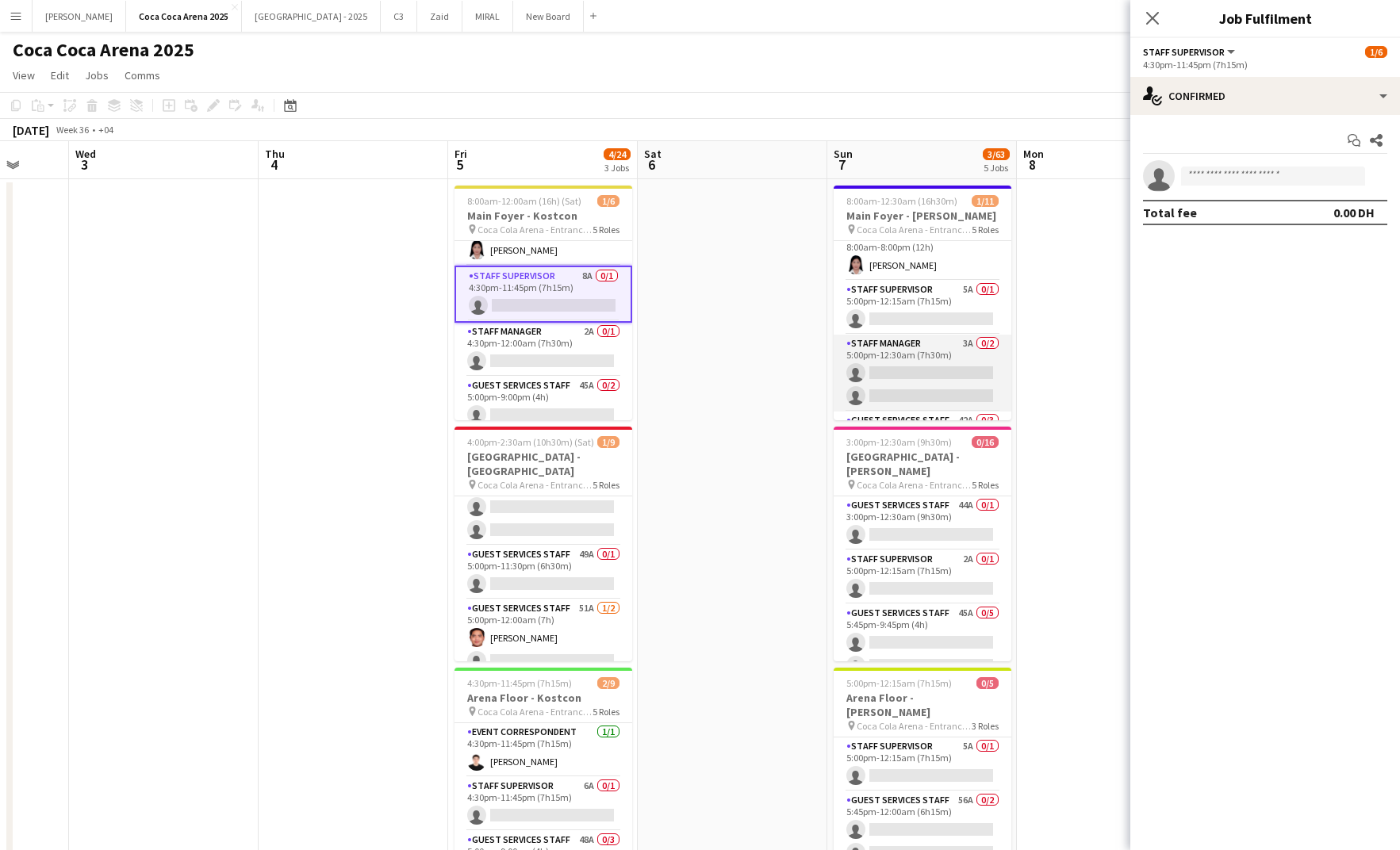
click at [879, 390] on app-card-role "Staff Manager 3A 0/2 5:00pm-12:30am (7h30m) single-neutral-actions single-neutr…" at bounding box center [922, 373] width 177 height 77
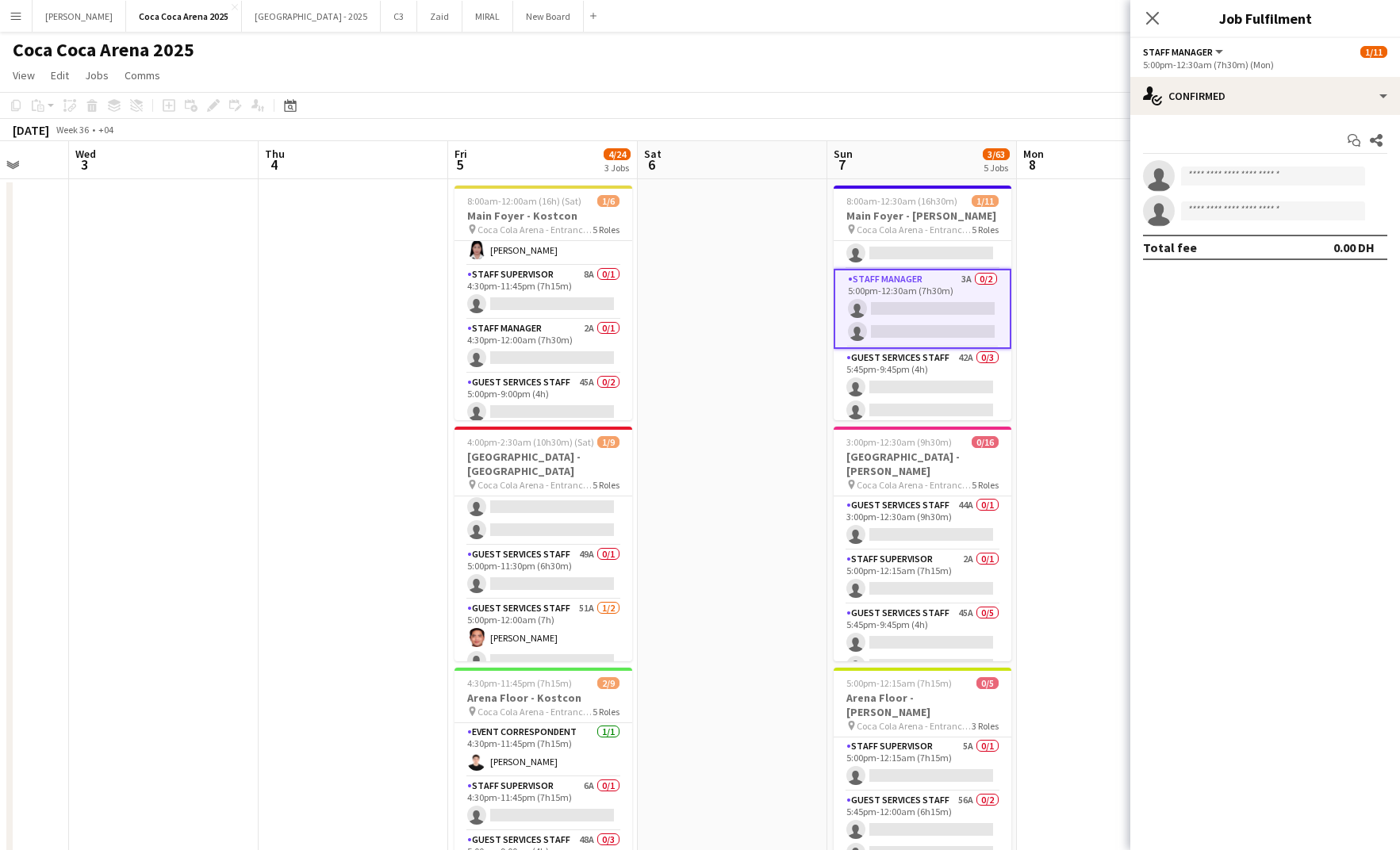
scroll to position [79, 0]
click at [1245, 96] on div "single-neutral-actions-check-2 Confirmed" at bounding box center [1264, 96] width 269 height 38
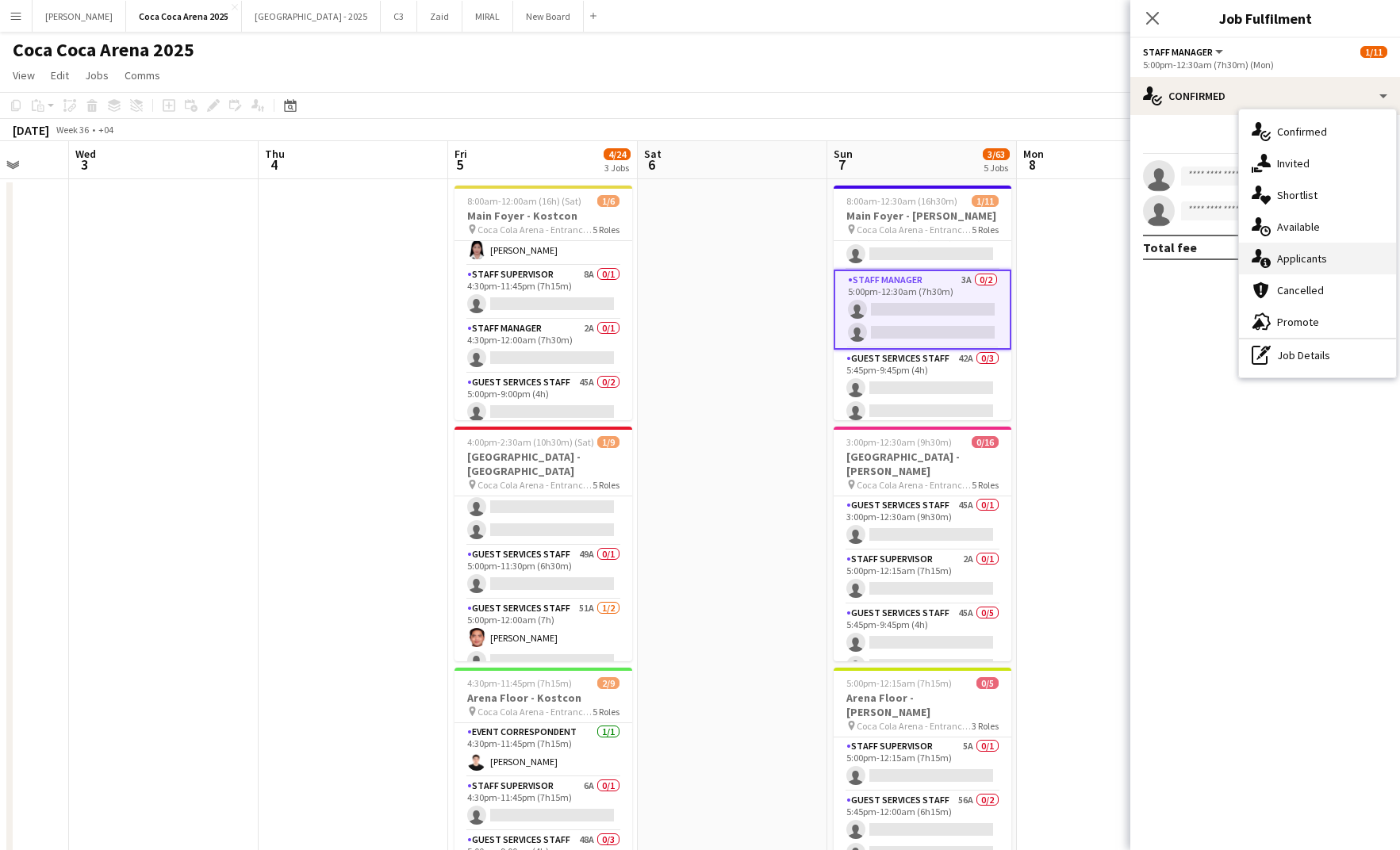
click at [1289, 254] on div "single-neutral-actions-information Applicants" at bounding box center [1317, 258] width 157 height 32
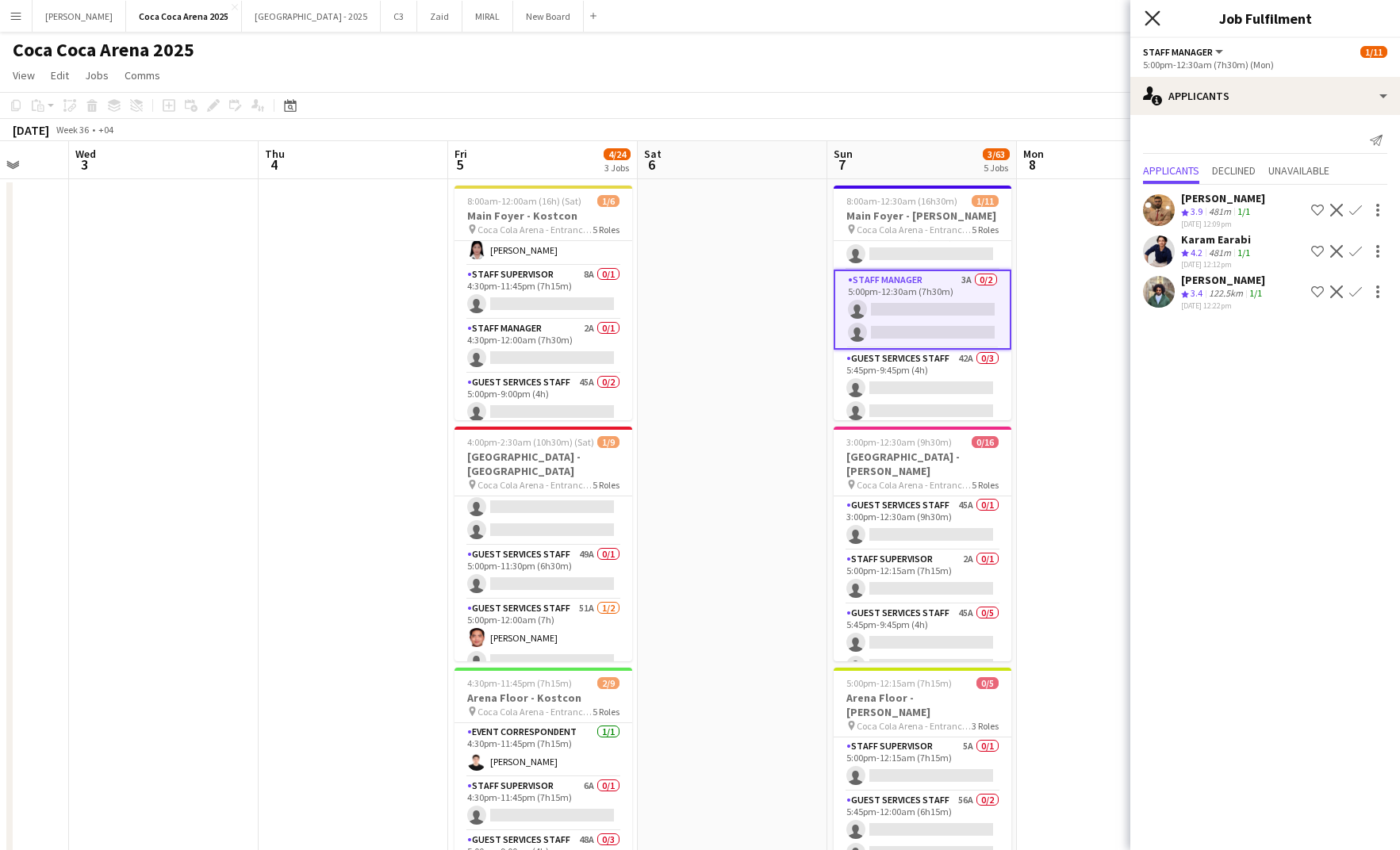
click at [1149, 19] on icon at bounding box center [1152, 17] width 15 height 15
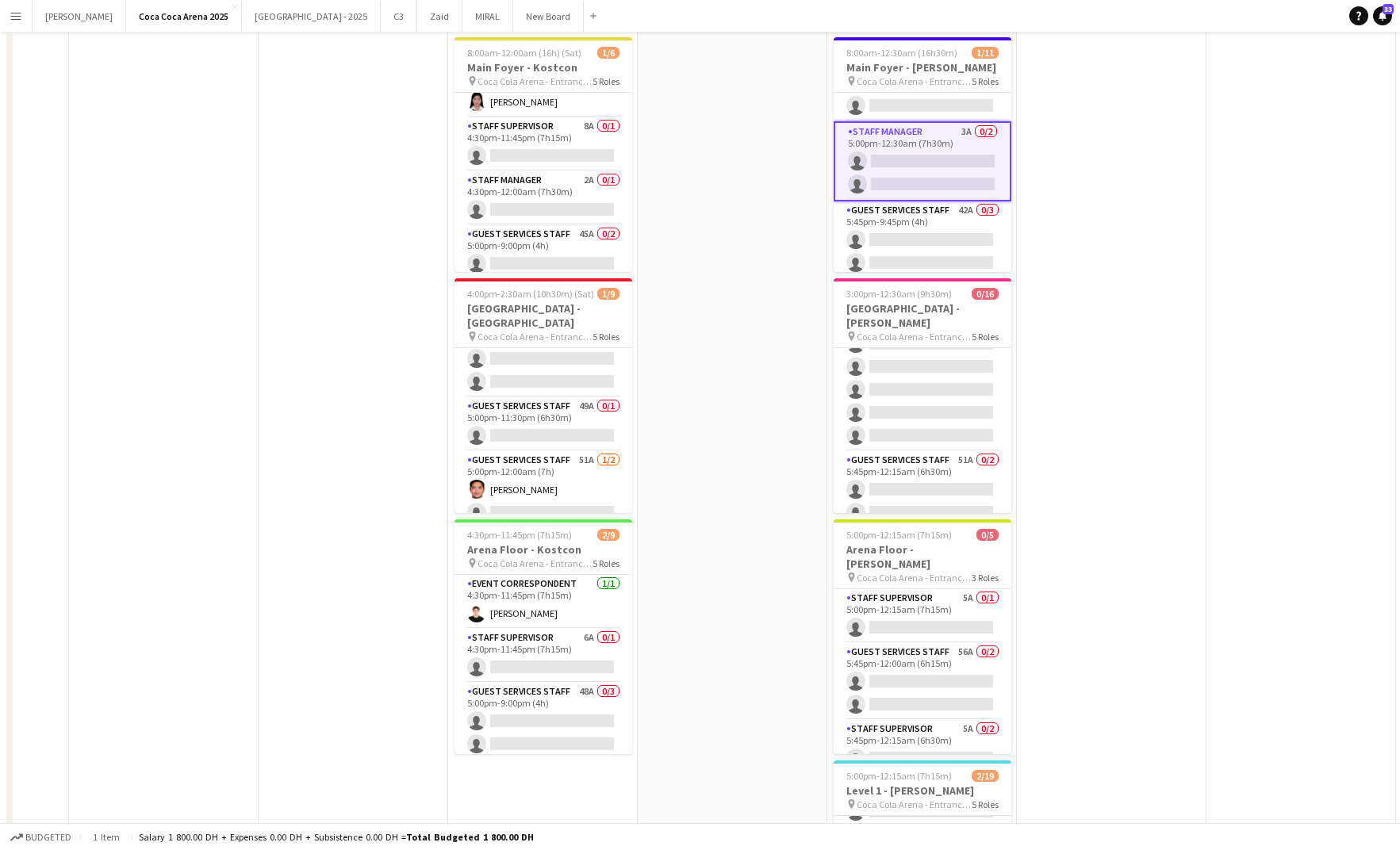
scroll to position [0, 0]
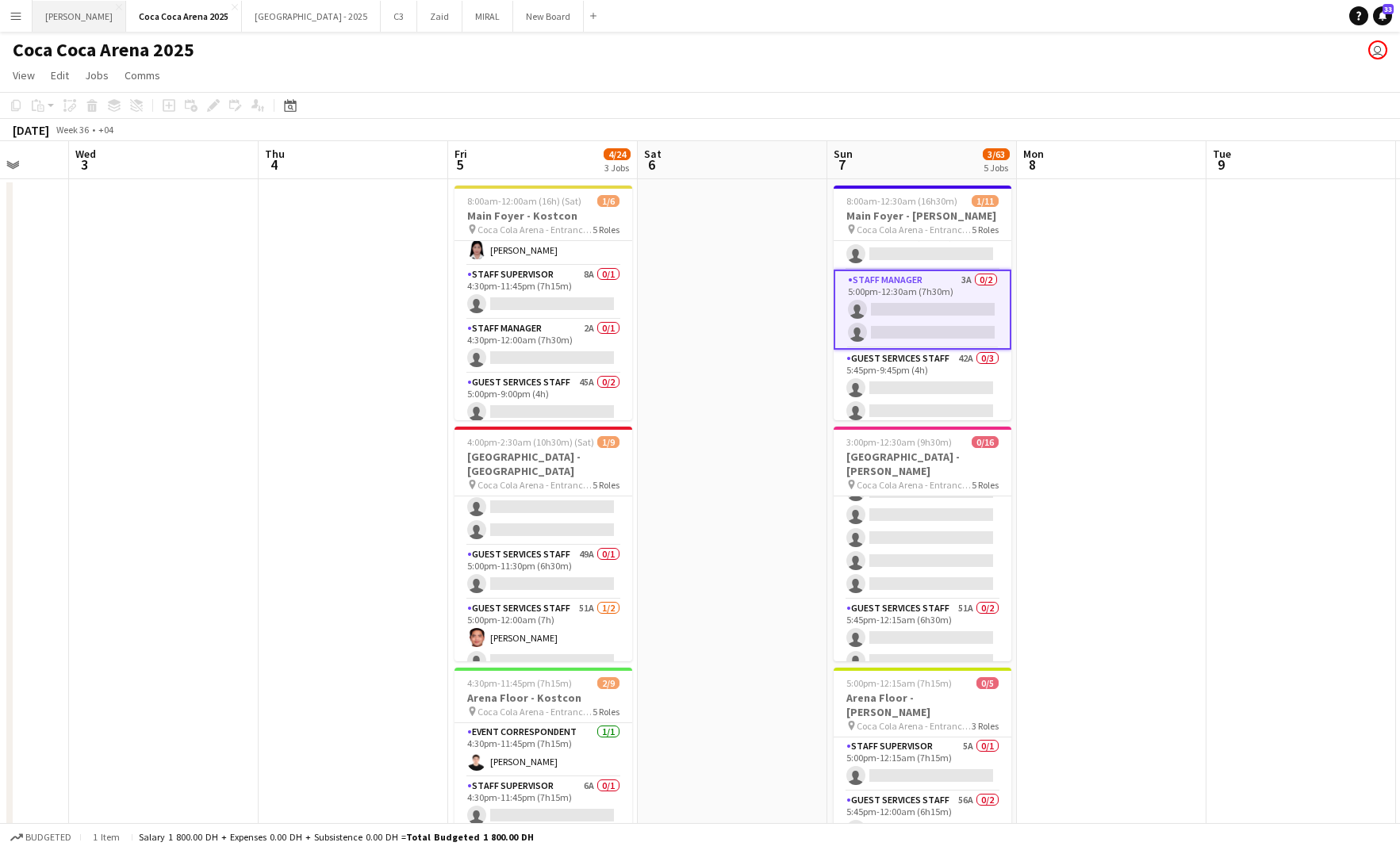
click at [59, 9] on button "[PERSON_NAME]" at bounding box center [79, 16] width 94 height 31
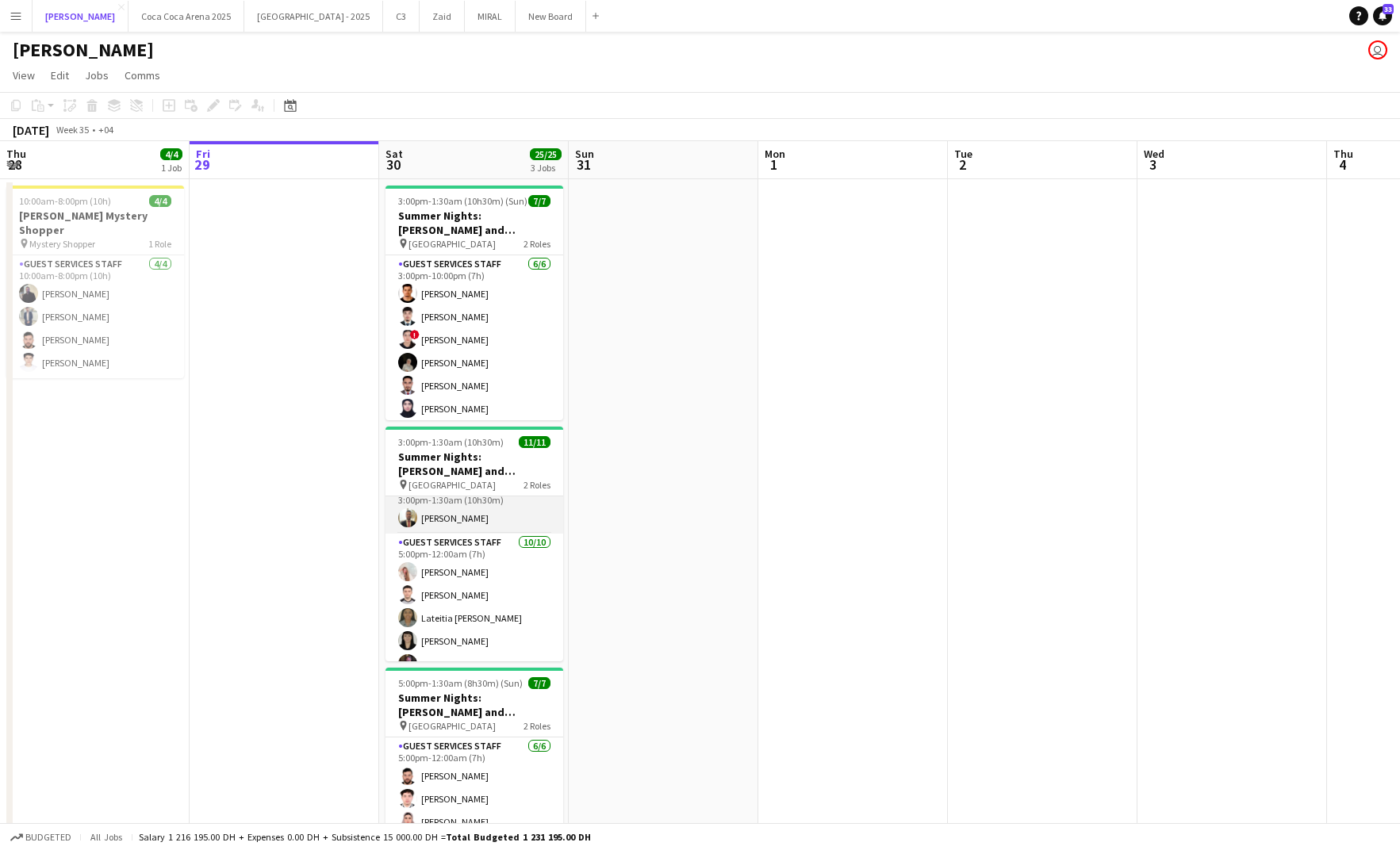
scroll to position [6, 0]
click at [58, 18] on button "[PERSON_NAME]" at bounding box center [80, 16] width 96 height 31
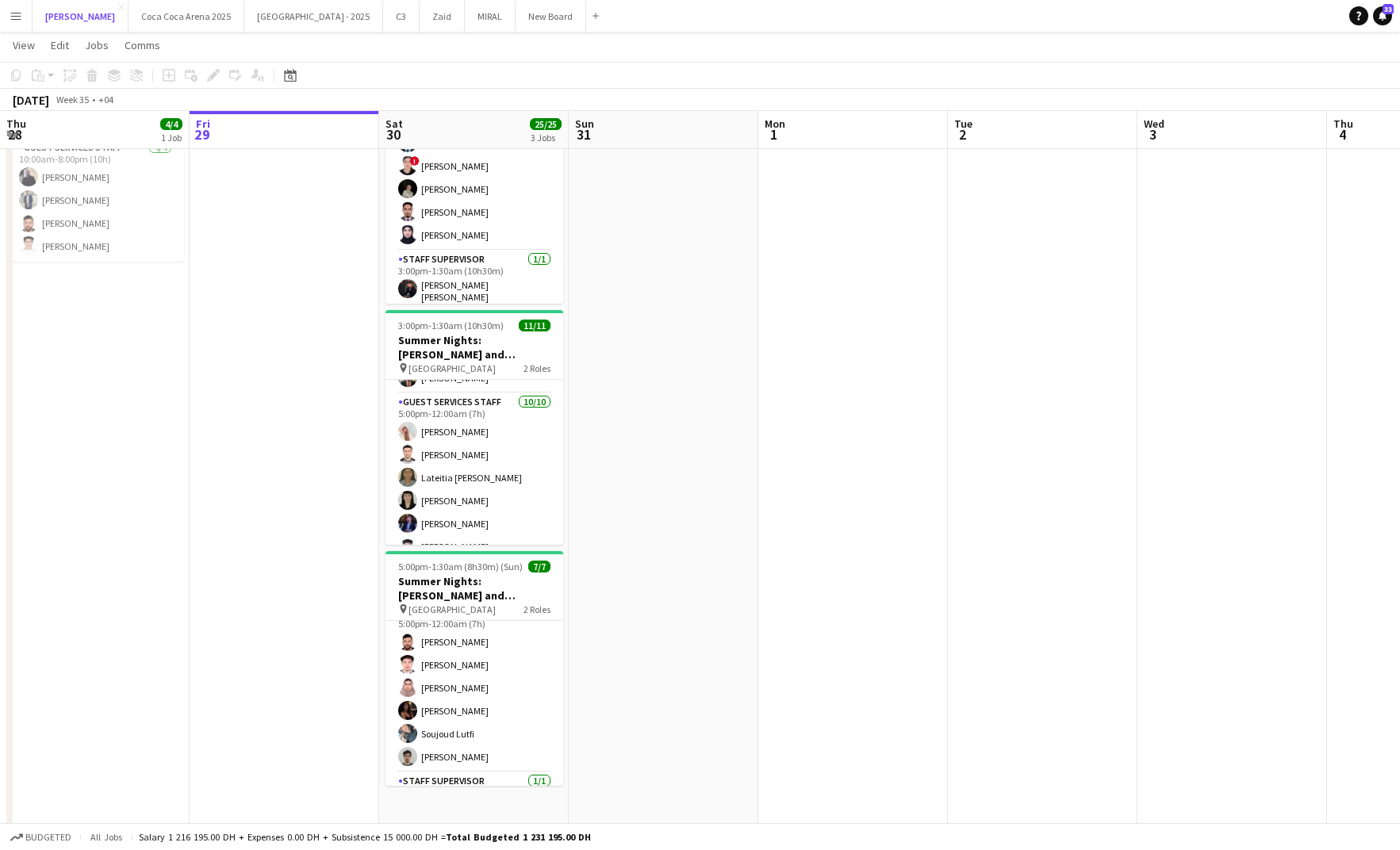
scroll to position [15, 0]
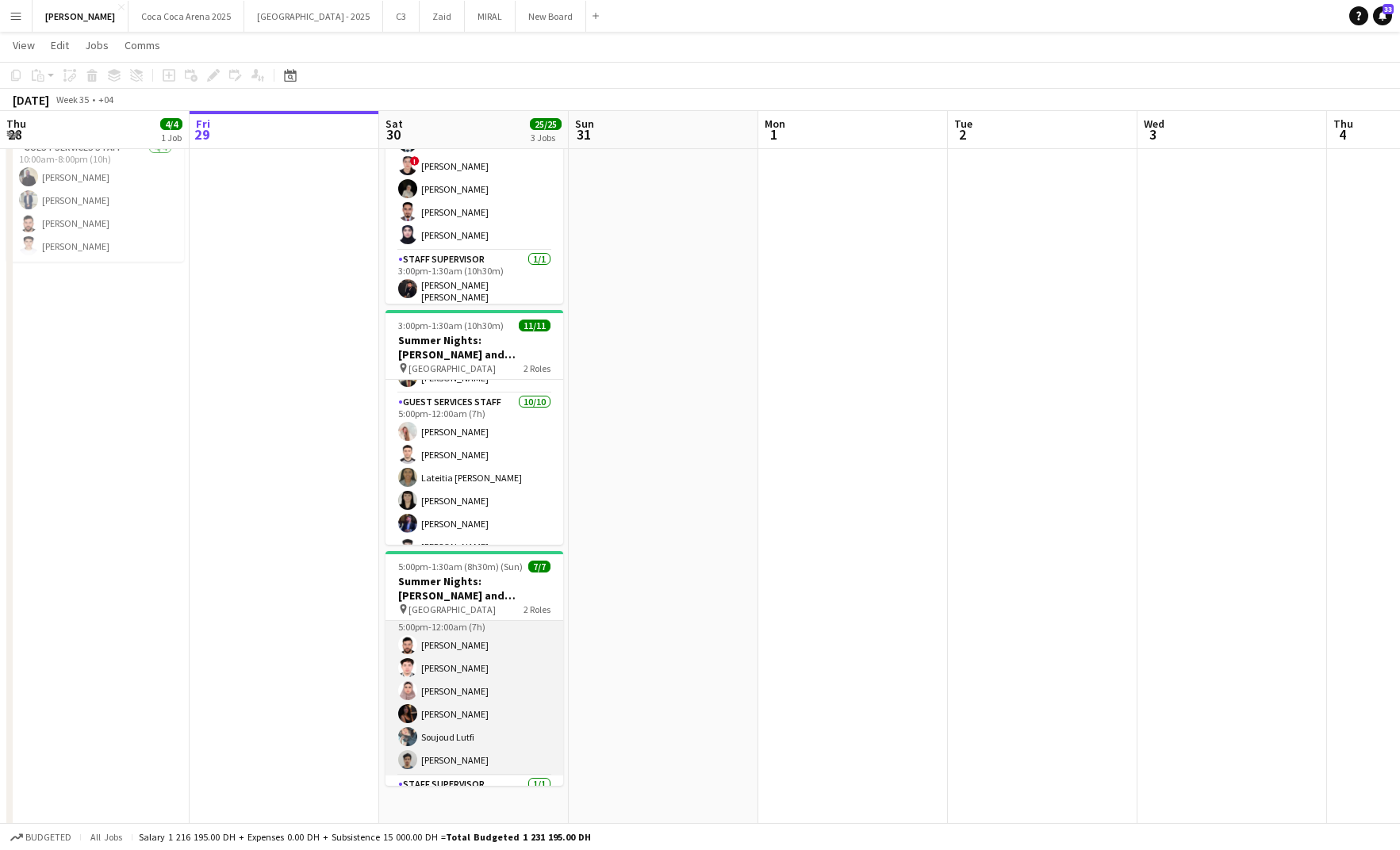
click at [463, 656] on app-card-role "Guest Services Staff [DATE] 5:00pm-12:00am (7h) [PERSON_NAME] [PERSON_NAME] [PE…" at bounding box center [474, 692] width 177 height 169
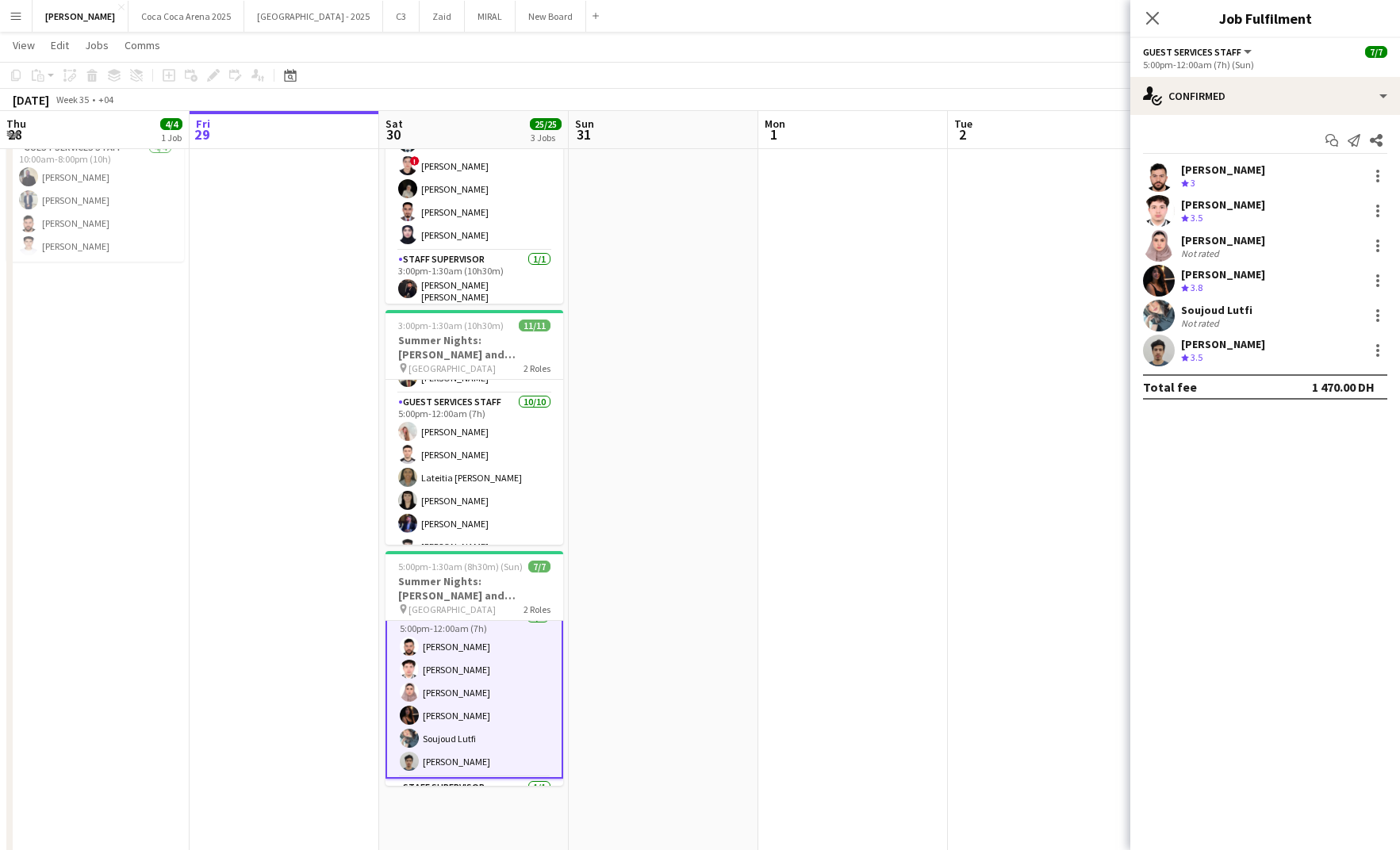
scroll to position [15, 0]
click at [1237, 172] on div "[PERSON_NAME]" at bounding box center [1223, 170] width 84 height 15
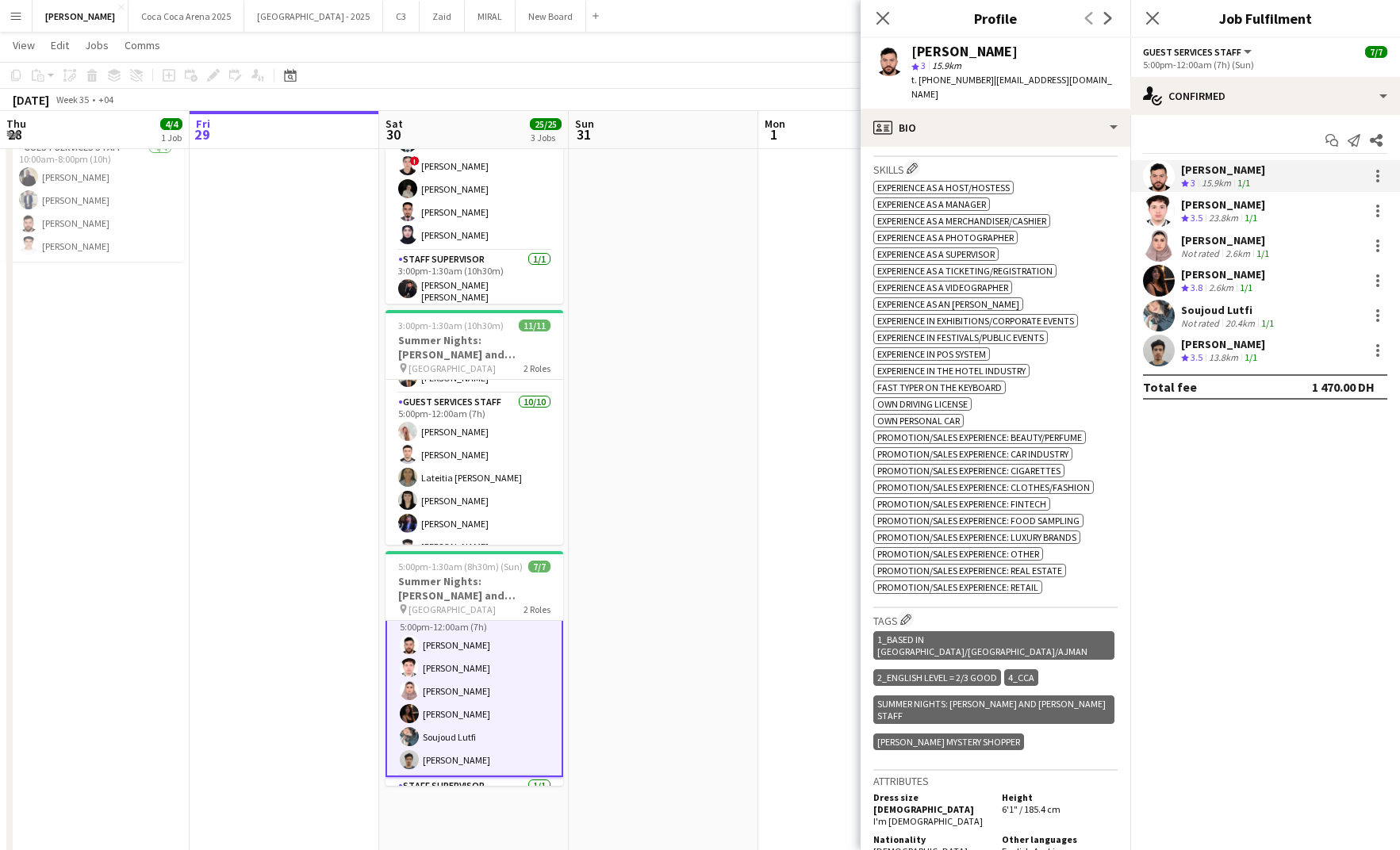
scroll to position [632, 0]
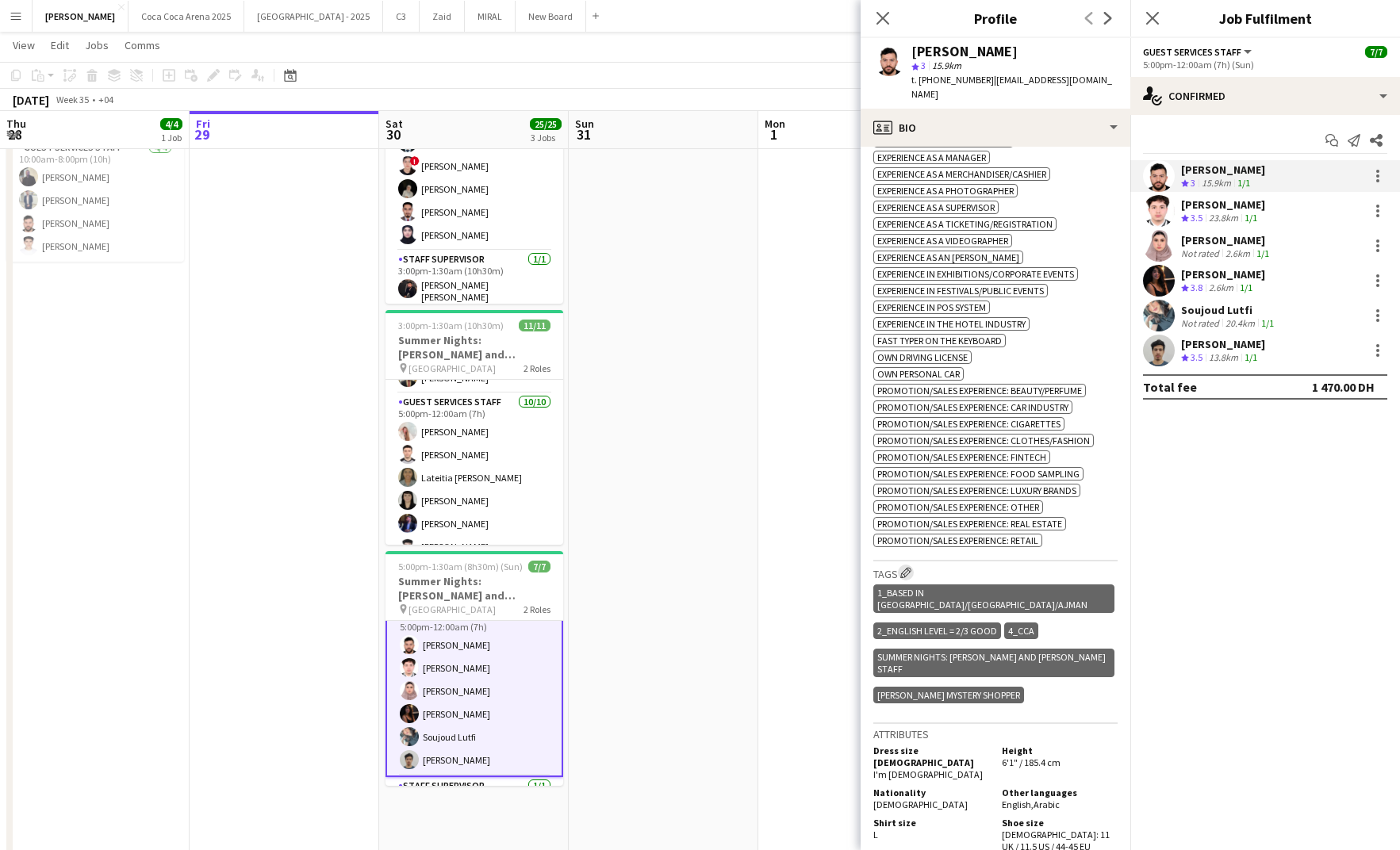
click at [905, 567] on app-icon "Edit crew company tags" at bounding box center [905, 572] width 11 height 11
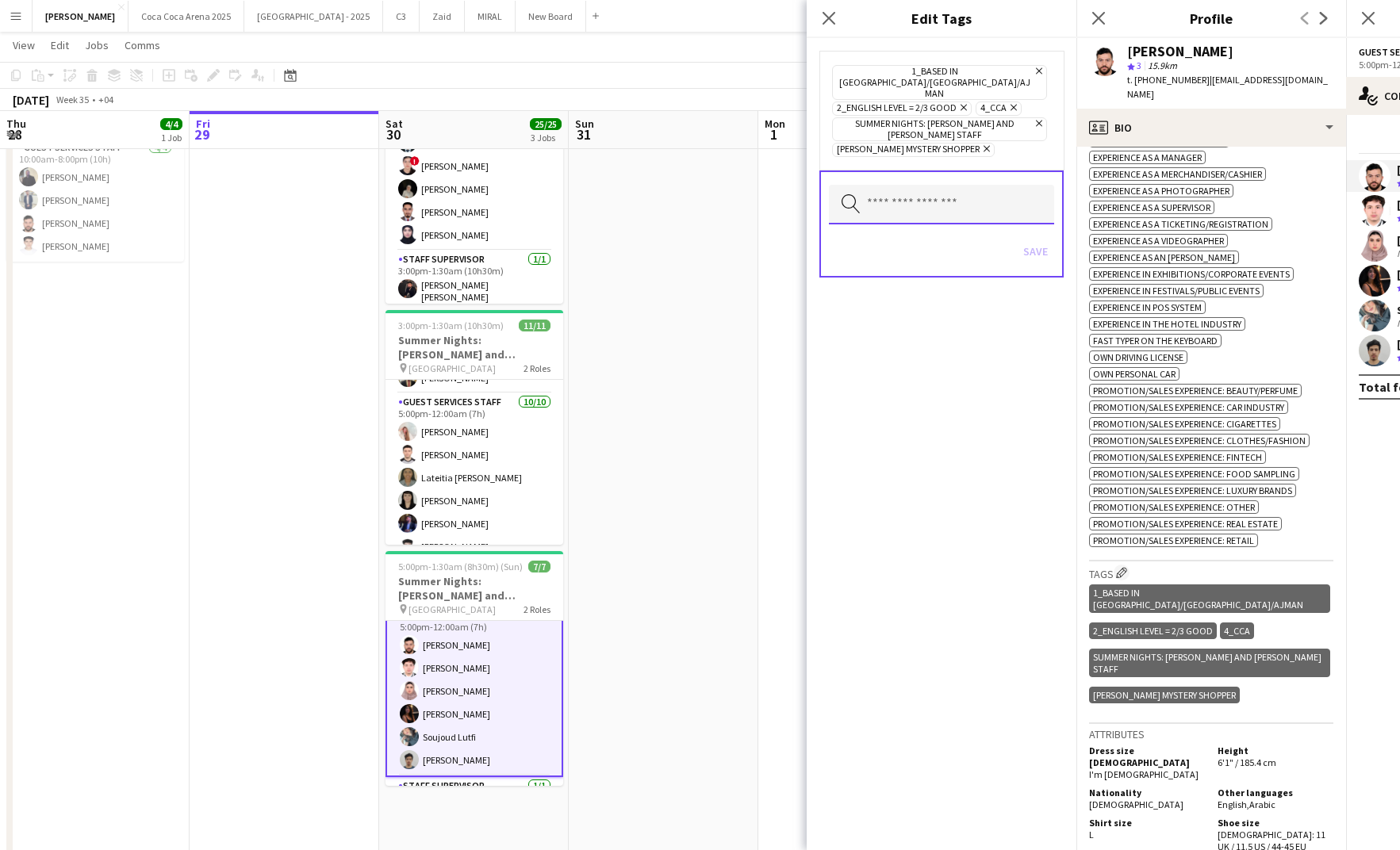
click at [902, 185] on input "text" at bounding box center [942, 205] width 226 height 40
type input "***"
click at [901, 238] on mat-option "4_CCA Active" at bounding box center [942, 226] width 226 height 38
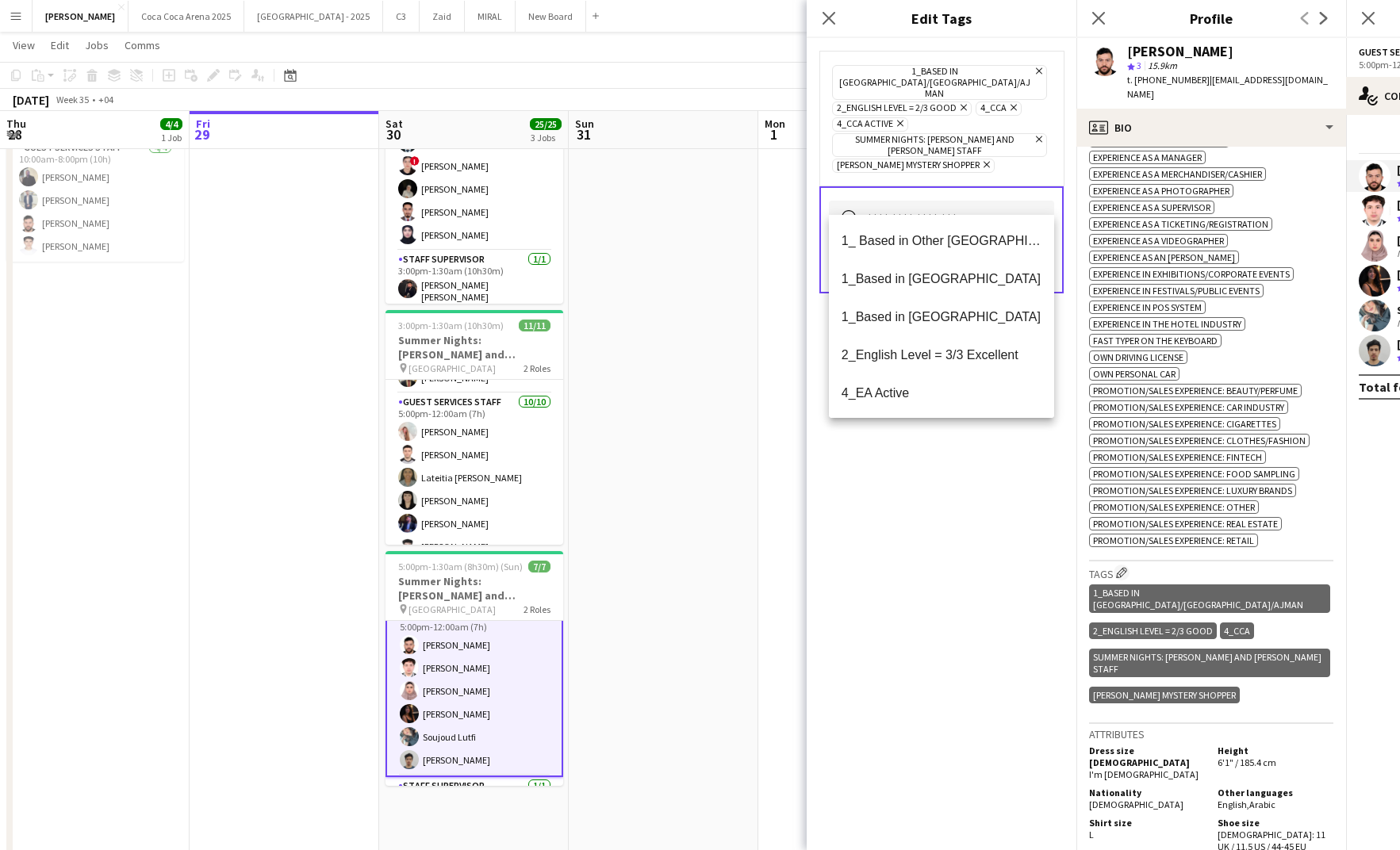
click at [955, 476] on div "1_Based in [GEOGRAPHIC_DATA]/[GEOGRAPHIC_DATA]/Ajman Remove 2_English Level = 2…" at bounding box center [942, 444] width 269 height 813
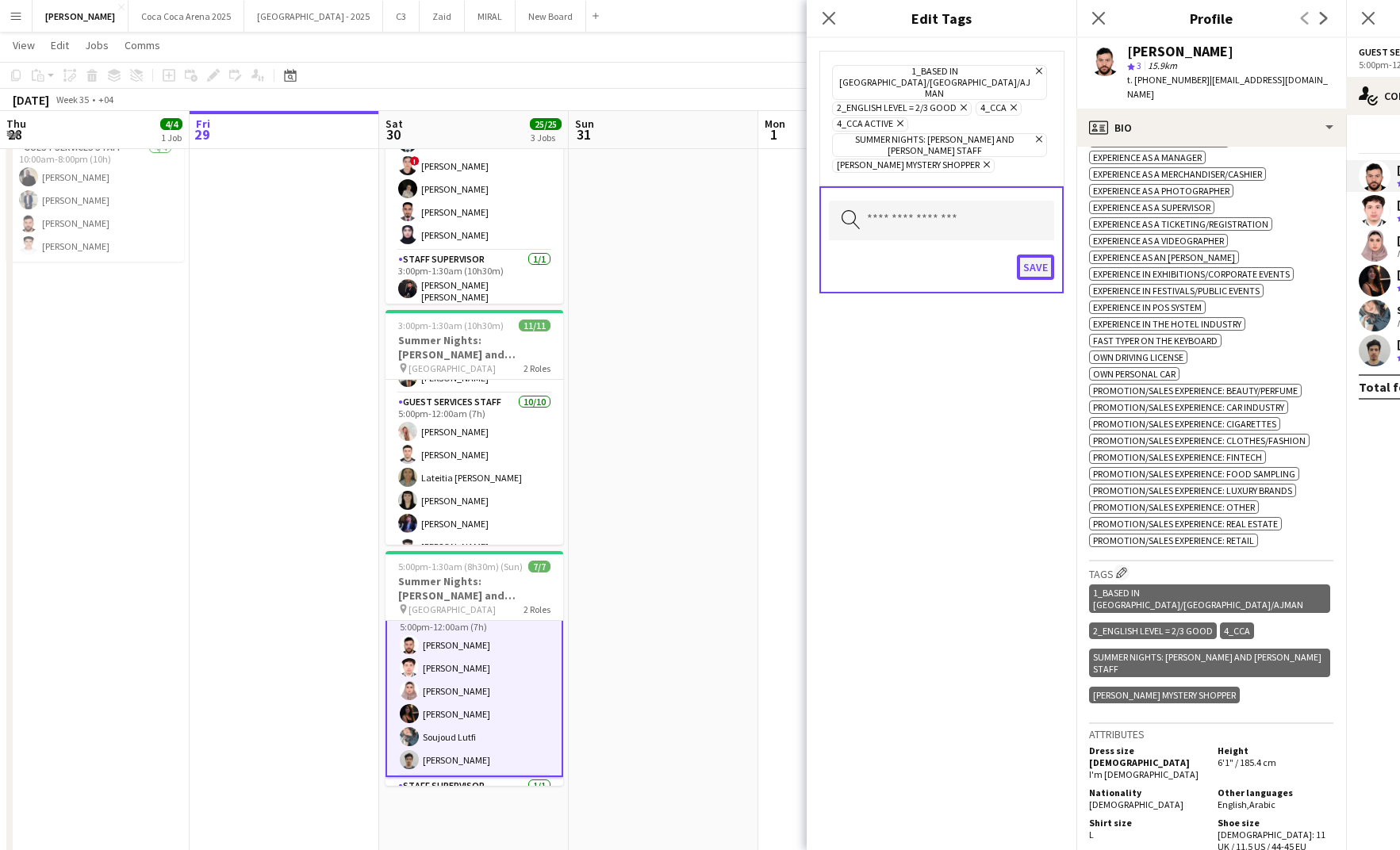
click at [1032, 255] on button "Save" at bounding box center [1035, 268] width 37 height 25
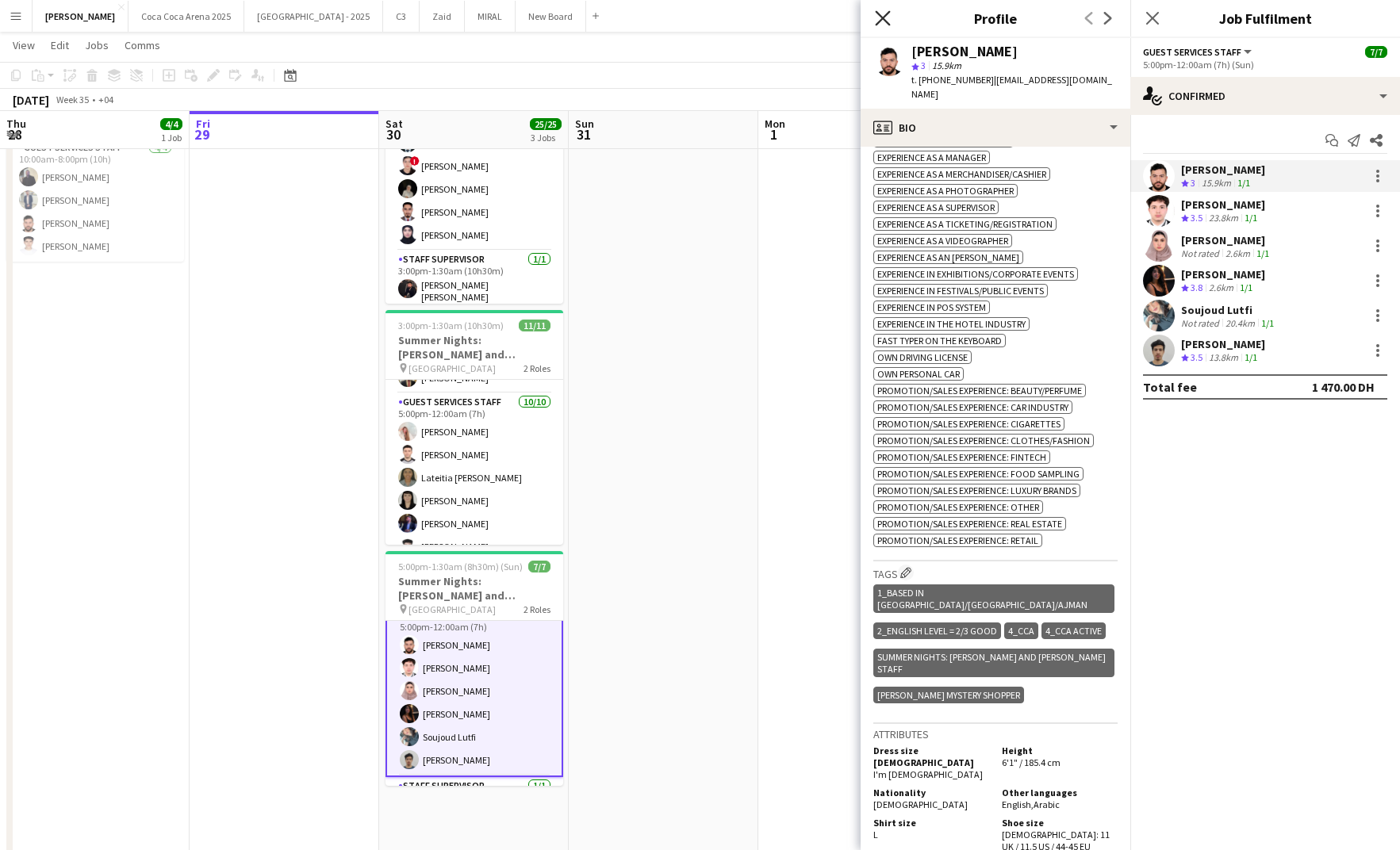
click at [879, 17] on icon "Close pop-in" at bounding box center [881, 17] width 15 height 15
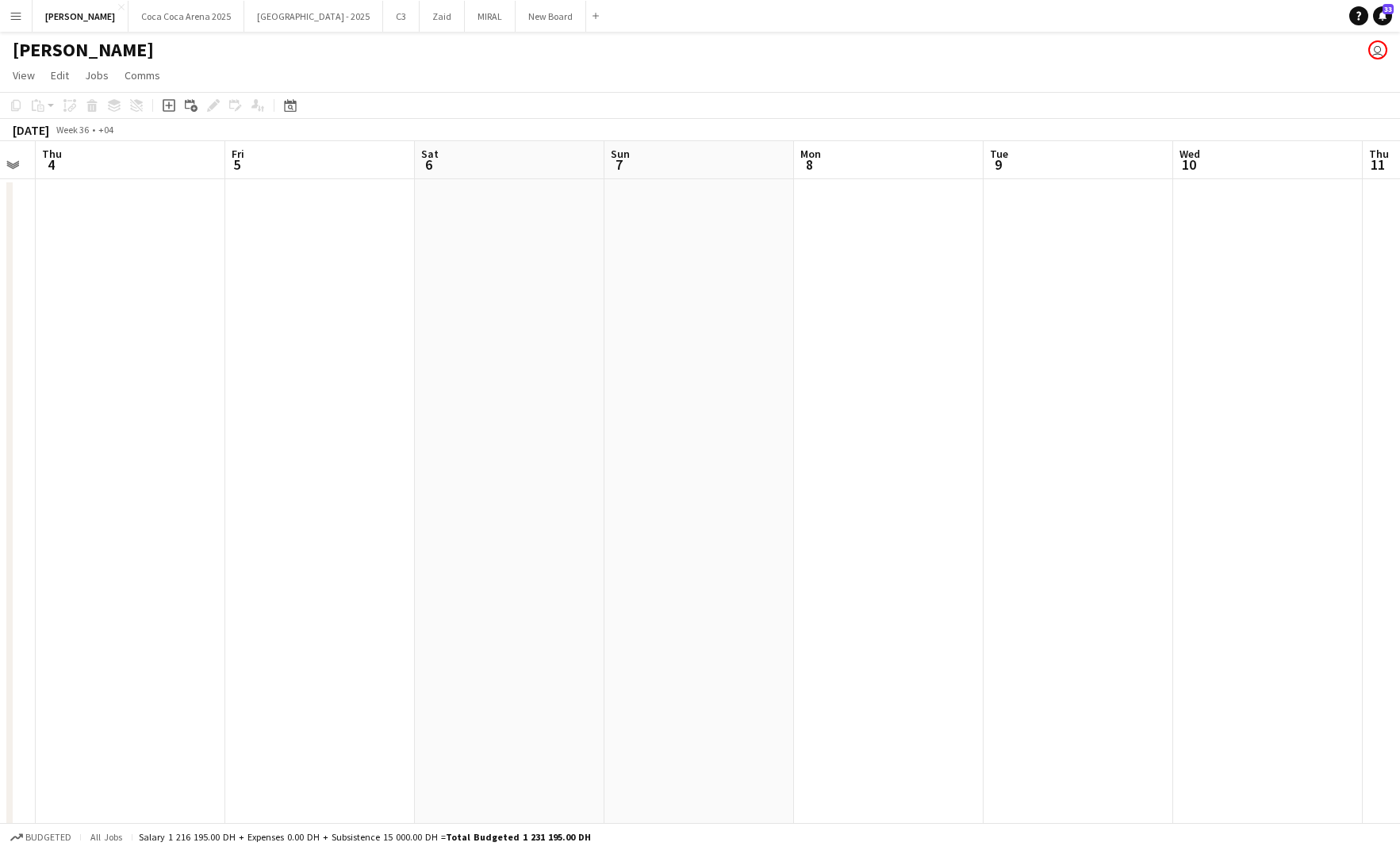
scroll to position [0, 724]
